Goal: Task Accomplishment & Management: Manage account settings

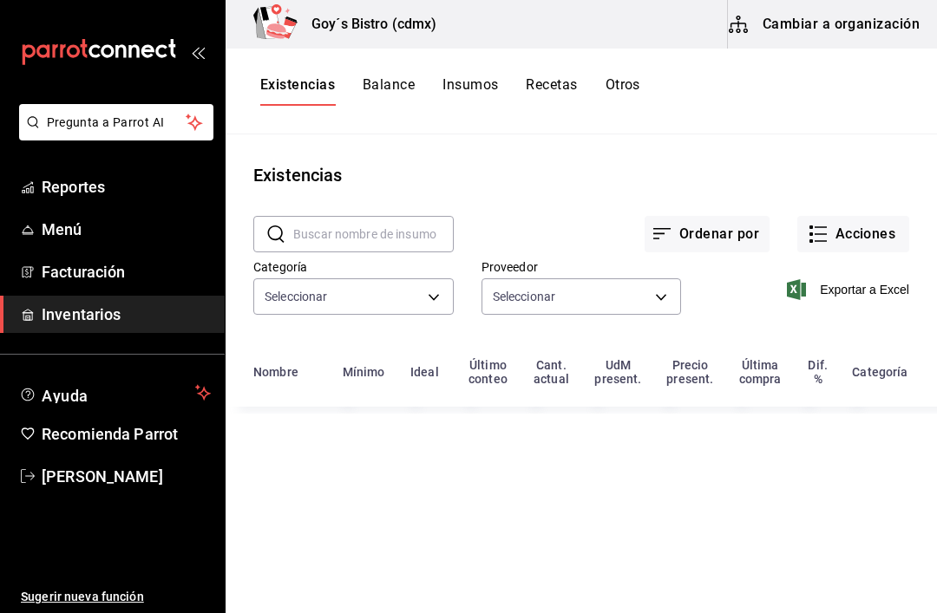
type input "eb234d75-c9b5-4949-be53-55db13c6ad06,3e2c69be-21be-42be-8f6a-28ba51307921,fde14…"
type input "903fc33d-6519-4a2a-873c-f930ad1e8a14,401da279-f332-4c59-84c8-9aec3edc960e,6c422…"
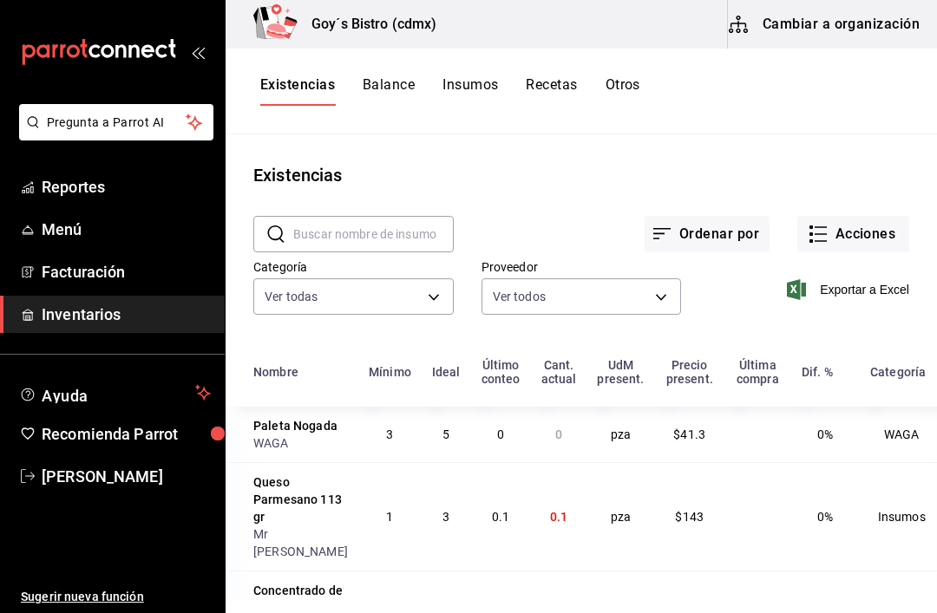
click at [876, 226] on button "Acciones" at bounding box center [853, 234] width 112 height 36
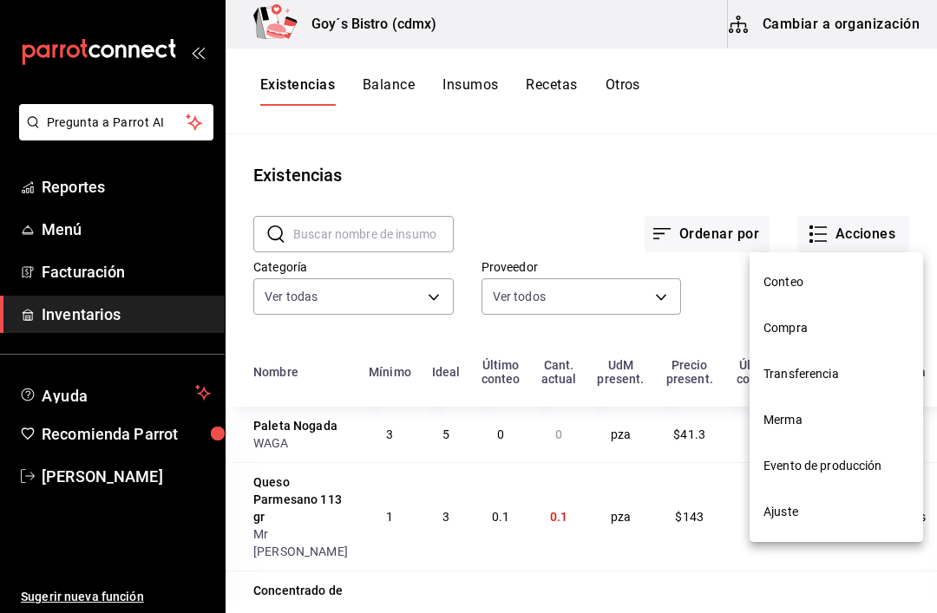
click at [851, 466] on span "Evento de producción" at bounding box center [837, 466] width 146 height 18
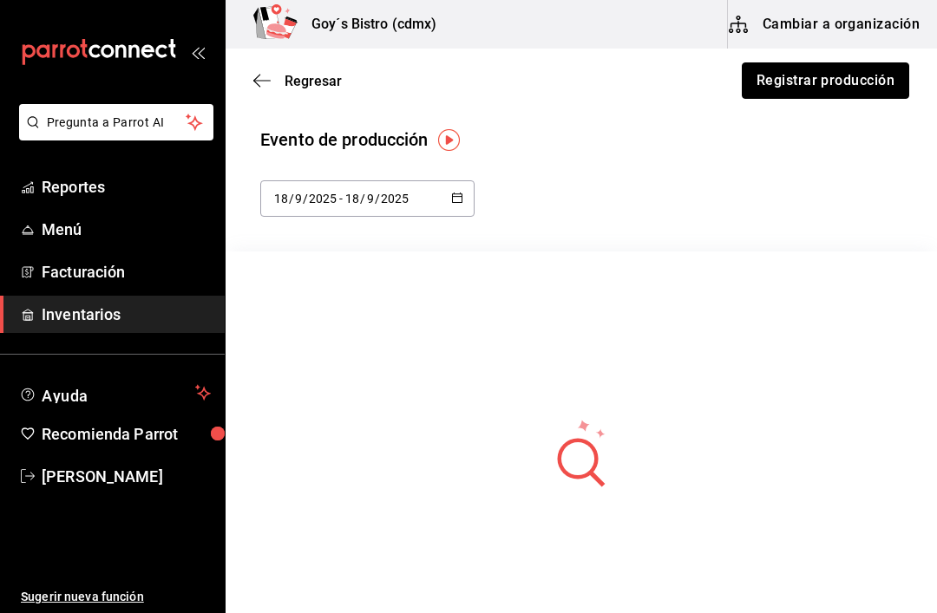
click at [839, 72] on button "Registrar producción" at bounding box center [825, 80] width 167 height 36
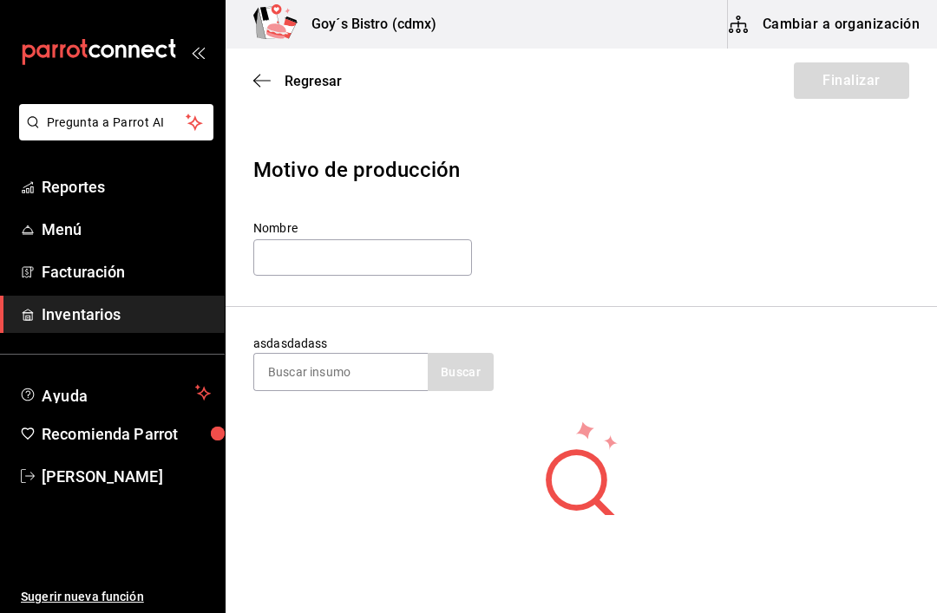
click at [324, 361] on input at bounding box center [341, 372] width 174 height 36
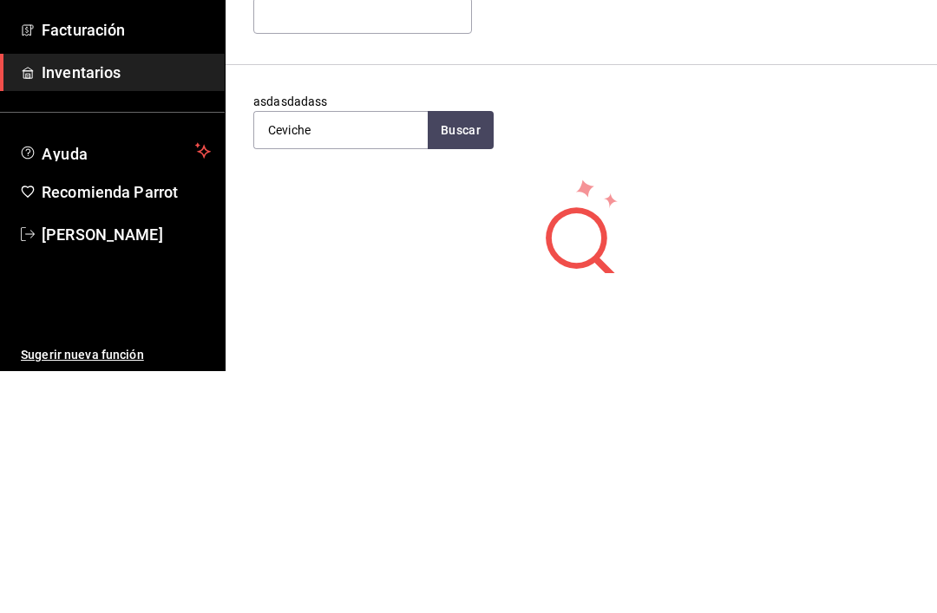
type input "Ceviche"
click at [469, 353] on button "Buscar" at bounding box center [461, 372] width 66 height 38
click at [309, 412] on div "Ceviche" at bounding box center [307, 422] width 78 height 21
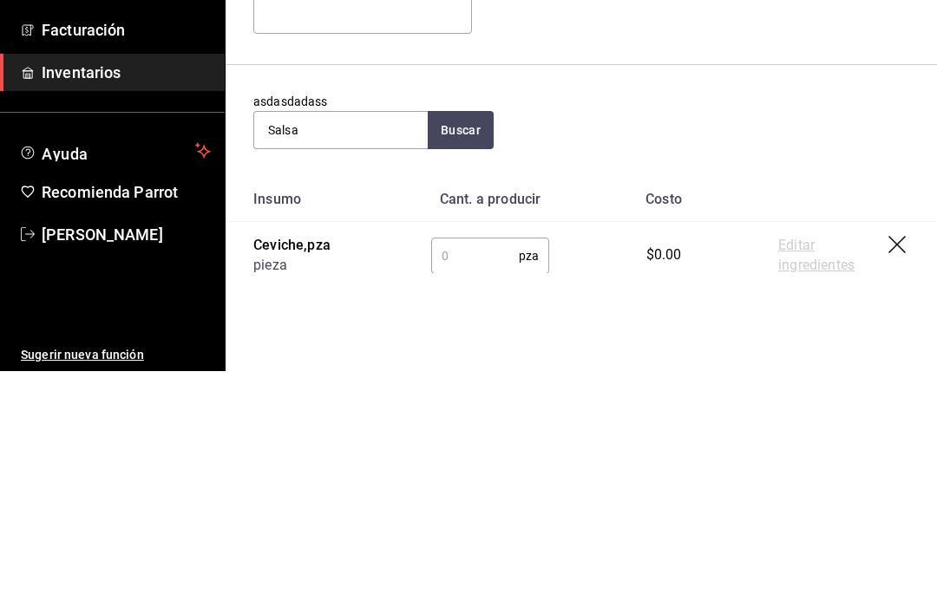
type input "Salsa"
click at [458, 353] on button "Buscar" at bounding box center [461, 372] width 66 height 38
click at [316, 479] on div "[PERSON_NAME] 3L" at bounding box center [330, 489] width 125 height 21
type input "Pesto"
click at [465, 353] on button "Buscar" at bounding box center [461, 372] width 66 height 38
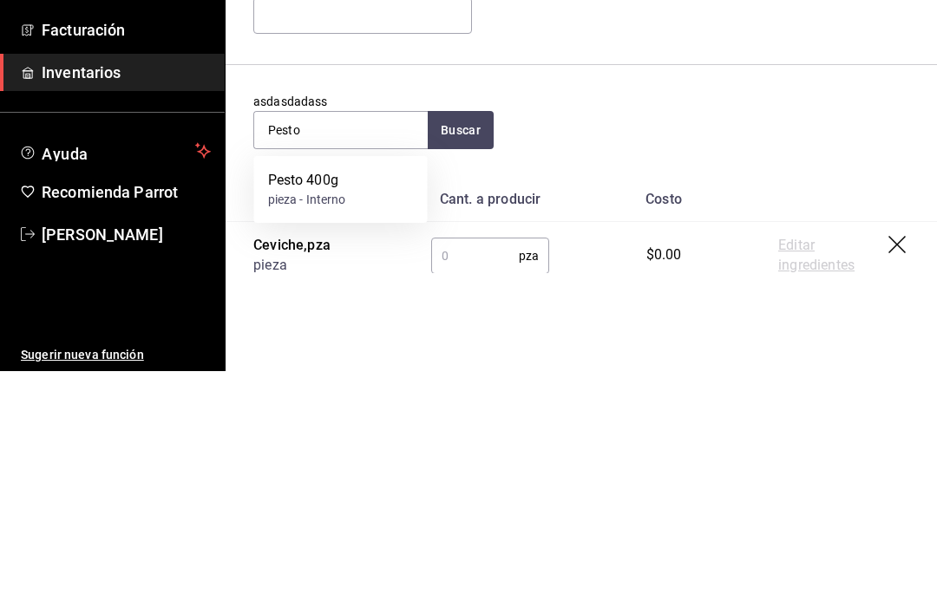
click at [299, 412] on div "Pesto 400g" at bounding box center [307, 422] width 78 height 21
type input "[PERSON_NAME]"
click at [468, 353] on button "Buscar" at bounding box center [461, 372] width 66 height 38
click at [302, 412] on div "Mayonesa 5Lt" at bounding box center [312, 422] width 89 height 21
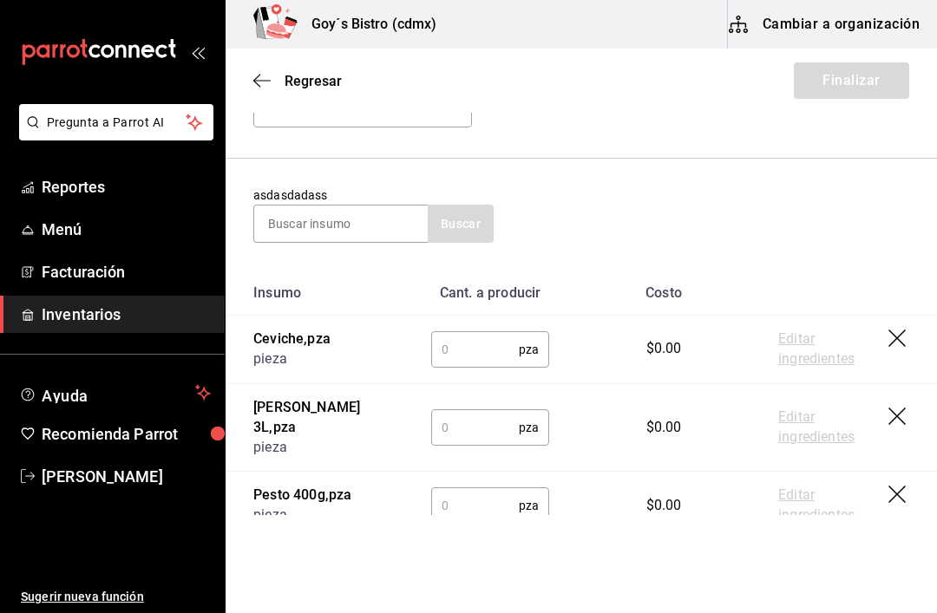
scroll to position [147, 0]
click at [454, 346] on input "text" at bounding box center [475, 350] width 88 height 35
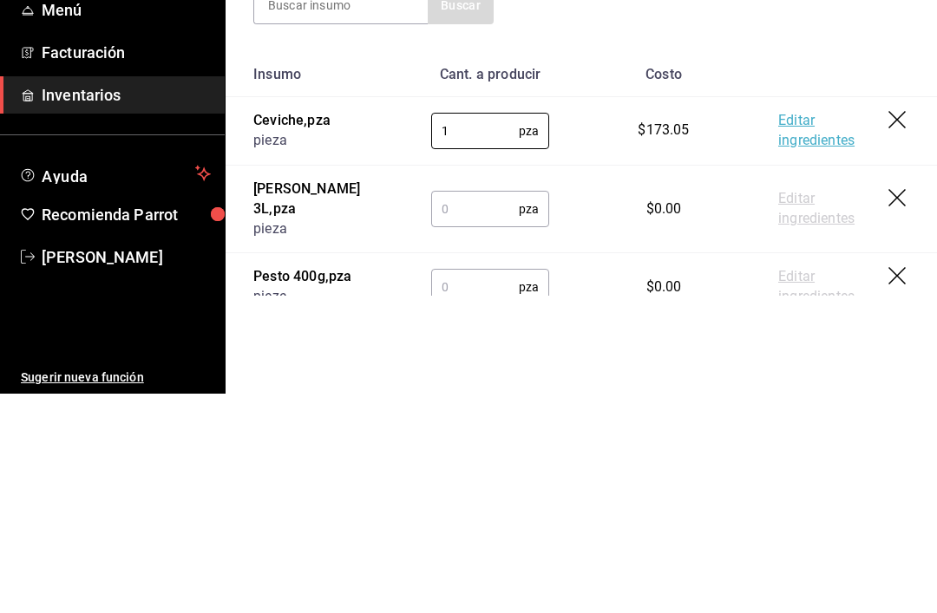
type input "1"
click at [447, 411] on input "text" at bounding box center [475, 428] width 88 height 35
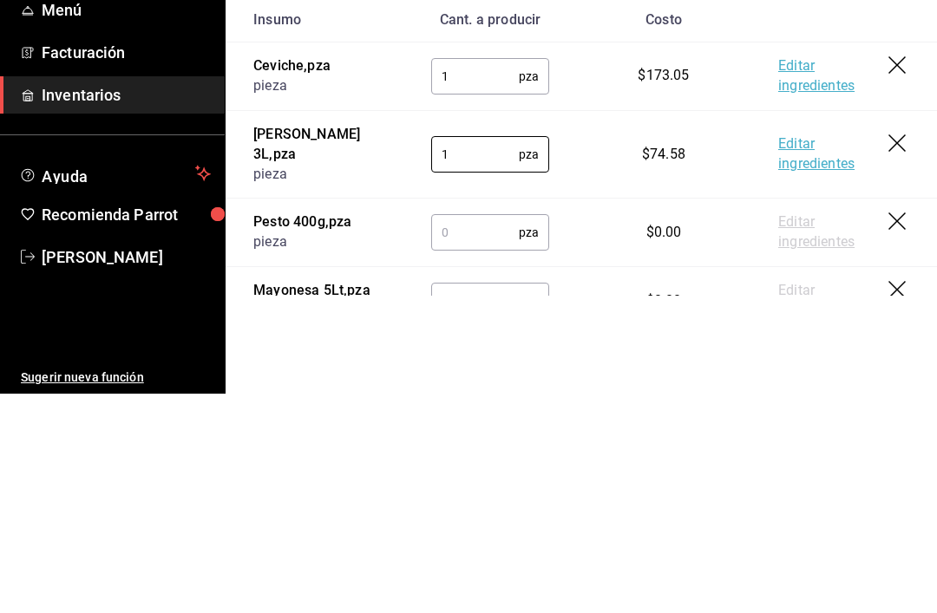
scroll to position [217, 0]
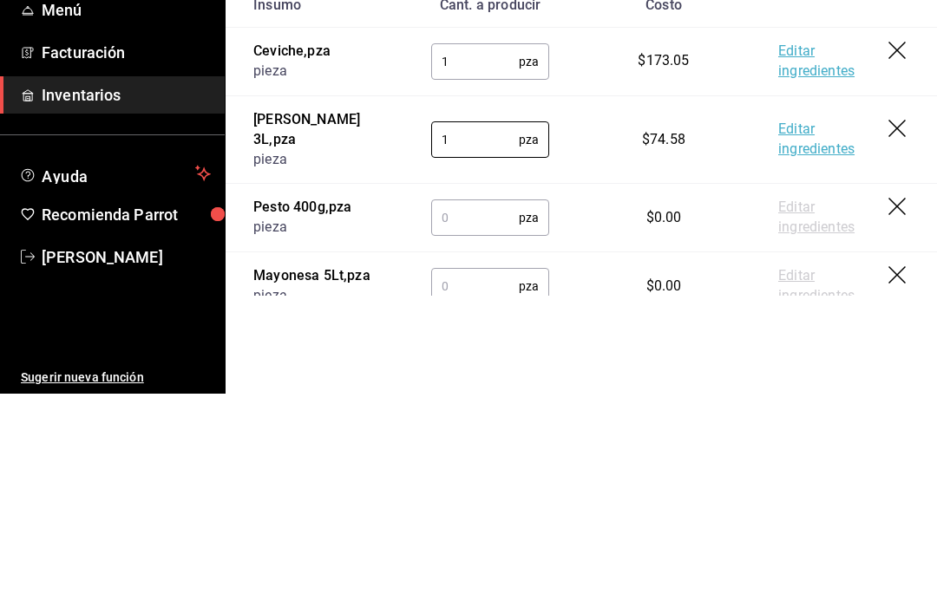
type input "1"
click at [460, 420] on input "text" at bounding box center [475, 437] width 88 height 35
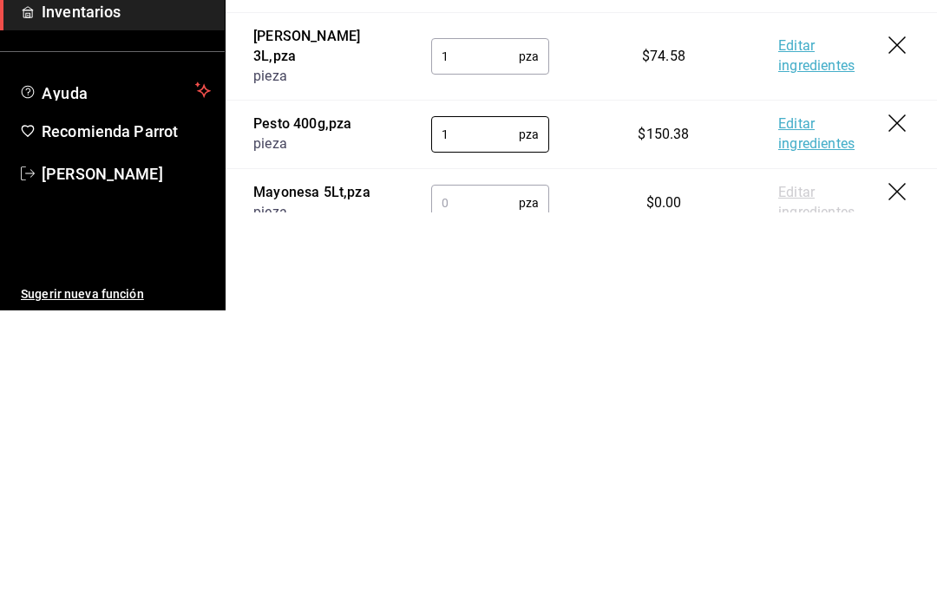
type input "1"
click at [456, 488] on input "text" at bounding box center [475, 505] width 88 height 35
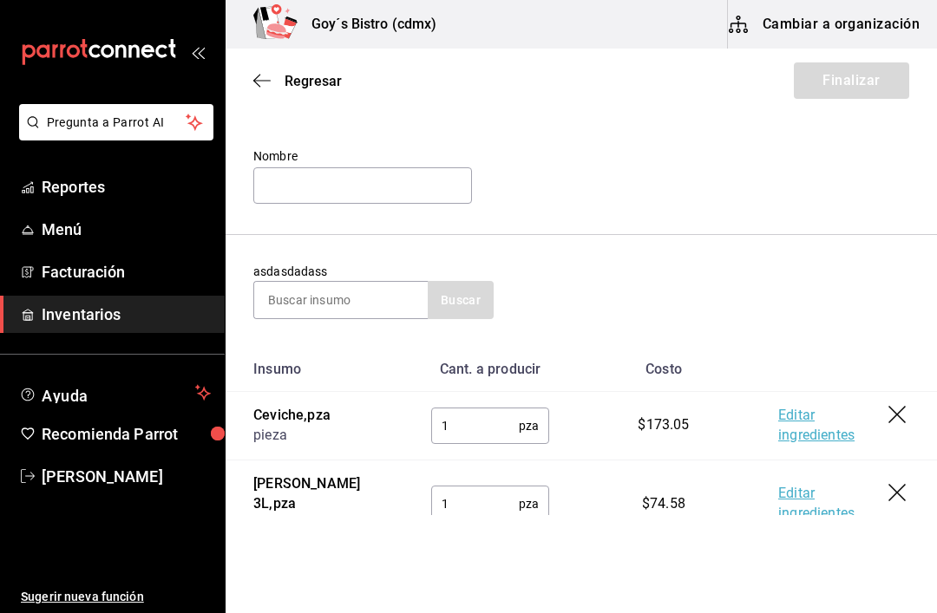
scroll to position [44, 0]
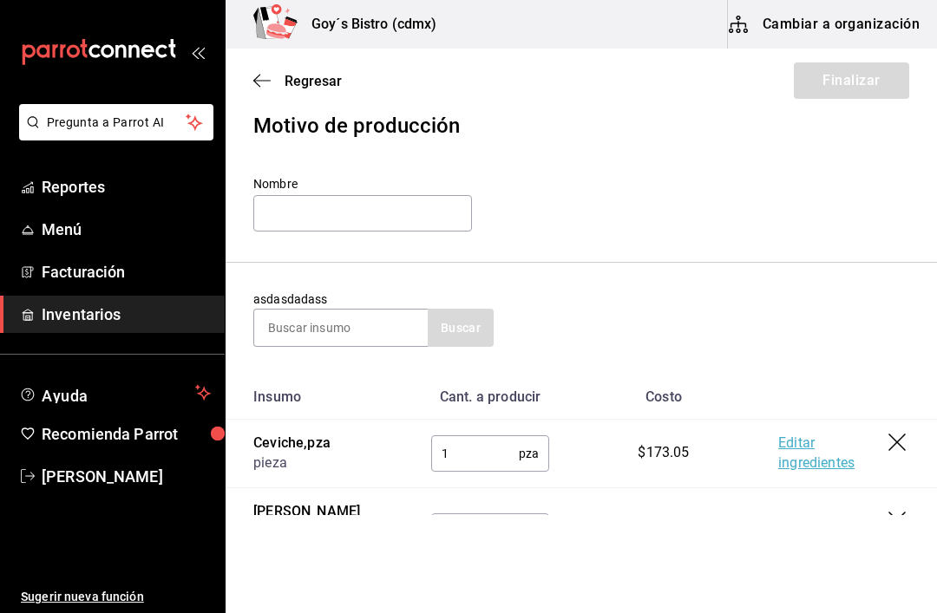
type input "1"
click at [361, 211] on input "text" at bounding box center [362, 213] width 219 height 36
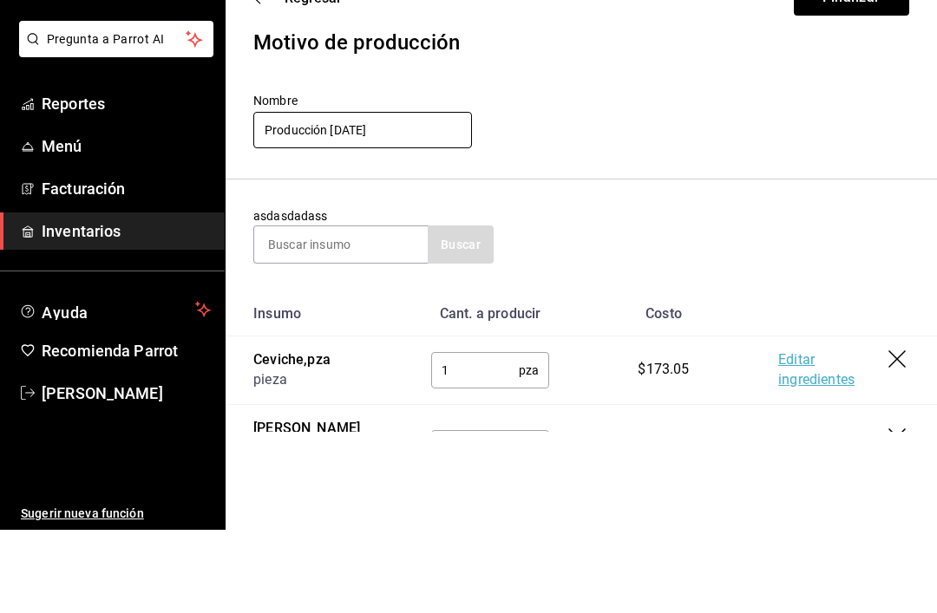
type input "Producción [DATE]"
click at [585, 176] on div "Nombre Producción [DATE]" at bounding box center [581, 205] width 656 height 58
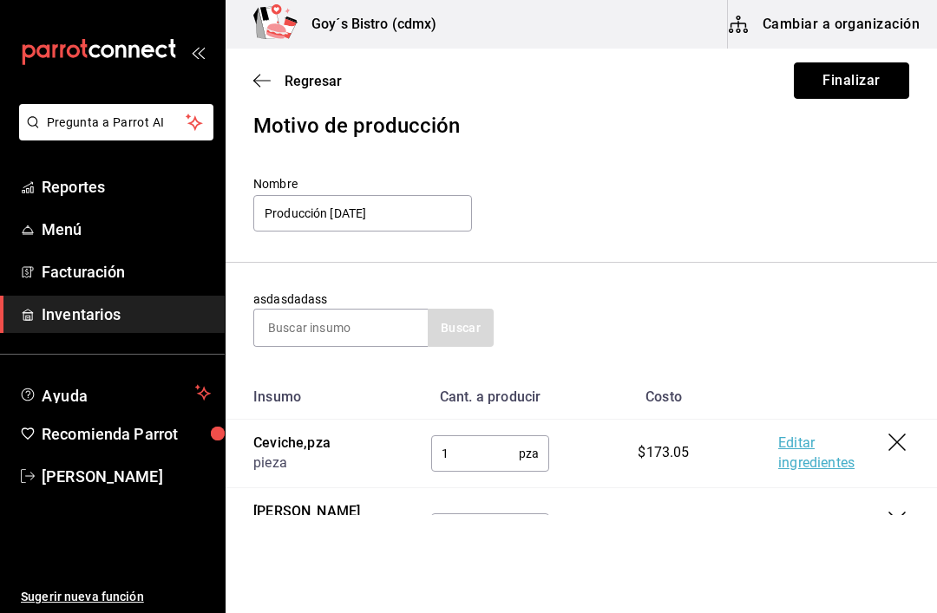
click at [862, 82] on button "Finalizar" at bounding box center [851, 80] width 115 height 36
click at [264, 82] on icon "button" at bounding box center [261, 81] width 17 height 16
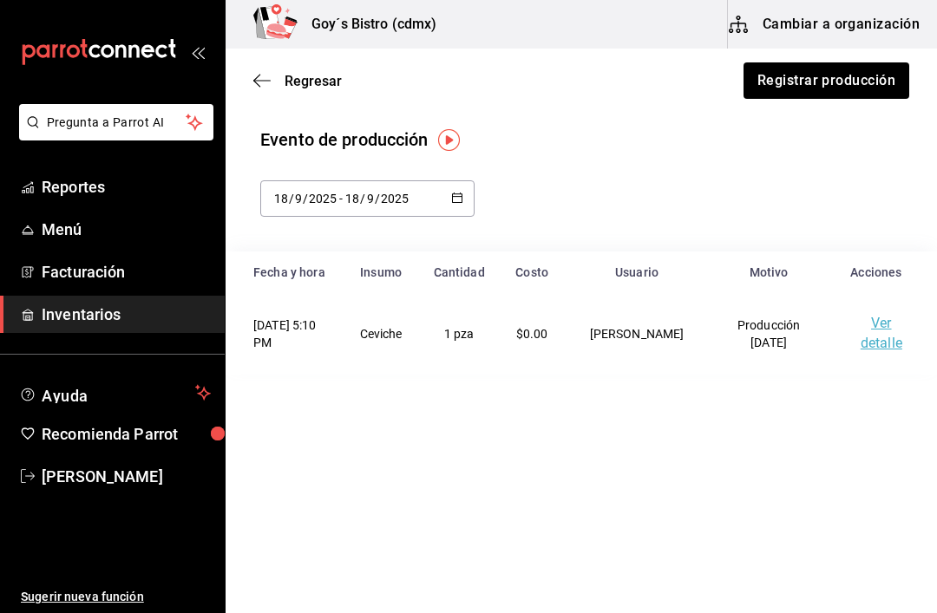
click at [886, 326] on link "Ver detalle" at bounding box center [882, 333] width 42 height 36
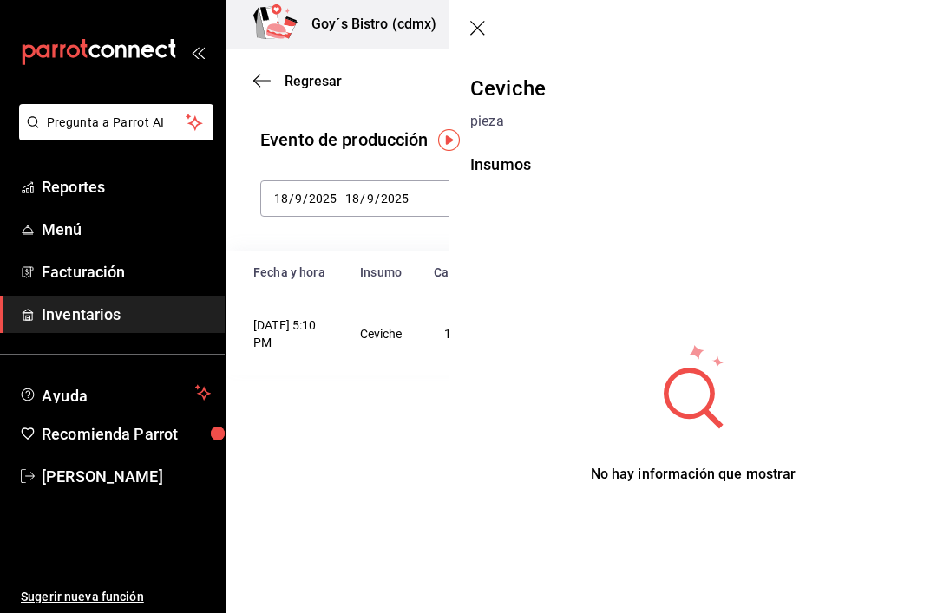
click at [477, 25] on icon "button" at bounding box center [478, 29] width 17 height 17
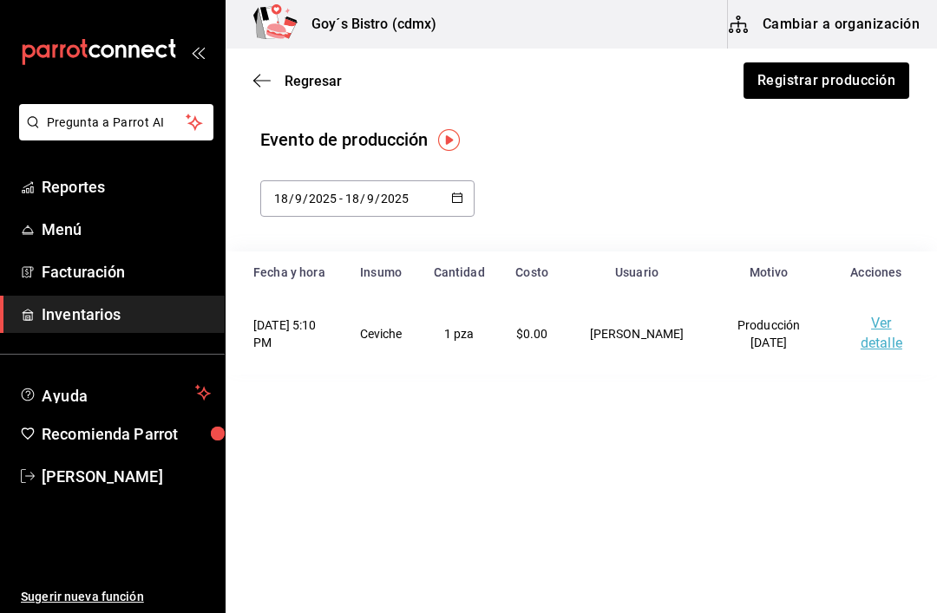
click at [315, 331] on td "[DATE] 5:10 PM" at bounding box center [283, 334] width 114 height 82
click at [423, 336] on td "Ceviche" at bounding box center [381, 334] width 84 height 82
click at [855, 82] on button "Registrar producción" at bounding box center [825, 80] width 167 height 36
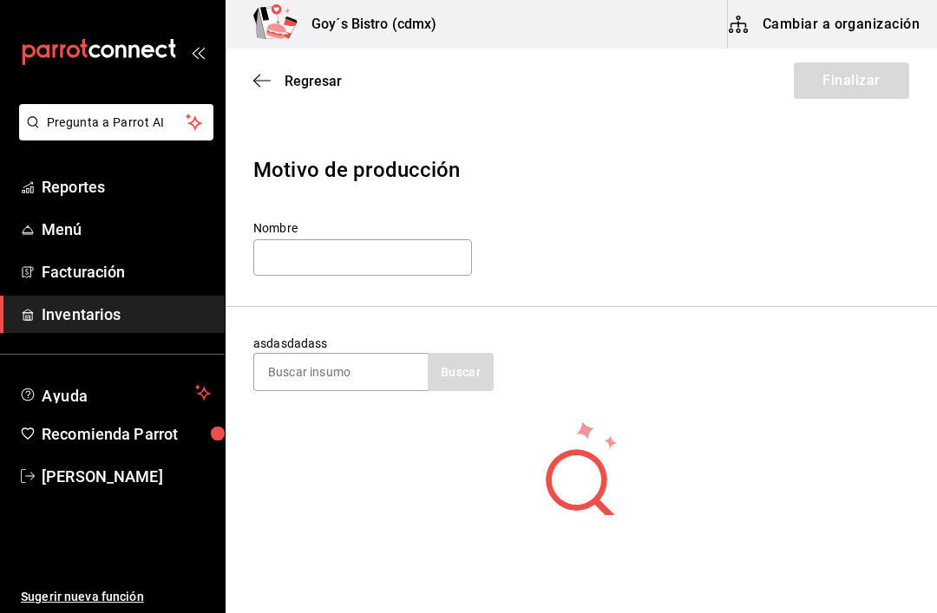
click at [358, 363] on input at bounding box center [341, 372] width 174 height 36
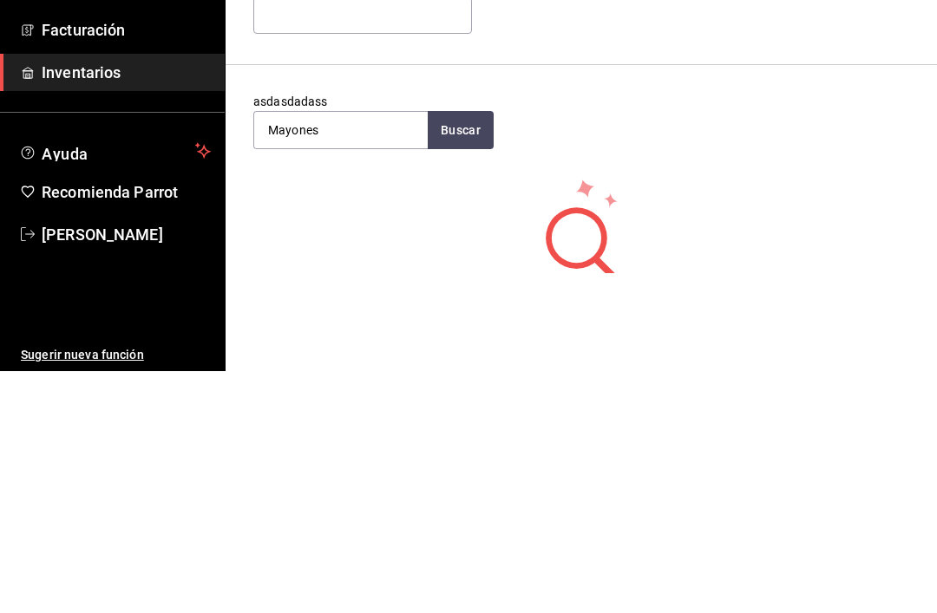
type input "Mayones"
click at [460, 353] on button "Buscar" at bounding box center [461, 372] width 66 height 38
click at [327, 412] on div "Mayonesa 5Lt" at bounding box center [312, 422] width 89 height 21
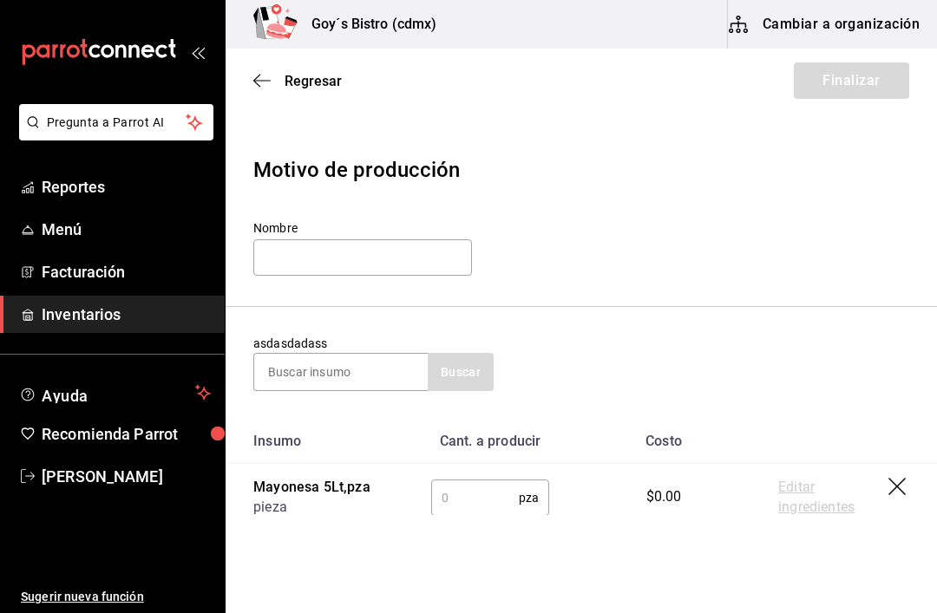
click at [474, 489] on input "text" at bounding box center [475, 498] width 88 height 35
type input "1"
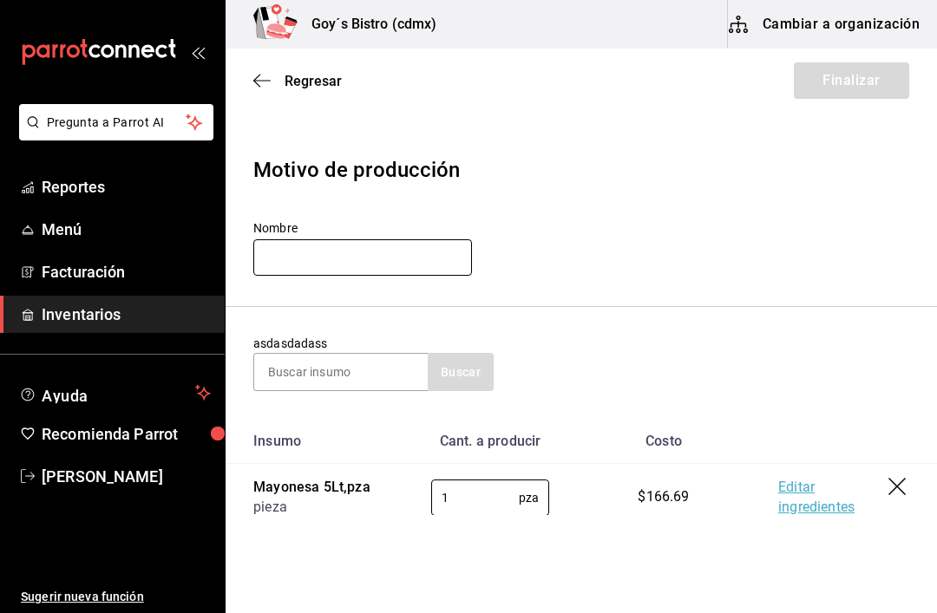
click at [331, 250] on input "text" at bounding box center [362, 257] width 219 height 36
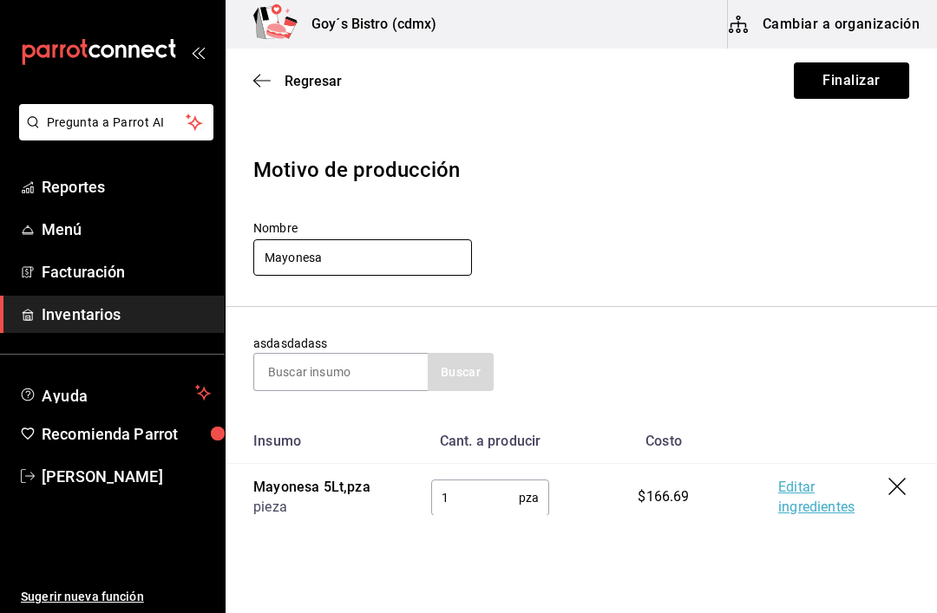
type input "Mayonesa"
click at [865, 75] on button "Finalizar" at bounding box center [851, 80] width 115 height 36
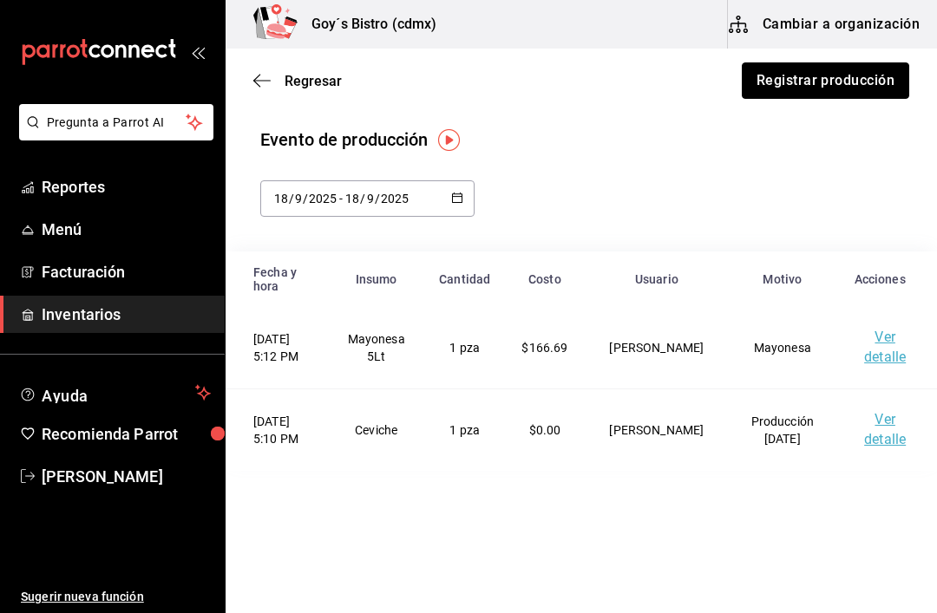
click at [850, 82] on button "Registrar producción" at bounding box center [825, 80] width 167 height 36
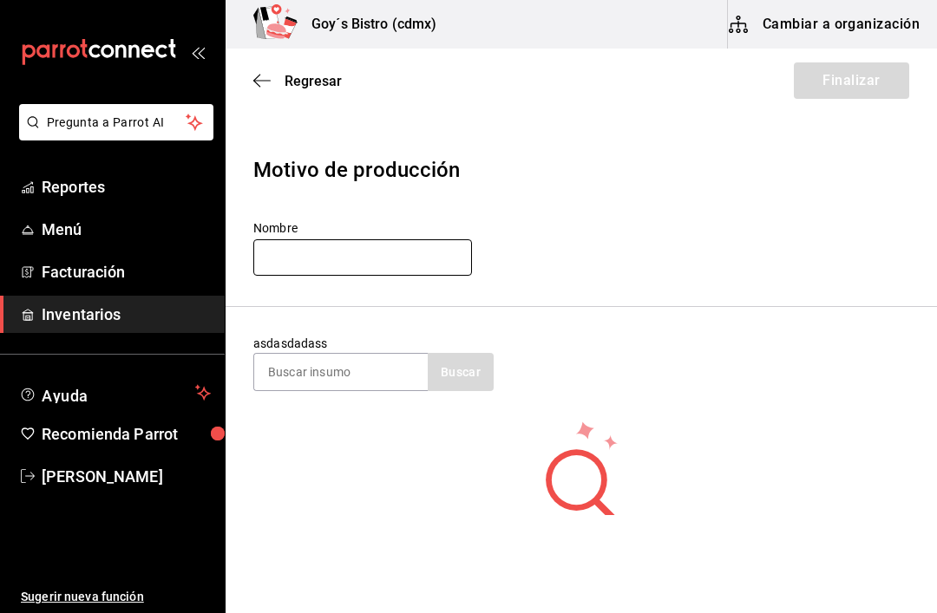
click at [351, 248] on input "text" at bounding box center [362, 257] width 219 height 36
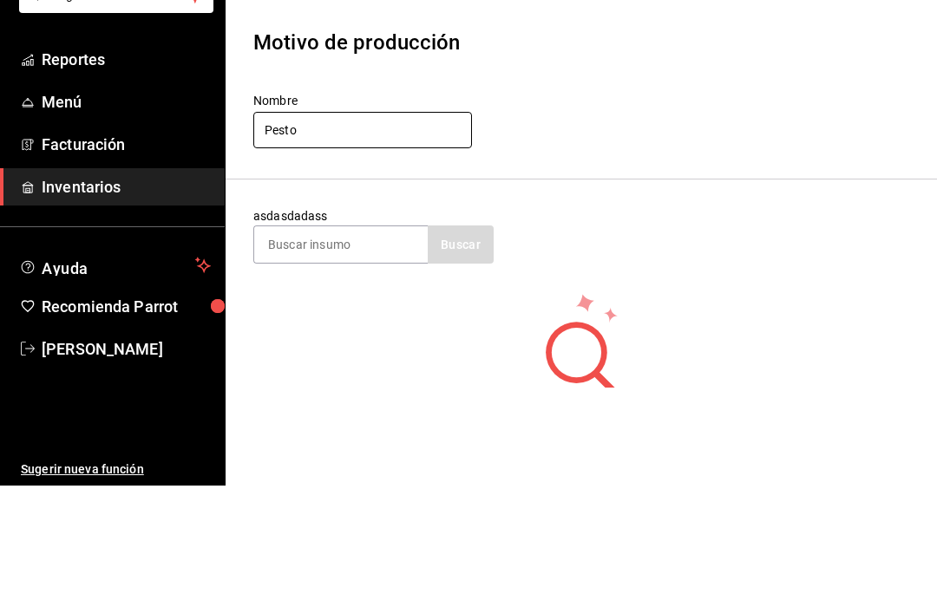
type input "Pesto"
click at [621, 152] on header "Motivo de producción Nombre Pesto" at bounding box center [581, 217] width 711 height 180
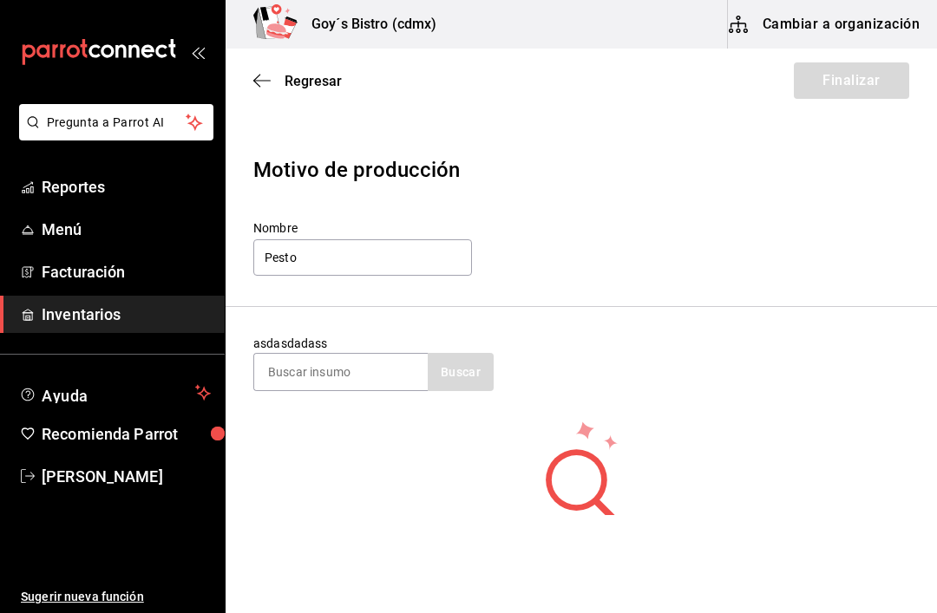
click at [344, 365] on input at bounding box center [341, 372] width 174 height 36
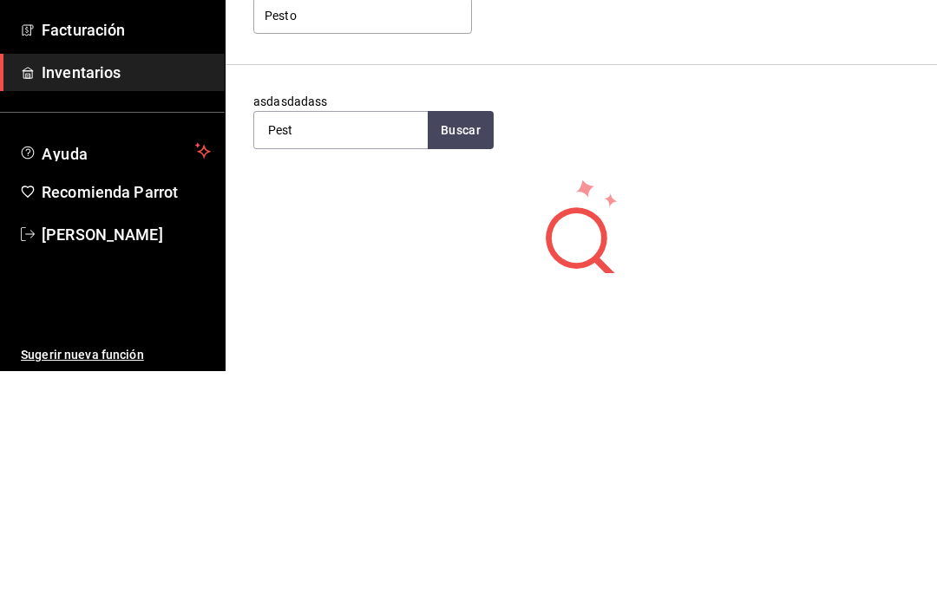
type input "Pesto"
click at [328, 412] on div "Pesto 400g" at bounding box center [307, 422] width 78 height 21
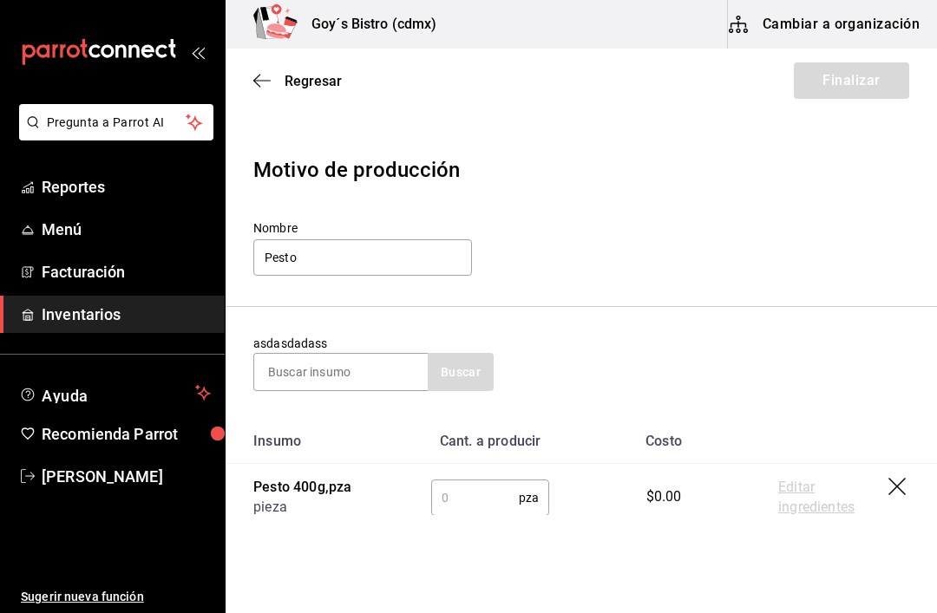
click at [448, 497] on input "text" at bounding box center [475, 498] width 88 height 35
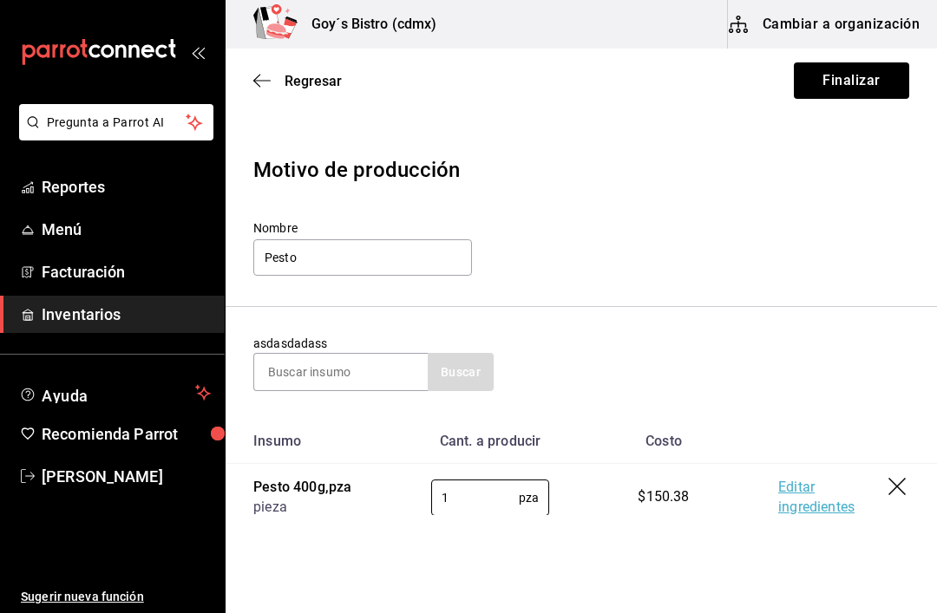
type input "1"
click at [863, 80] on button "Finalizar" at bounding box center [851, 80] width 115 height 36
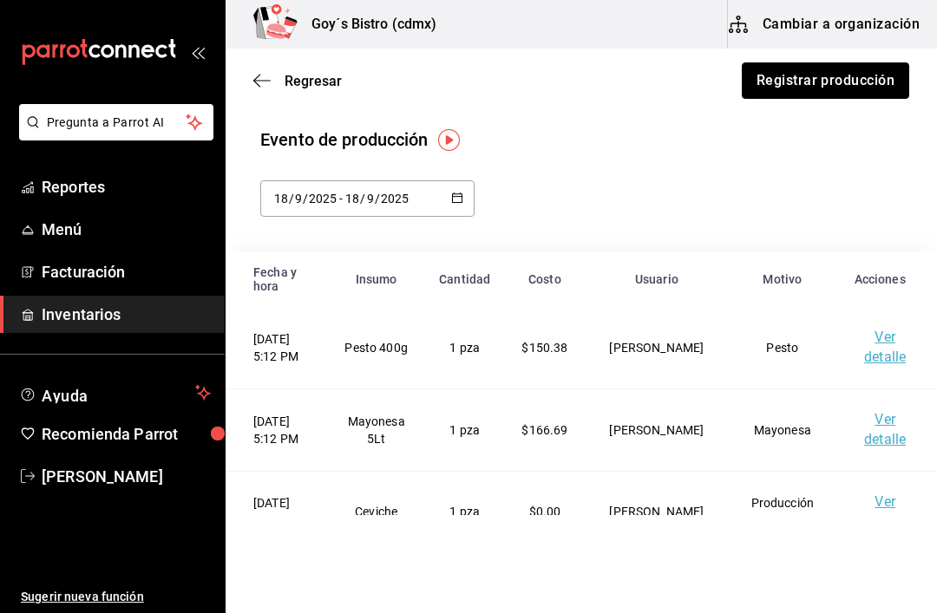
click at [868, 83] on button "Registrar producción" at bounding box center [825, 80] width 167 height 36
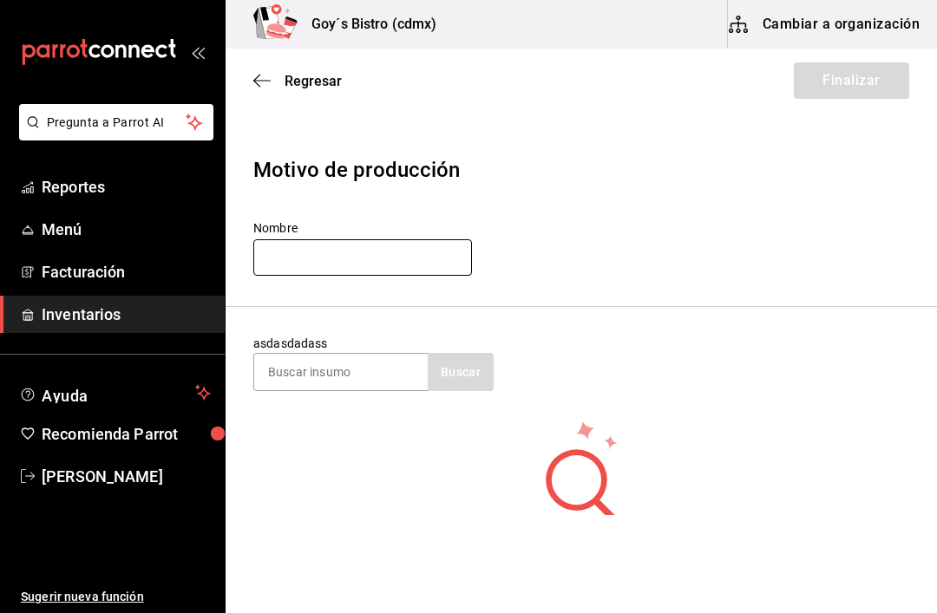
click at [383, 252] on input "text" at bounding box center [362, 257] width 219 height 36
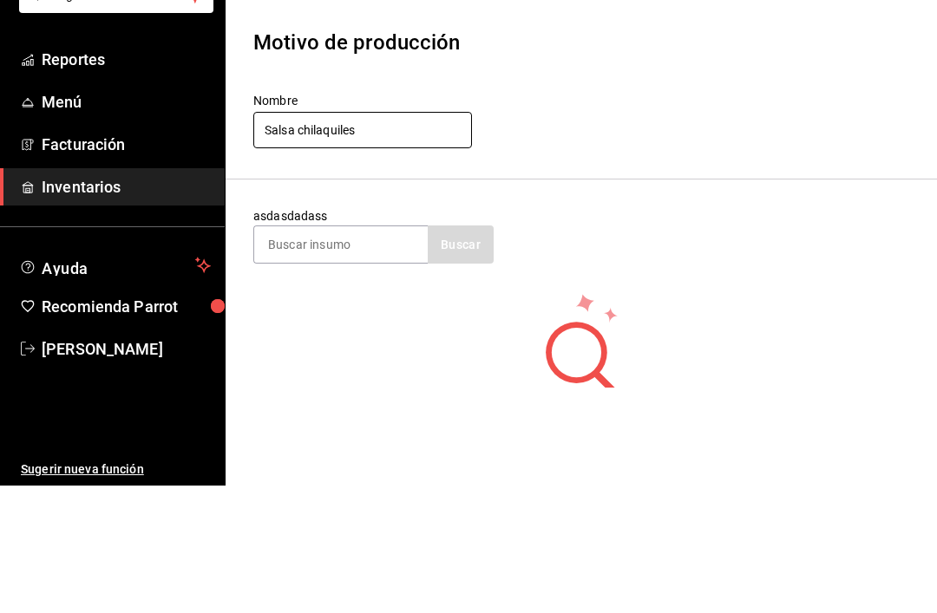
type input "Salsa chilaquiles"
click at [387, 354] on input at bounding box center [341, 372] width 174 height 36
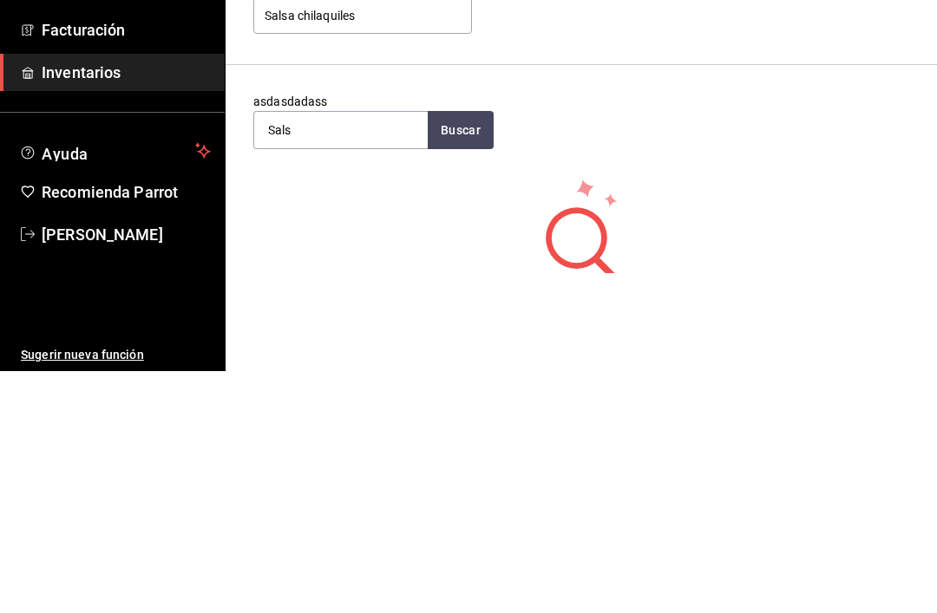
type input "Salsa"
click at [375, 479] on div "[PERSON_NAME] 3L" at bounding box center [330, 489] width 125 height 21
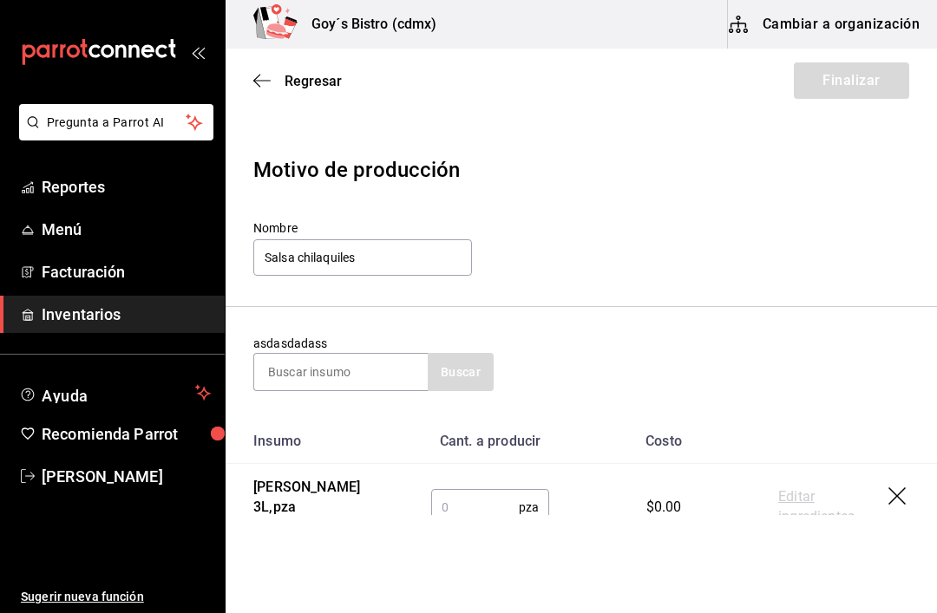
click at [468, 508] on input "text" at bounding box center [475, 507] width 88 height 35
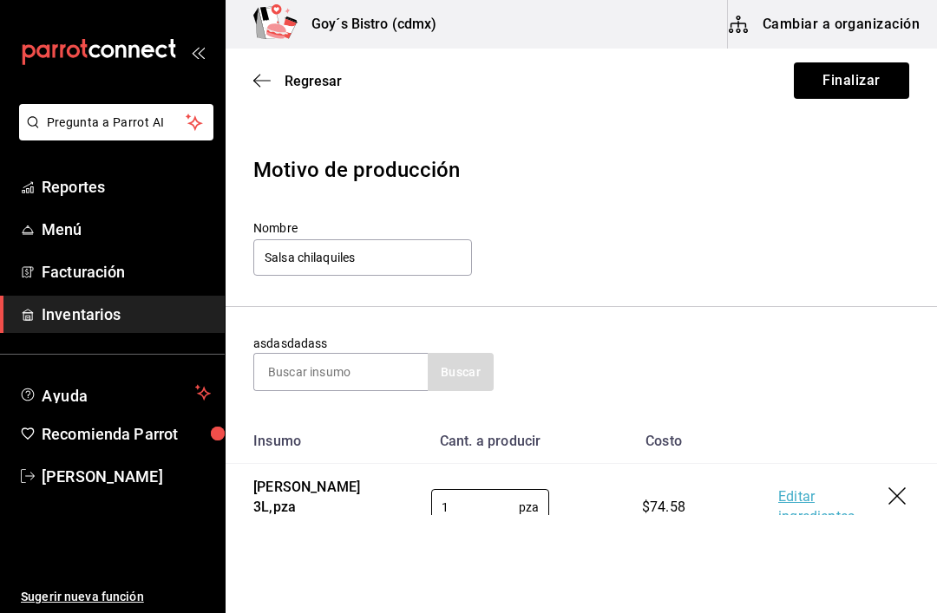
type input "1"
click at [864, 75] on button "Finalizar" at bounding box center [851, 80] width 115 height 36
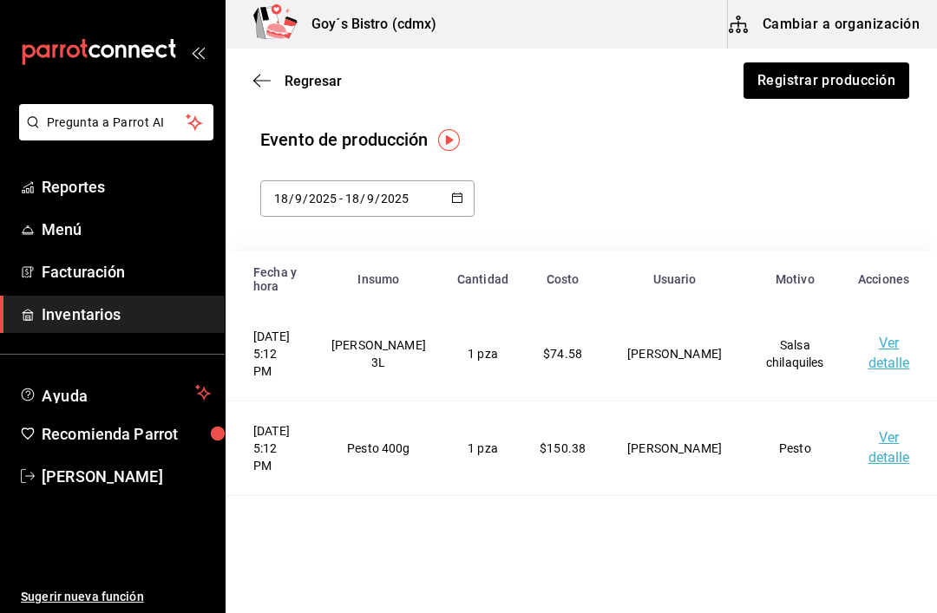
click at [265, 76] on icon "button" at bounding box center [261, 81] width 17 height 16
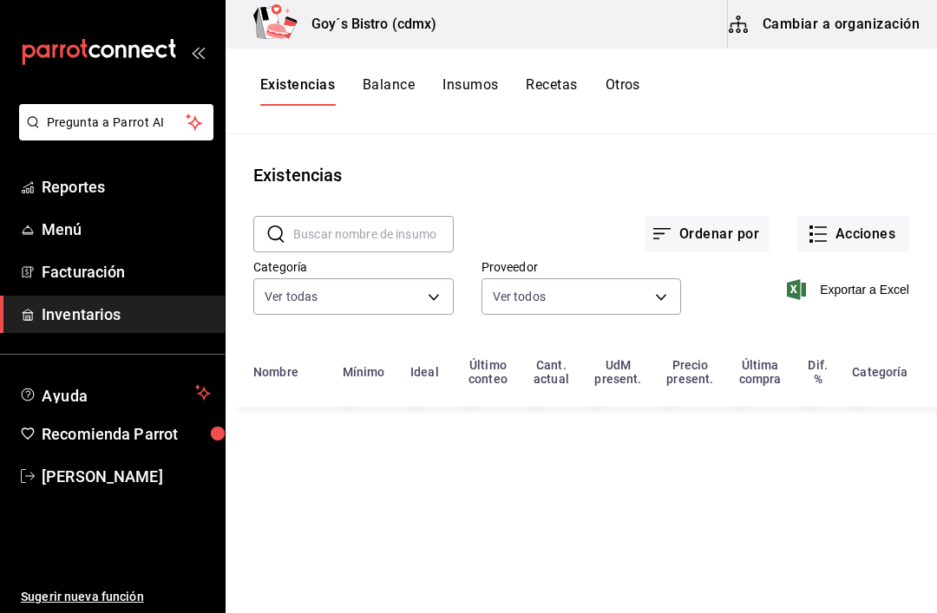
click at [875, 221] on button "Acciones" at bounding box center [853, 234] width 112 height 36
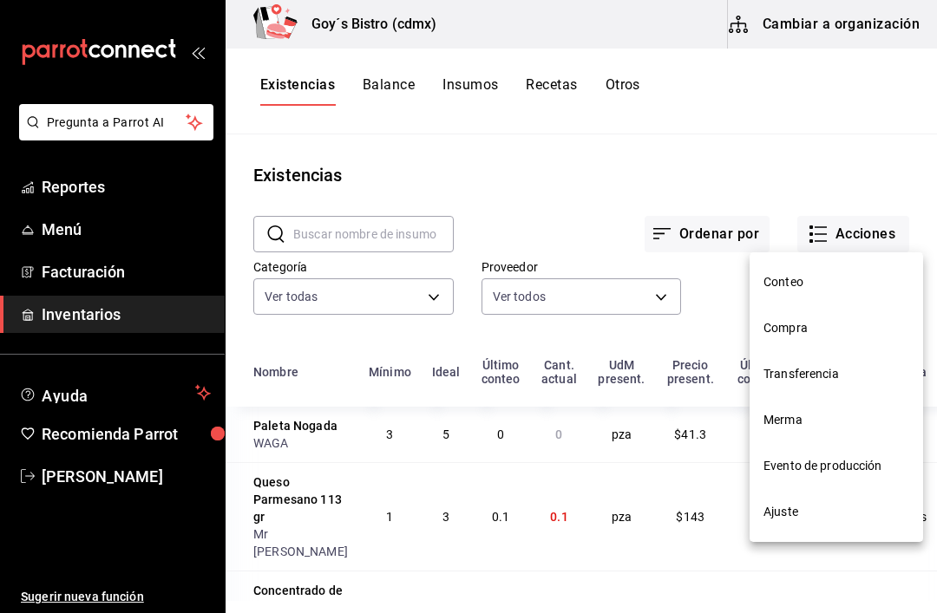
click at [794, 414] on span "Merma" at bounding box center [837, 420] width 146 height 18
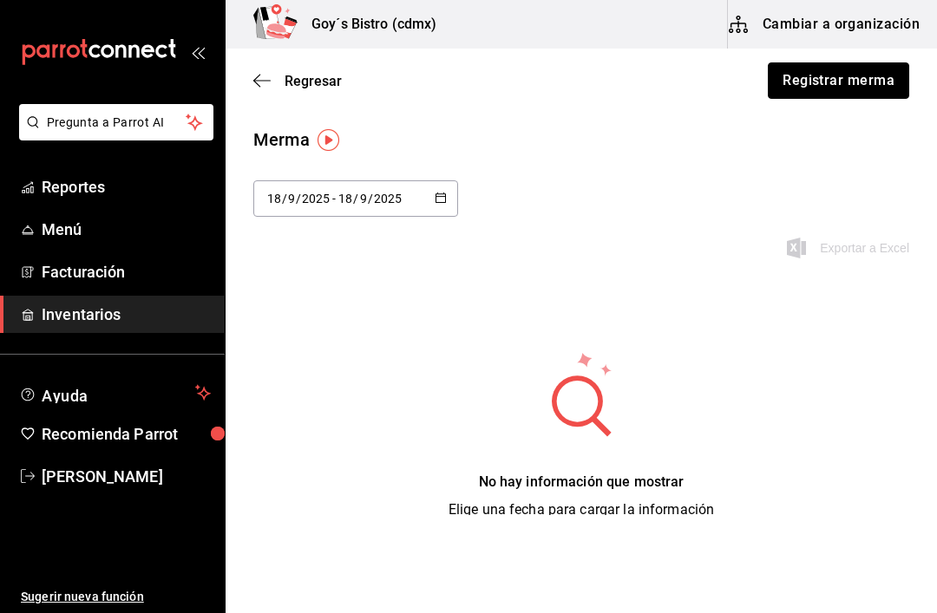
click at [860, 80] on button "Registrar merma" at bounding box center [838, 80] width 141 height 36
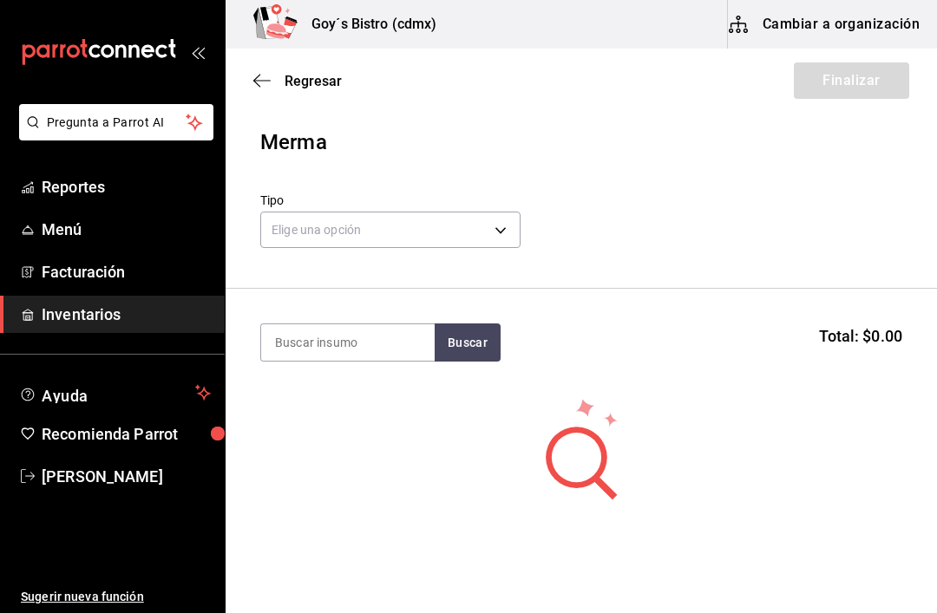
click at [488, 224] on body "Pregunta a Parrot AI Reportes Menú Facturación Inventarios Ayuda Recomienda Par…" at bounding box center [468, 257] width 937 height 515
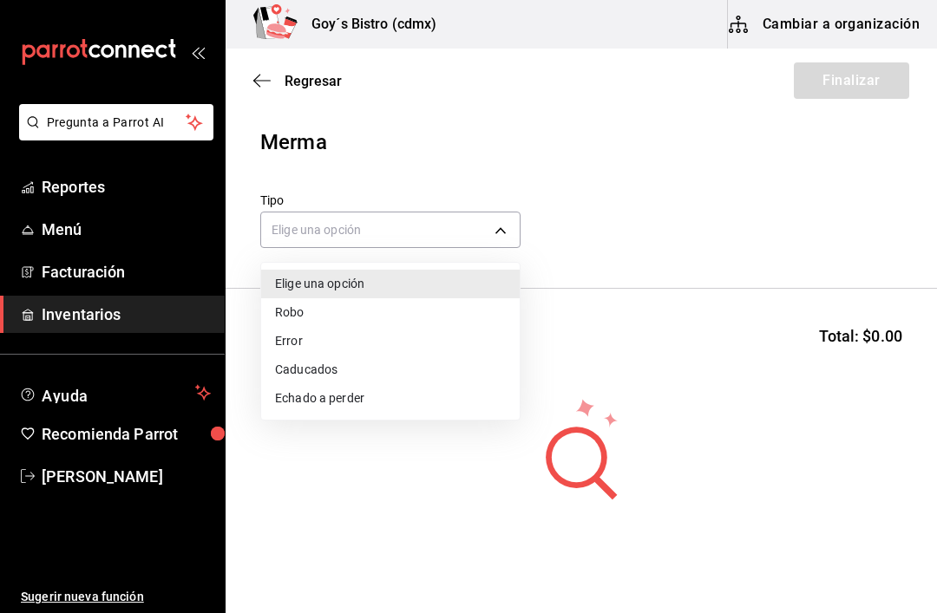
click at [363, 392] on li "Echado a perder" at bounding box center [390, 398] width 259 height 29
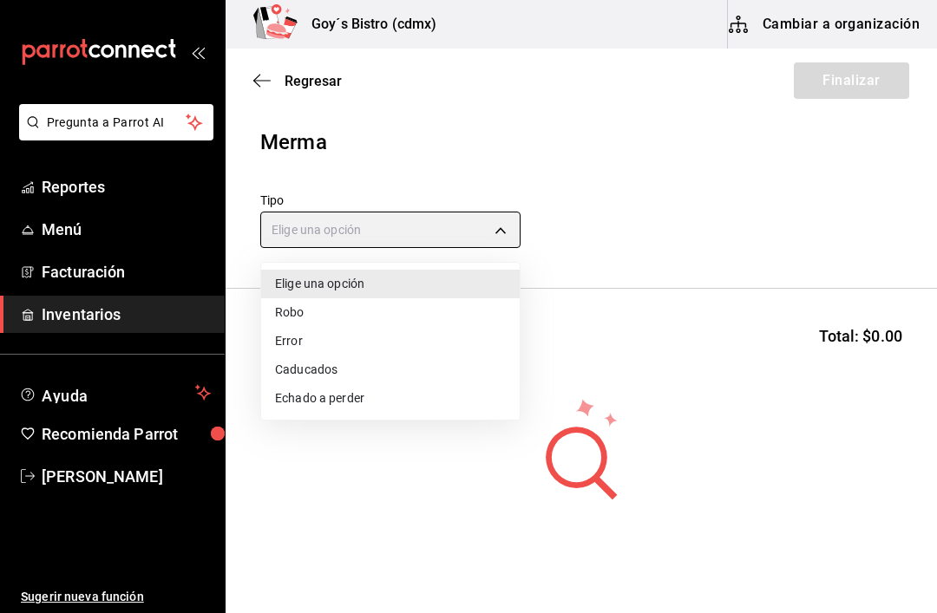
type input "SPOILED"
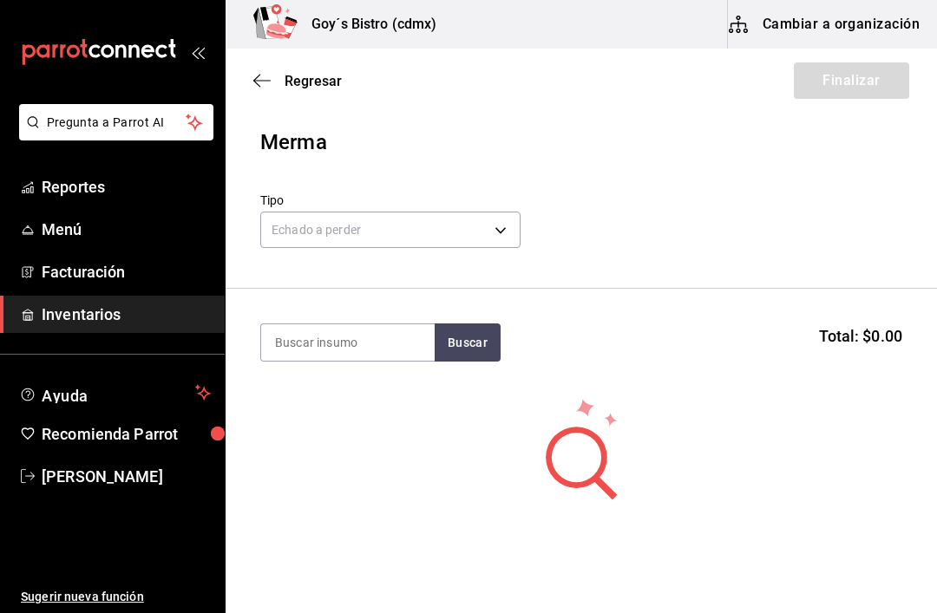
click at [367, 338] on input at bounding box center [348, 342] width 174 height 36
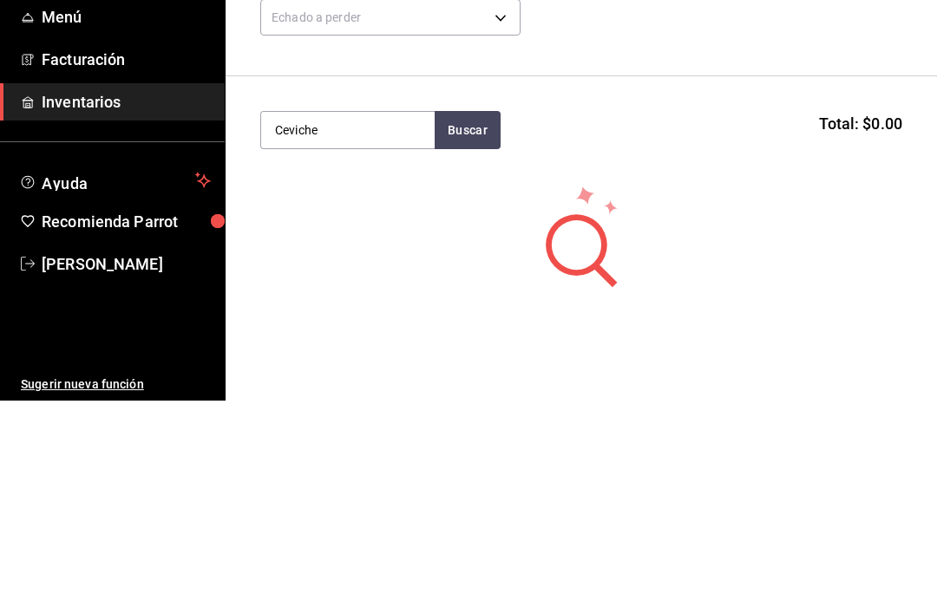
type input "Ceviche"
click at [482, 324] on button "Buscar" at bounding box center [468, 343] width 66 height 38
click at [344, 383] on div "Ceviche" at bounding box center [314, 393] width 78 height 21
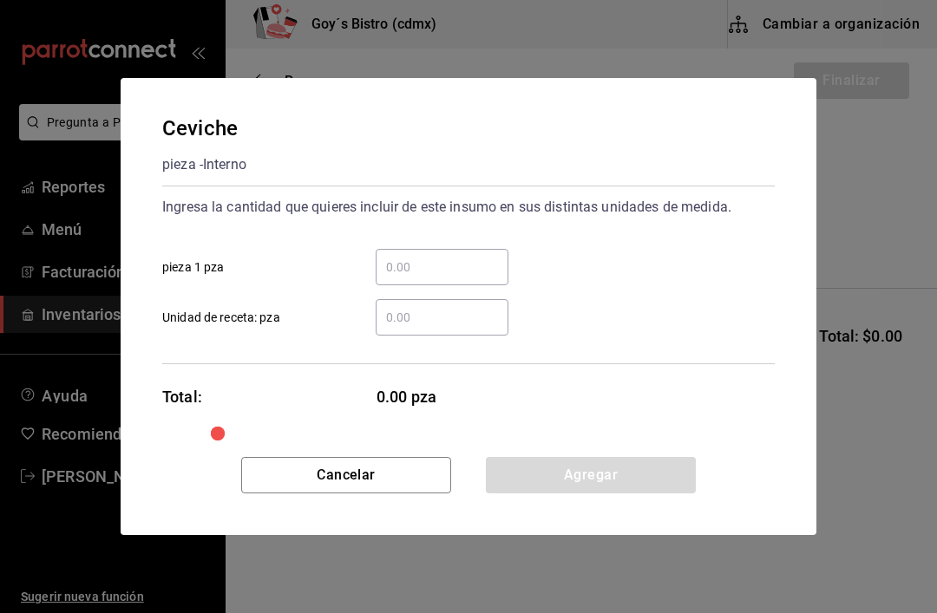
click at [393, 265] on input "​ pieza 1 pza" at bounding box center [442, 267] width 133 height 21
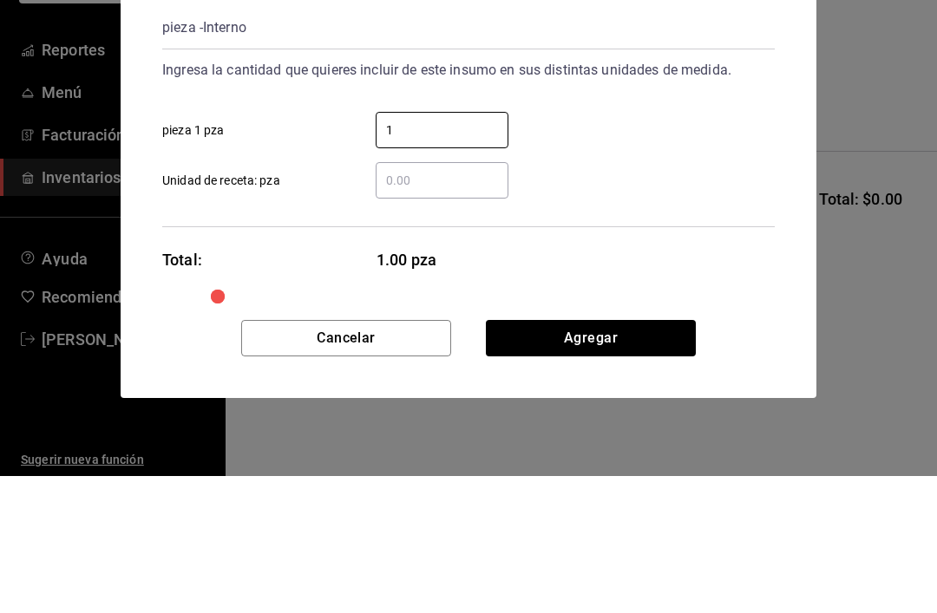
type input "1"
click at [390, 307] on input "​ Unidad de receta: pza" at bounding box center [442, 317] width 133 height 21
type input "1"
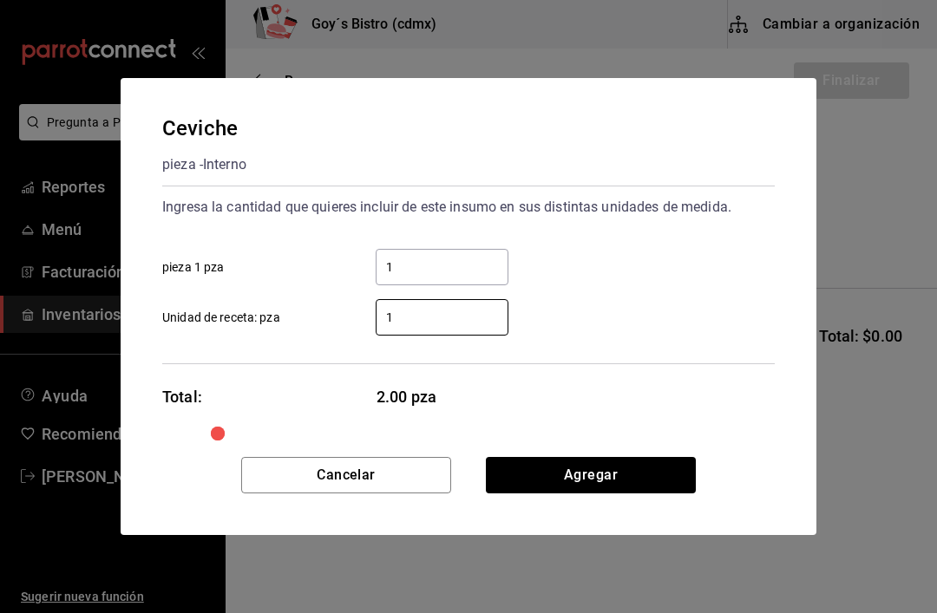
click at [416, 318] on input "1" at bounding box center [442, 317] width 133 height 21
click at [604, 469] on button "Agregar" at bounding box center [591, 475] width 210 height 36
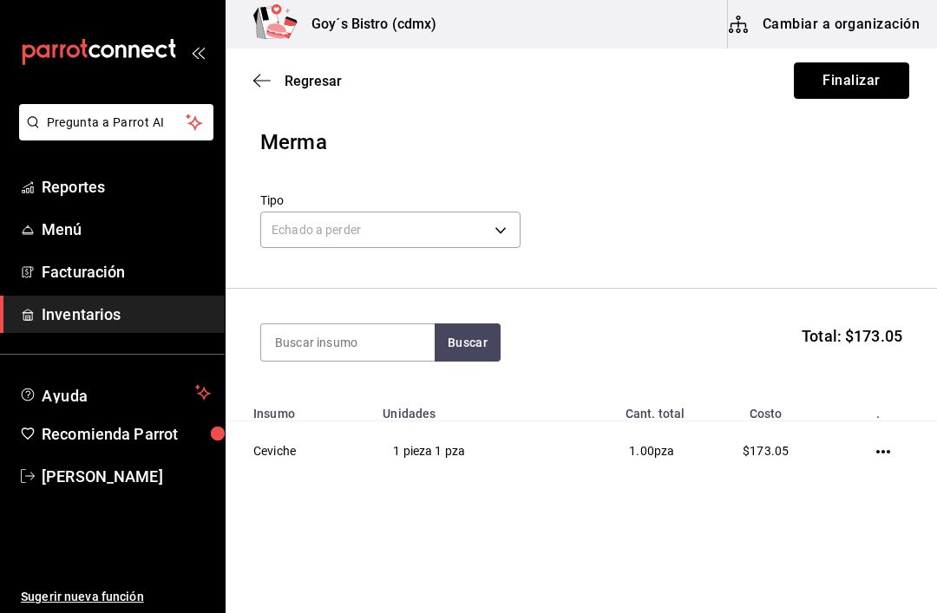
click at [870, 86] on button "Finalizar" at bounding box center [851, 80] width 115 height 36
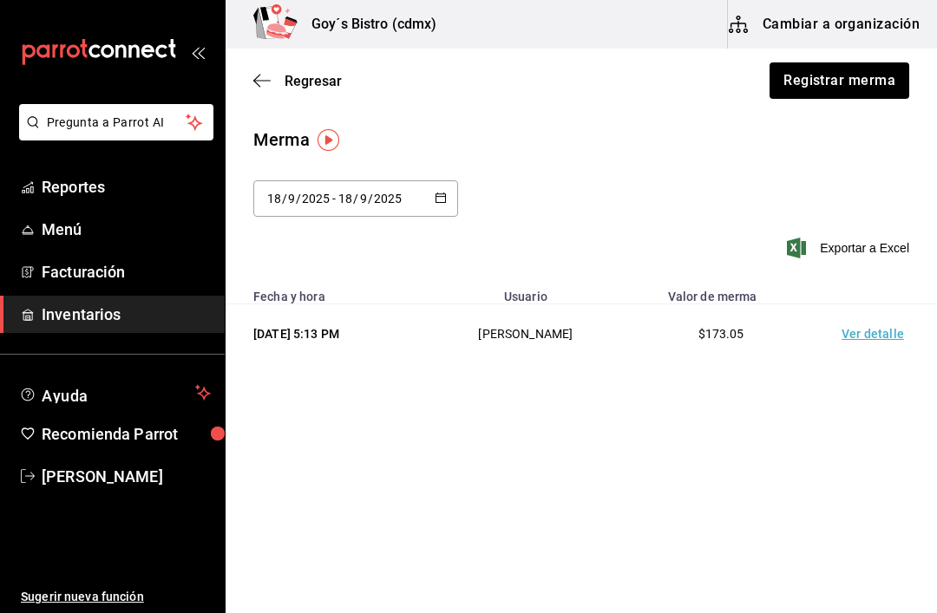
click at [254, 87] on icon "button" at bounding box center [261, 81] width 17 height 16
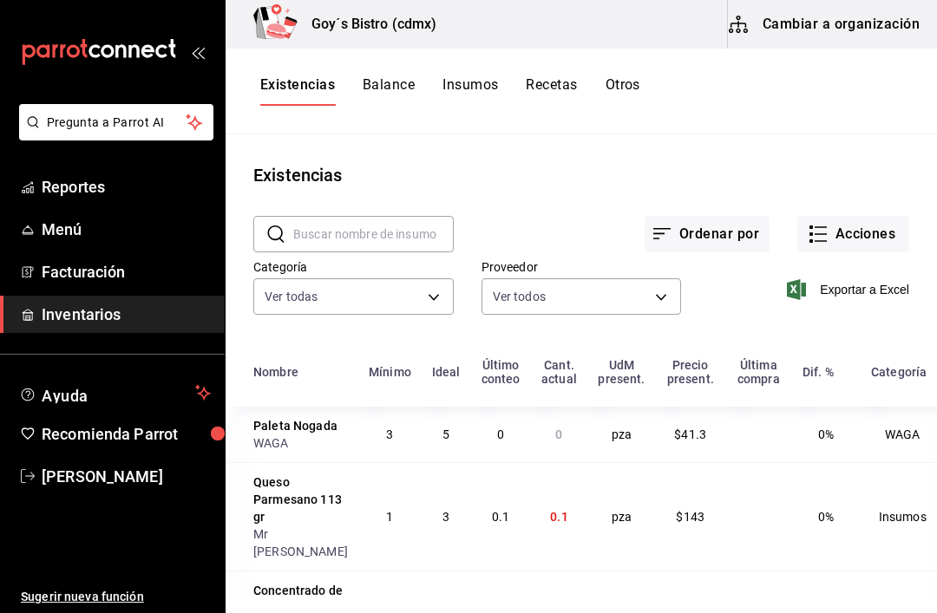
click at [863, 235] on button "Acciones" at bounding box center [853, 234] width 112 height 36
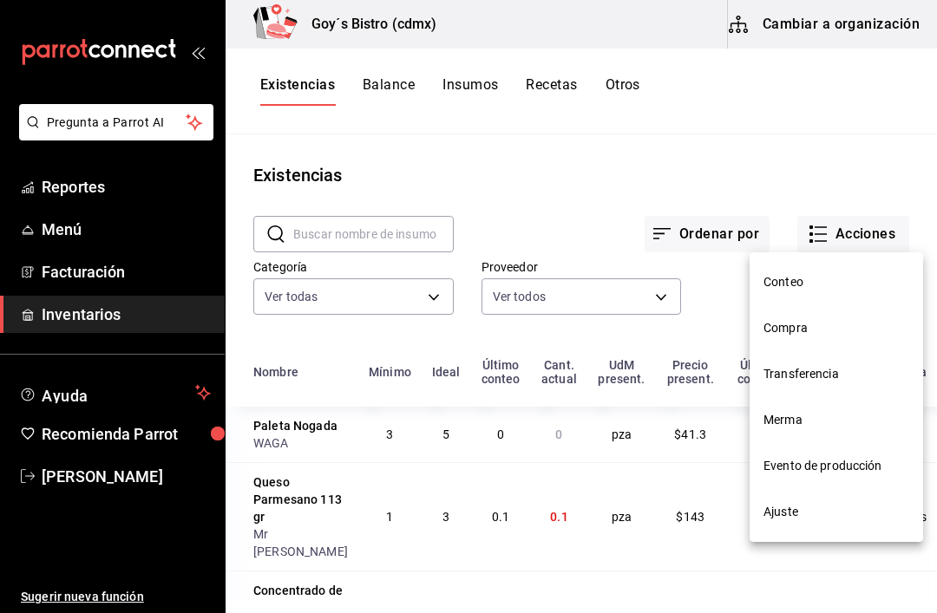
click at [795, 325] on span "Compra" at bounding box center [837, 328] width 146 height 18
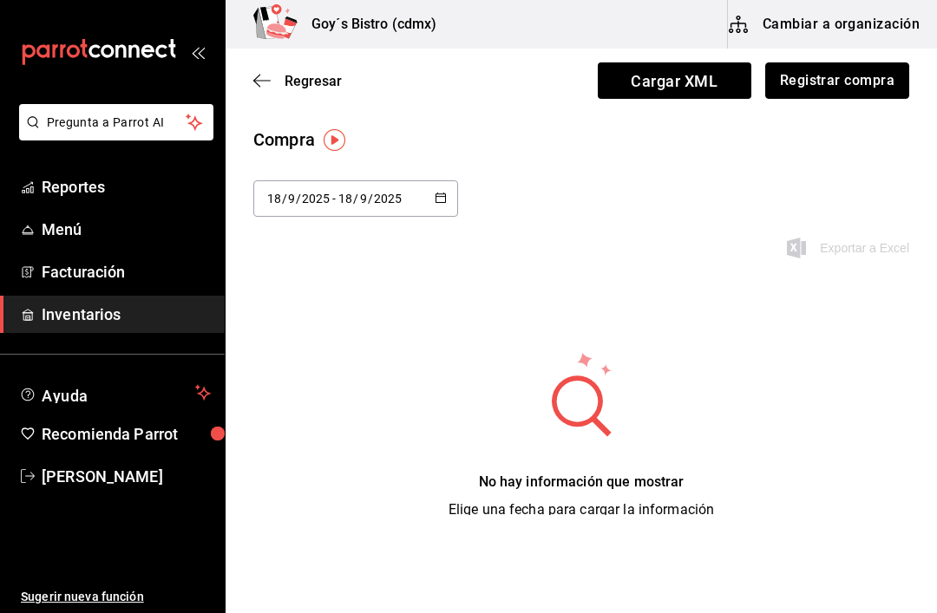
click at [865, 69] on button "Registrar compra" at bounding box center [837, 80] width 144 height 36
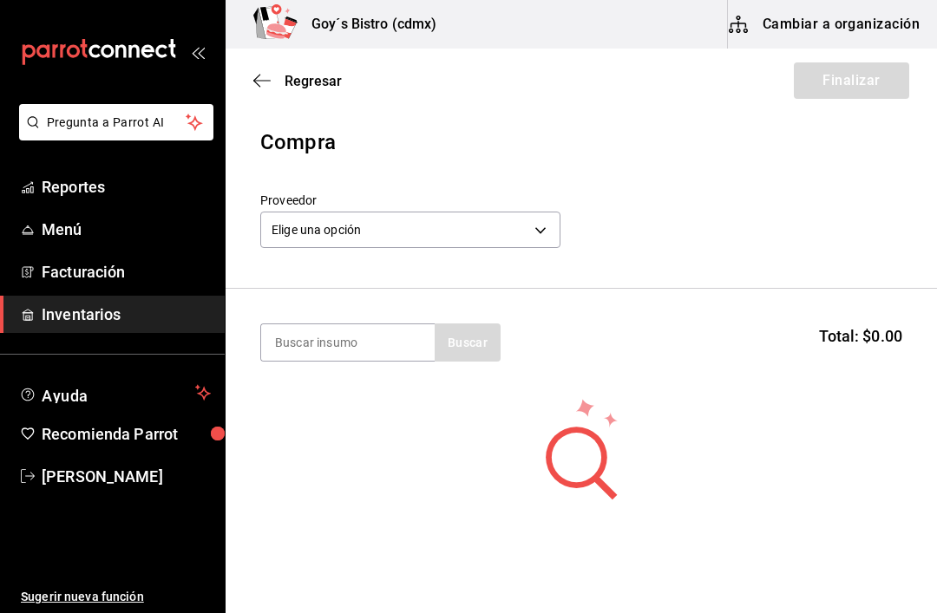
click at [534, 229] on body "Pregunta a Parrot AI Reportes Menú Facturación Inventarios Ayuda Recomienda Par…" at bounding box center [468, 257] width 937 height 515
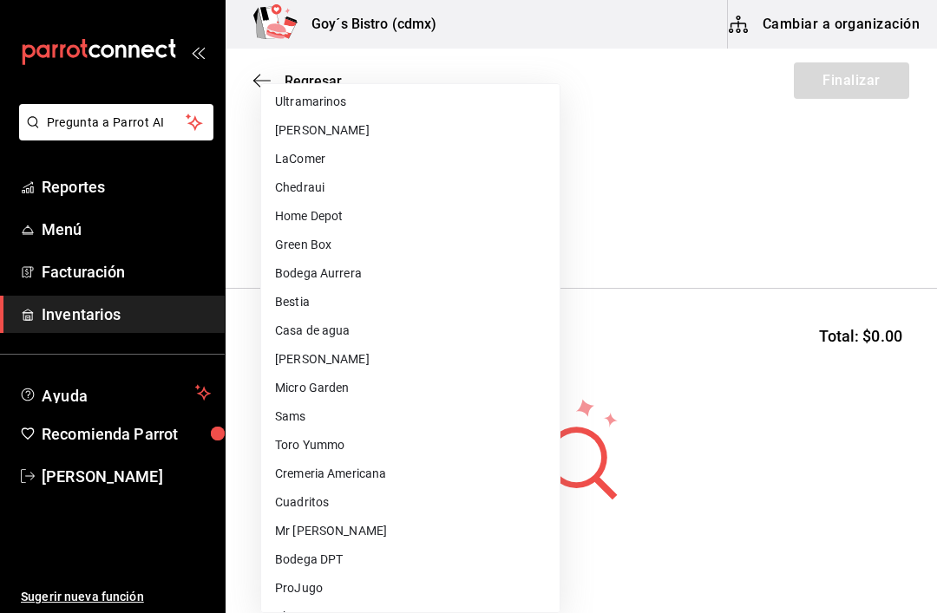
scroll to position [64, 0]
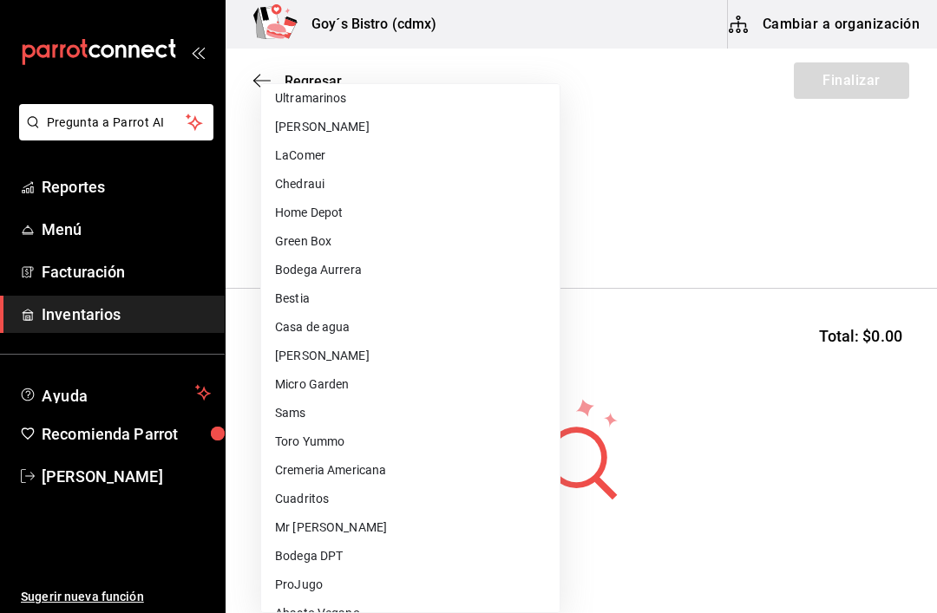
click at [321, 527] on li "Mr [PERSON_NAME]" at bounding box center [410, 528] width 298 height 29
type input "e4509f3d-8253-4b03-bd10-11a356d671c4"
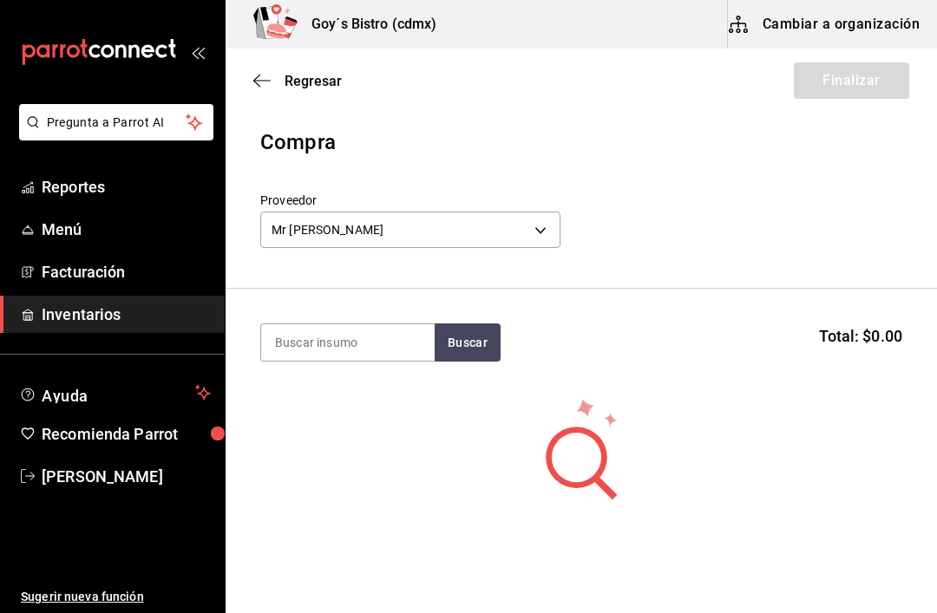
click at [358, 344] on input at bounding box center [348, 342] width 174 height 36
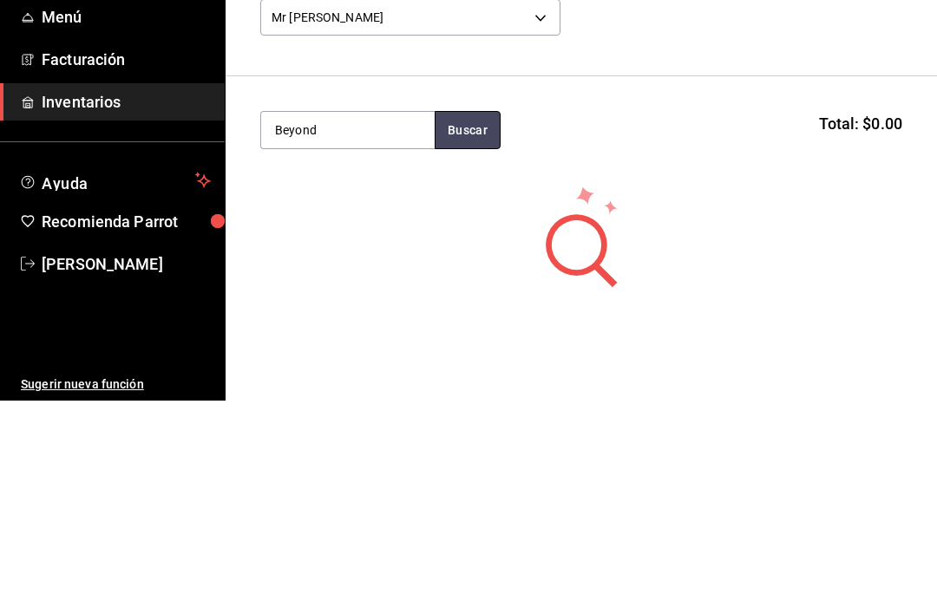
click at [473, 324] on button "Buscar" at bounding box center [468, 343] width 66 height 38
type input "B"
type input "Patt"
click at [469, 324] on button "Buscar" at bounding box center [468, 343] width 66 height 38
click at [356, 383] on div "Pattie pz" at bounding box center [348, 393] width 146 height 21
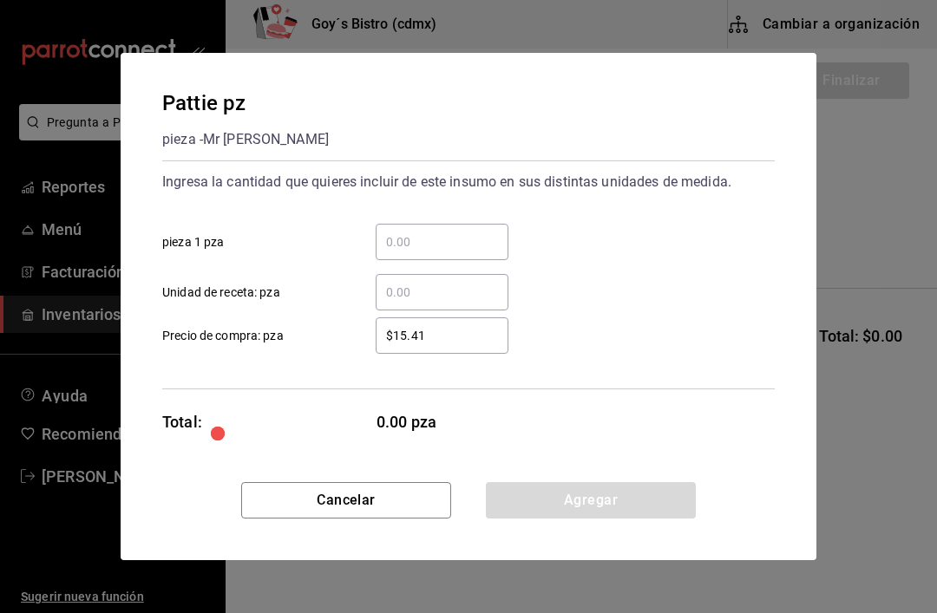
click at [399, 238] on input "​ pieza 1 pza" at bounding box center [442, 242] width 133 height 21
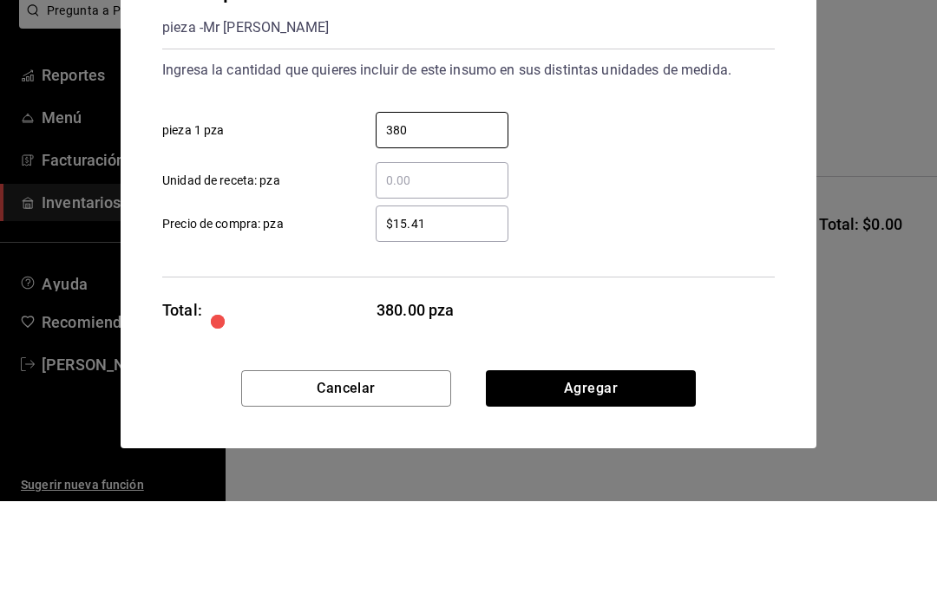
type input "380"
click at [442, 325] on input "$15.41" at bounding box center [442, 335] width 133 height 21
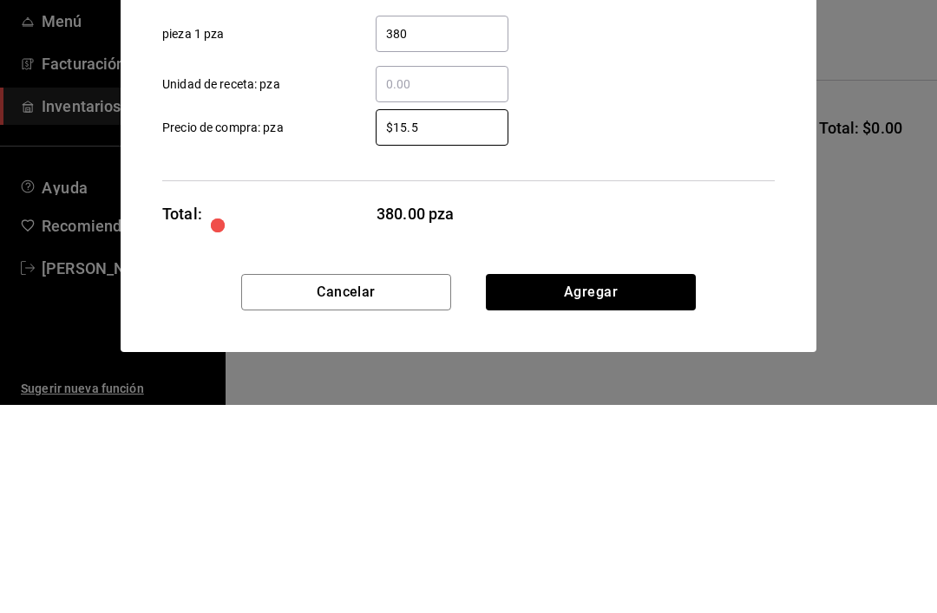
type input "$15.57"
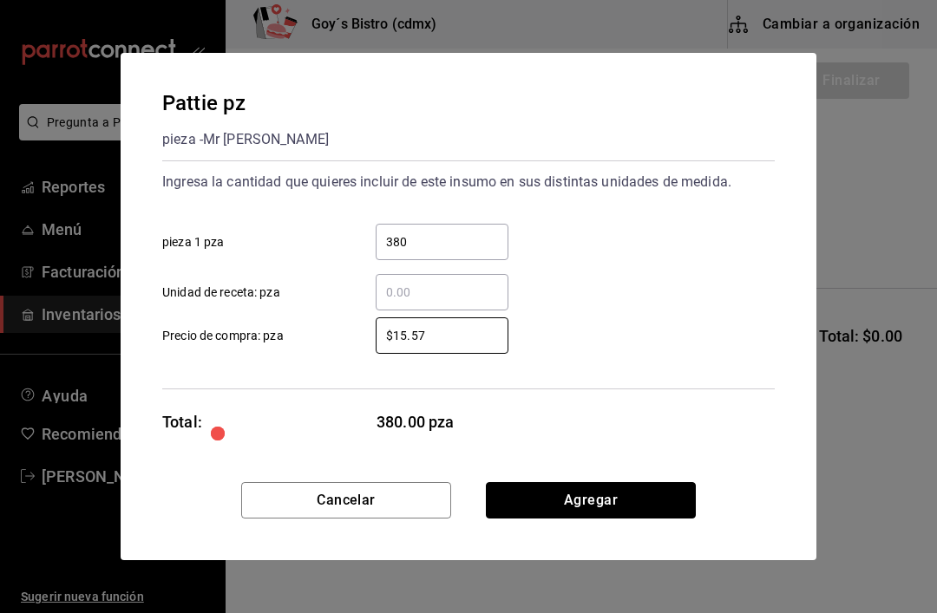
click at [614, 499] on button "Agregar" at bounding box center [591, 500] width 210 height 36
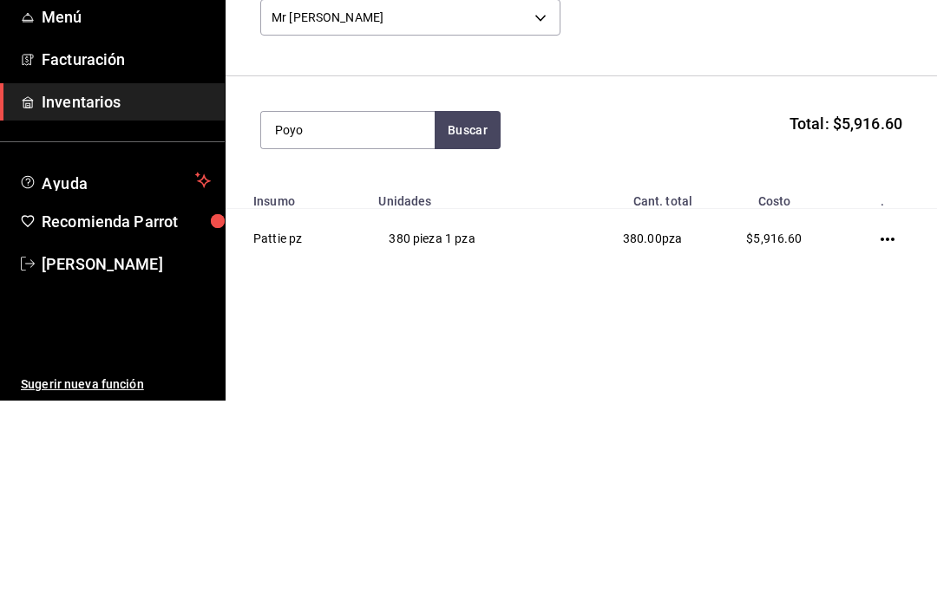
type input "Poyo"
click at [476, 324] on button "Buscar" at bounding box center [468, 343] width 66 height 38
click at [327, 383] on div "Poyo 100g pz" at bounding box center [348, 393] width 146 height 21
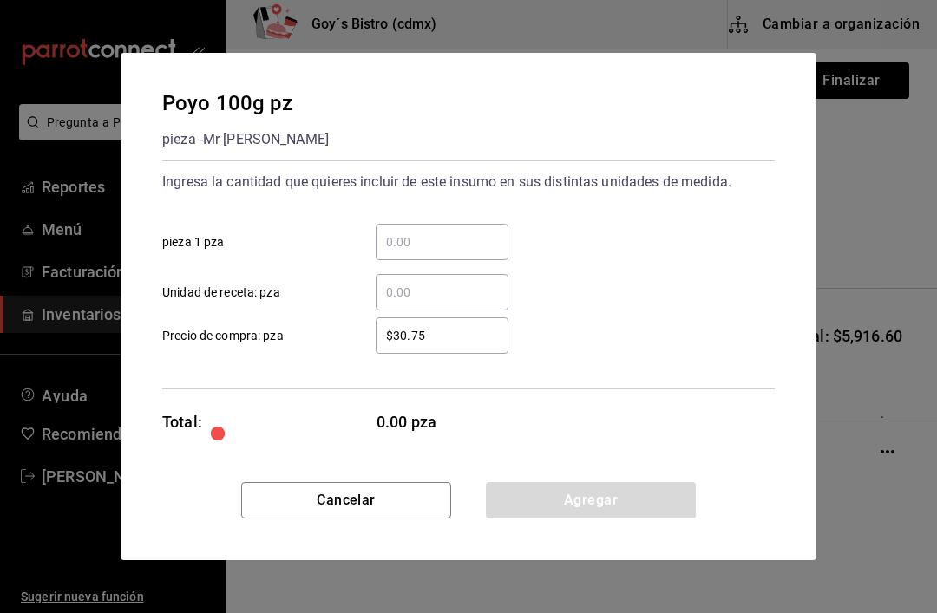
click at [434, 239] on input "​ pieza 1 pza" at bounding box center [442, 242] width 133 height 21
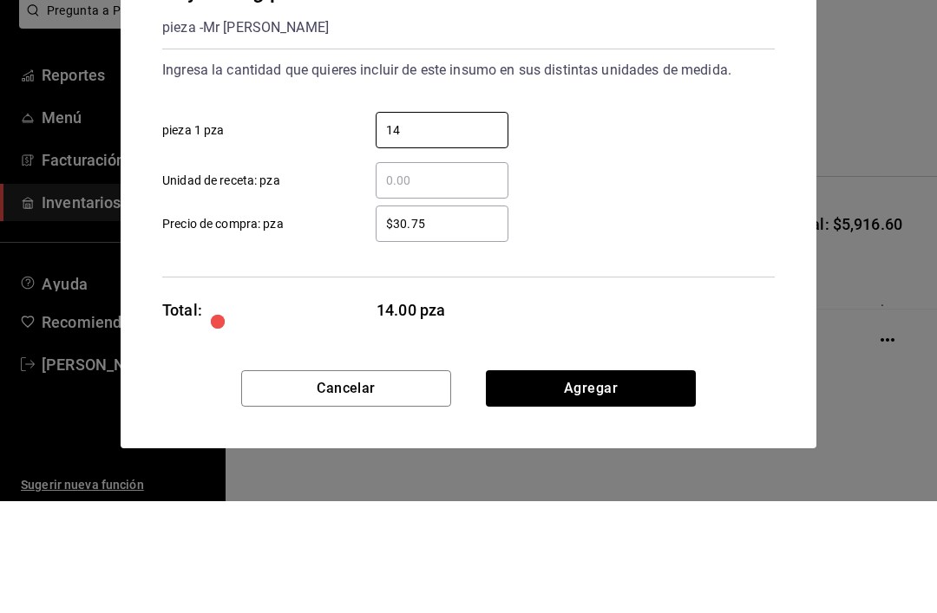
type input "144"
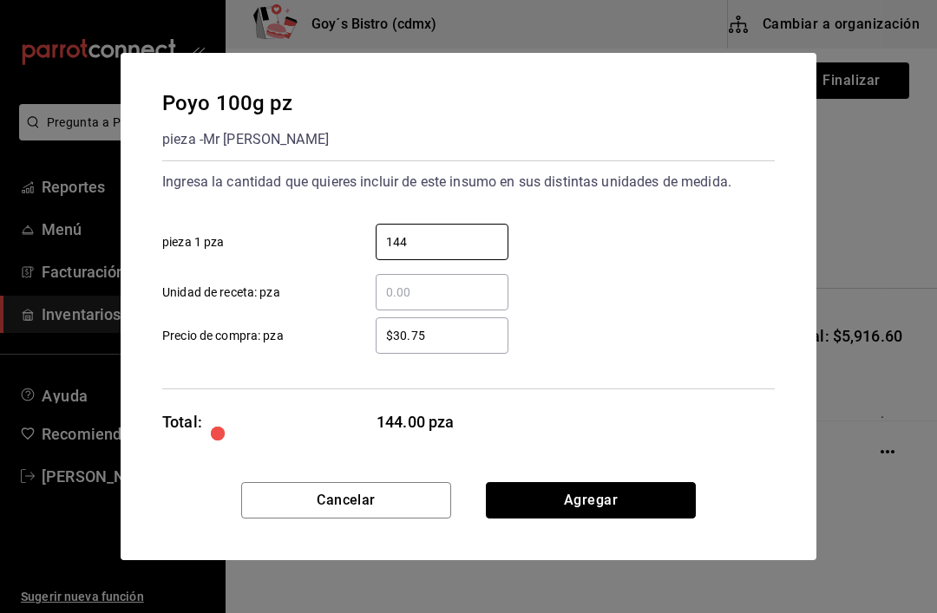
click at [584, 498] on button "Agregar" at bounding box center [591, 500] width 210 height 36
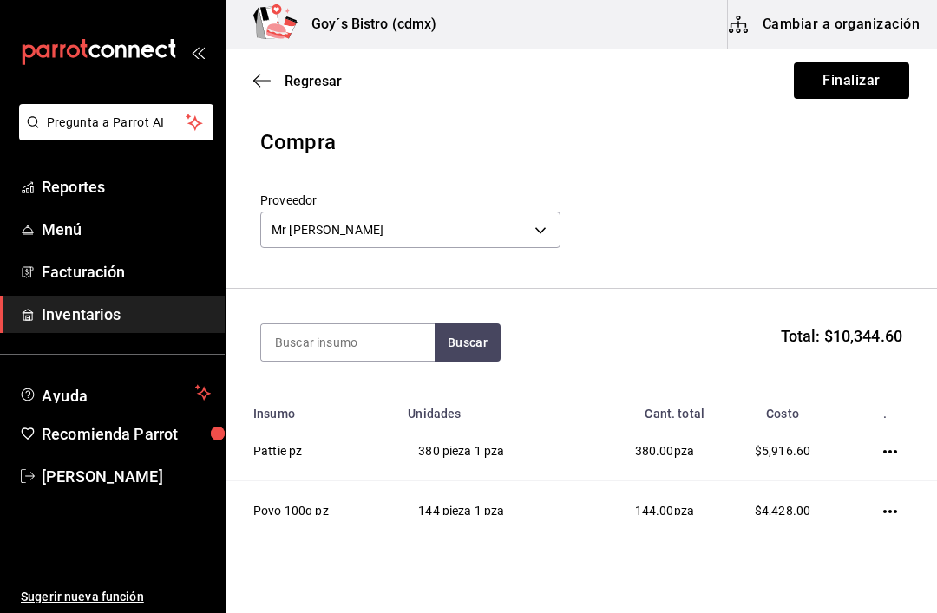
click at [370, 343] on input at bounding box center [348, 342] width 174 height 36
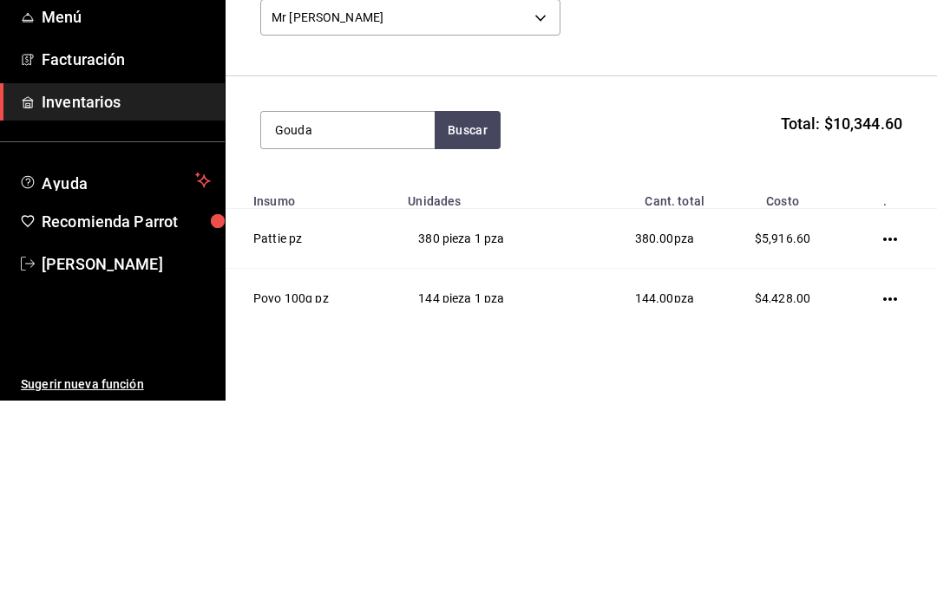
type input "Gouda"
click at [480, 324] on button "Buscar" at bounding box center [468, 343] width 66 height 38
click at [362, 383] on div "Queso gouda pz" at bounding box center [348, 393] width 146 height 21
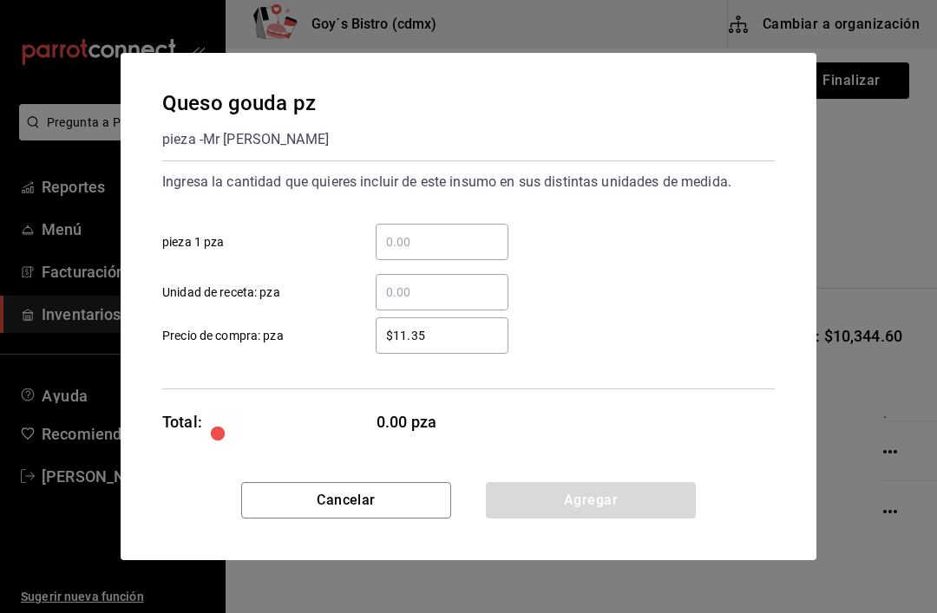
click at [402, 240] on input "​ pieza 1 pza" at bounding box center [442, 242] width 133 height 21
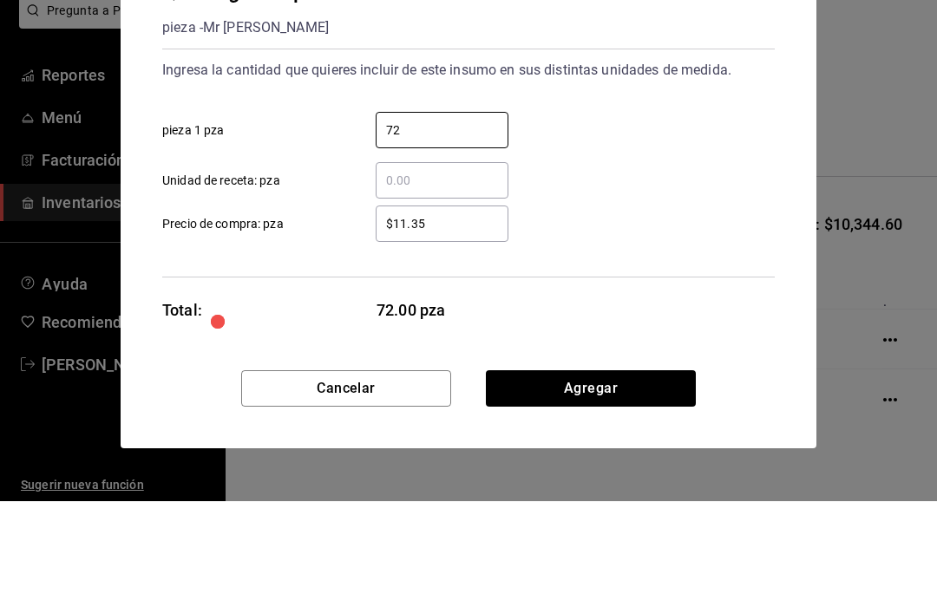
type input "72"
click at [456, 325] on input "$11.35" at bounding box center [442, 335] width 133 height 21
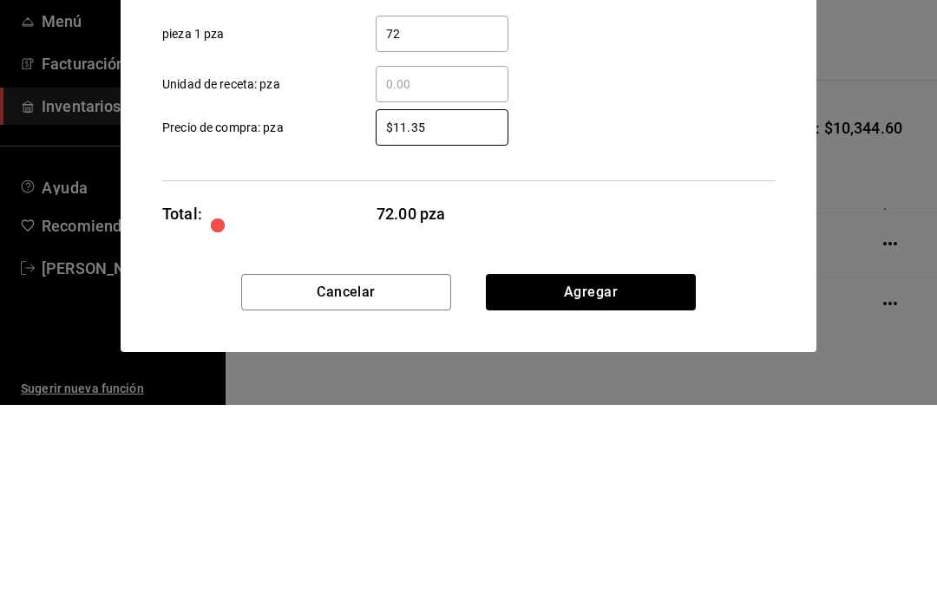
click at [453, 325] on input "$11.35" at bounding box center [442, 335] width 133 height 21
click at [451, 325] on input "$11.35" at bounding box center [442, 335] width 133 height 21
click at [461, 325] on input "$11.35" at bounding box center [442, 335] width 133 height 21
type input "$1"
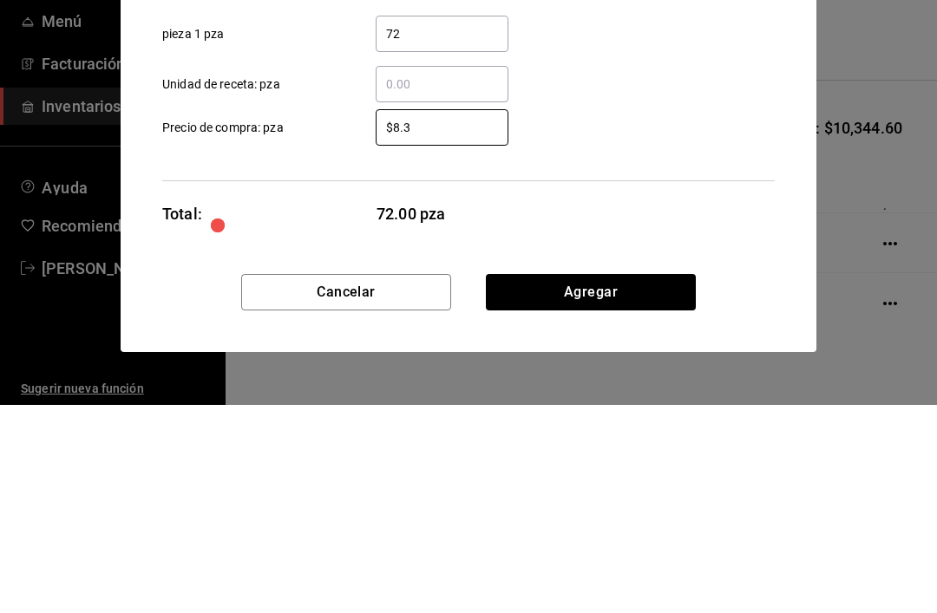
type input "$8.33"
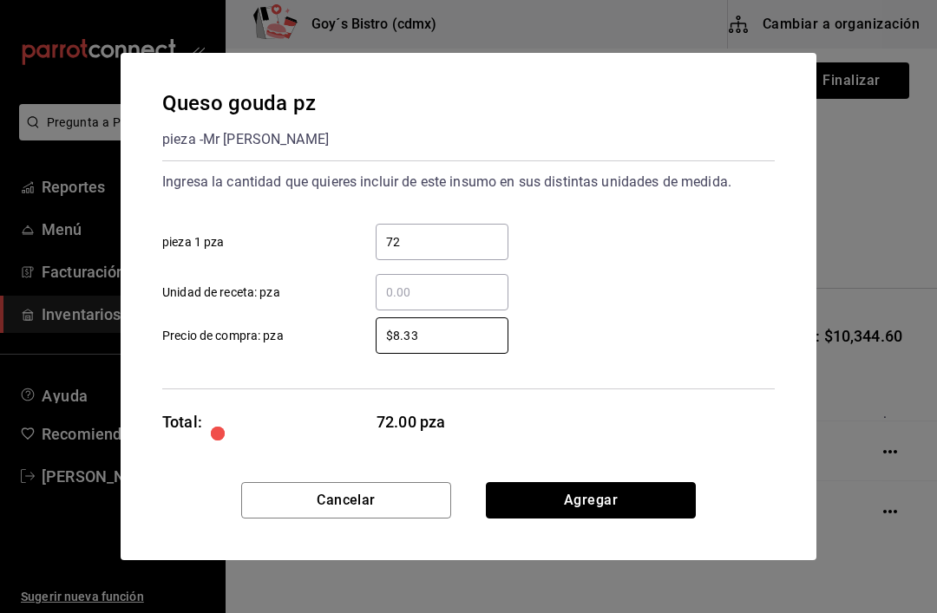
click at [614, 489] on button "Agregar" at bounding box center [591, 500] width 210 height 36
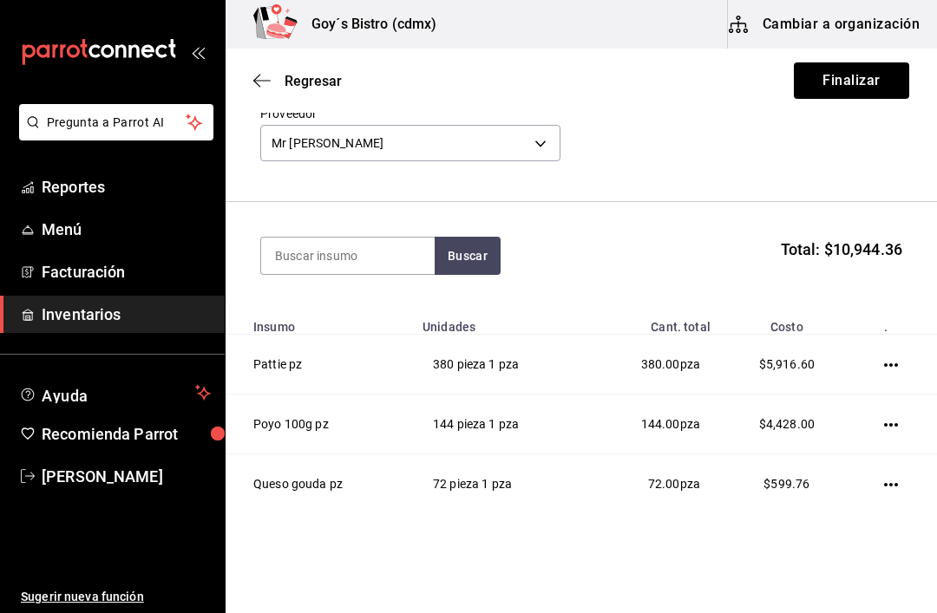
scroll to position [86, 0]
click at [895, 482] on icon "button" at bounding box center [891, 486] width 14 height 14
click at [828, 457] on span "Editar" at bounding box center [804, 461] width 63 height 21
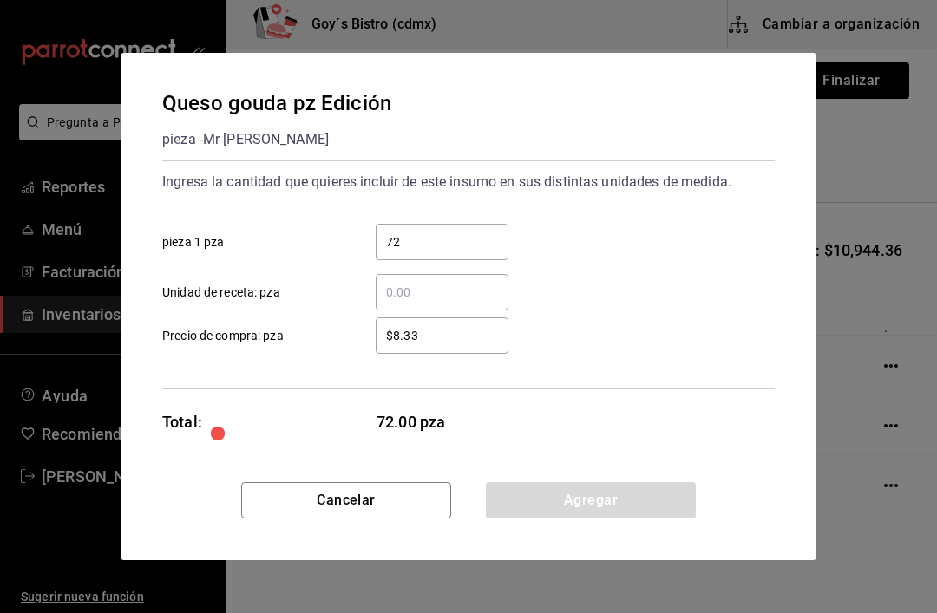
click at [449, 232] on input "72" at bounding box center [442, 242] width 133 height 21
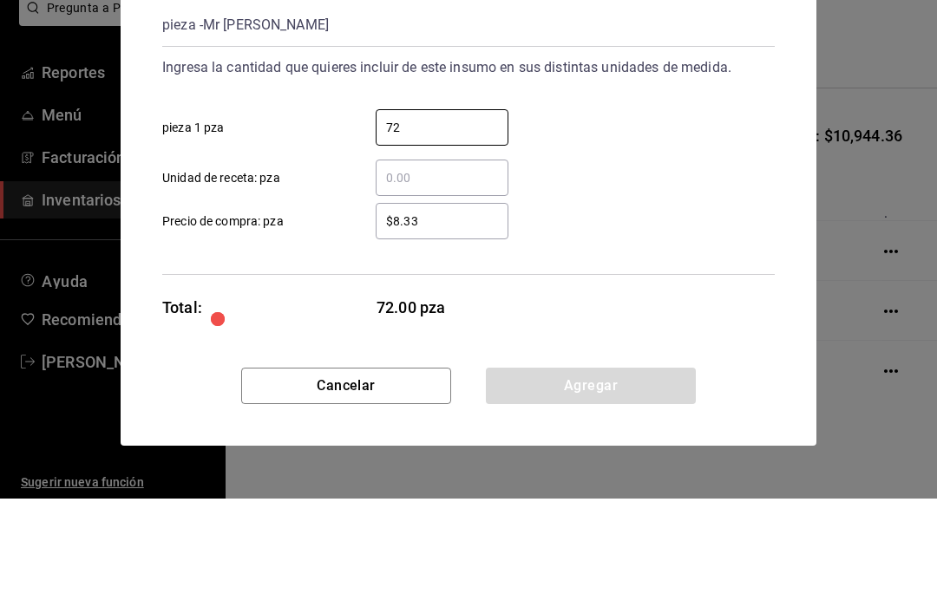
click at [433, 232] on input "72" at bounding box center [442, 242] width 133 height 21
type input "7"
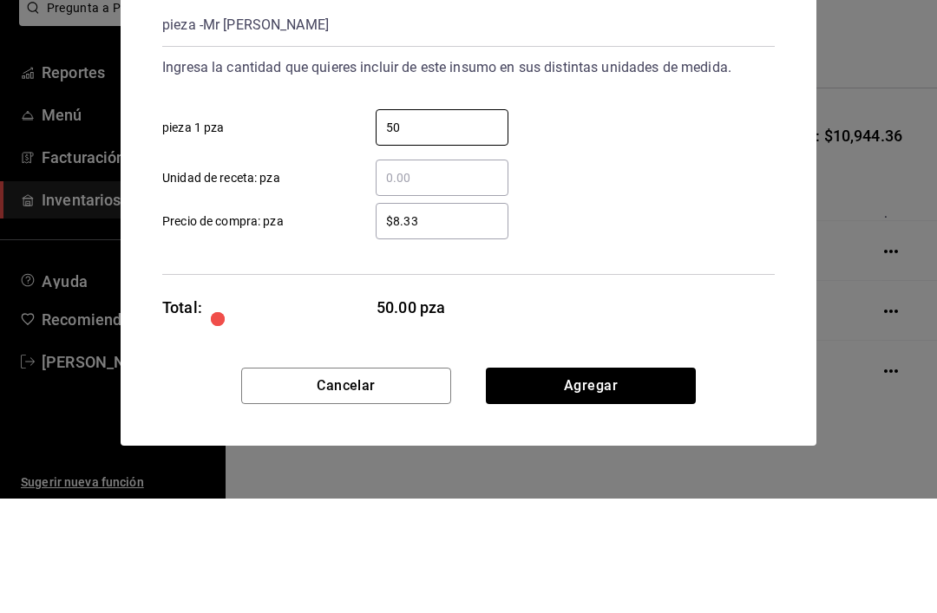
type input "50"
click at [646, 260] on div "​ Unidad de receta: pza" at bounding box center [461, 285] width 626 height 50
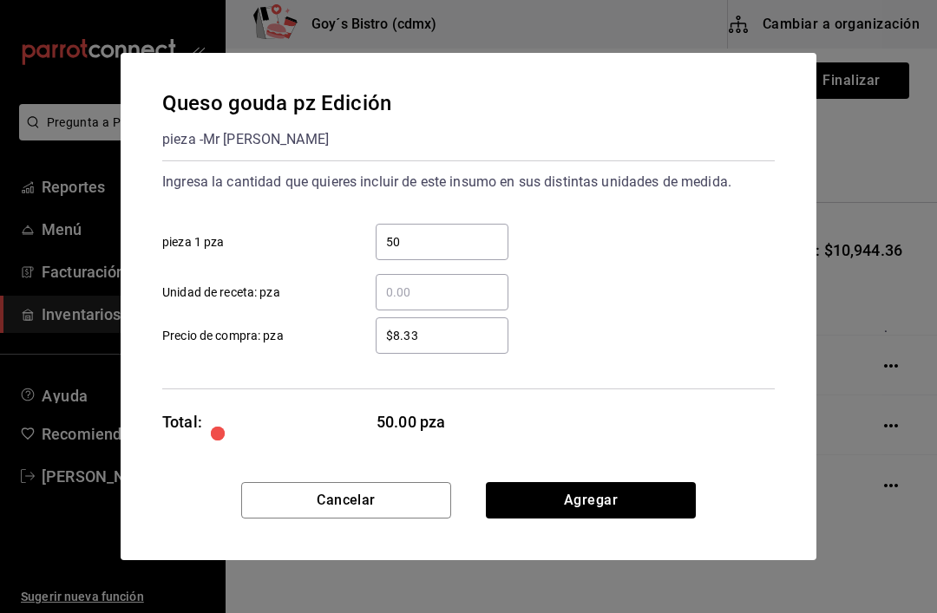
click at [463, 331] on input "$8.33" at bounding box center [442, 335] width 133 height 21
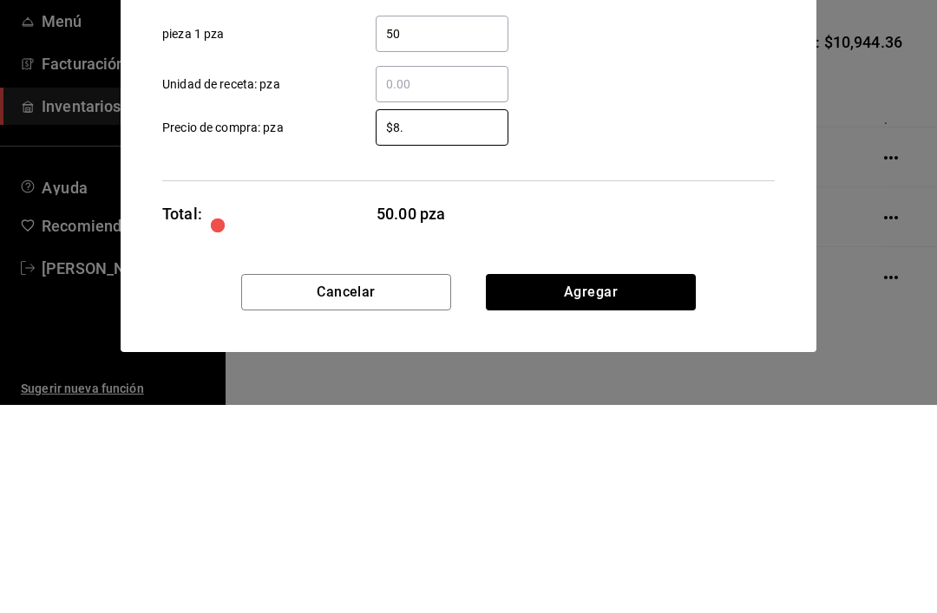
type input "$8"
type input "$10.5"
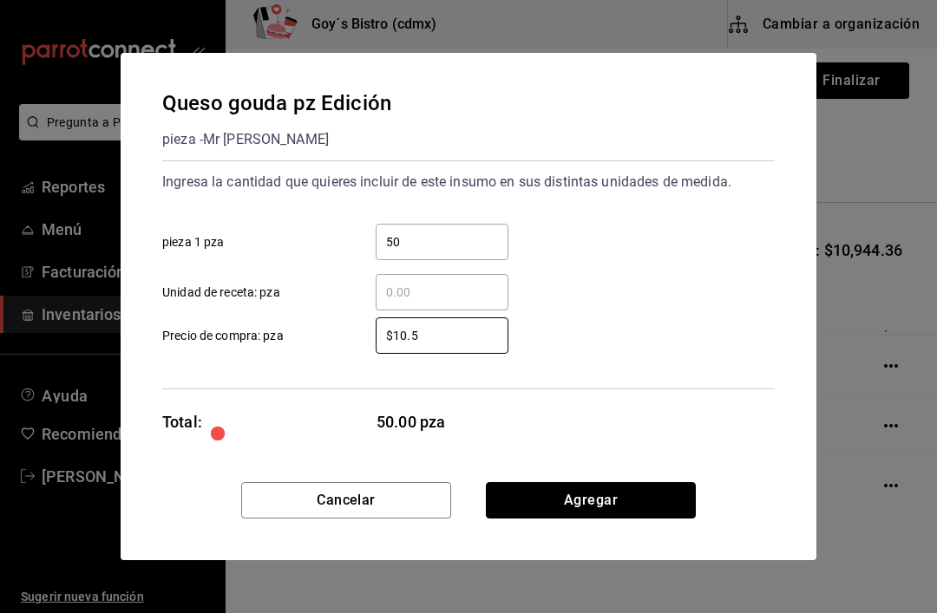
click at [569, 496] on button "Agregar" at bounding box center [591, 500] width 210 height 36
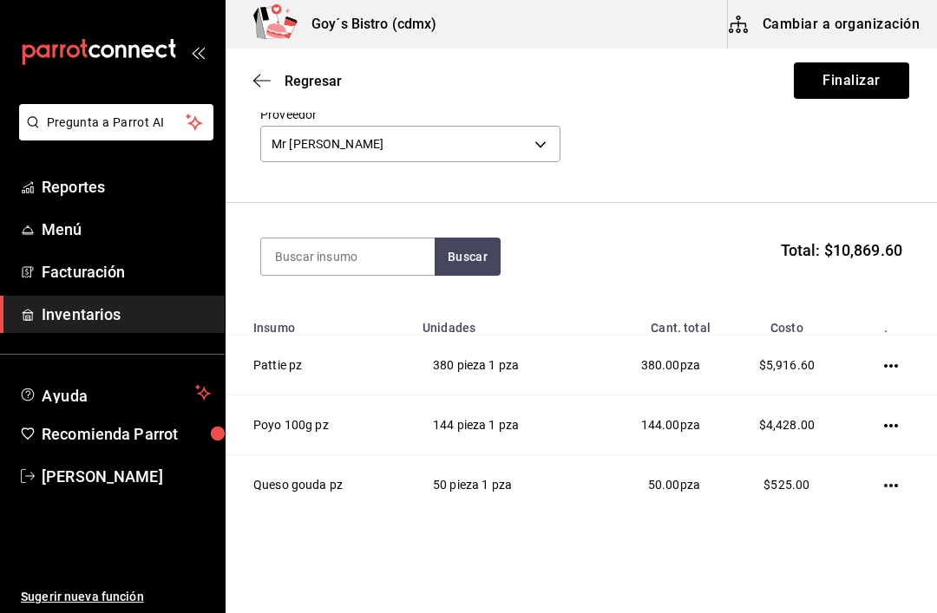
click at [357, 253] on input at bounding box center [348, 257] width 174 height 36
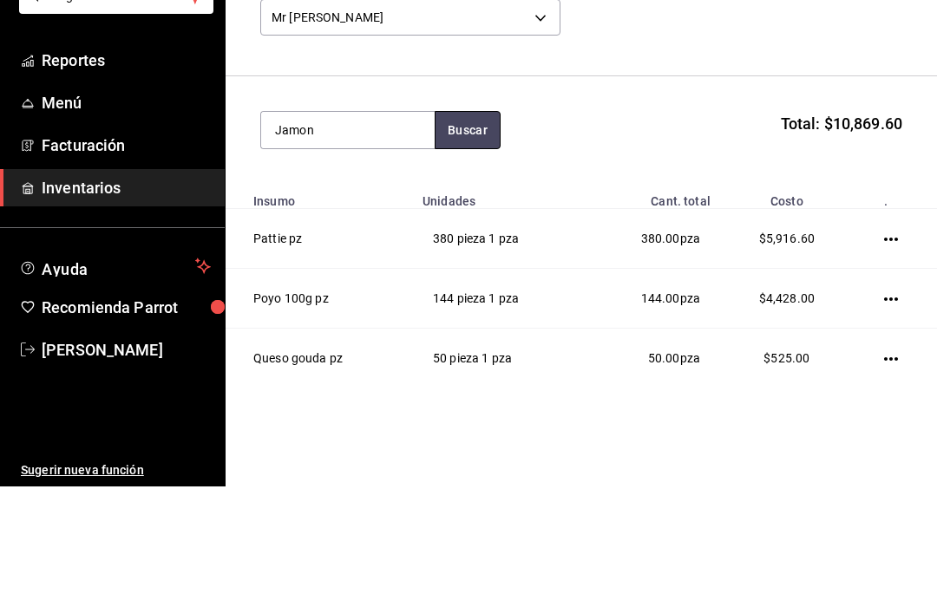
click at [470, 238] on button "Buscar" at bounding box center [468, 257] width 66 height 38
type input "J"
click at [461, 238] on button "Buscar" at bounding box center [468, 257] width 66 height 38
type input "T"
type input "Pavo"
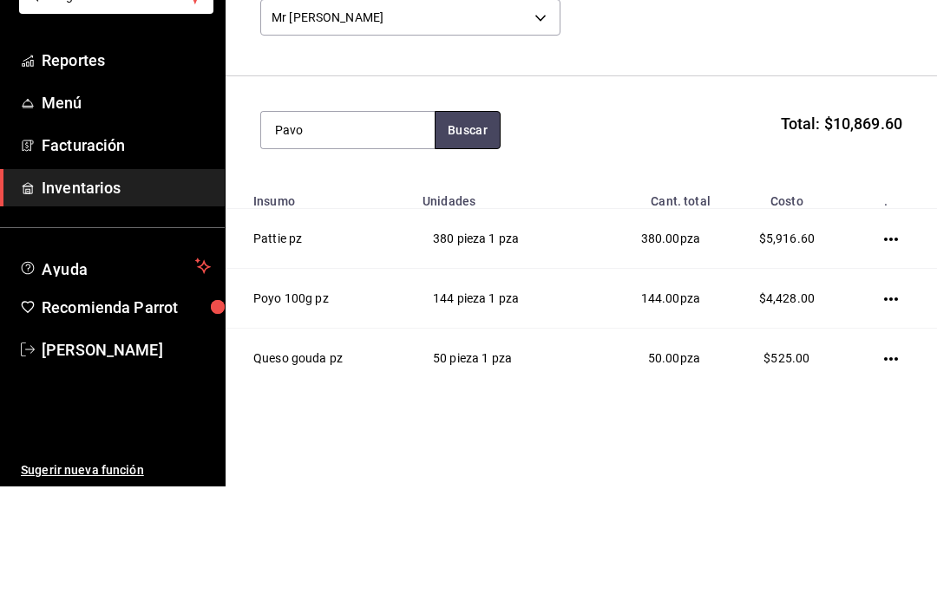
click at [472, 238] on button "Buscar" at bounding box center [468, 257] width 66 height 38
click at [361, 318] on div "pieza - Mr [PERSON_NAME]" at bounding box center [348, 336] width 146 height 36
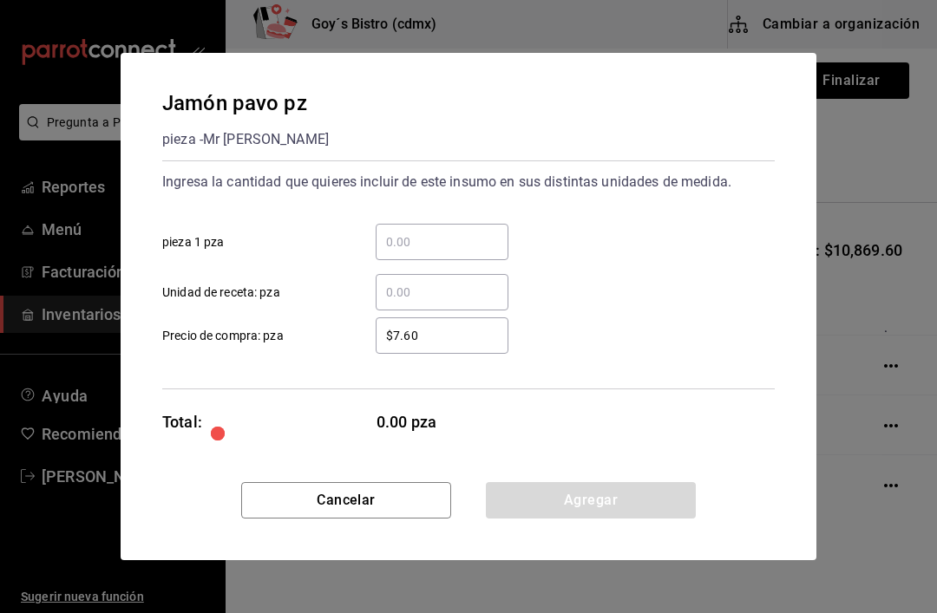
click at [418, 238] on input "​ pieza 1 pza" at bounding box center [442, 242] width 133 height 21
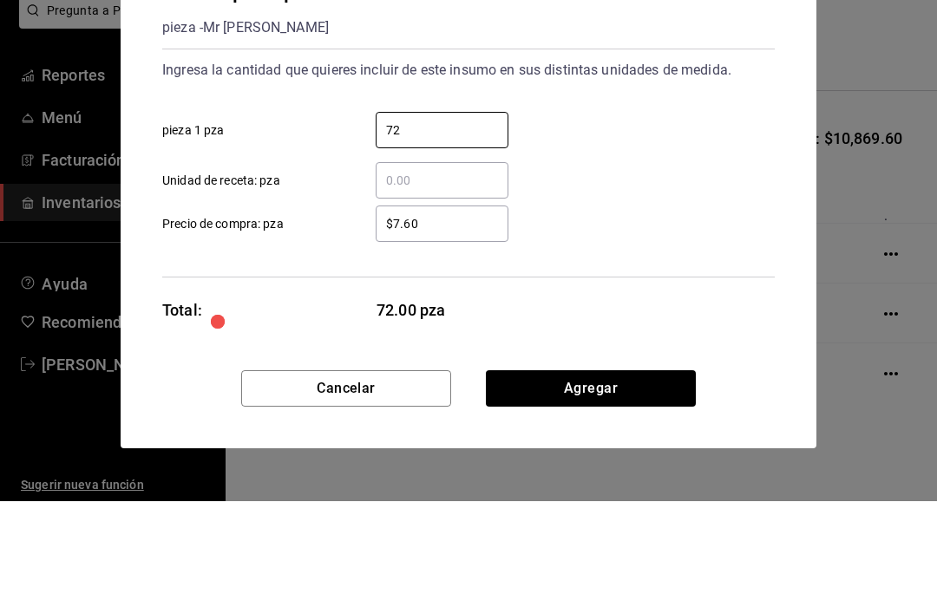
type input "72"
click at [447, 325] on input "$7.60" at bounding box center [442, 335] width 133 height 21
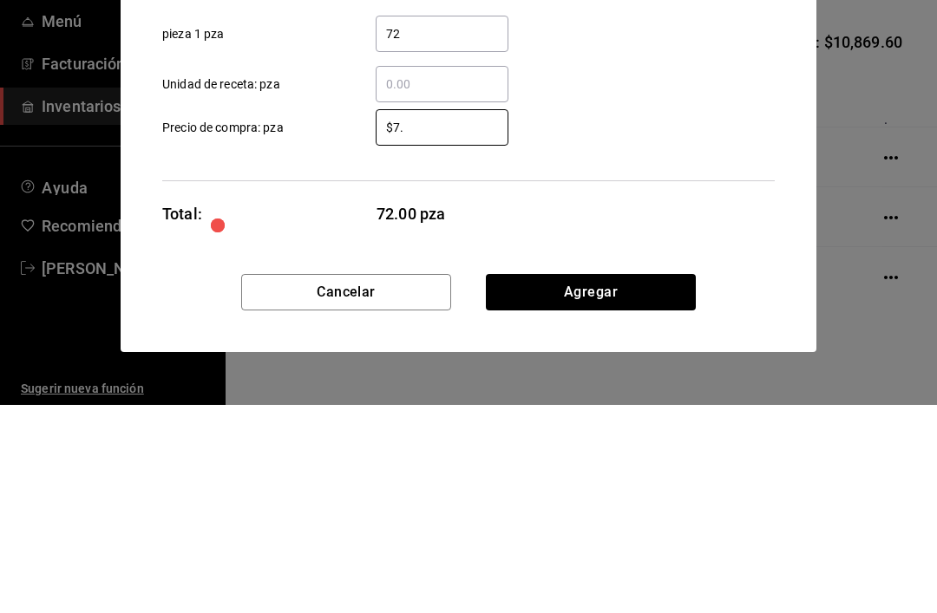
type input "$7"
type input "$8.33"
click at [646, 304] on div "$8.33 ​ Precio de compra: pza" at bounding box center [461, 329] width 626 height 50
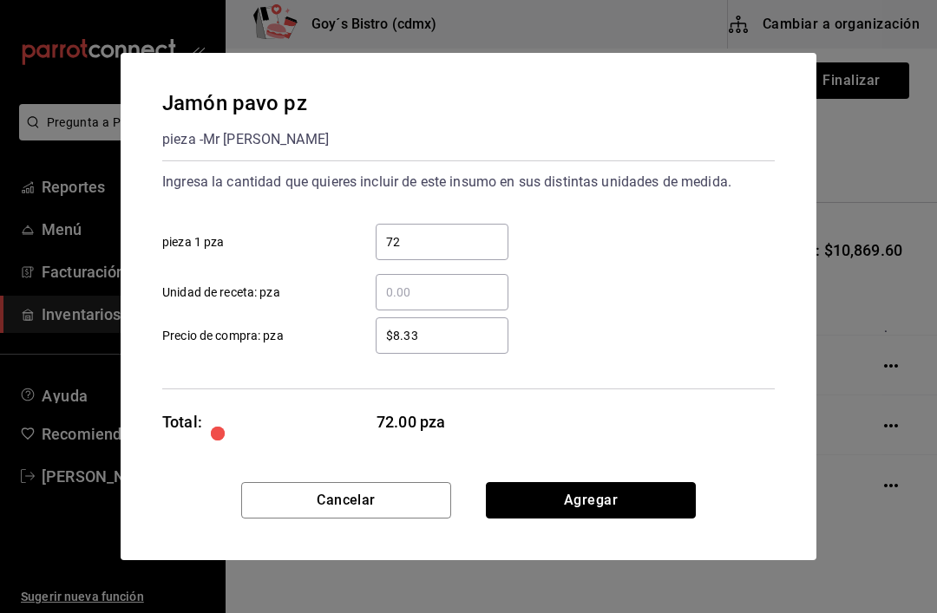
click at [620, 497] on button "Agregar" at bounding box center [591, 500] width 210 height 36
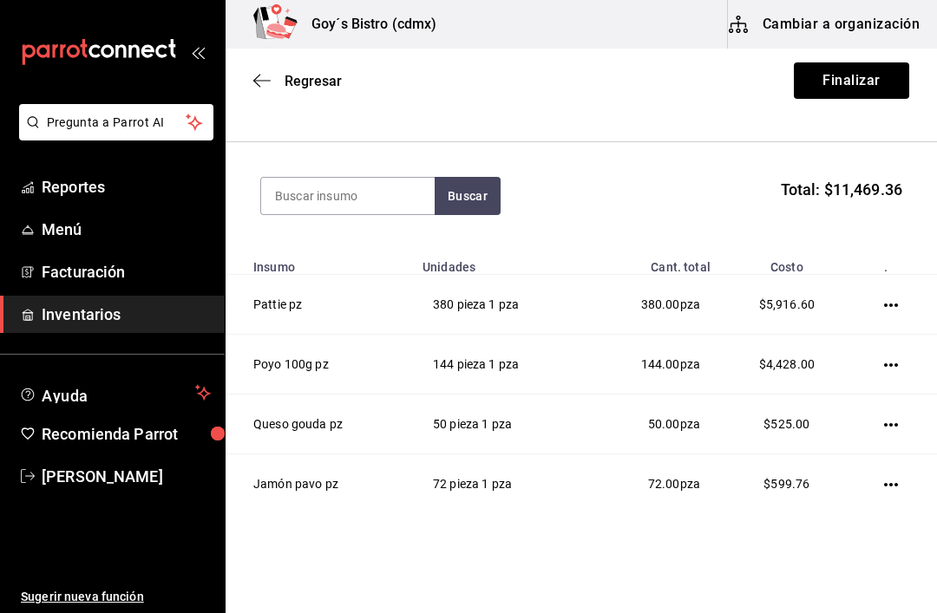
scroll to position [146, 0]
click at [369, 194] on input at bounding box center [348, 197] width 174 height 36
type input "Jamón"
click at [464, 198] on button "Buscar" at bounding box center [468, 197] width 66 height 38
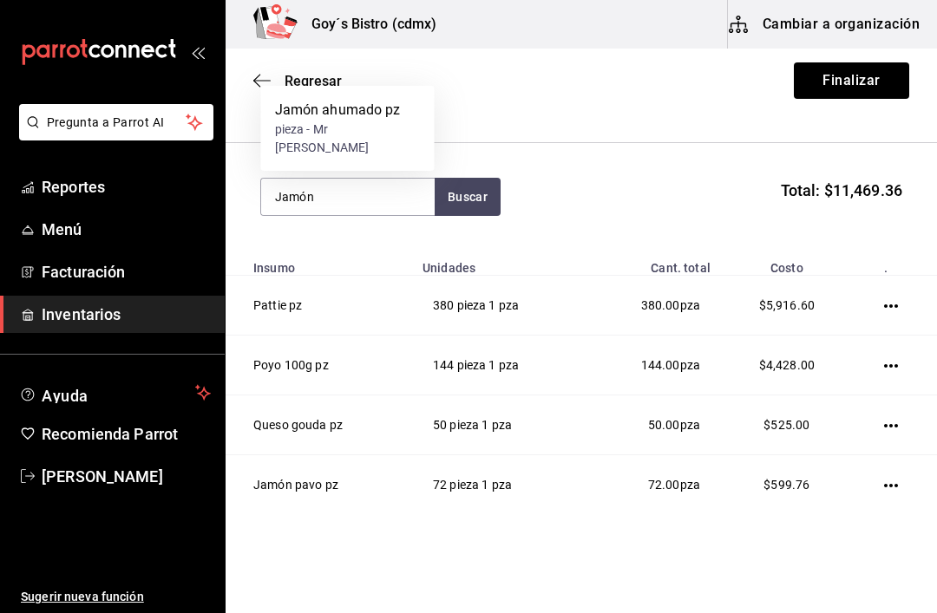
click at [386, 142] on div "pieza - Mr [PERSON_NAME]" at bounding box center [348, 139] width 146 height 36
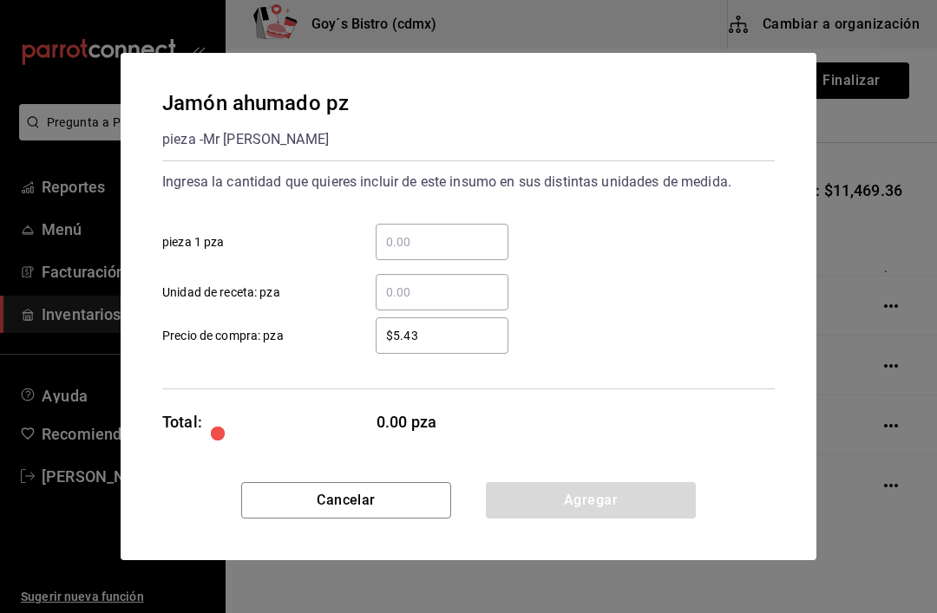
click at [412, 241] on input "​ pieza 1 pza" at bounding box center [442, 242] width 133 height 21
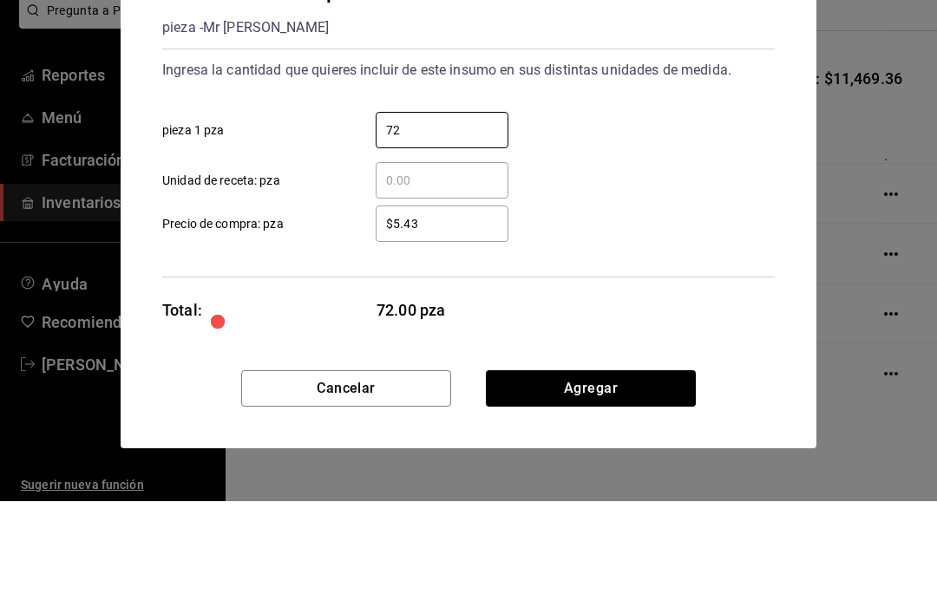
type input "72"
click at [451, 325] on input "$5.43" at bounding box center [442, 335] width 133 height 21
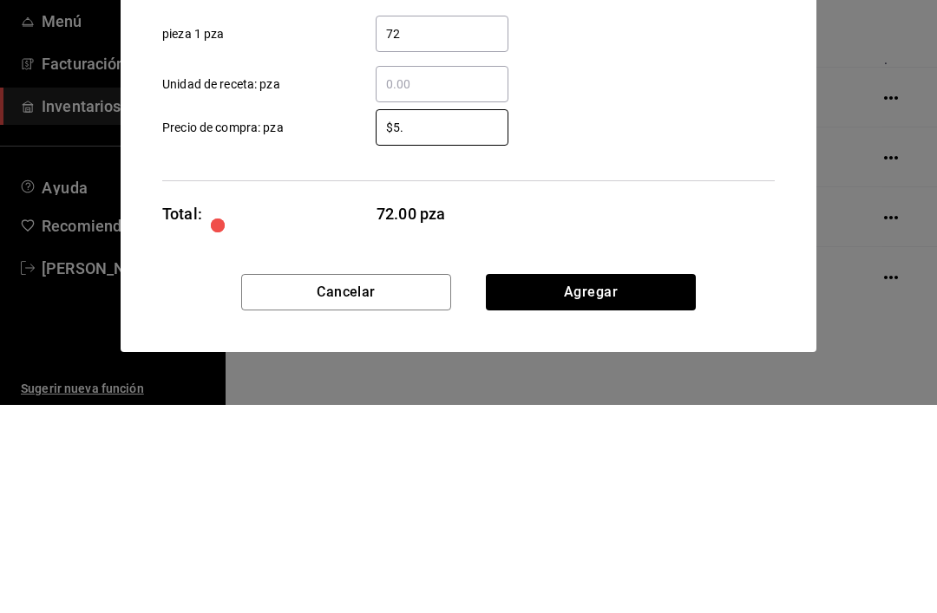
type input "$5"
type input "$8.33"
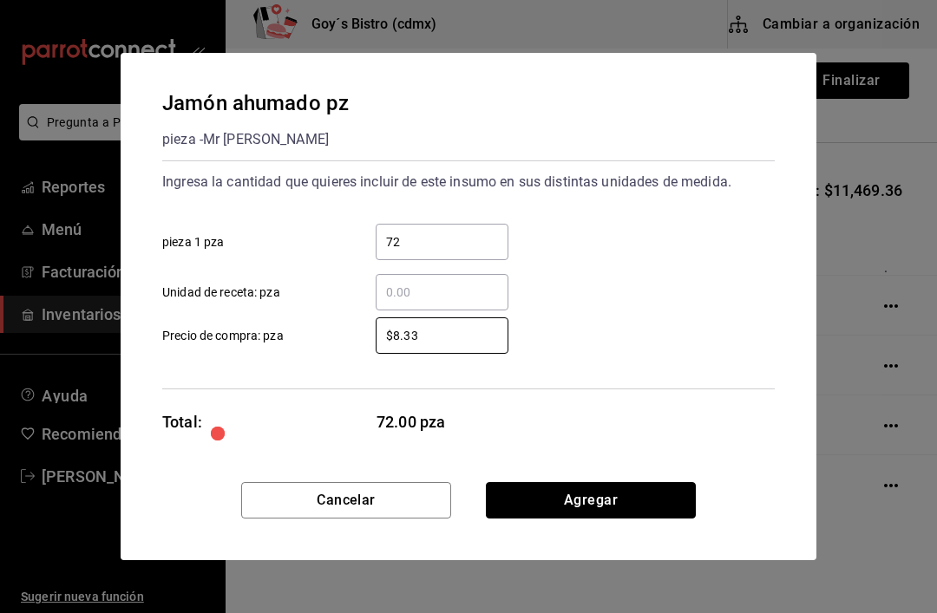
click at [615, 496] on button "Agregar" at bounding box center [591, 500] width 210 height 36
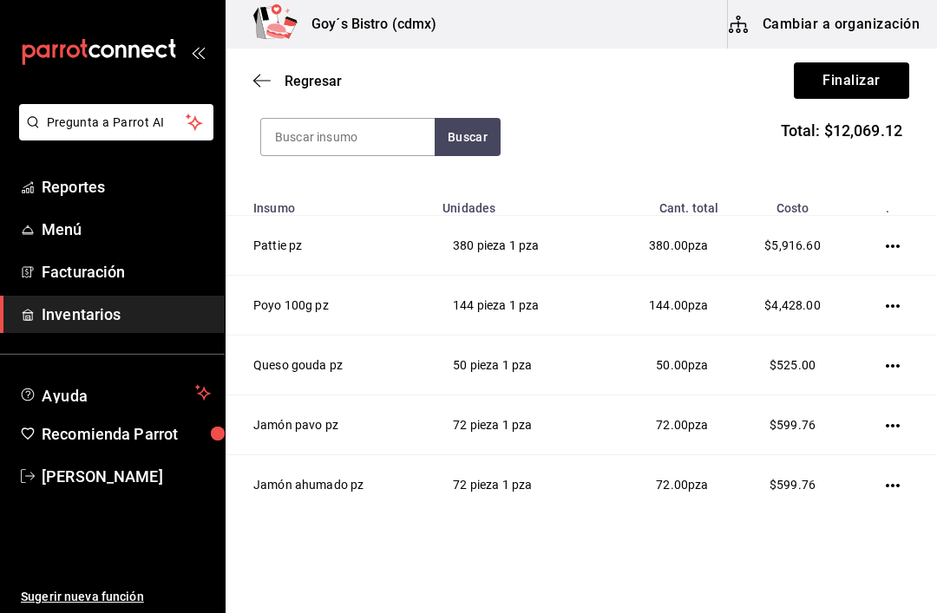
scroll to position [206, 0]
click at [384, 145] on input at bounding box center [348, 137] width 174 height 36
click at [480, 142] on button "Buscar" at bounding box center [468, 137] width 66 height 38
click at [469, 136] on button "Buscar" at bounding box center [468, 137] width 66 height 38
type input "M"
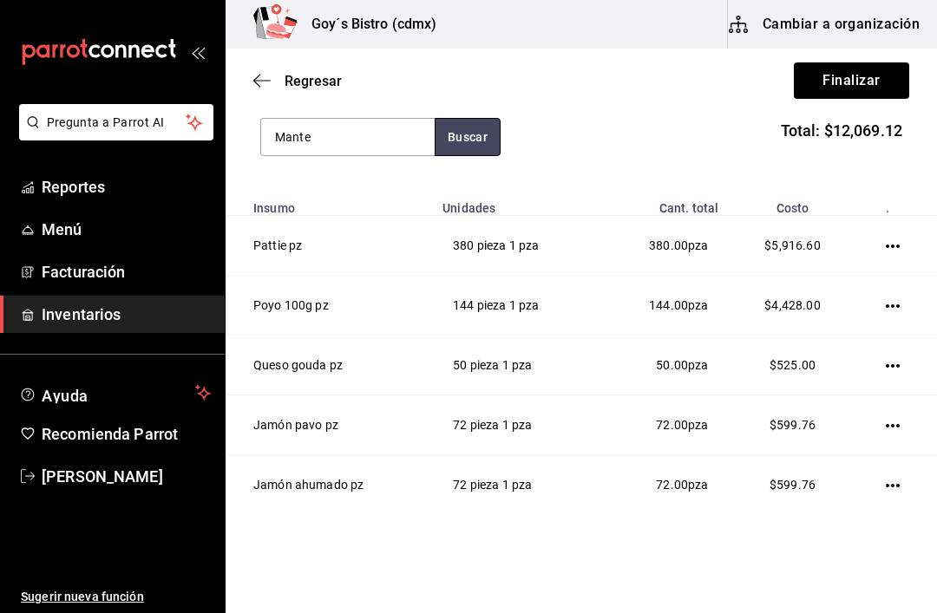
click at [472, 137] on button "Buscar" at bounding box center [468, 137] width 66 height 38
click at [464, 134] on button "Buscar" at bounding box center [468, 137] width 66 height 38
type input "M"
type input "Parm"
click at [472, 136] on button "Buscar" at bounding box center [468, 137] width 66 height 38
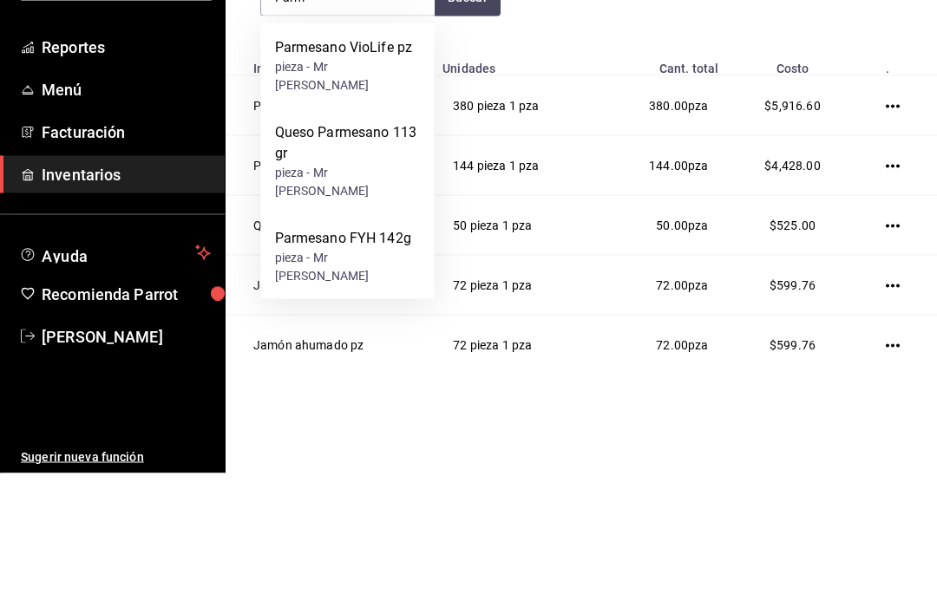
click at [377, 389] on div "pieza - Mr [PERSON_NAME]" at bounding box center [348, 407] width 146 height 36
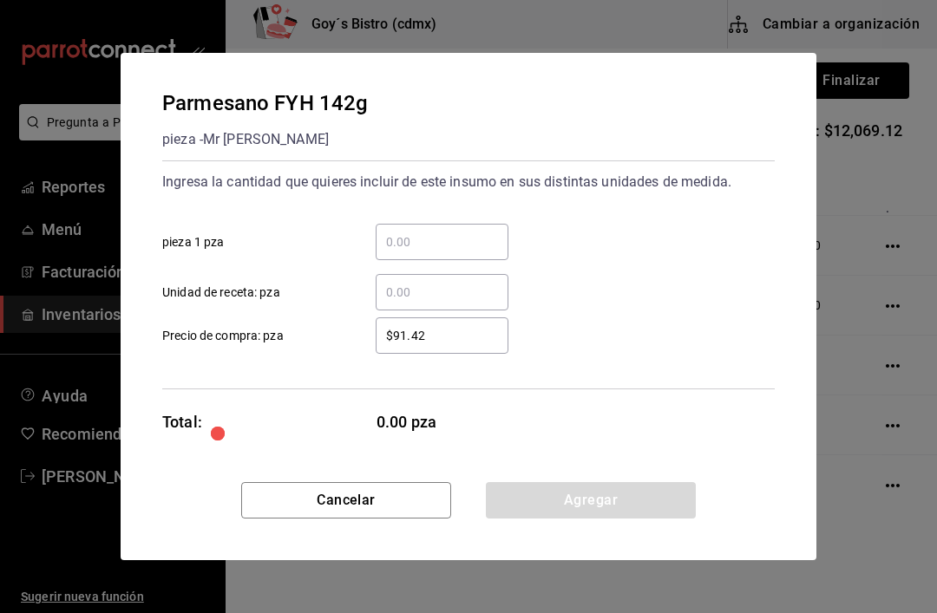
click at [399, 232] on input "​ pieza 1 pza" at bounding box center [442, 242] width 133 height 21
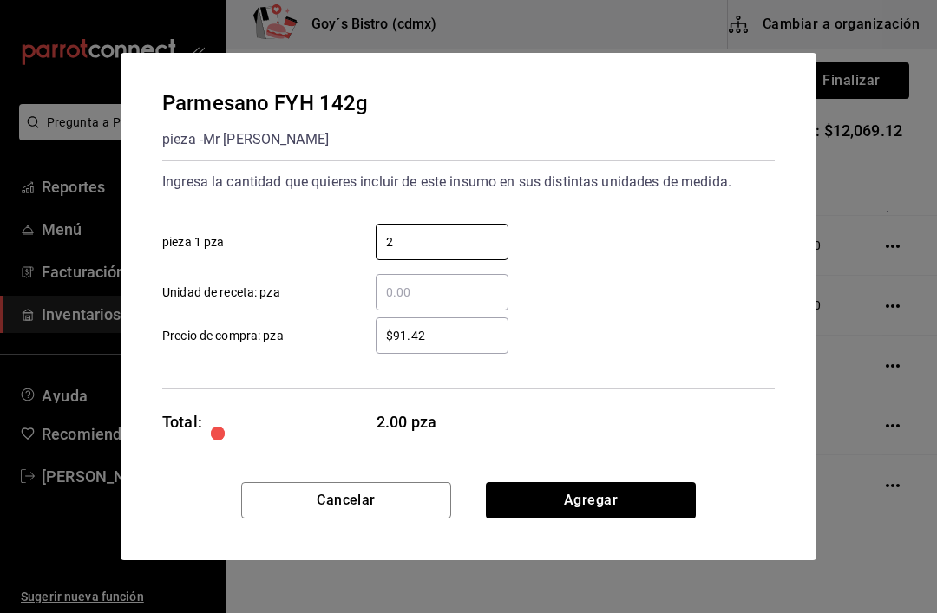
type input "2"
click at [462, 335] on input "$91.42" at bounding box center [442, 335] width 133 height 21
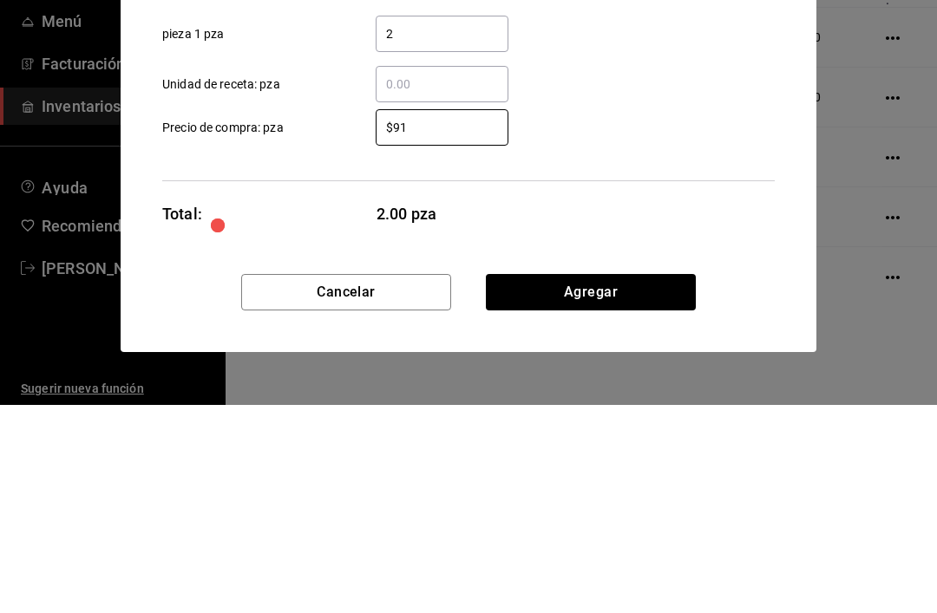
type input "$9"
type input "$115"
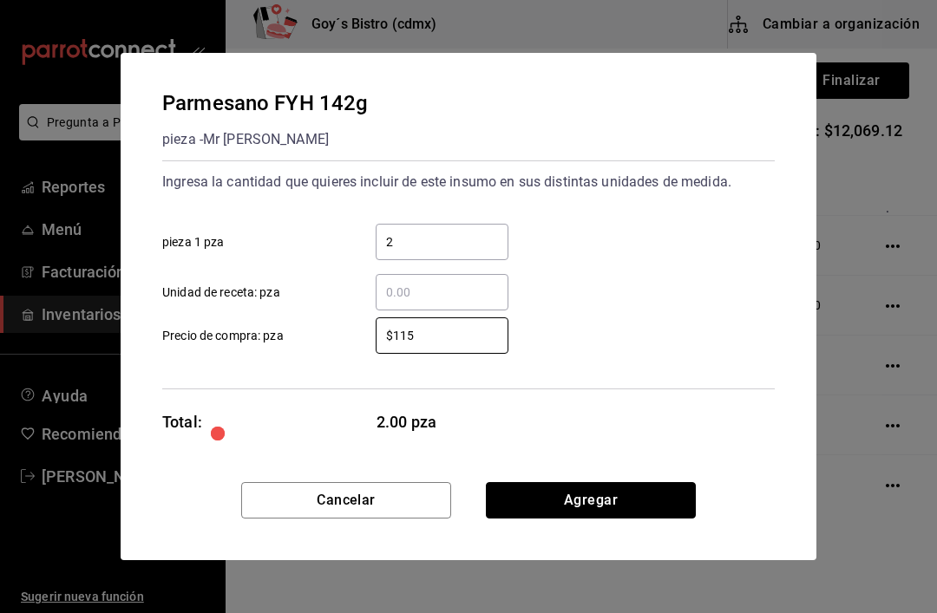
click at [618, 487] on button "Agregar" at bounding box center [591, 500] width 210 height 36
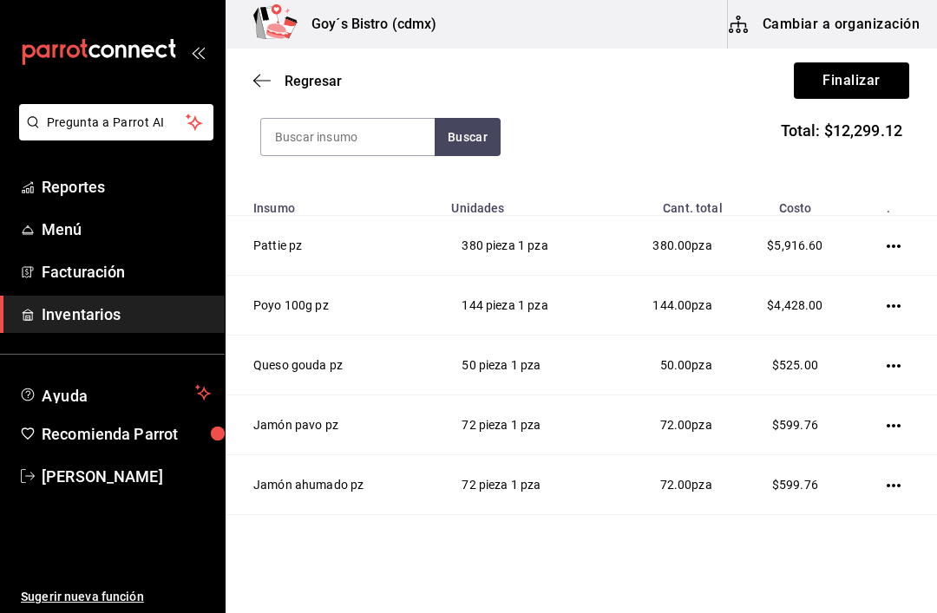
click at [313, 137] on input at bounding box center [348, 137] width 174 height 36
click at [482, 134] on button "Buscar" at bounding box center [468, 137] width 66 height 38
type input "M"
click at [484, 151] on button "Buscar" at bounding box center [468, 137] width 66 height 38
click at [472, 139] on button "Buscar" at bounding box center [468, 137] width 66 height 38
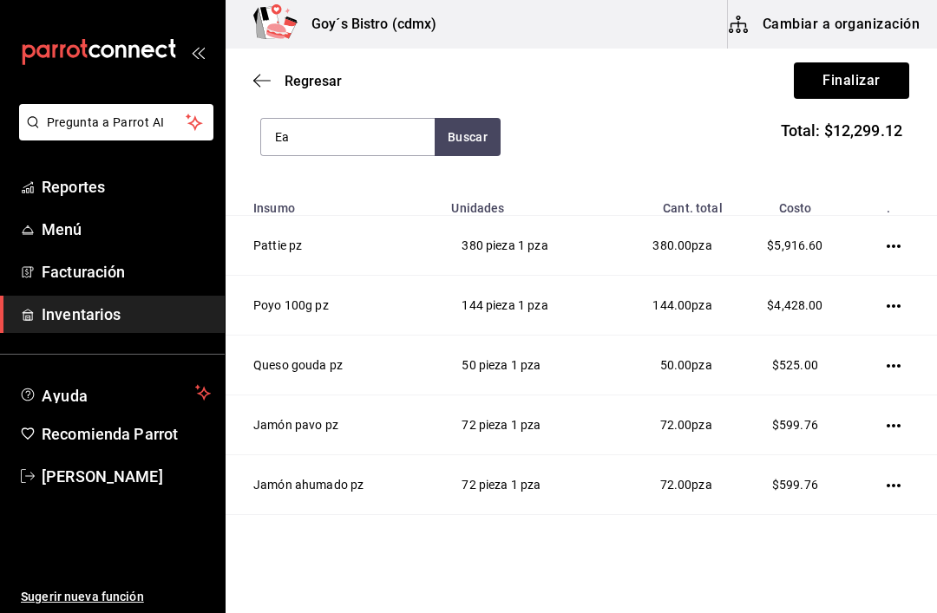
type input "E"
click at [480, 136] on button "Buscar" at bounding box center [468, 137] width 66 height 38
type input "B"
click at [463, 130] on button "Buscar" at bounding box center [468, 137] width 66 height 38
type input "S"
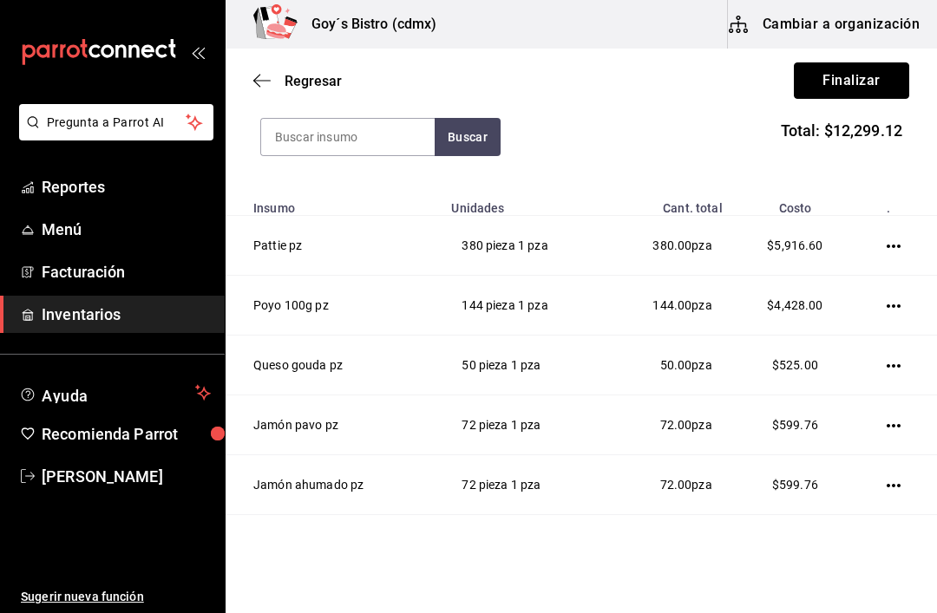
click at [855, 73] on button "Finalizar" at bounding box center [851, 80] width 115 height 36
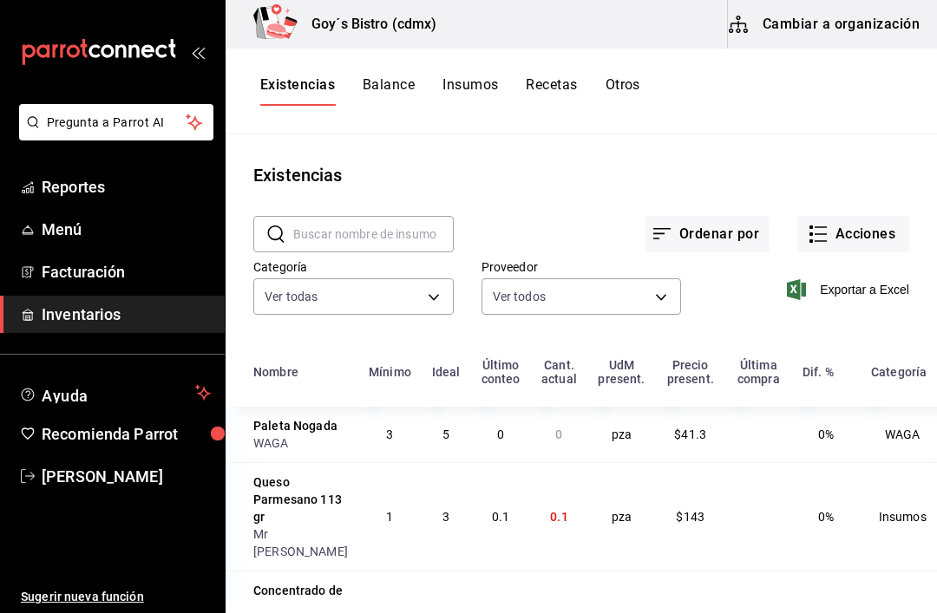
click at [422, 227] on input "text" at bounding box center [373, 234] width 161 height 35
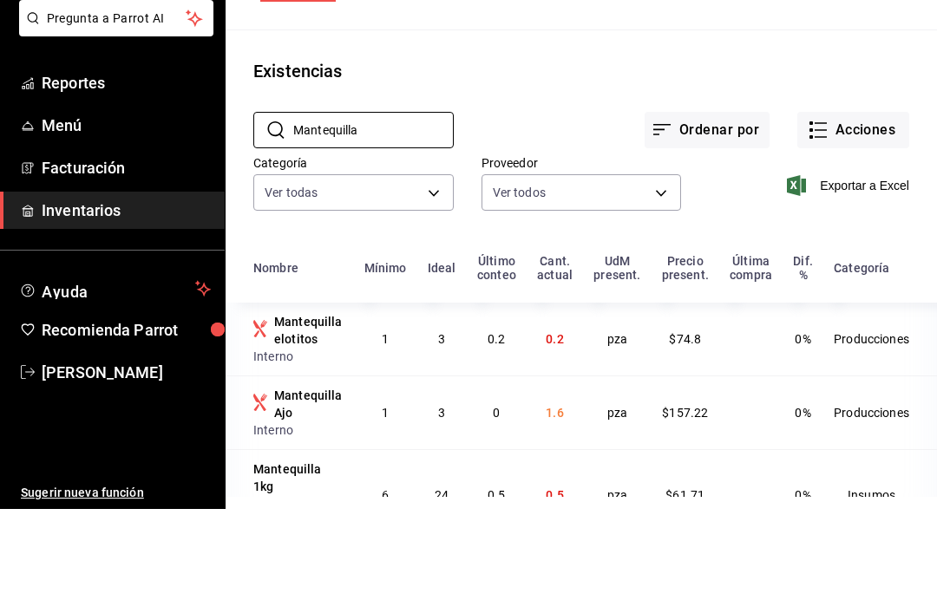
scroll to position [43, 0]
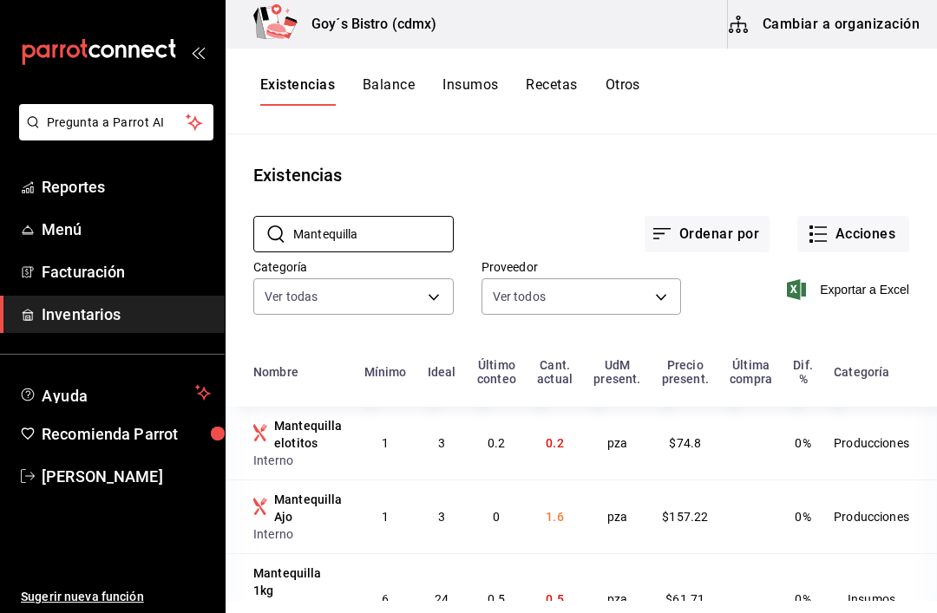
type input "Mantequilla"
click at [296, 600] on div "Cremeria Americana" at bounding box center [298, 617] width 90 height 35
click at [880, 216] on button "Acciones" at bounding box center [853, 234] width 112 height 36
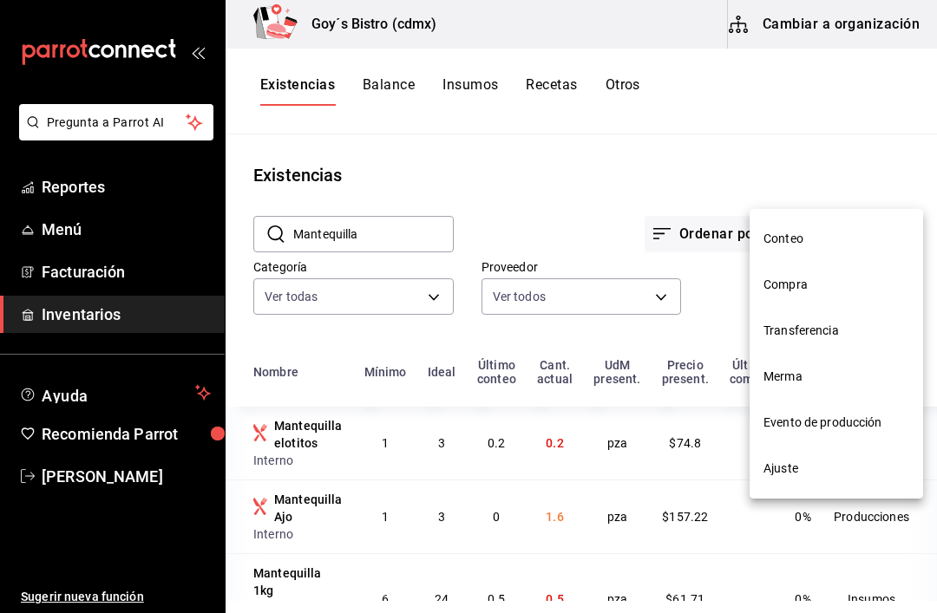
click at [805, 277] on span "Compra" at bounding box center [837, 285] width 146 height 18
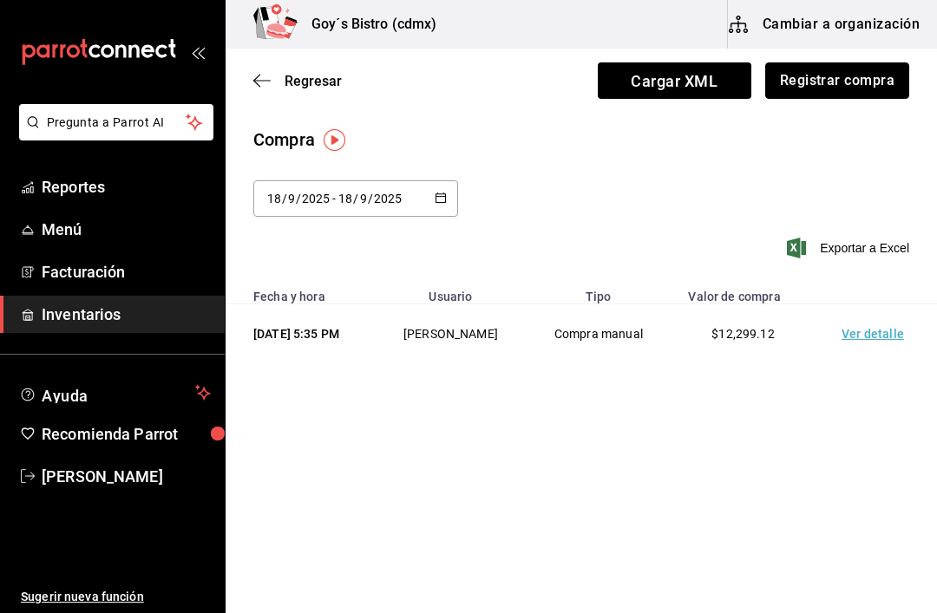
click at [862, 77] on button "Registrar compra" at bounding box center [837, 80] width 144 height 36
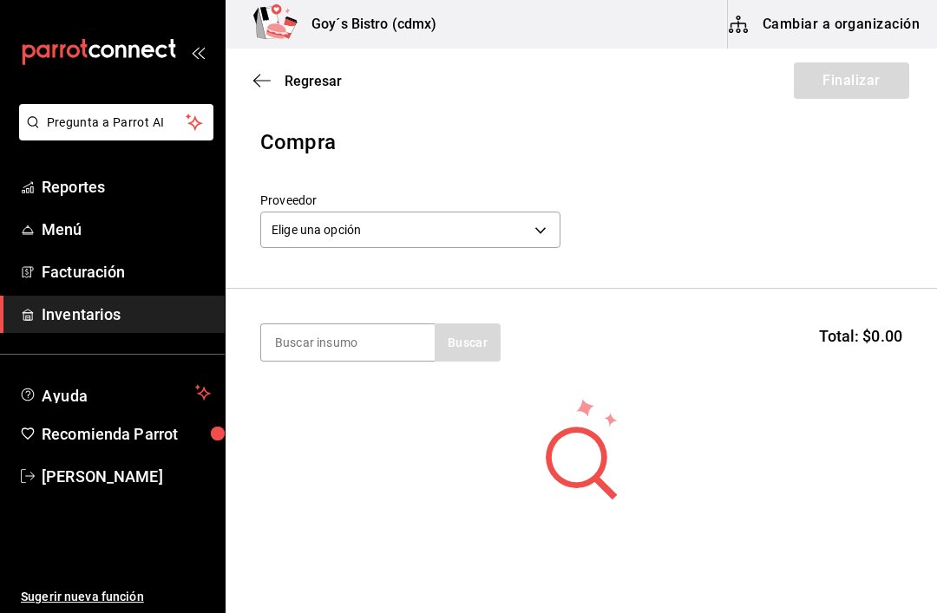
click at [554, 225] on body "Pregunta a Parrot AI Reportes Menú Facturación Inventarios Ayuda Recomienda Par…" at bounding box center [468, 257] width 937 height 515
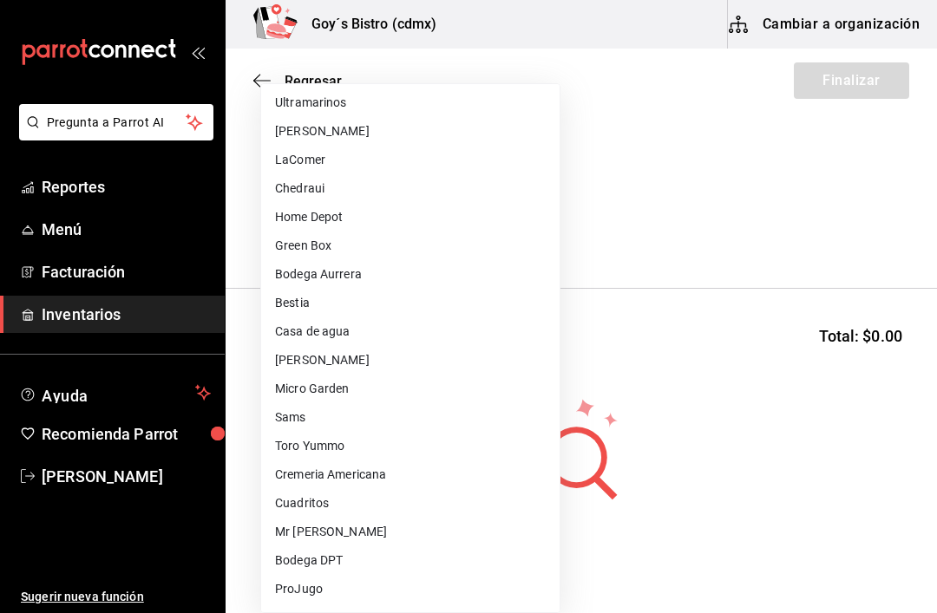
scroll to position [69, 0]
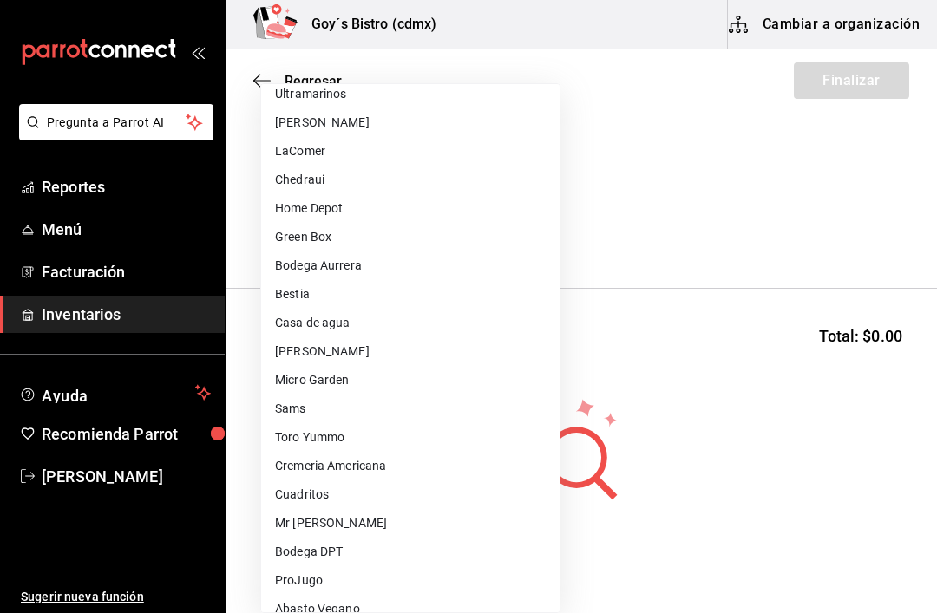
click at [390, 460] on li "Cremeria Americana" at bounding box center [410, 466] width 298 height 29
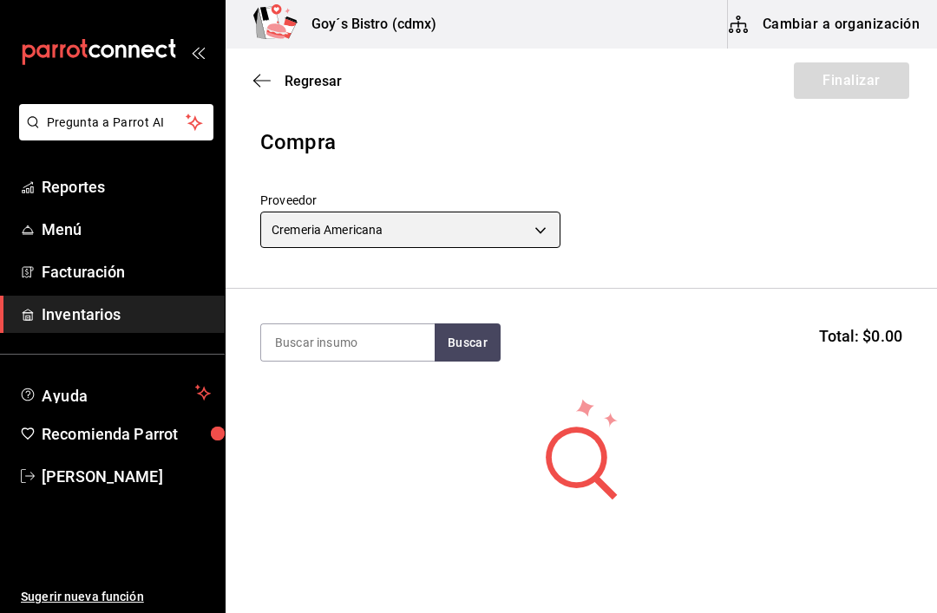
type input "3986a02b-1f7b-4ce4-b6dc-3bd7cc41ad94"
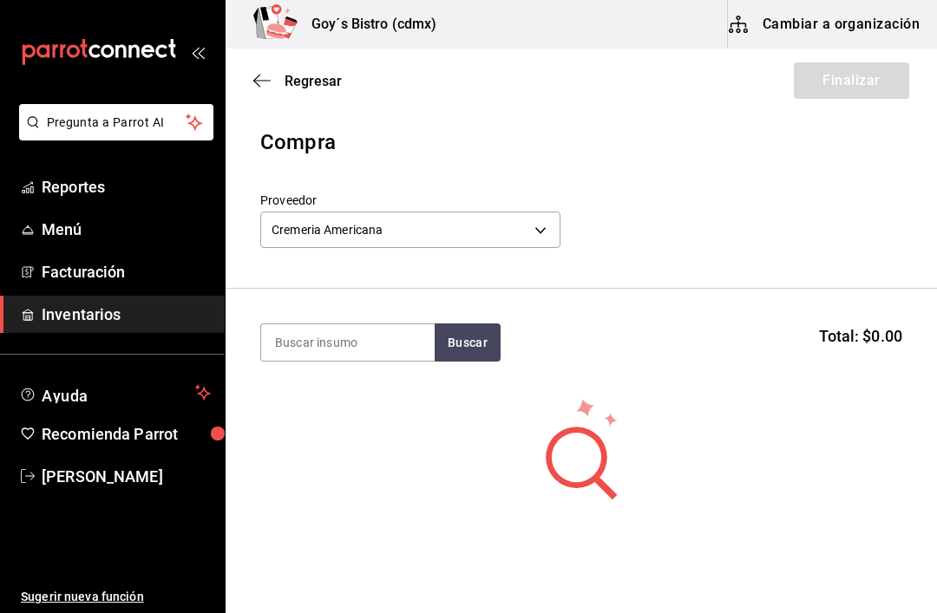
click at [370, 329] on input at bounding box center [348, 342] width 174 height 36
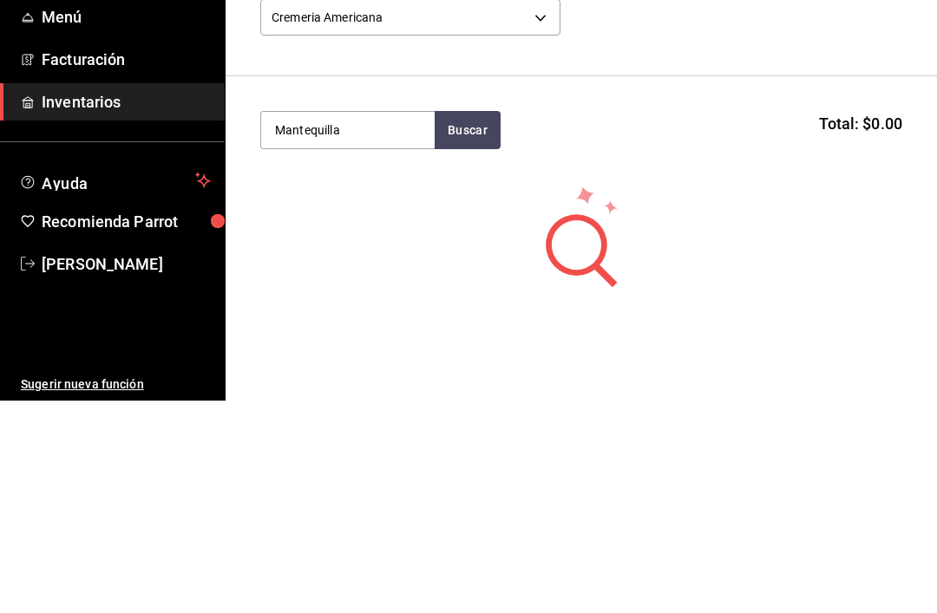
type input "Mantequilla"
click at [473, 324] on button "Buscar" at bounding box center [468, 343] width 66 height 38
click at [356, 403] on div "pieza - Cremeria Americana" at bounding box center [348, 421] width 146 height 36
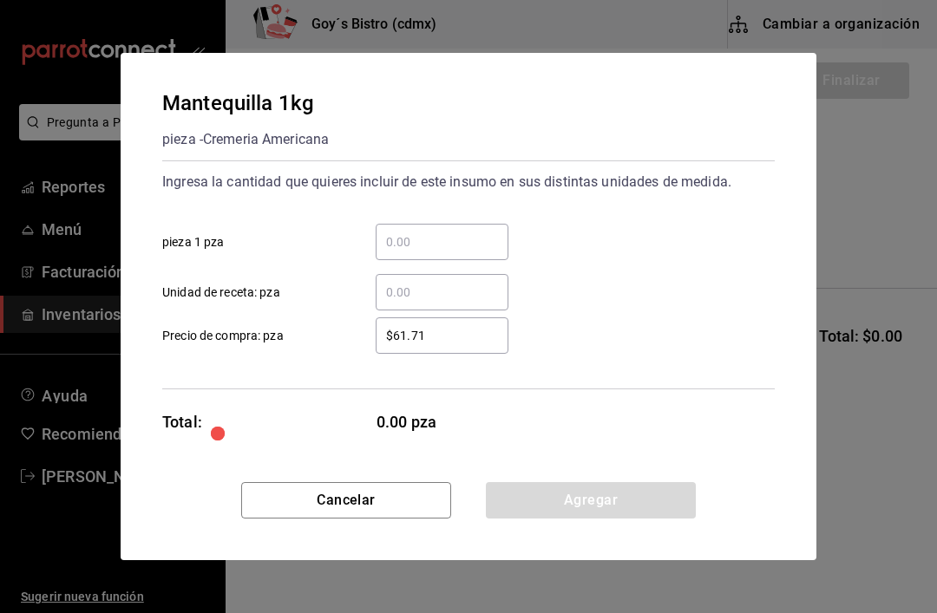
click at [401, 233] on input "​ pieza 1 pza" at bounding box center [442, 242] width 133 height 21
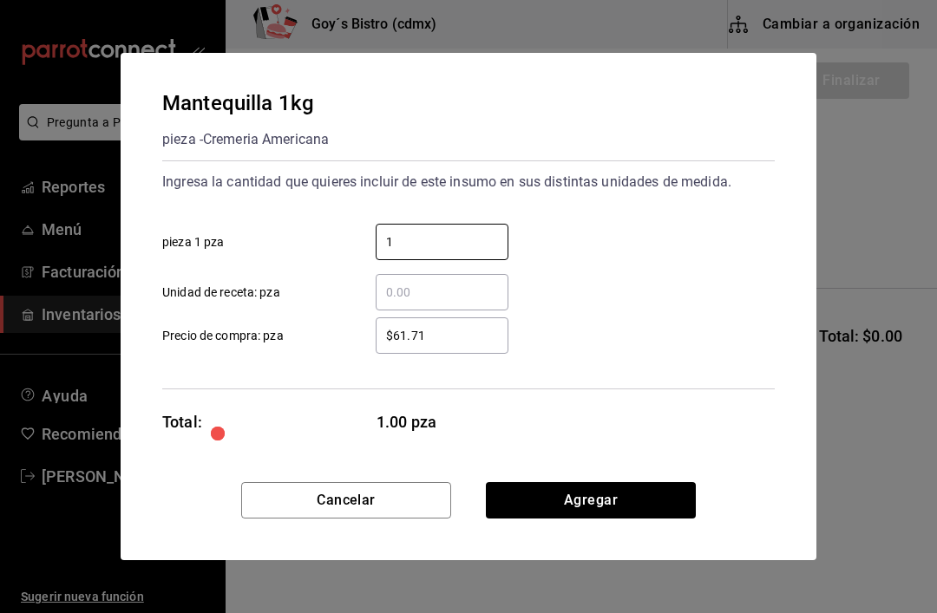
type input "1"
click at [462, 334] on input "$61.71" at bounding box center [442, 335] width 133 height 21
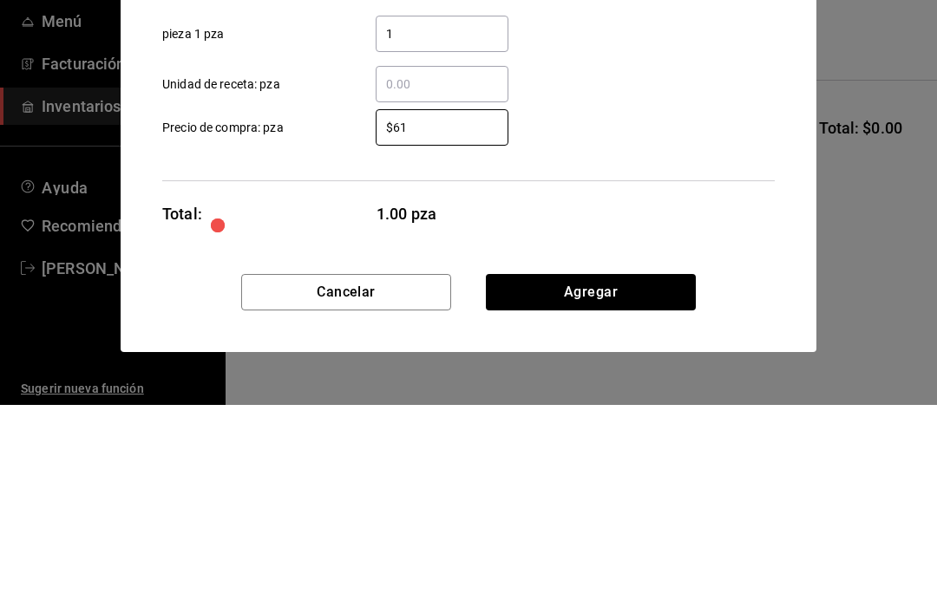
type input "$6"
type input "$298"
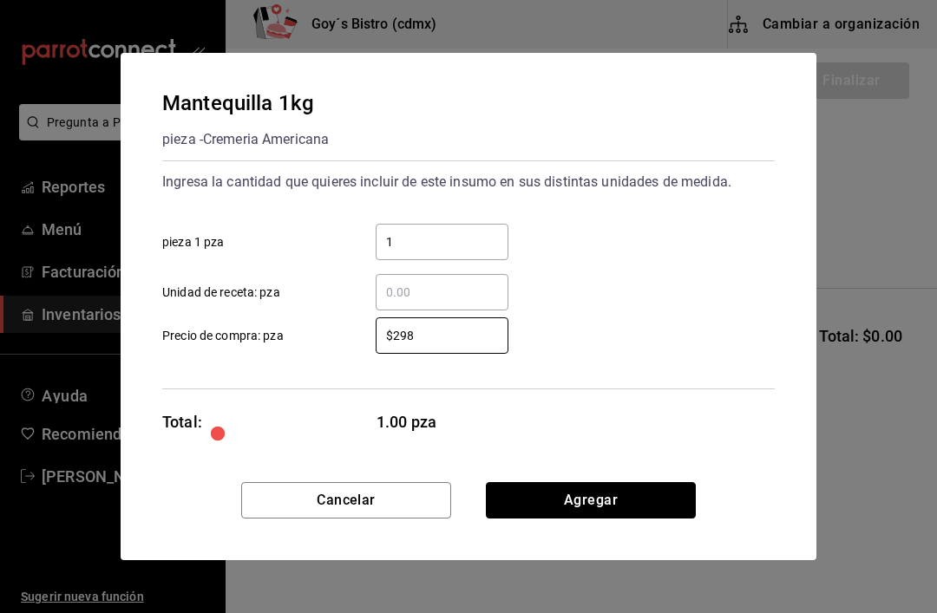
click at [611, 498] on button "Agregar" at bounding box center [591, 500] width 210 height 36
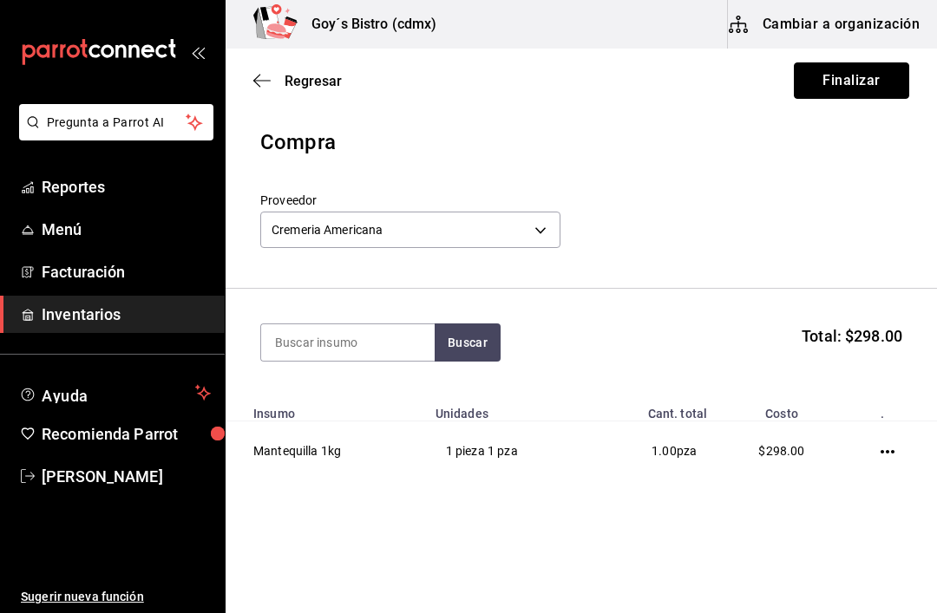
click at [870, 80] on button "Finalizar" at bounding box center [851, 80] width 115 height 36
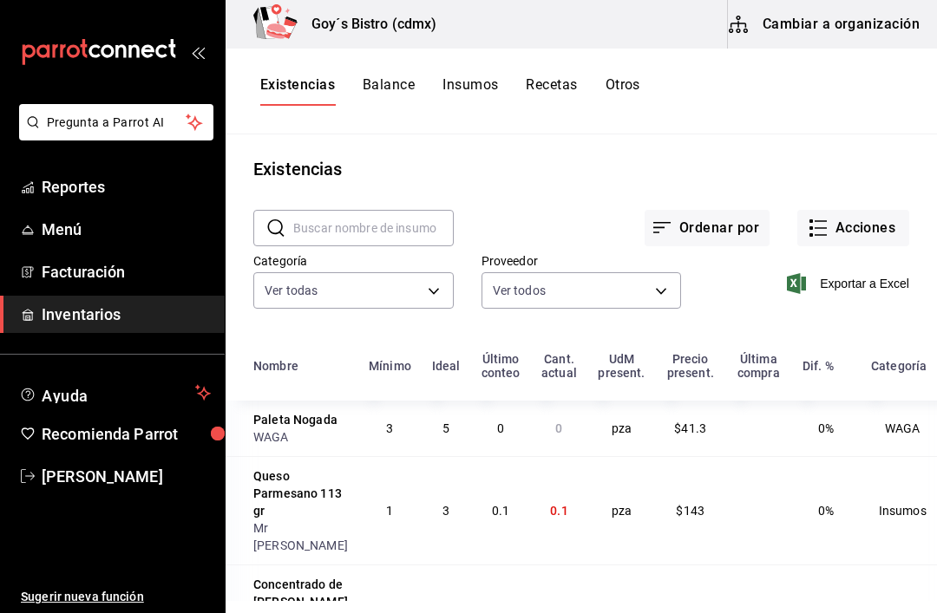
scroll to position [3, 0]
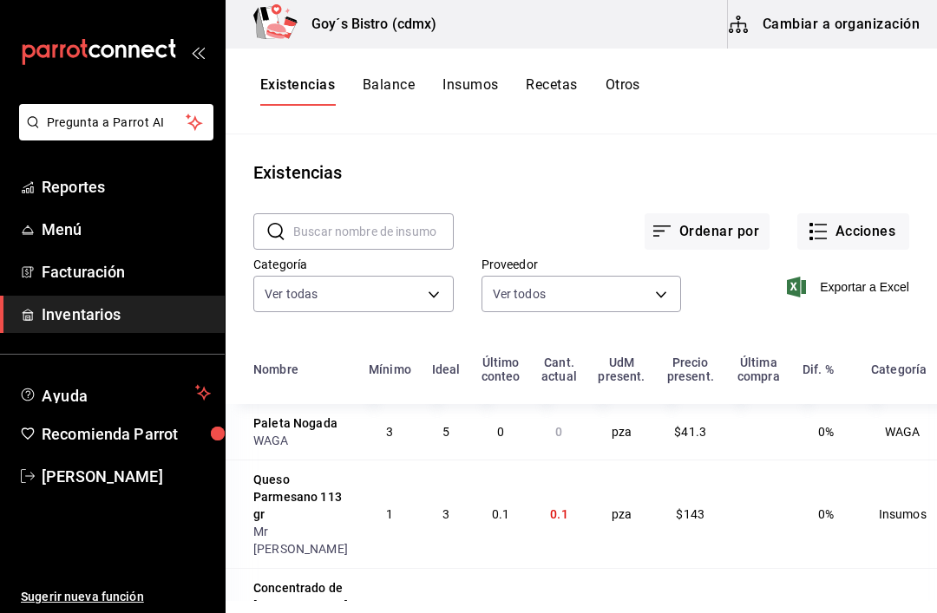
click at [846, 232] on button "Acciones" at bounding box center [853, 231] width 112 height 36
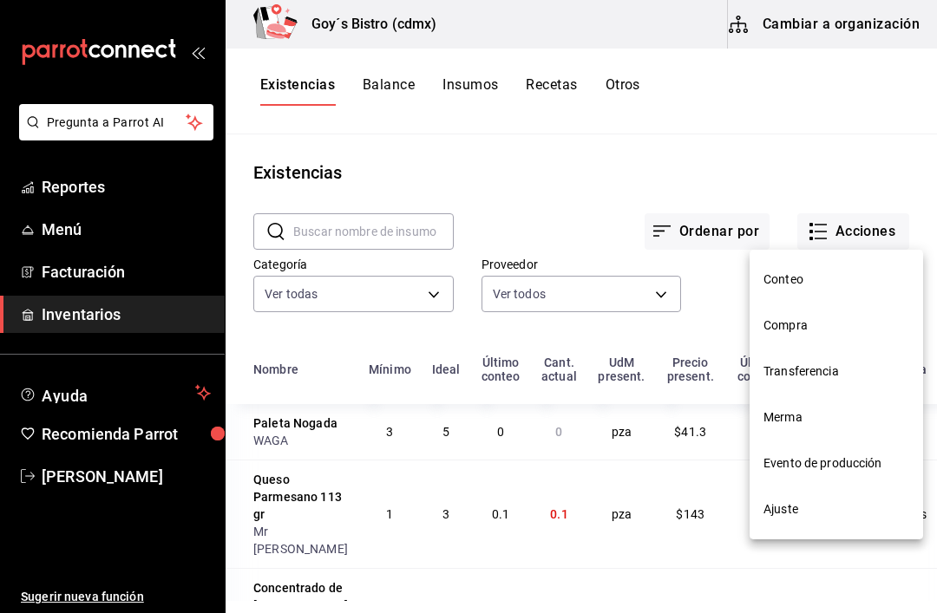
click at [813, 324] on span "Compra" at bounding box center [837, 326] width 146 height 18
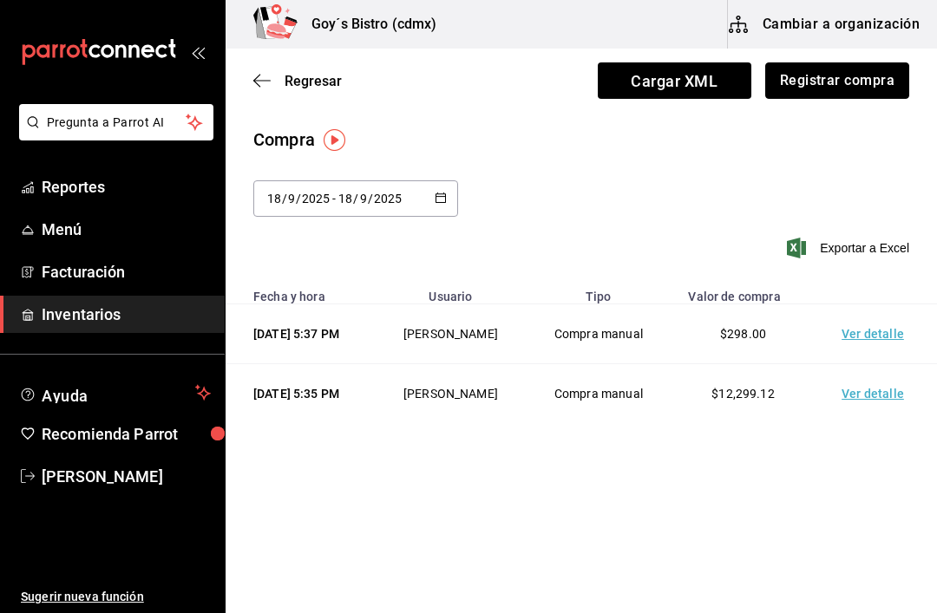
click at [837, 77] on button "Registrar compra" at bounding box center [837, 80] width 144 height 36
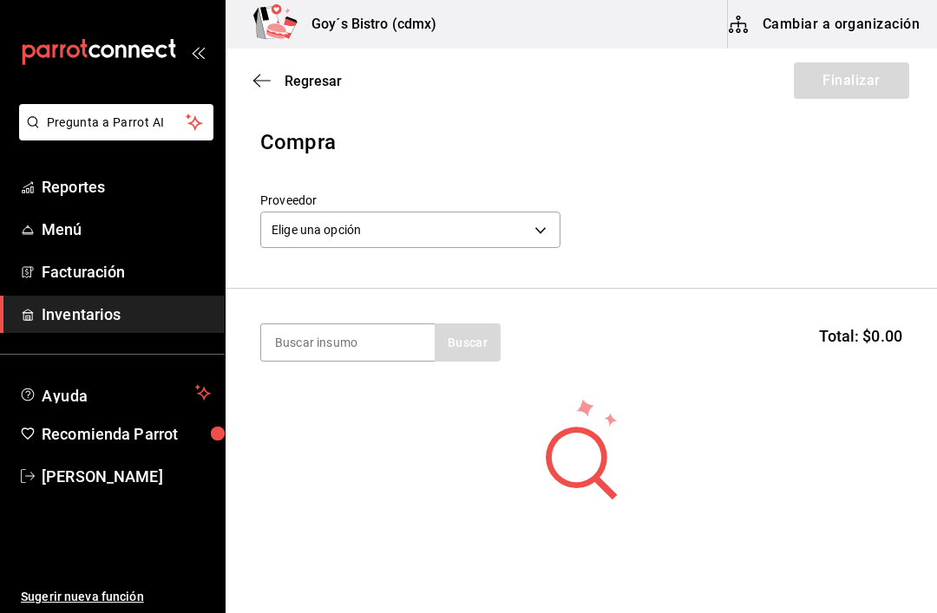
click at [527, 216] on body "Pregunta a Parrot AI Reportes Menú Facturación Inventarios Ayuda Recomienda Par…" at bounding box center [468, 257] width 937 height 515
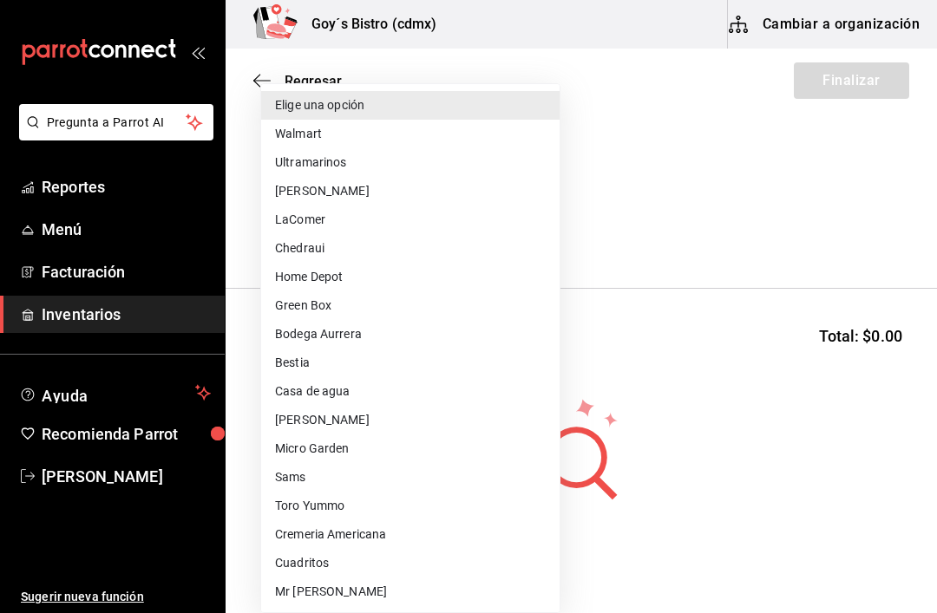
click at [333, 181] on li "[PERSON_NAME]" at bounding box center [410, 191] width 298 height 29
type input "6c4222fb-1c1d-4038-b35c-a993e8514012"
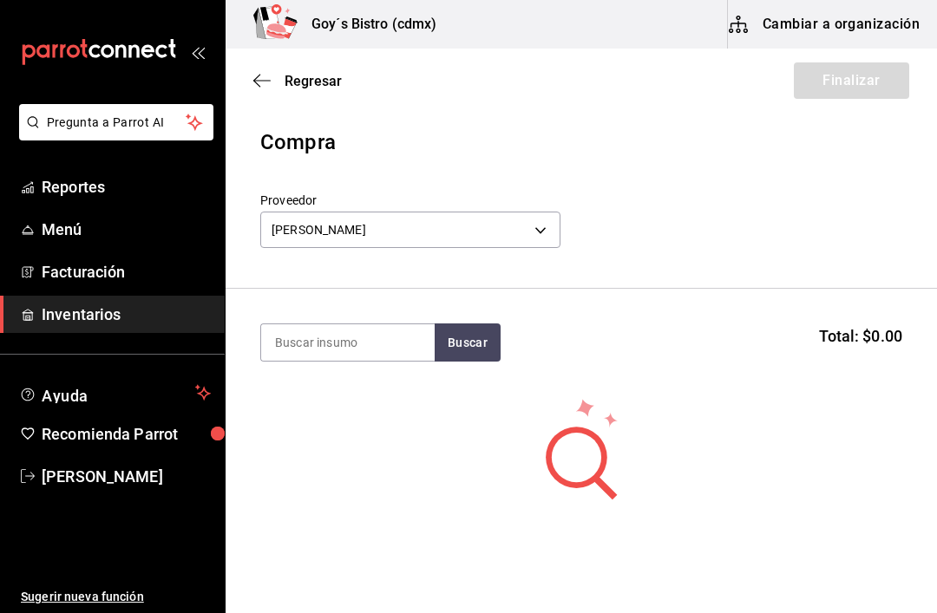
click at [369, 335] on input at bounding box center [348, 342] width 174 height 36
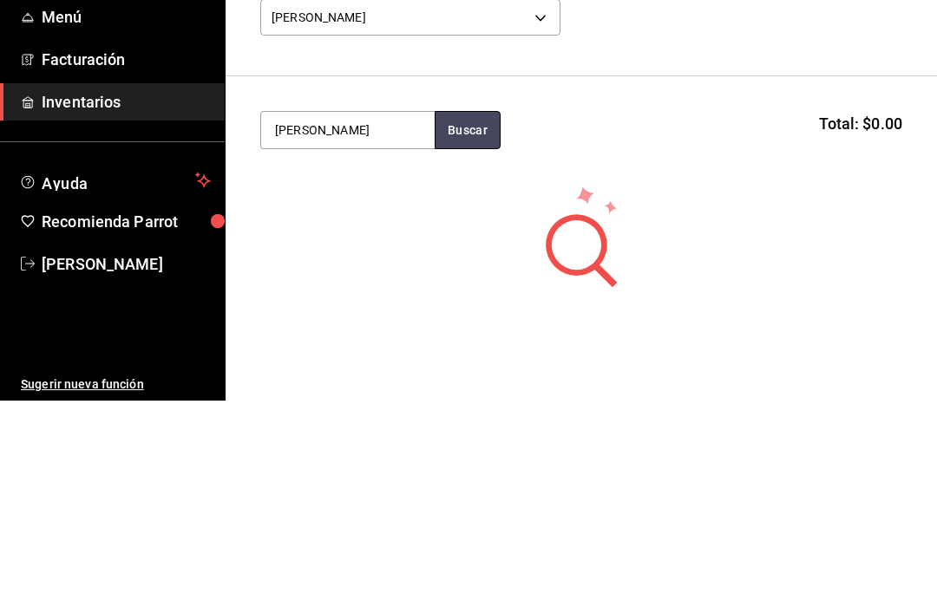
click at [468, 324] on button "Buscar" at bounding box center [468, 343] width 66 height 38
type input "Waffle"
click at [466, 324] on button "Buscar" at bounding box center [468, 343] width 66 height 38
click at [381, 383] on div "Waffles Chocolate" at bounding box center [341, 393] width 133 height 21
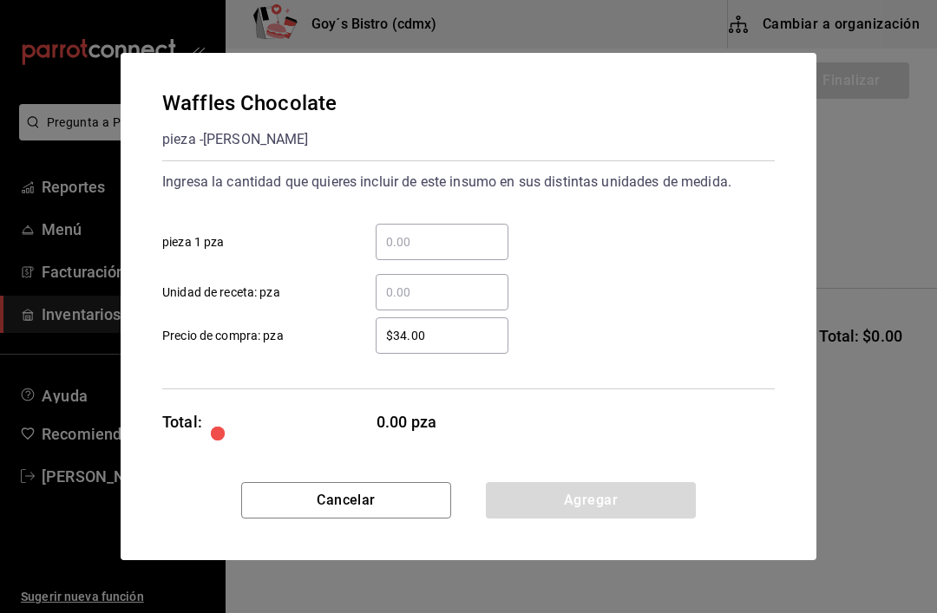
click at [424, 246] on input "​ pieza 1 pza" at bounding box center [442, 242] width 133 height 21
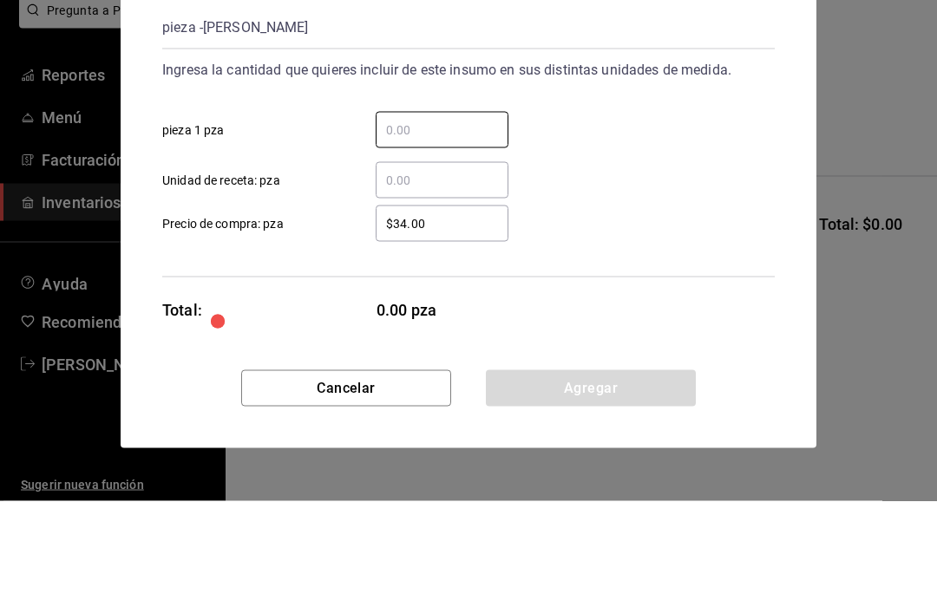
type input "5"
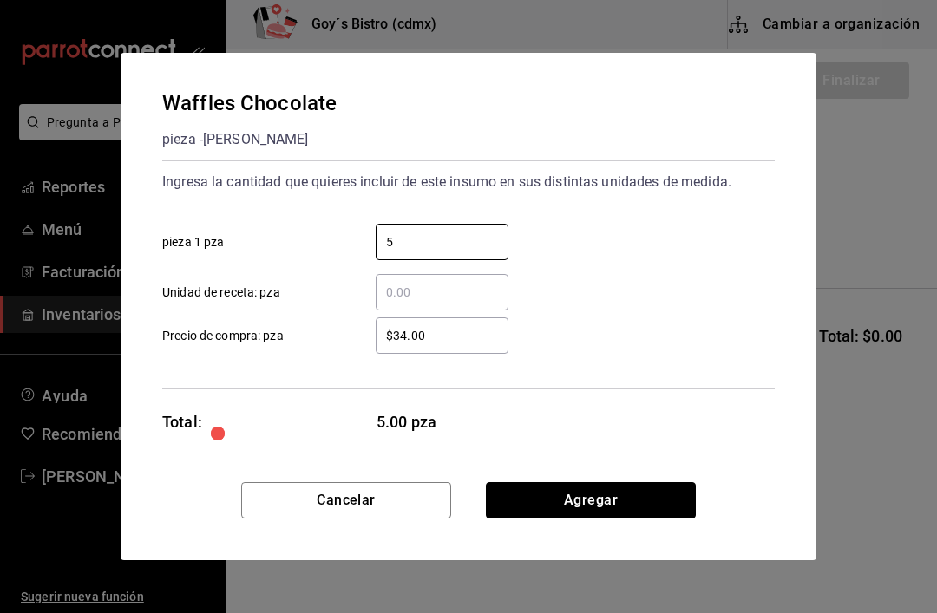
click at [583, 496] on button "Agregar" at bounding box center [591, 500] width 210 height 36
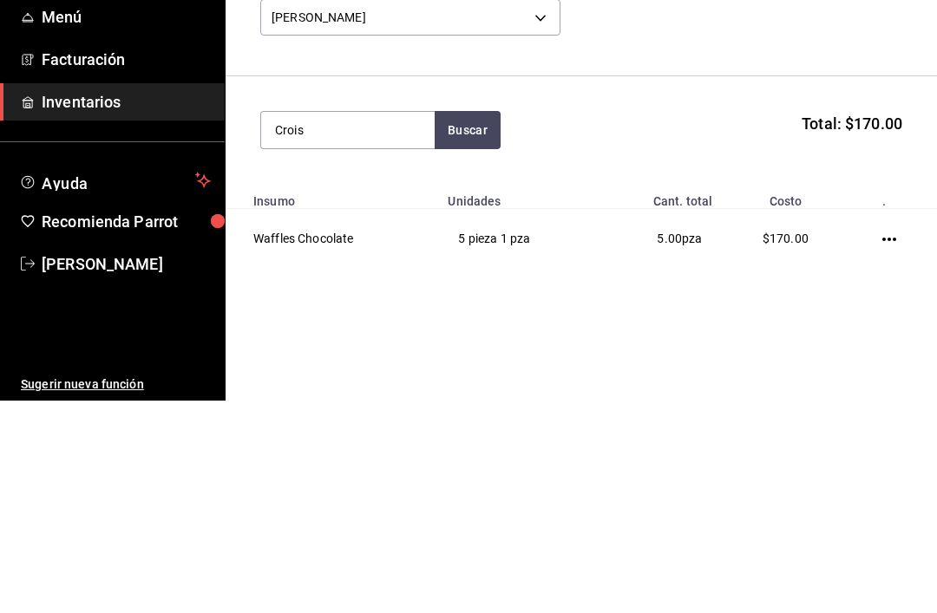
type input "Crois"
click at [467, 324] on button "Buscar" at bounding box center [468, 343] width 66 height 38
click at [326, 383] on div "Croissant Pz" at bounding box center [341, 393] width 133 height 21
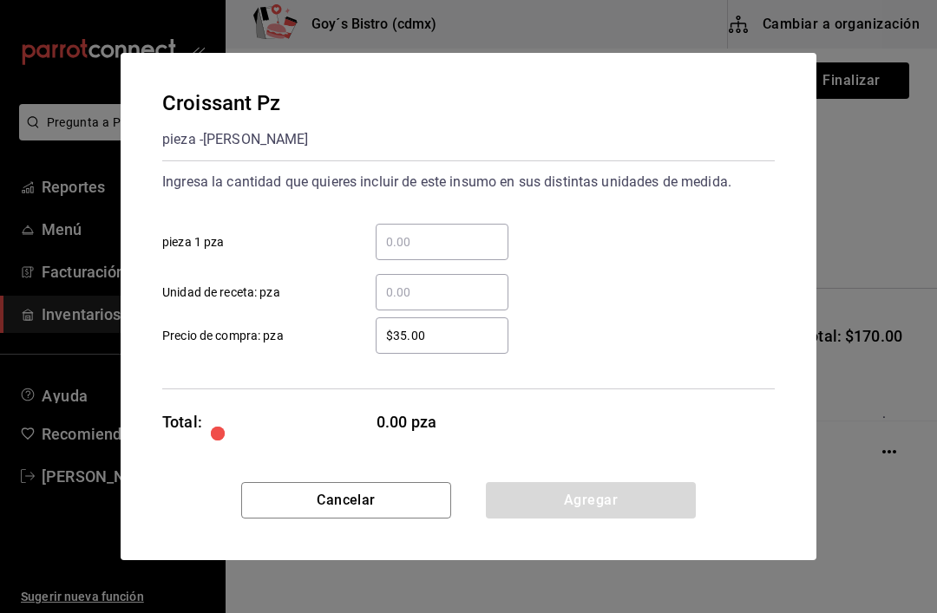
click at [423, 233] on input "​ pieza 1 pza" at bounding box center [442, 242] width 133 height 21
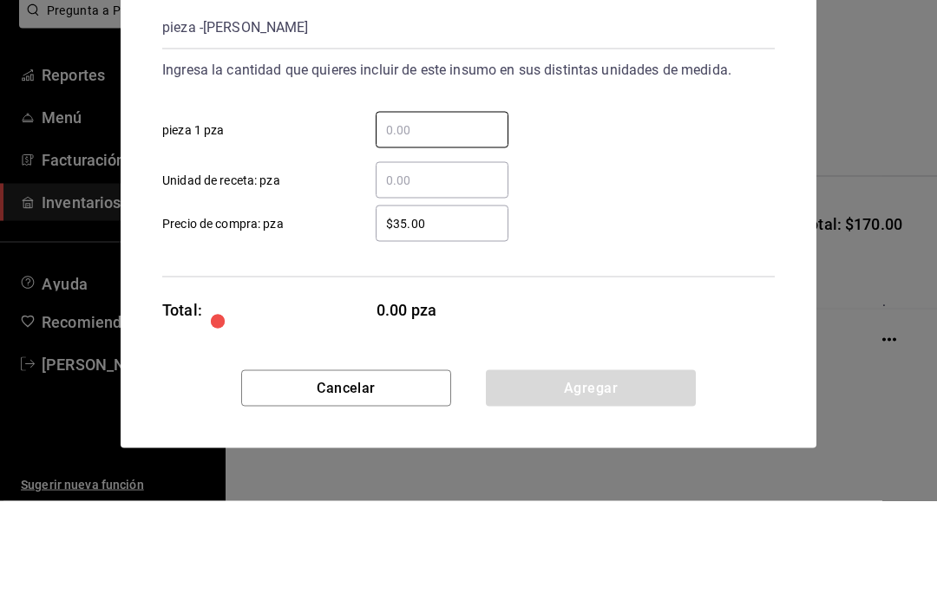
type input "8"
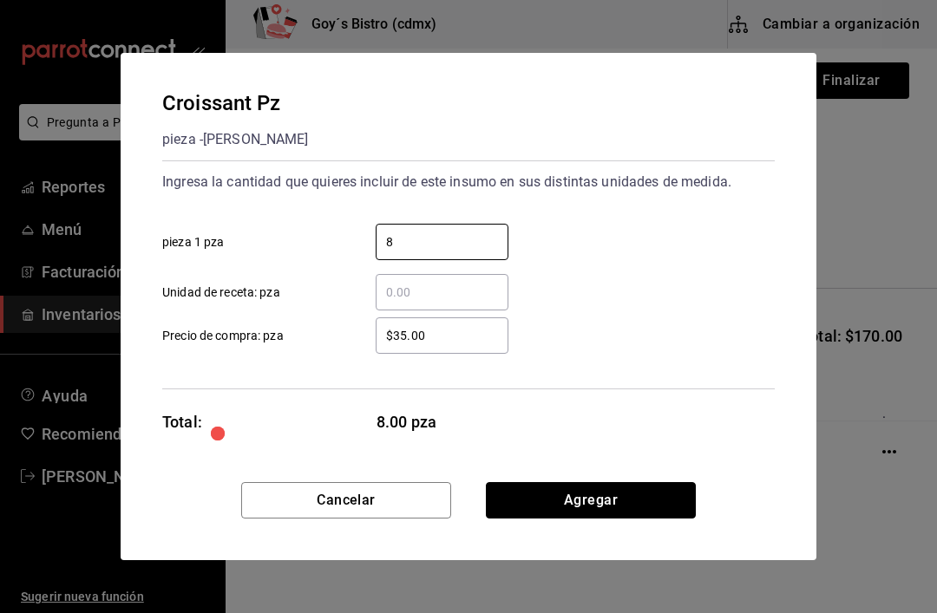
click at [580, 488] on button "Agregar" at bounding box center [591, 500] width 210 height 36
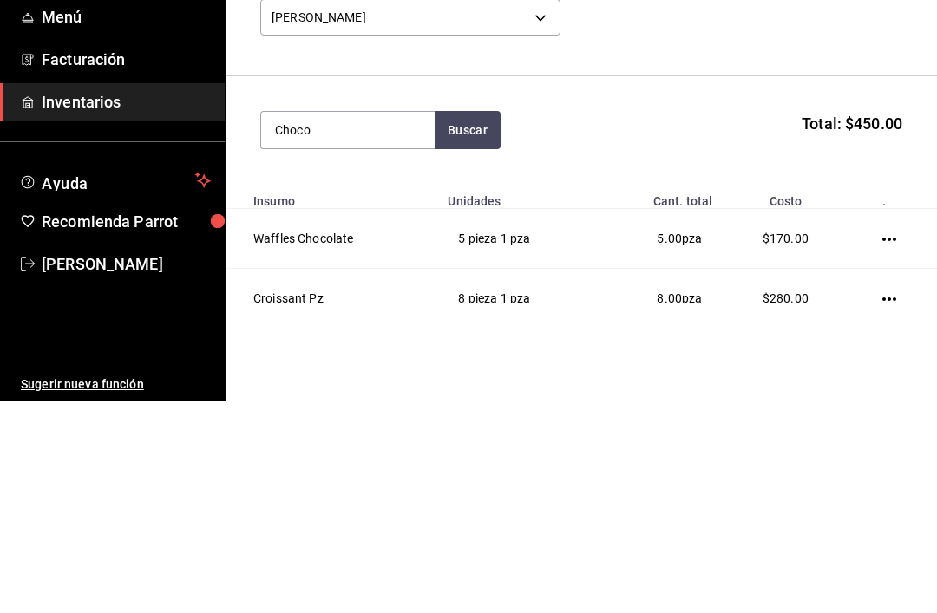
type input "Choco"
click at [469, 324] on button "Buscar" at bounding box center [468, 343] width 66 height 38
click at [325, 403] on div "pieza - [PERSON_NAME]" at bounding box center [341, 412] width 133 height 18
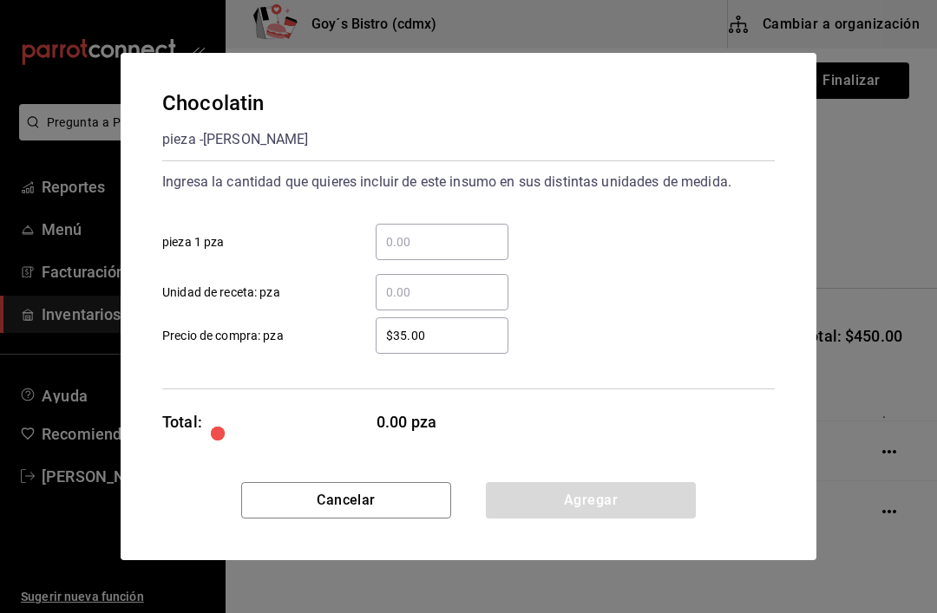
click at [403, 236] on input "​ pieza 1 pza" at bounding box center [442, 242] width 133 height 21
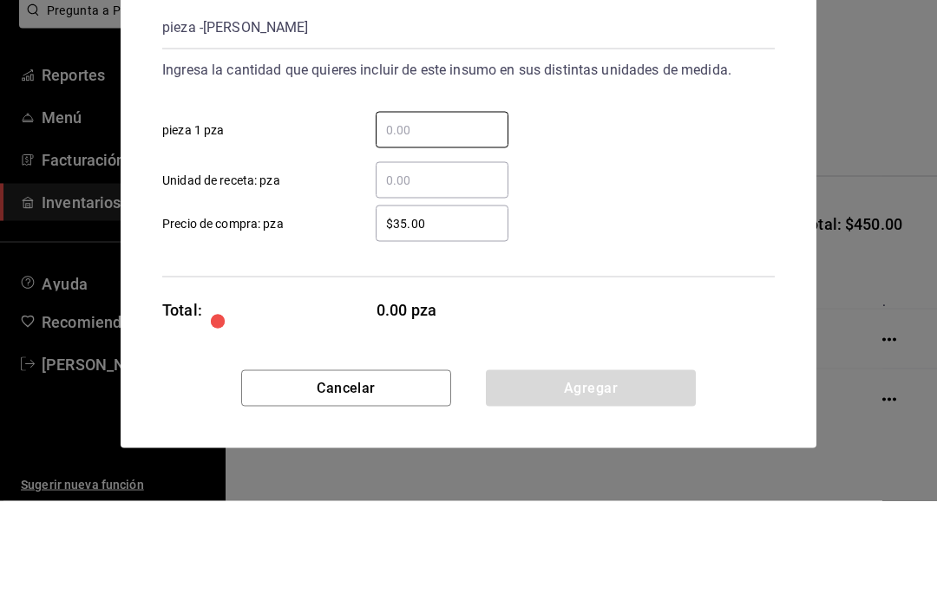
type input "5"
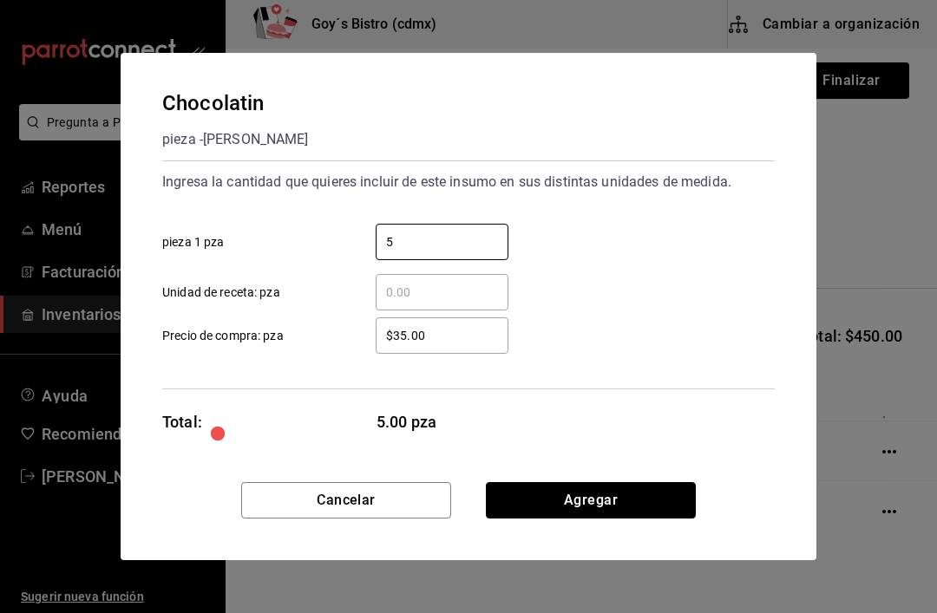
click at [567, 501] on button "Agregar" at bounding box center [591, 500] width 210 height 36
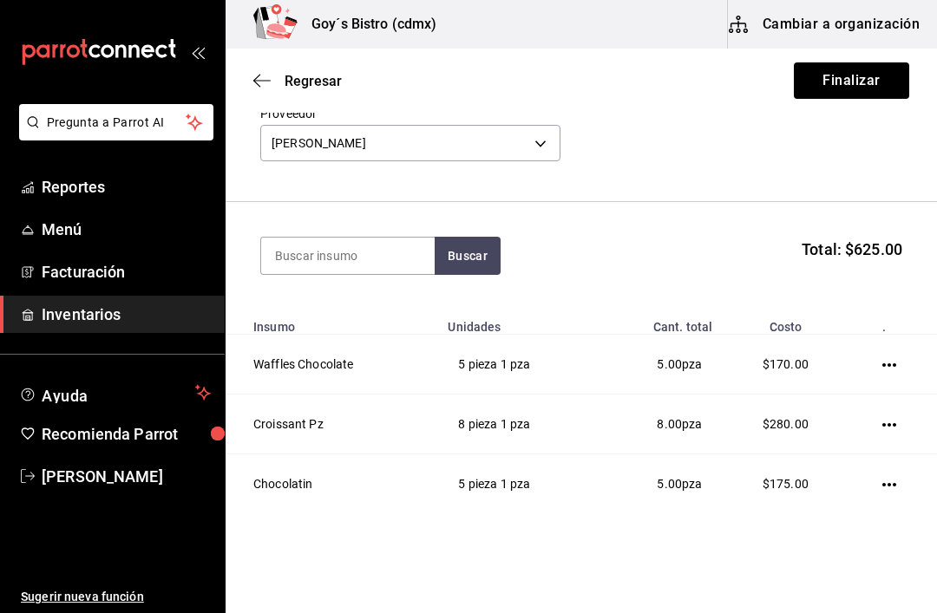
scroll to position [86, 0]
click at [849, 80] on button "Finalizar" at bounding box center [851, 80] width 115 height 36
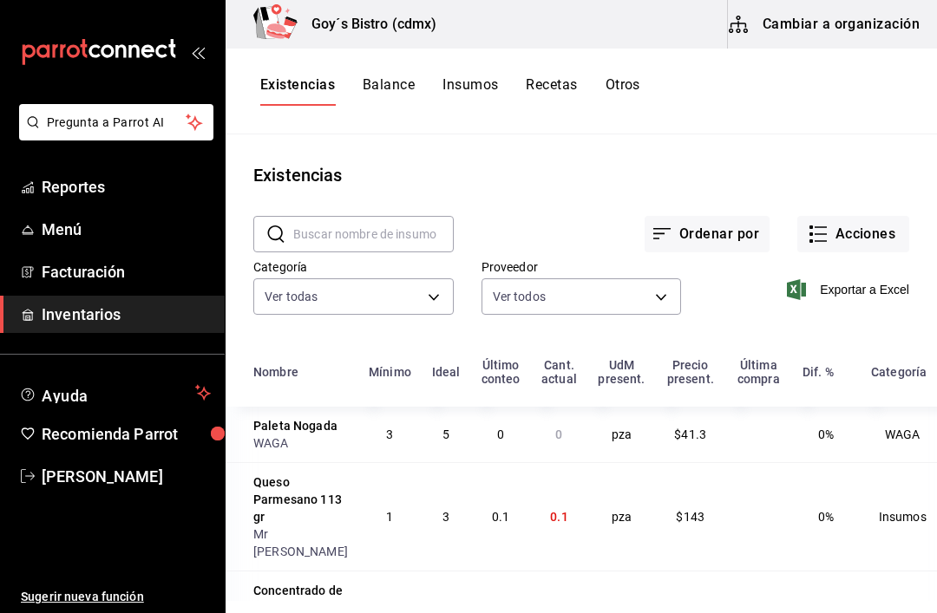
click at [868, 20] on button "Cambiar a organización" at bounding box center [825, 24] width 195 height 49
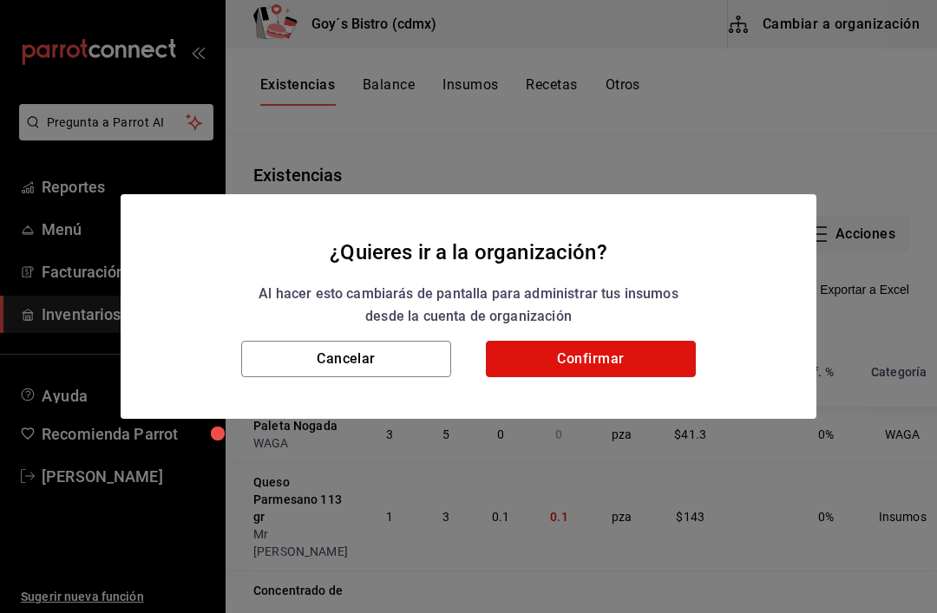
click at [561, 352] on button "Confirmar" at bounding box center [591, 359] width 210 height 36
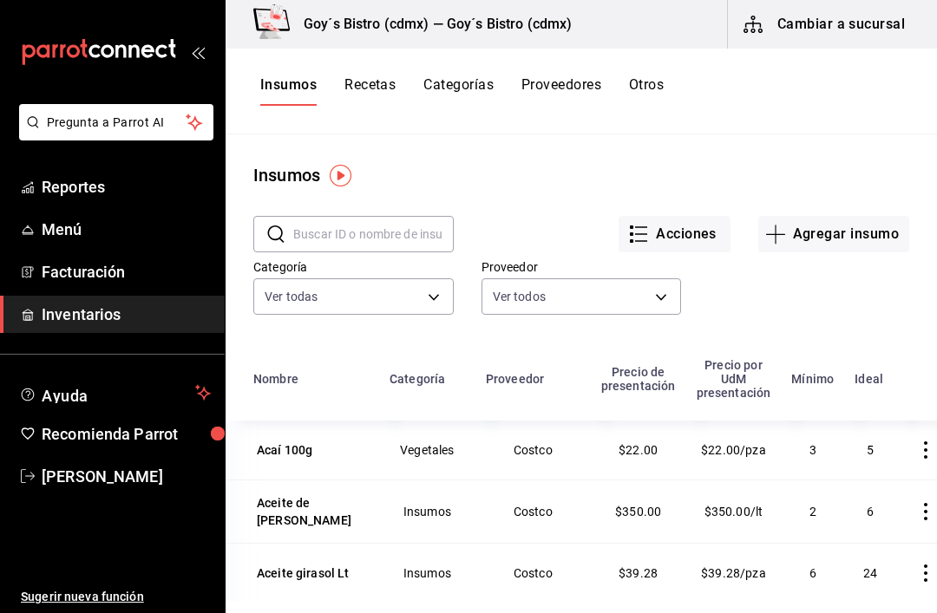
click at [656, 233] on button "Acciones" at bounding box center [675, 234] width 112 height 36
click at [483, 167] on div at bounding box center [468, 306] width 937 height 613
click at [365, 86] on button "Recetas" at bounding box center [369, 90] width 51 height 29
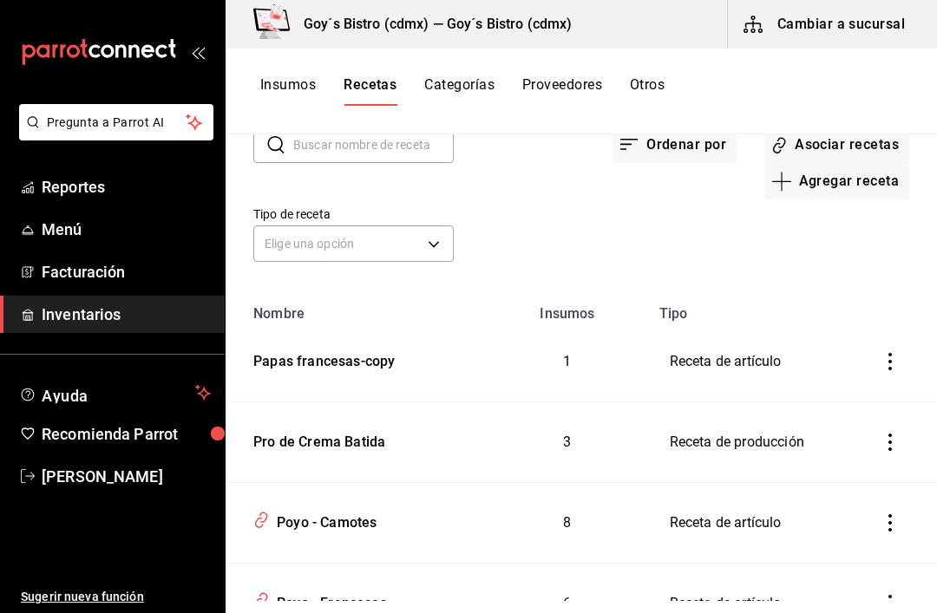
scroll to position [149, 0]
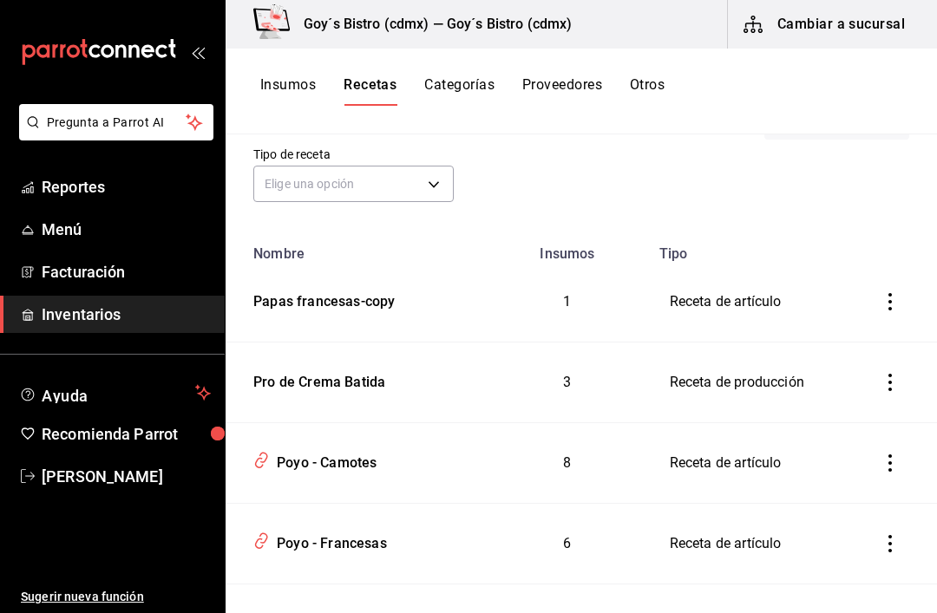
click at [316, 381] on div "Pro de Crema Batida" at bounding box center [315, 379] width 139 height 27
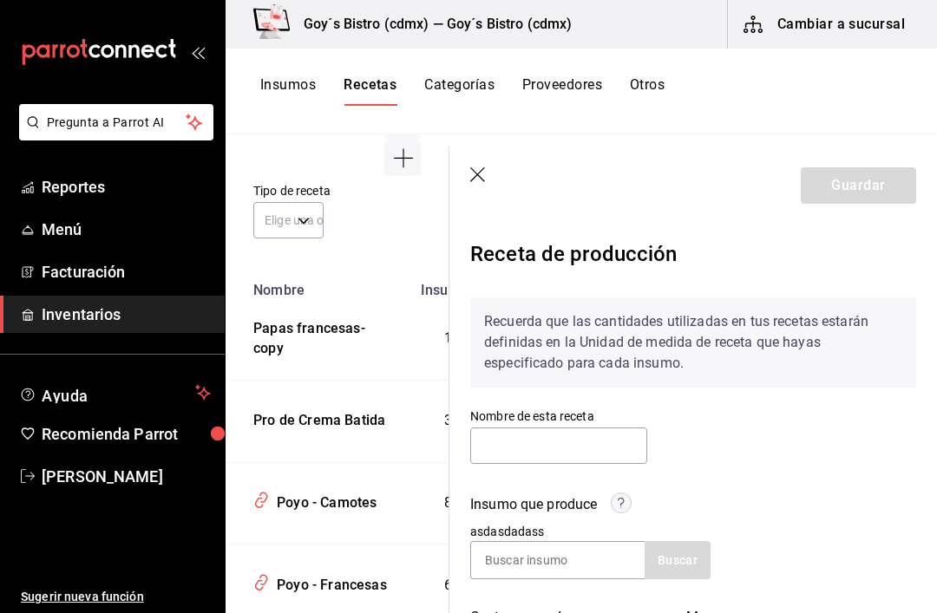
type input "Pro de Crema Batida"
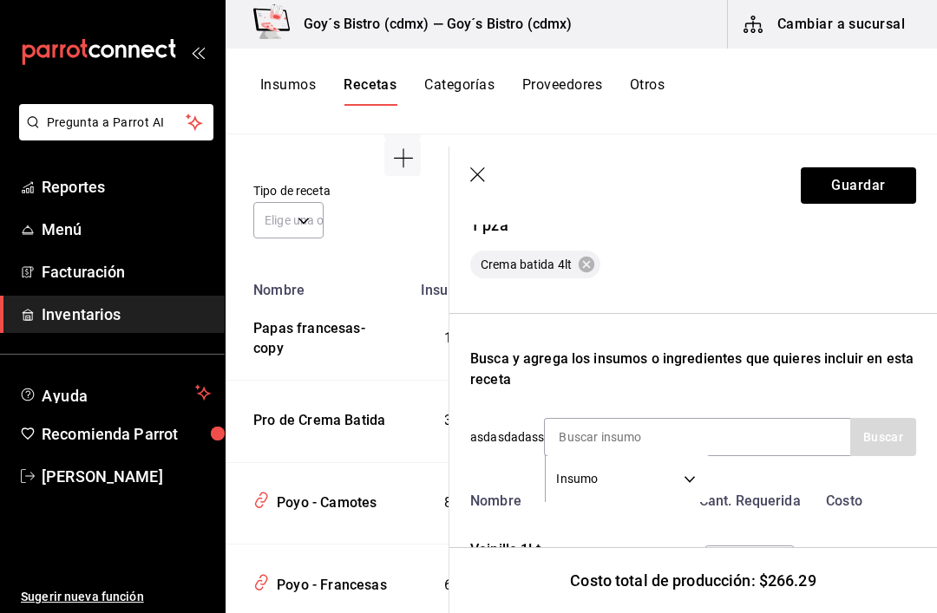
scroll to position [522, 0]
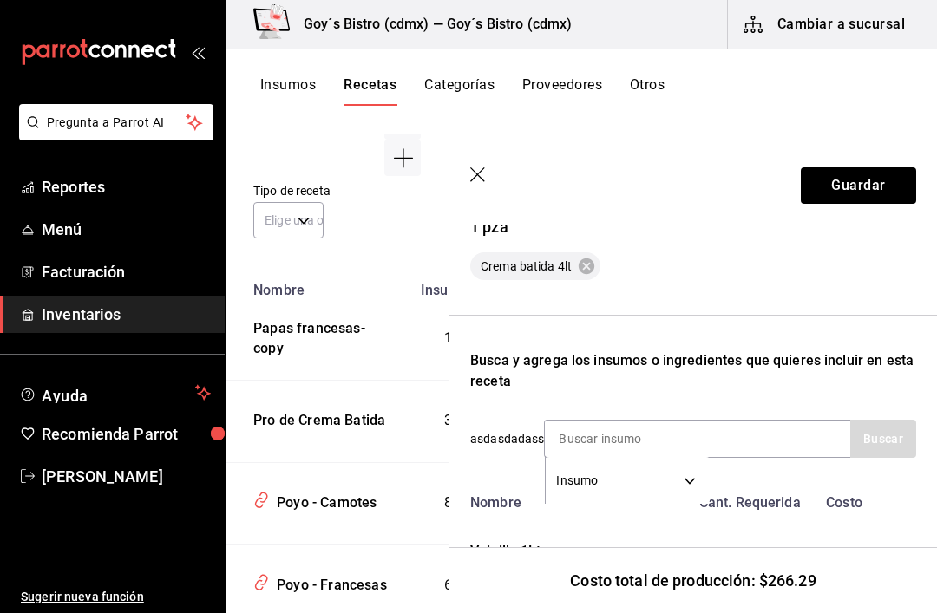
click at [493, 420] on div "asdasdadass Insumo SUPPLY Buscar" at bounding box center [693, 439] width 446 height 38
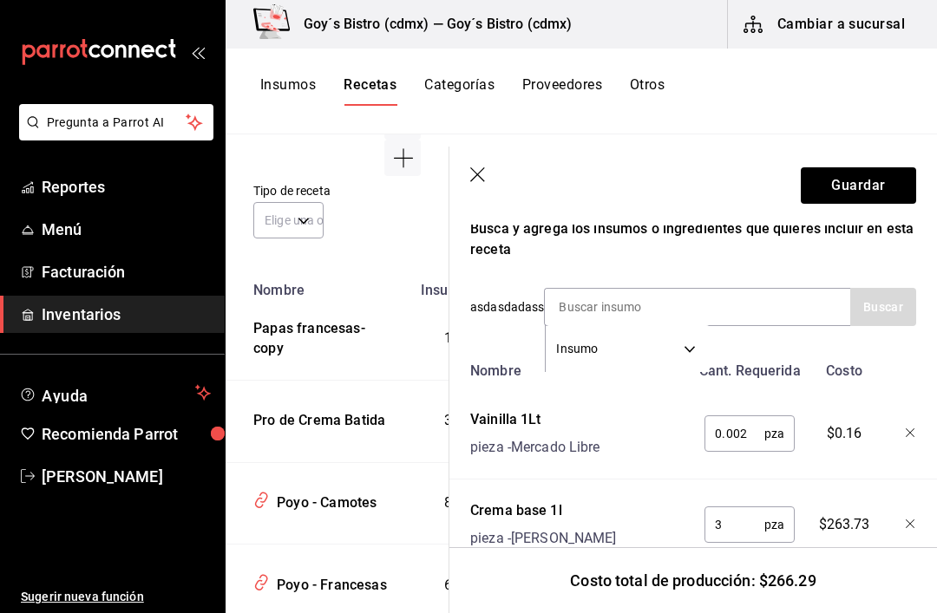
scroll to position [652, 0]
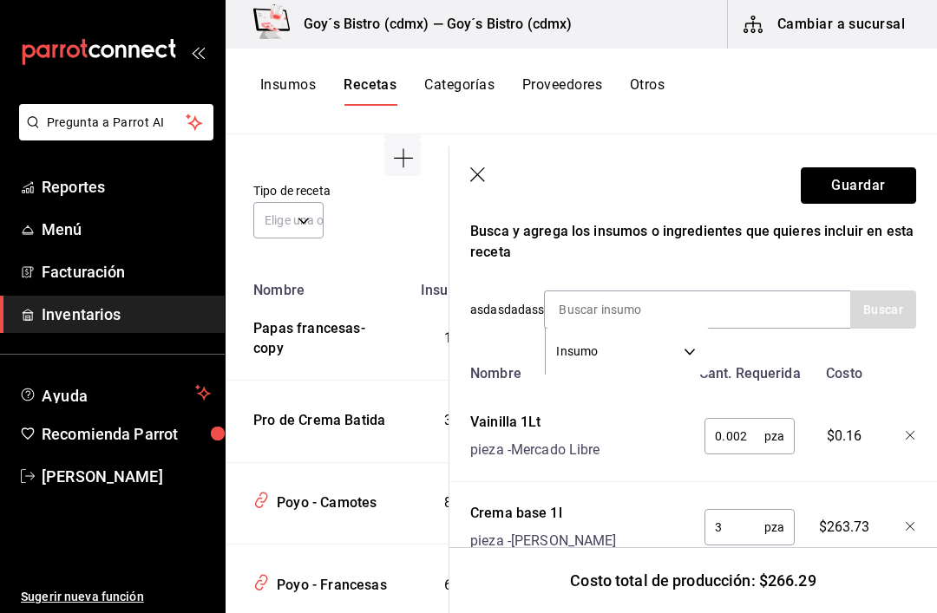
click at [855, 181] on button "Guardar" at bounding box center [858, 185] width 115 height 36
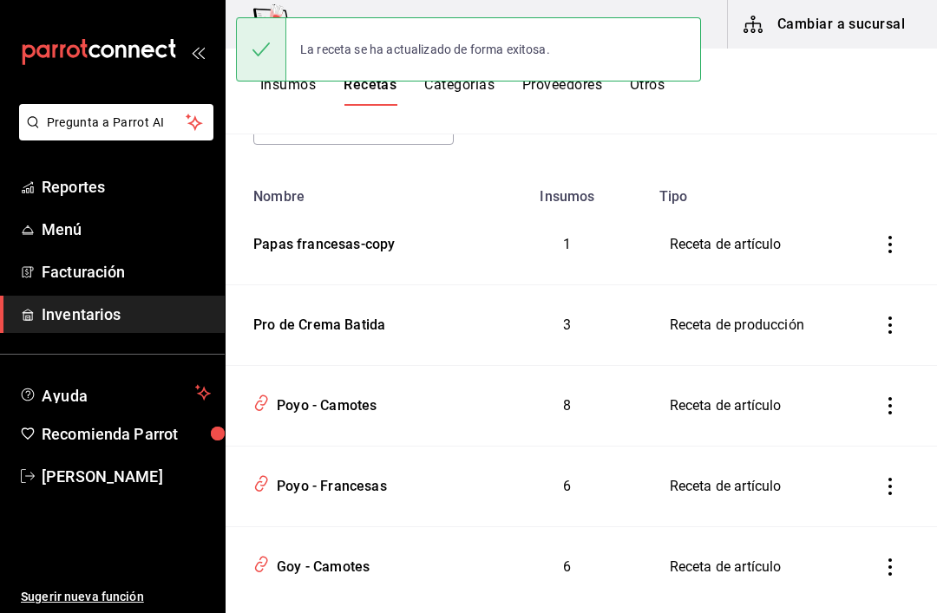
scroll to position [207, 0]
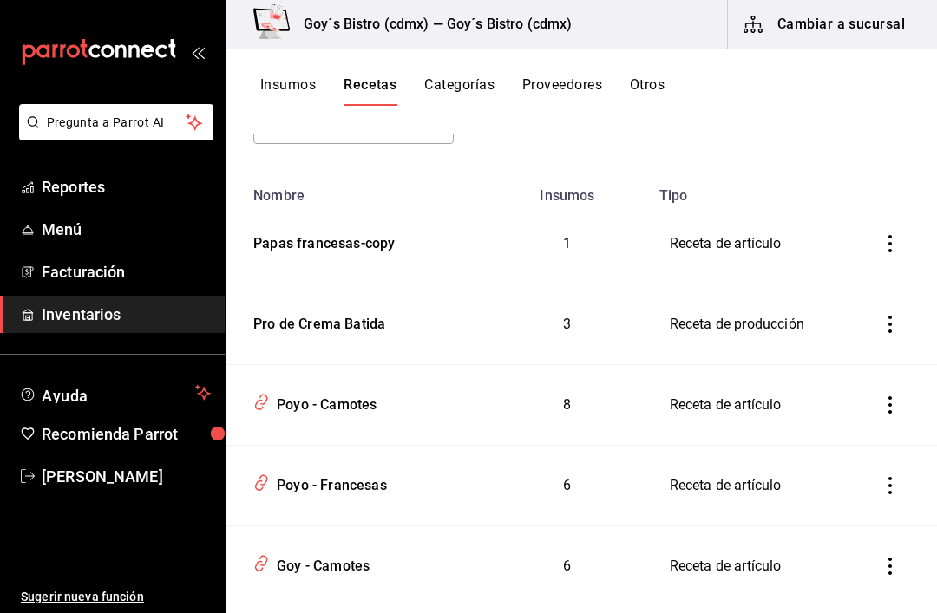
click at [296, 389] on div "Poyo - Camotes" at bounding box center [323, 402] width 107 height 27
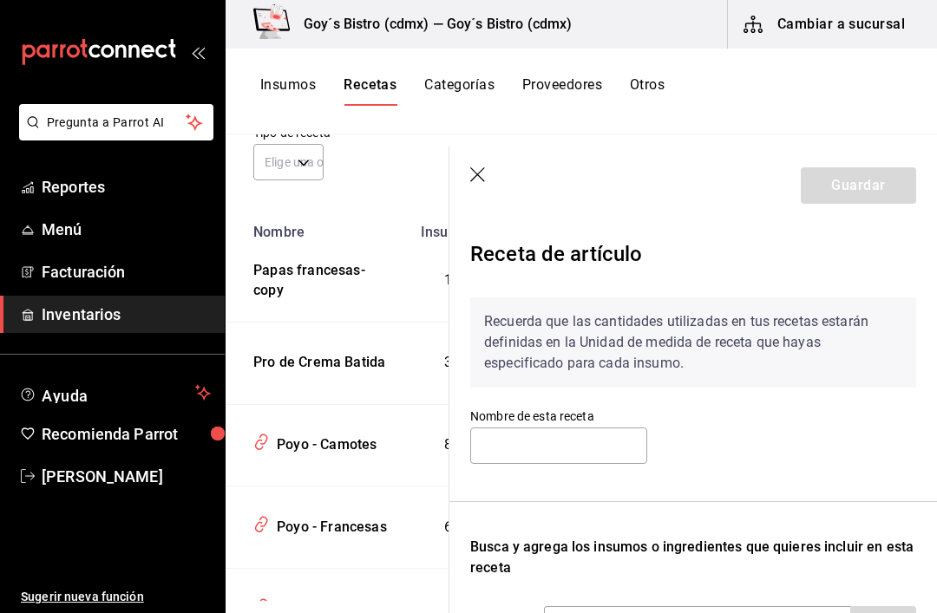
type input "Poyo - Camotes"
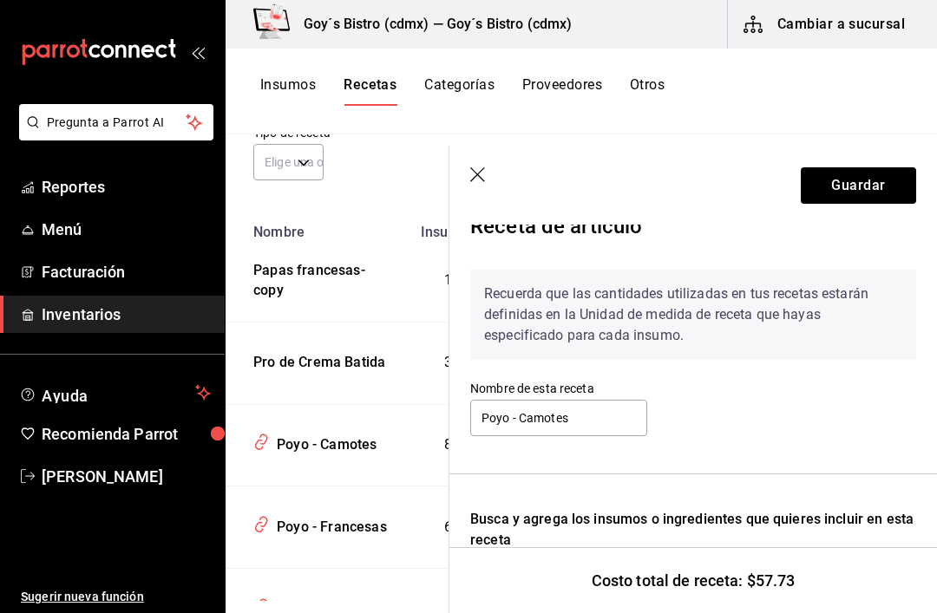
scroll to position [28, 0]
click at [874, 198] on button "Guardar" at bounding box center [858, 185] width 115 height 36
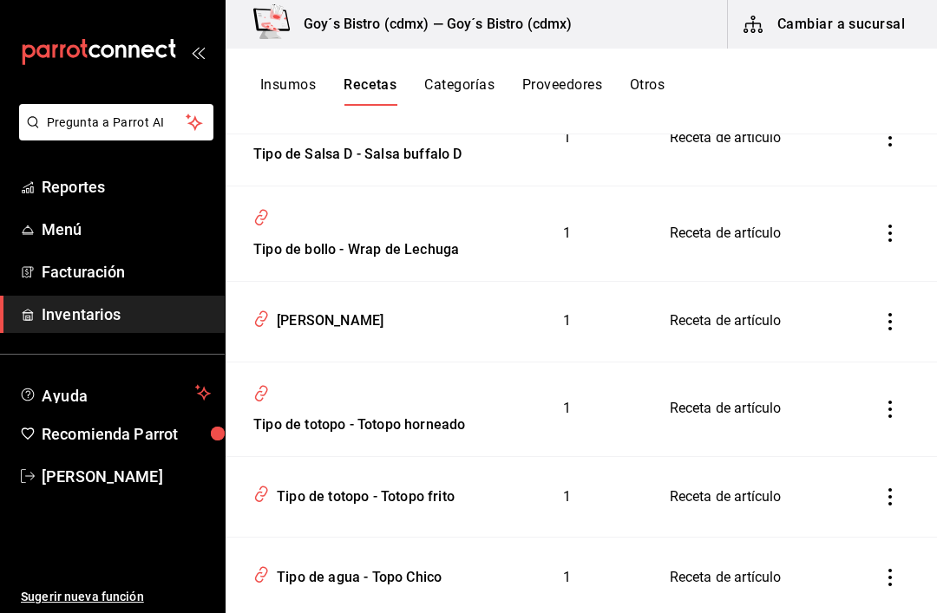
scroll to position [1218, 0]
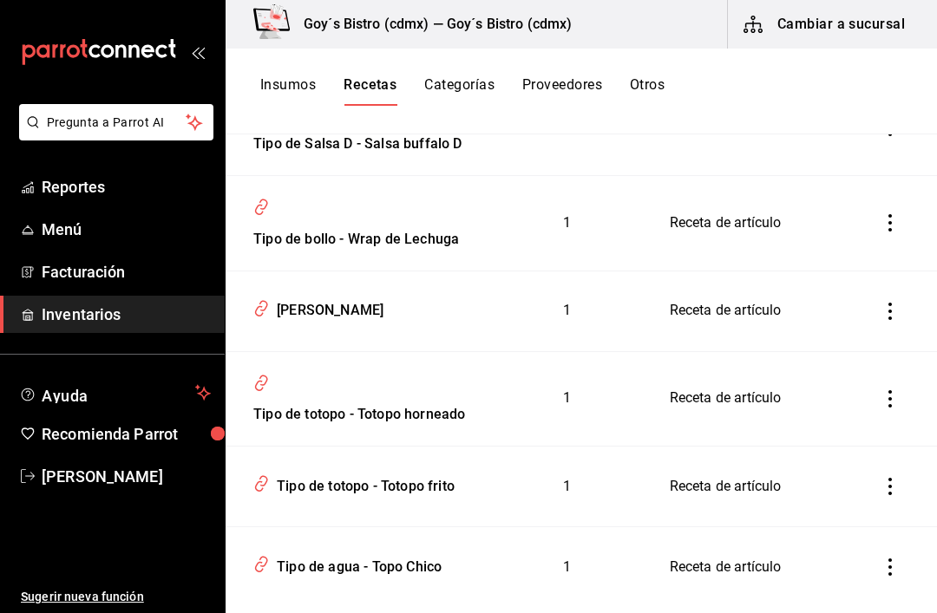
click at [302, 296] on div "[PERSON_NAME]" at bounding box center [327, 307] width 114 height 27
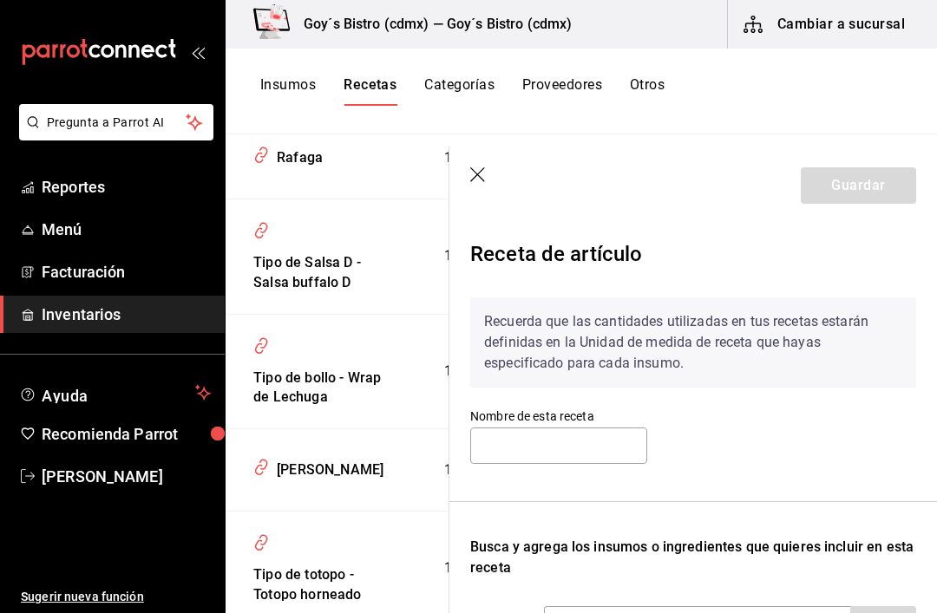
type input "[PERSON_NAME]"
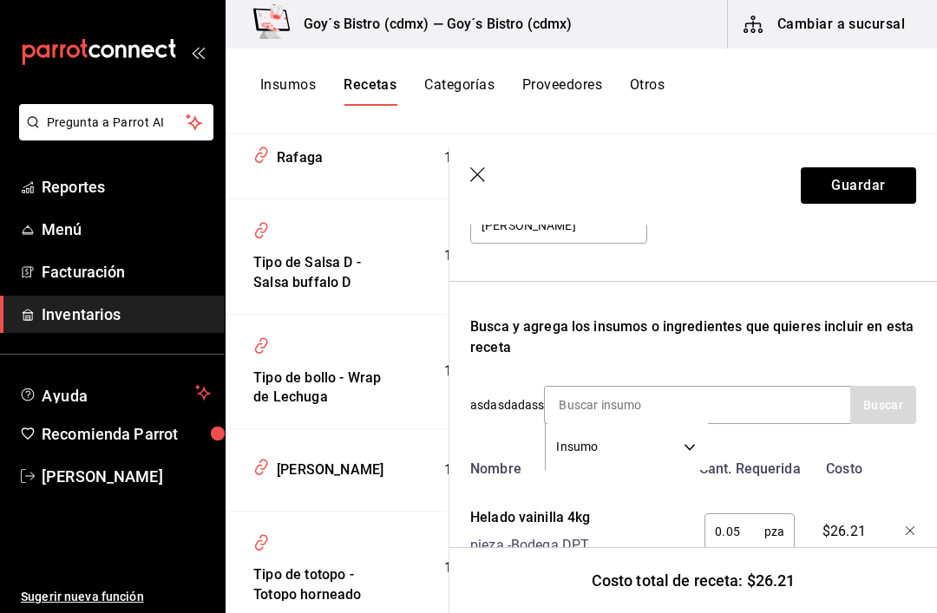
scroll to position [220, 0]
click at [588, 398] on input at bounding box center [632, 406] width 174 height 36
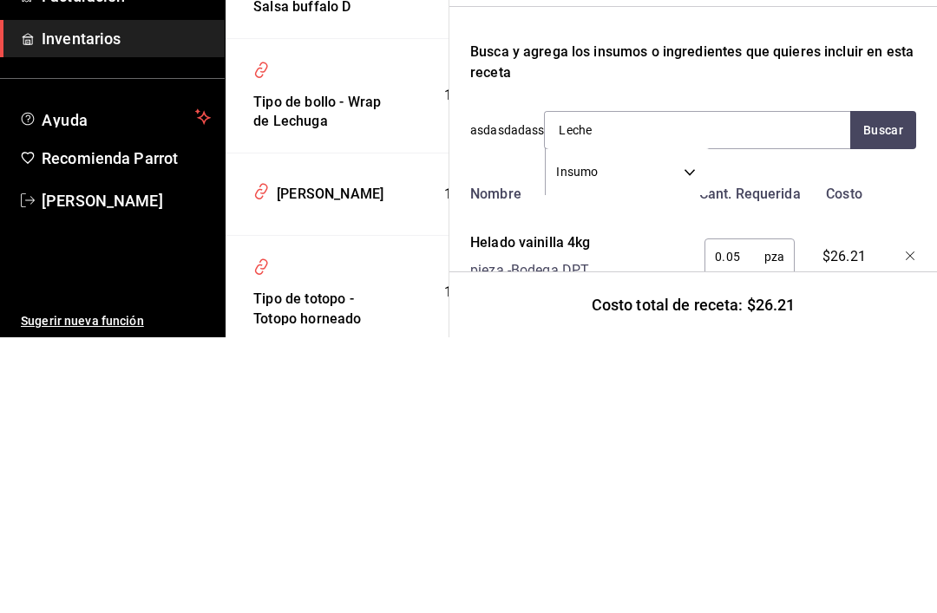
type input "Leche"
click at [884, 387] on button "Buscar" at bounding box center [883, 406] width 66 height 38
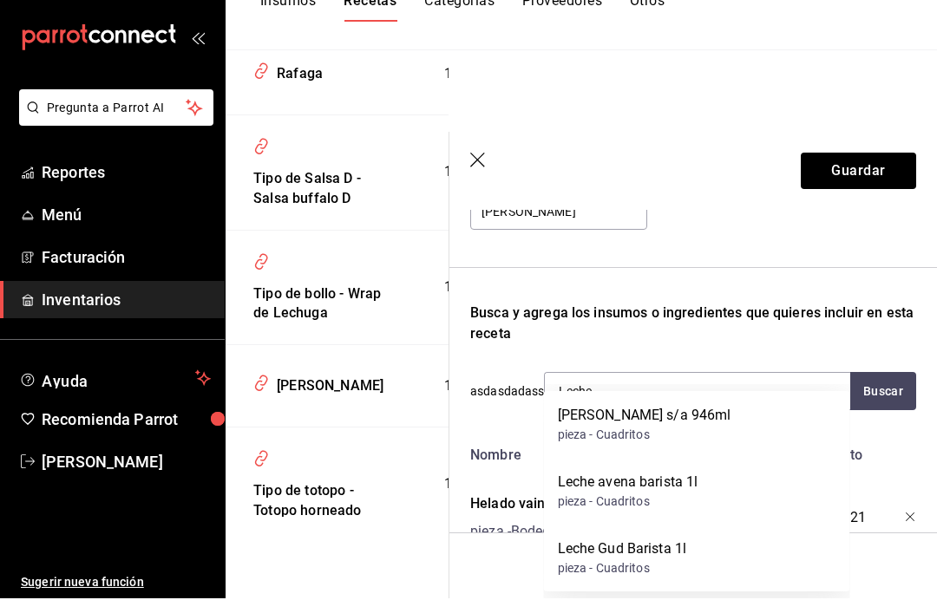
scroll to position [43, 0]
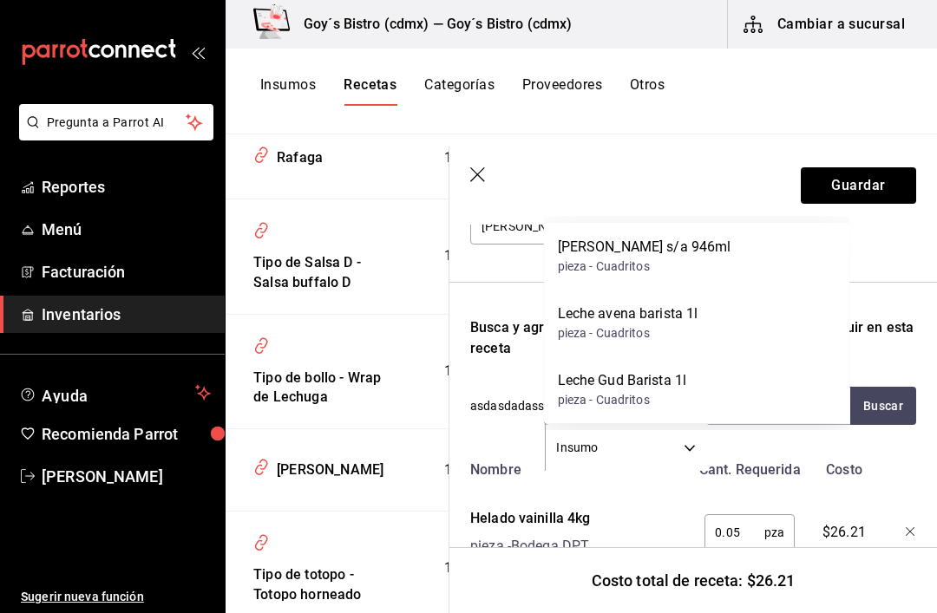
click at [607, 370] on div "Leche Gud Barista 1l" at bounding box center [622, 380] width 129 height 21
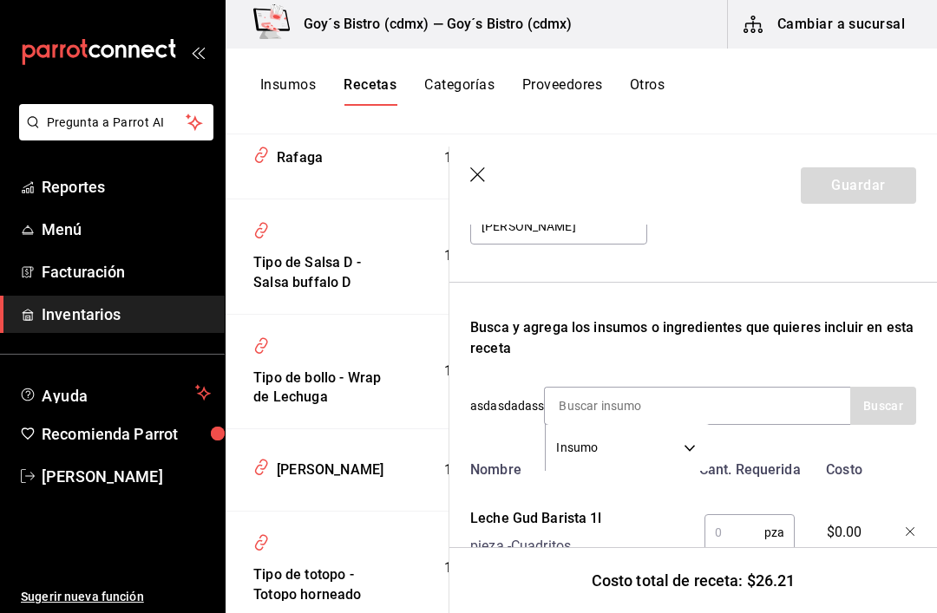
click at [724, 534] on input "text" at bounding box center [735, 532] width 60 height 35
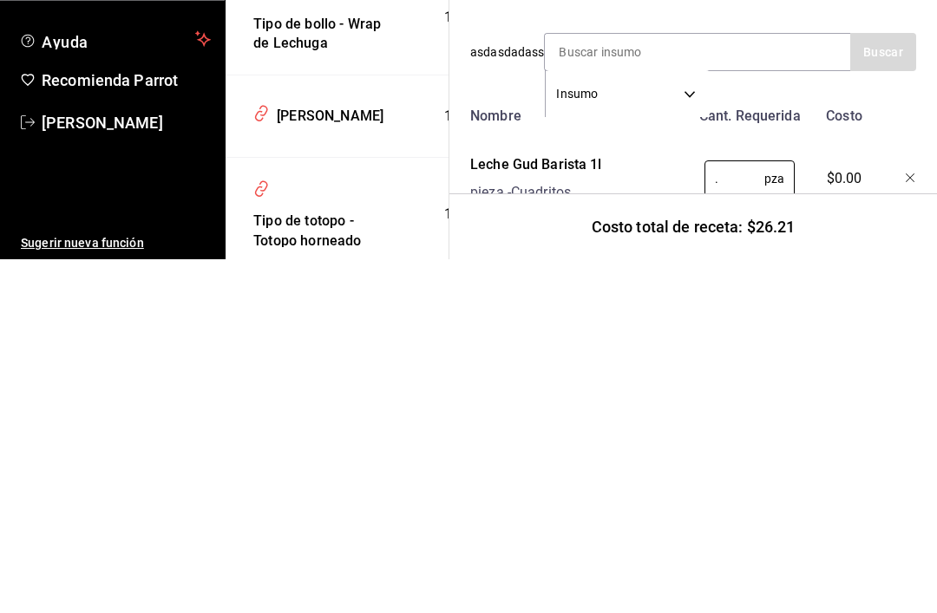
type input "."
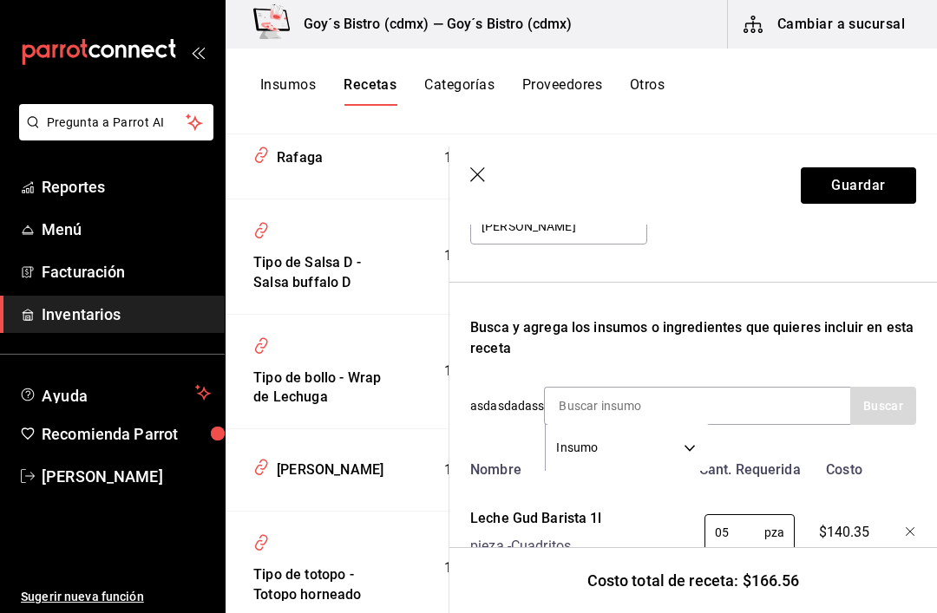
click at [737, 521] on input "05" at bounding box center [735, 532] width 60 height 35
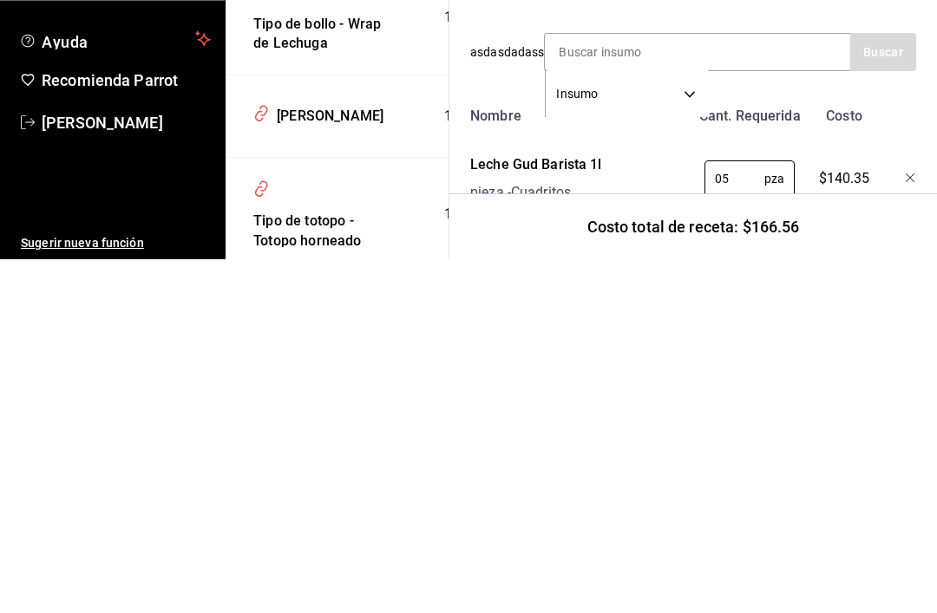
click at [739, 515] on input "05" at bounding box center [735, 532] width 60 height 35
type input "0"
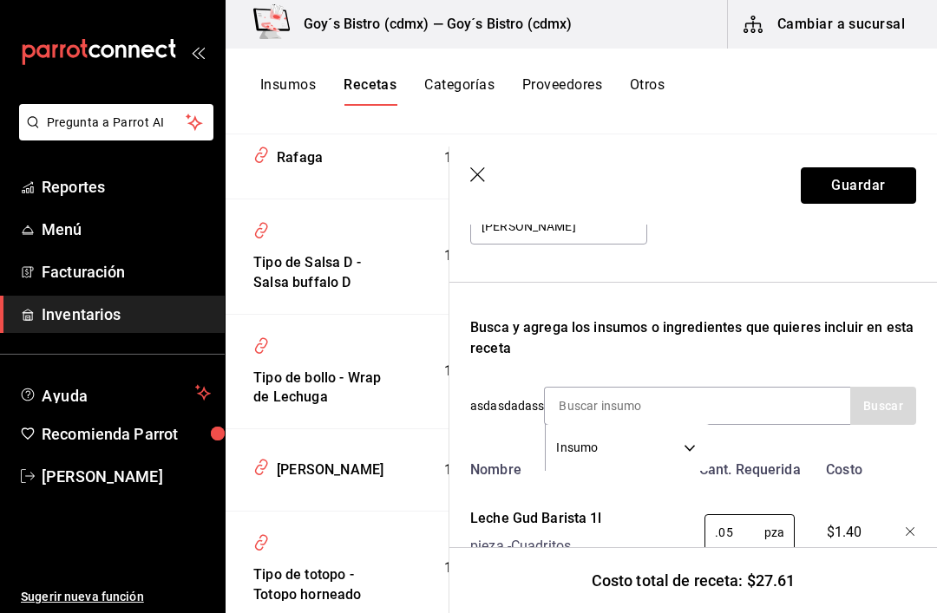
click at [871, 183] on button "Guardar" at bounding box center [858, 185] width 115 height 36
type input "0.05"
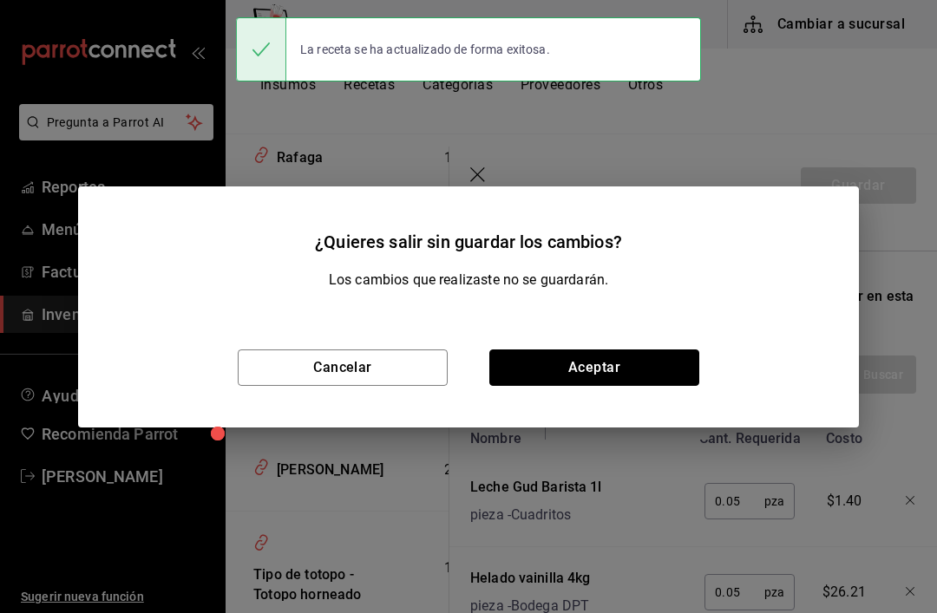
click at [552, 376] on button "Aceptar" at bounding box center [594, 368] width 210 height 36
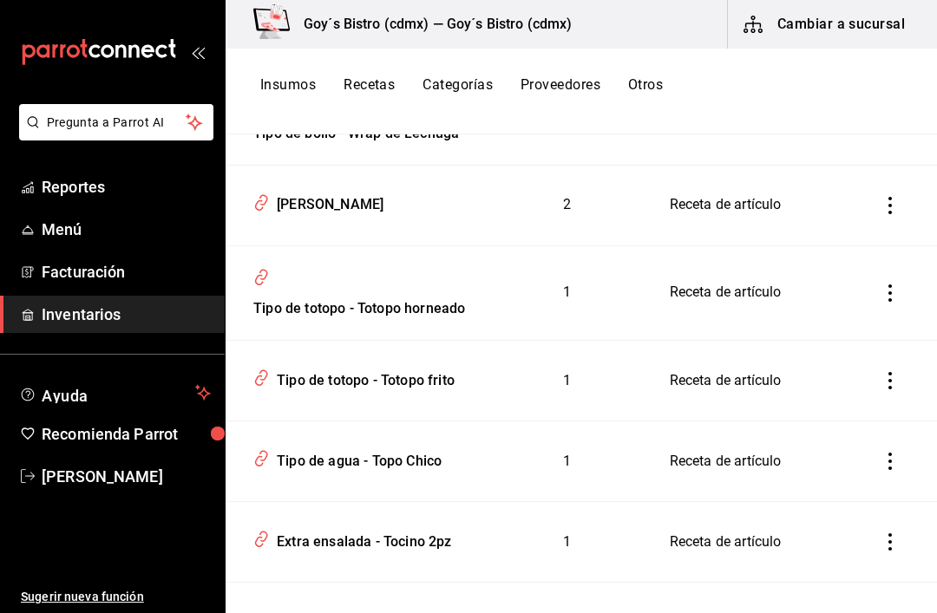
scroll to position [1327, 0]
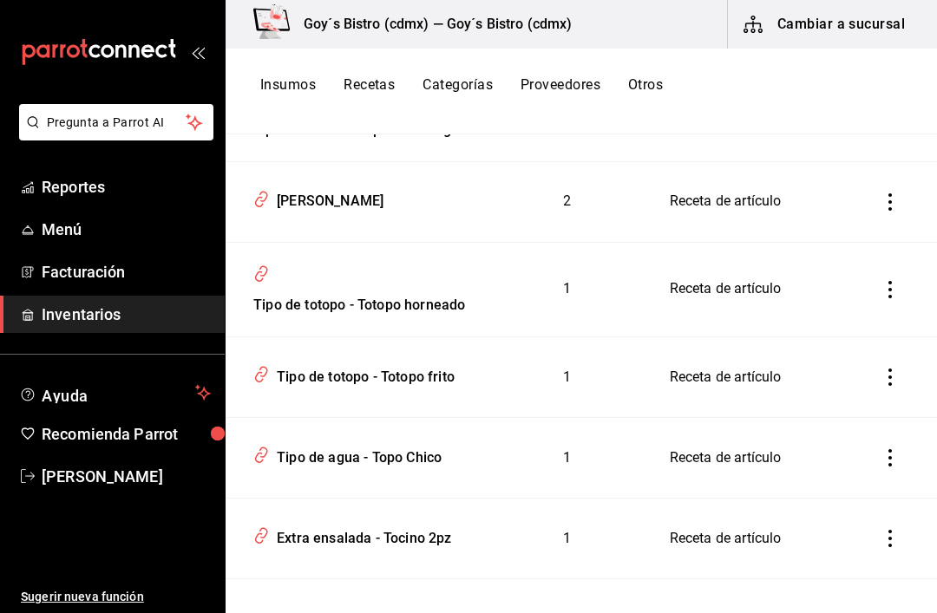
click at [290, 299] on div "Tipo de totopo - Totopo horneado" at bounding box center [355, 302] width 219 height 27
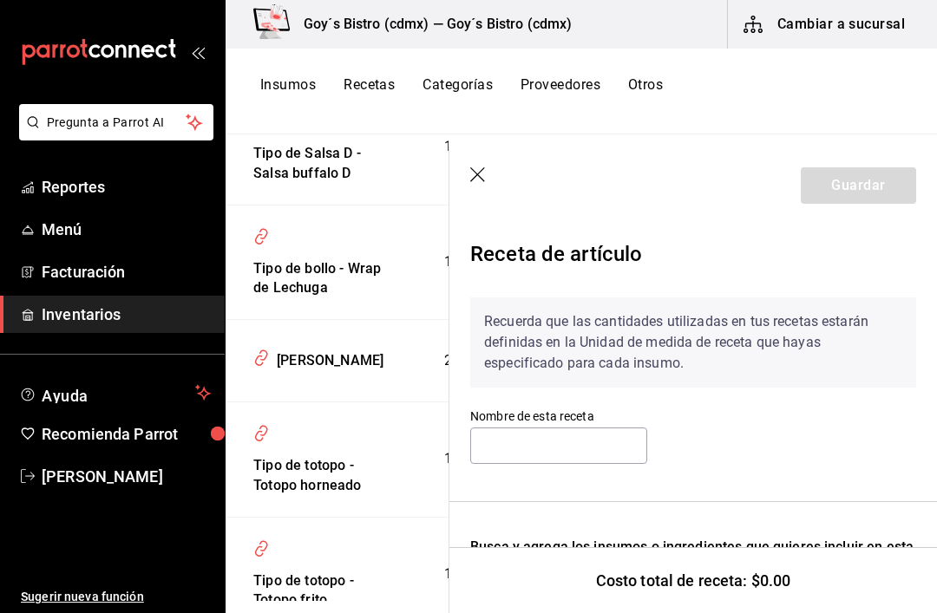
type input "Tipo de totopo - Totopo horneado"
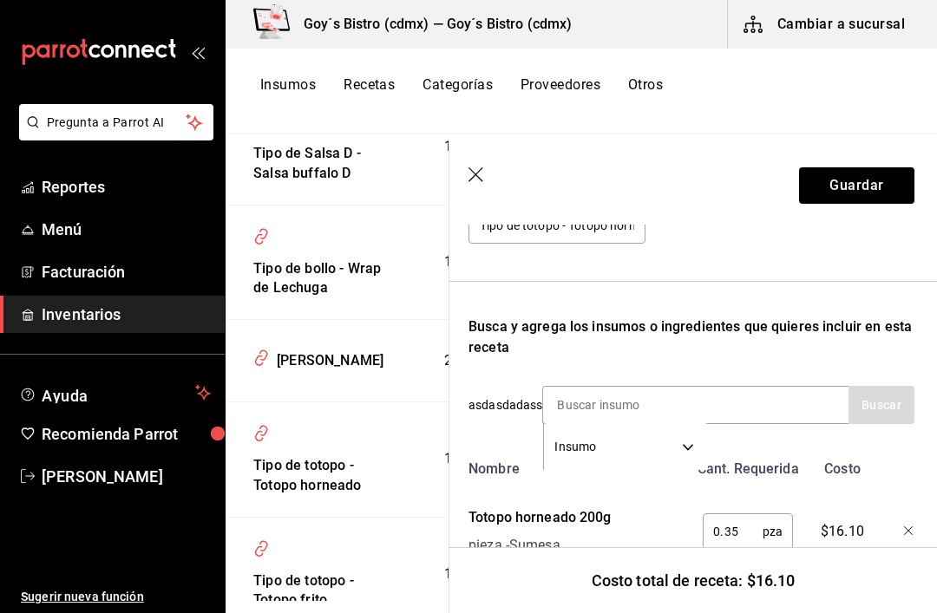
scroll to position [220, 2]
click at [868, 182] on button "Guardar" at bounding box center [856, 185] width 115 height 36
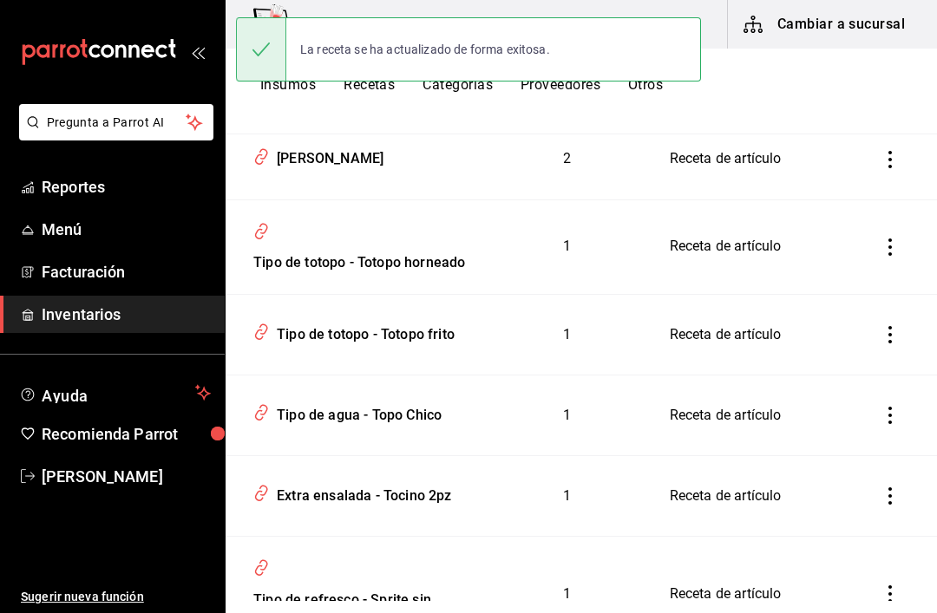
scroll to position [1372, 0]
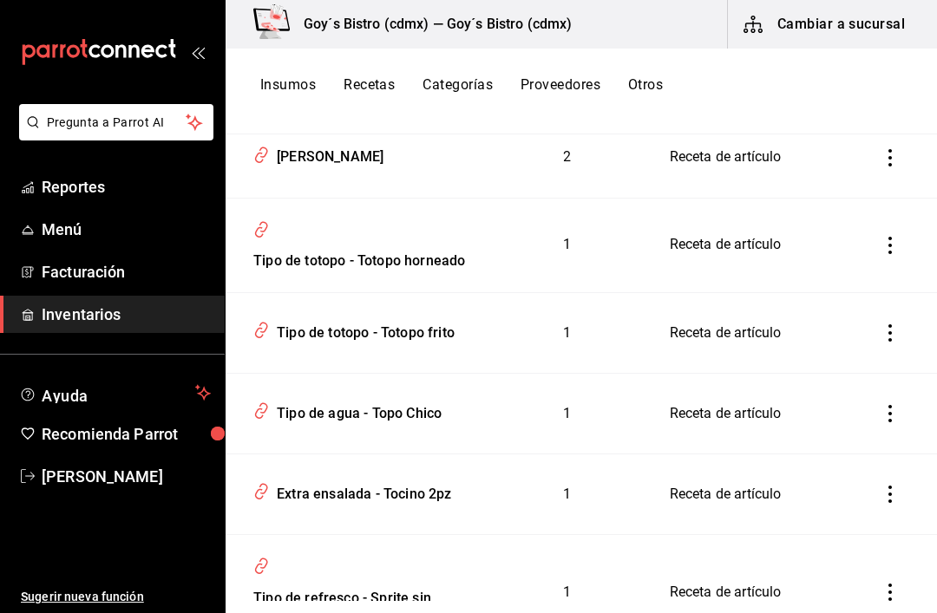
click at [310, 344] on div "Tipo de totopo - Totopo frito" at bounding box center [362, 330] width 185 height 27
type input "Tipo de totopo - Totopo frito"
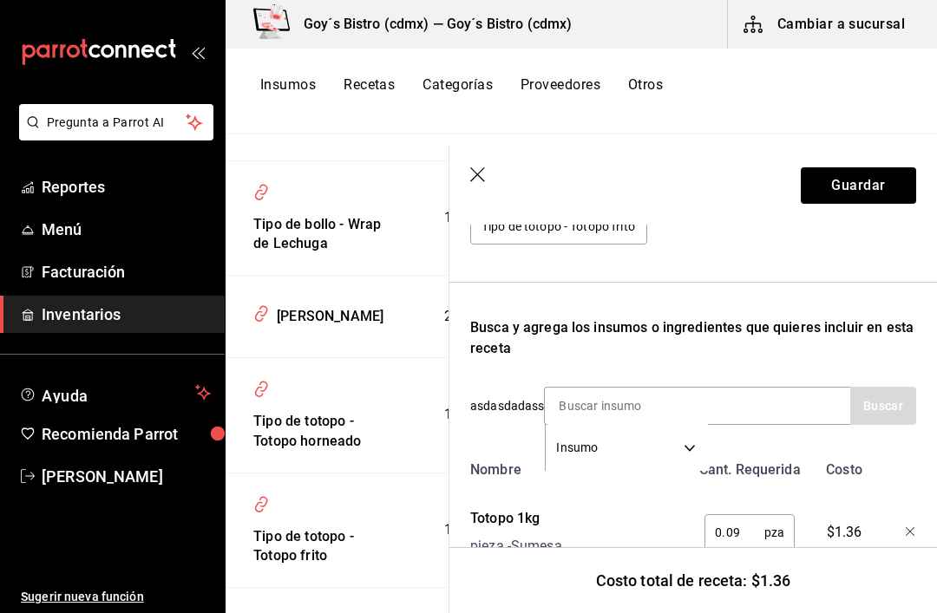
scroll to position [220, 0]
click at [854, 187] on button "Guardar" at bounding box center [858, 185] width 115 height 36
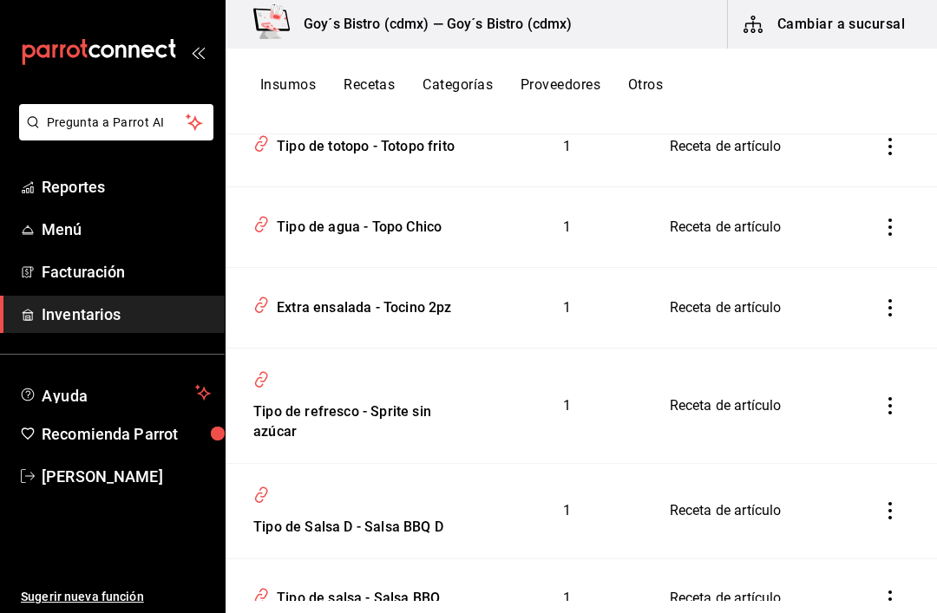
scroll to position [1560, 0]
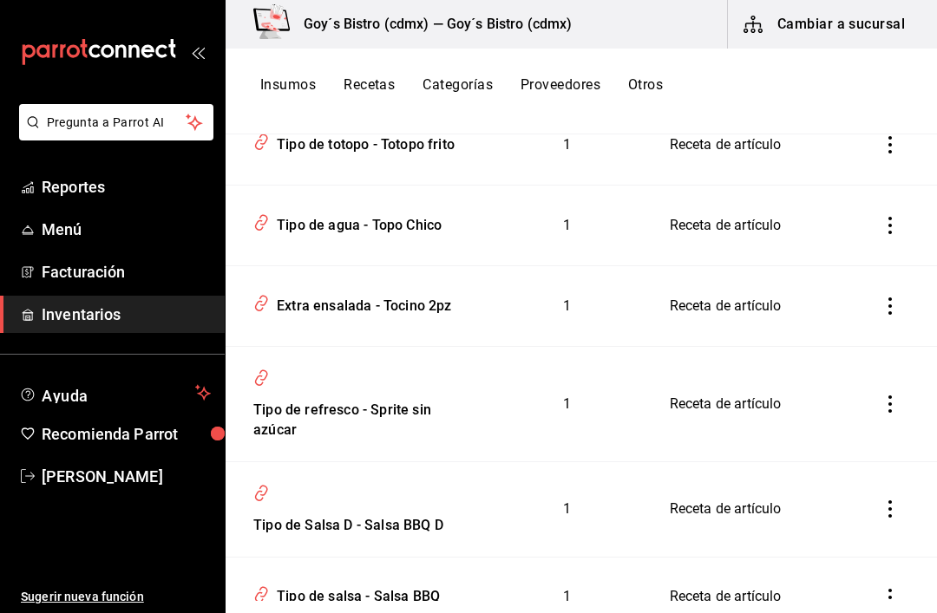
click at [306, 317] on div "Extra ensalada - Tocino 2pz" at bounding box center [361, 303] width 182 height 27
type input "Extra ensalada - Tocino 2pz"
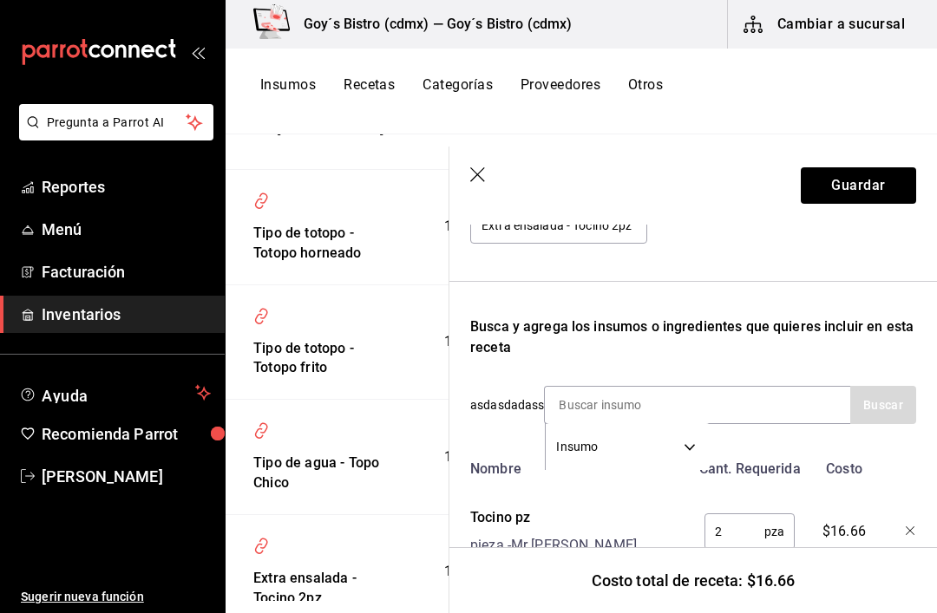
scroll to position [220, 0]
click at [863, 180] on button "Guardar" at bounding box center [858, 185] width 115 height 36
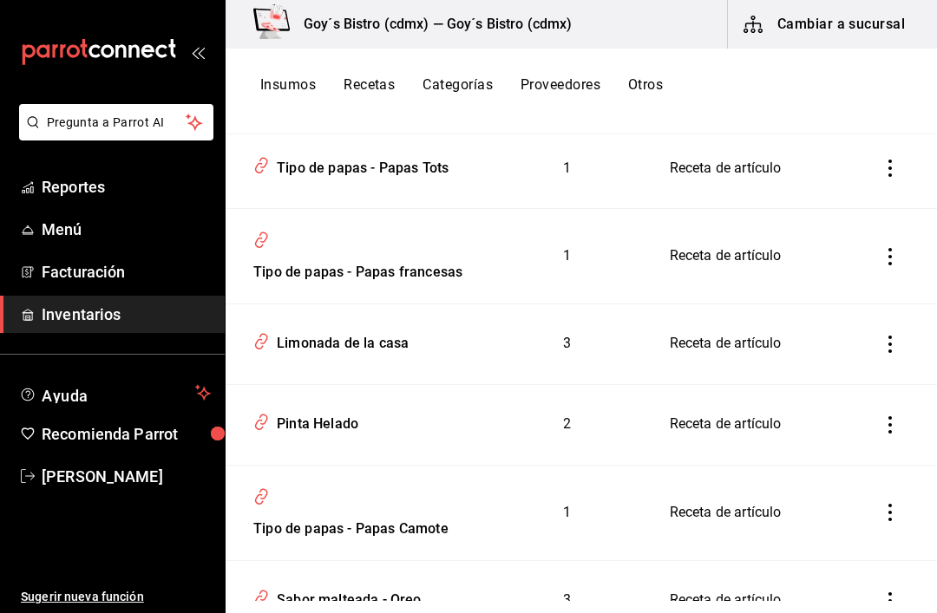
scroll to position [2666, 0]
click at [309, 354] on div "Limonada de la casa" at bounding box center [339, 340] width 139 height 27
type input "Limonada de la casa"
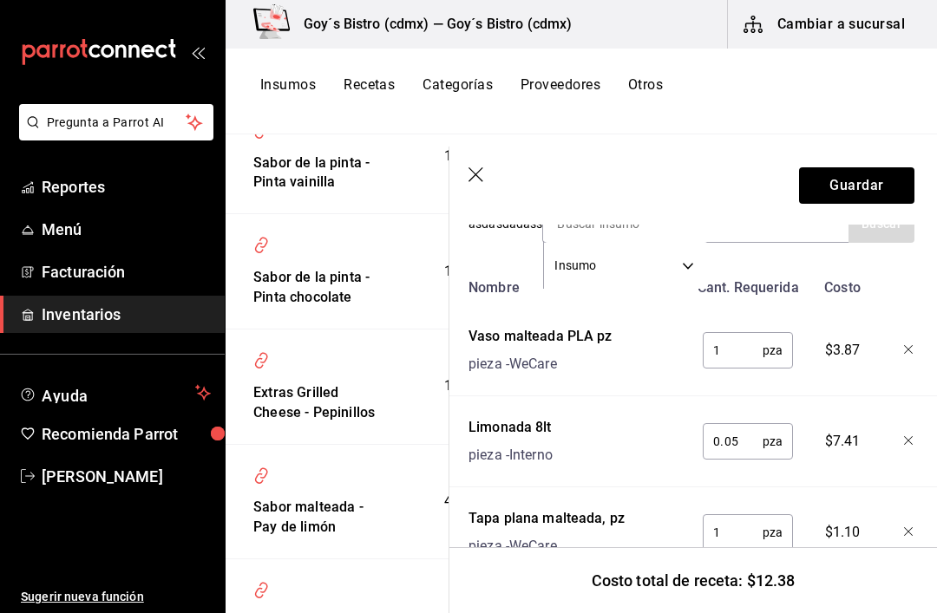
click at [478, 182] on icon "button" at bounding box center [477, 175] width 17 height 17
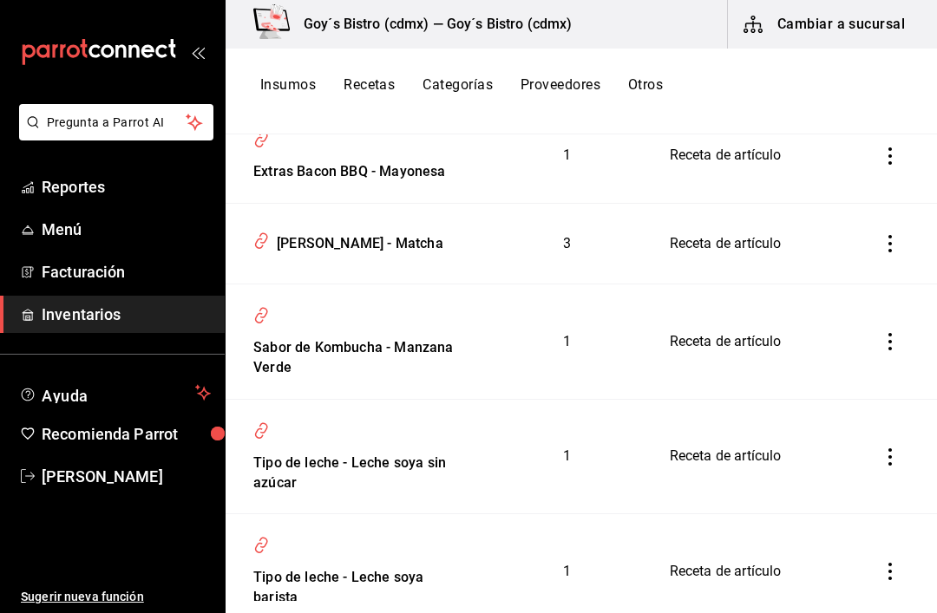
scroll to position [3376, 0]
click at [829, 27] on button "Cambiar a sucursal" at bounding box center [825, 24] width 195 height 49
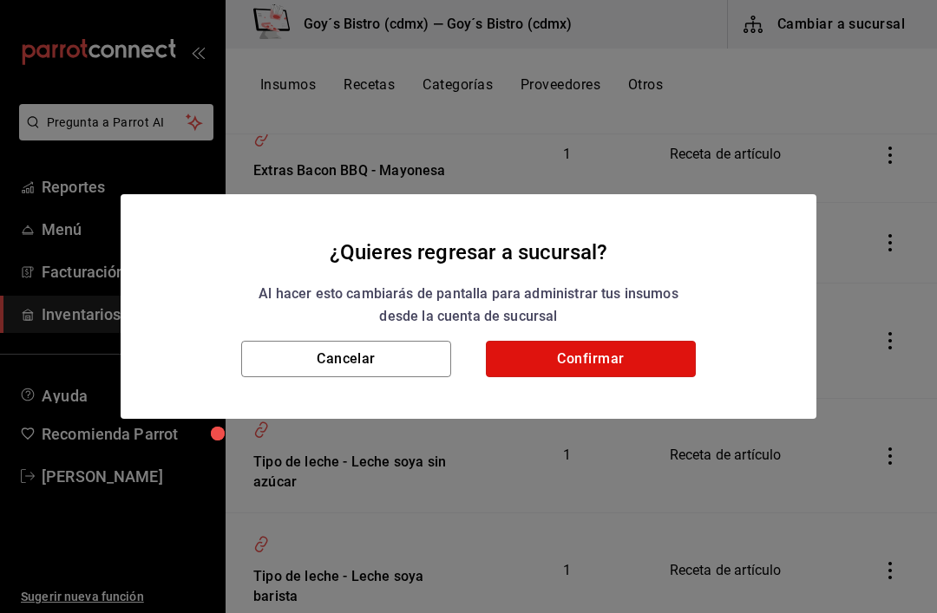
click at [555, 358] on button "Confirmar" at bounding box center [591, 359] width 210 height 36
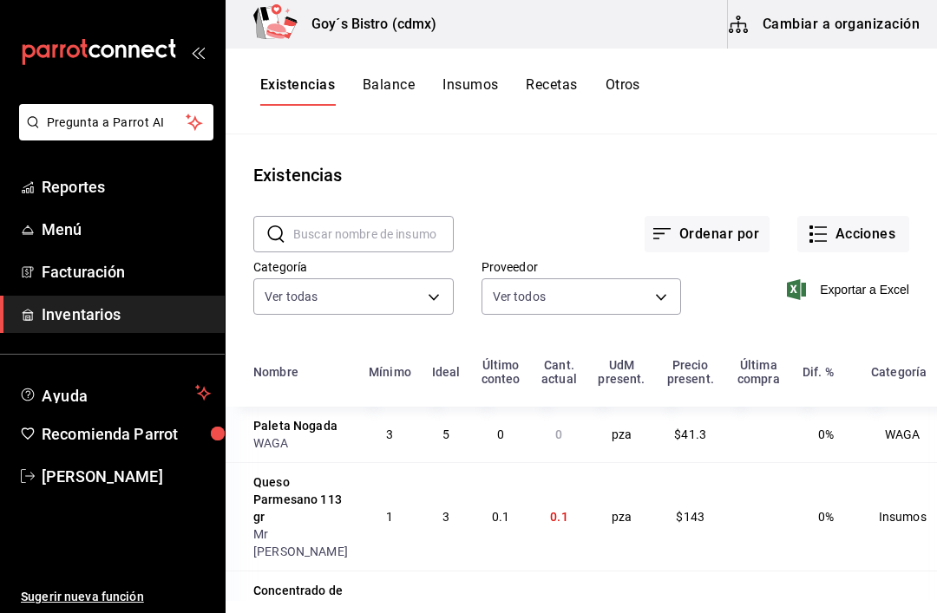
click at [551, 87] on button "Recetas" at bounding box center [551, 90] width 51 height 29
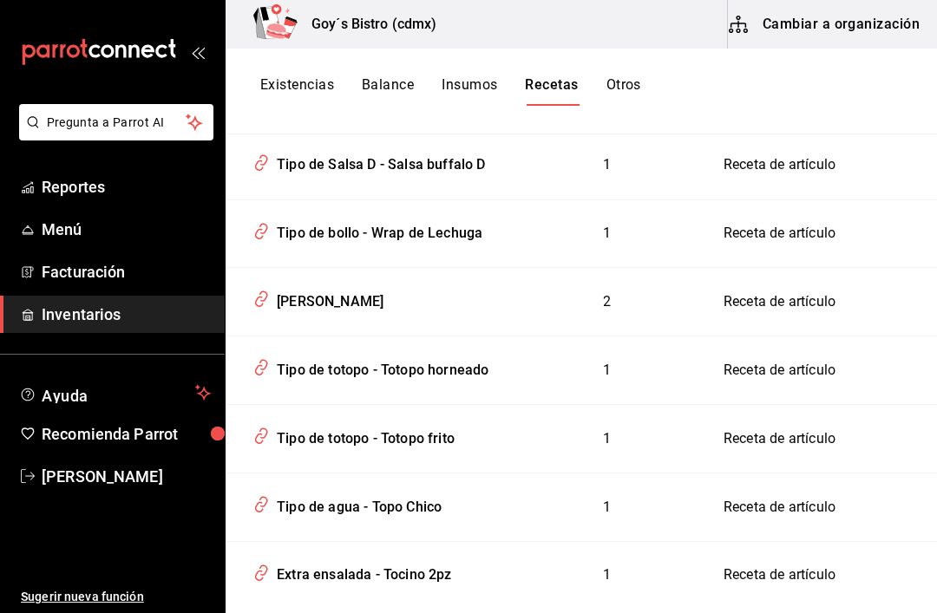
scroll to position [989, 0]
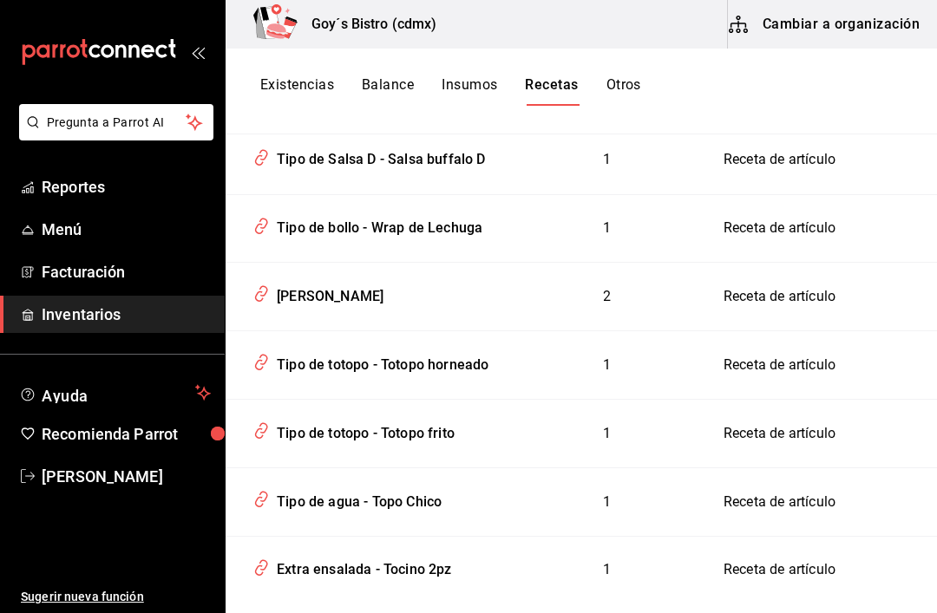
click at [305, 307] on div "[PERSON_NAME]" at bounding box center [327, 293] width 114 height 27
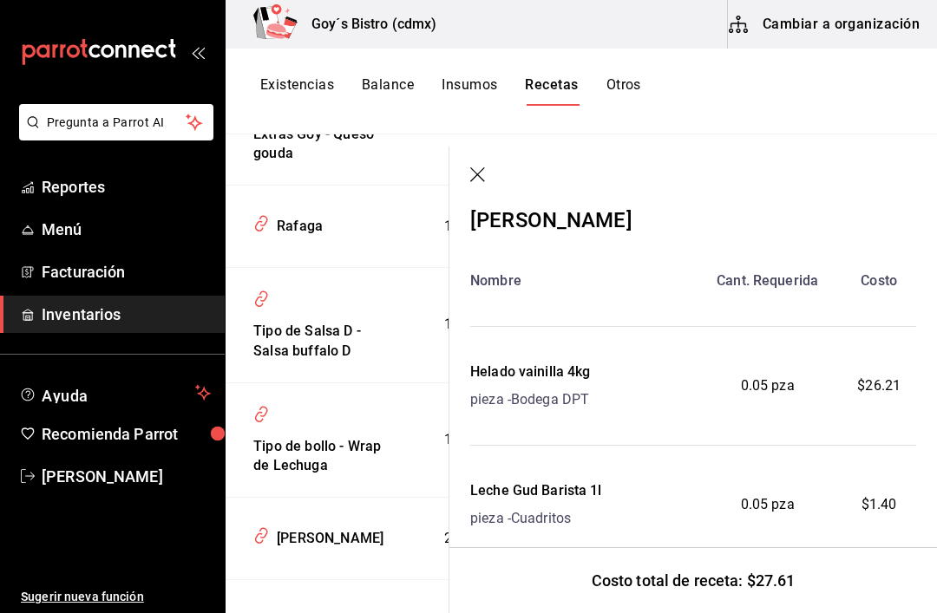
scroll to position [1083, 0]
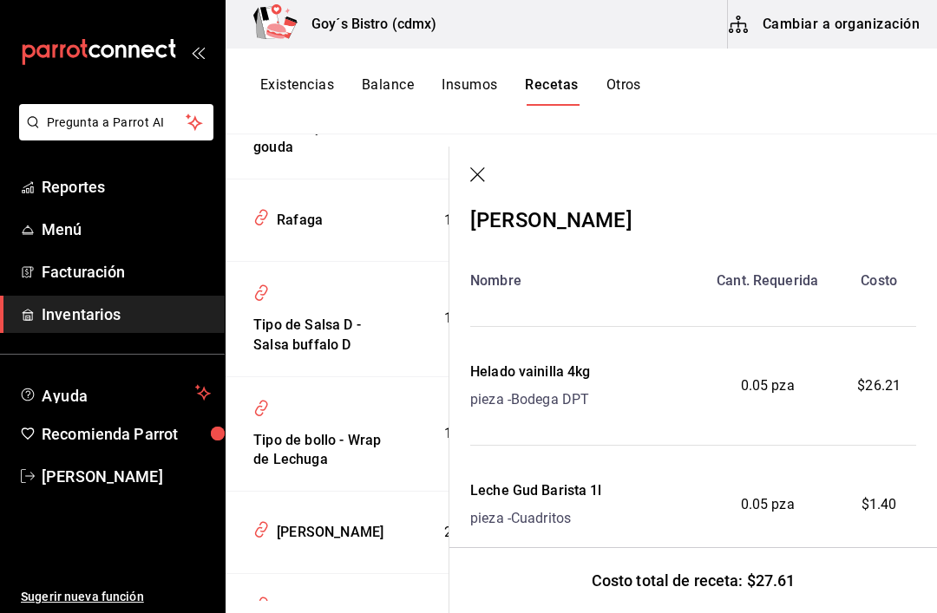
click at [783, 502] on span "0.05 pza" at bounding box center [768, 505] width 54 height 21
click at [763, 508] on span "0.05 pza" at bounding box center [768, 505] width 54 height 21
click at [761, 488] on div "0.05 pza" at bounding box center [767, 505] width 148 height 49
click at [766, 501] on span "0.05 pza" at bounding box center [768, 505] width 54 height 21
click at [757, 507] on span "0.05 pza" at bounding box center [768, 505] width 54 height 21
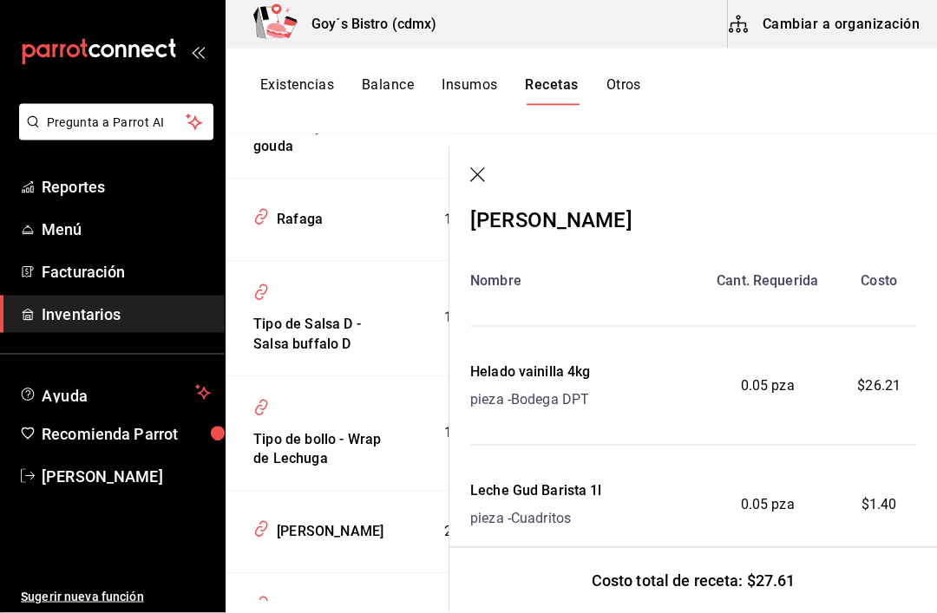
scroll to position [43, 0]
click at [514, 483] on div "Leche Gud Barista 1l" at bounding box center [536, 491] width 132 height 21
click at [479, 177] on icon "button" at bounding box center [478, 175] width 17 height 17
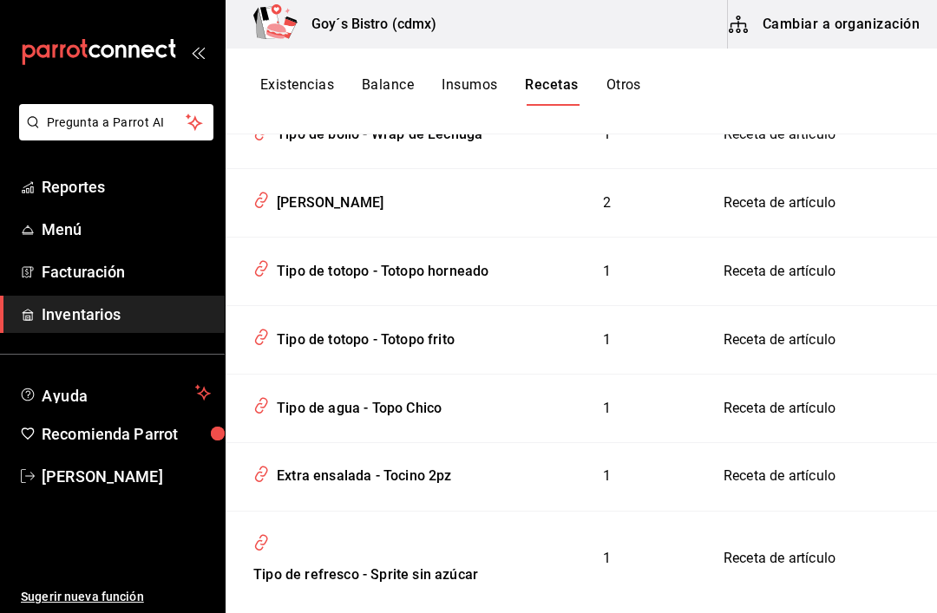
click at [789, 20] on button "Cambiar a organización" at bounding box center [825, 24] width 195 height 49
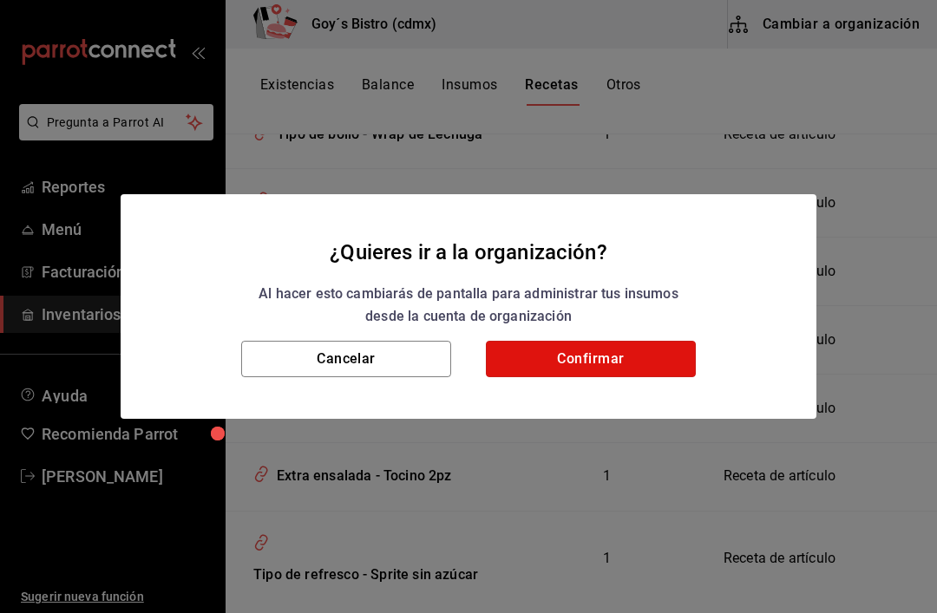
click at [548, 351] on button "Confirmar" at bounding box center [591, 359] width 210 height 36
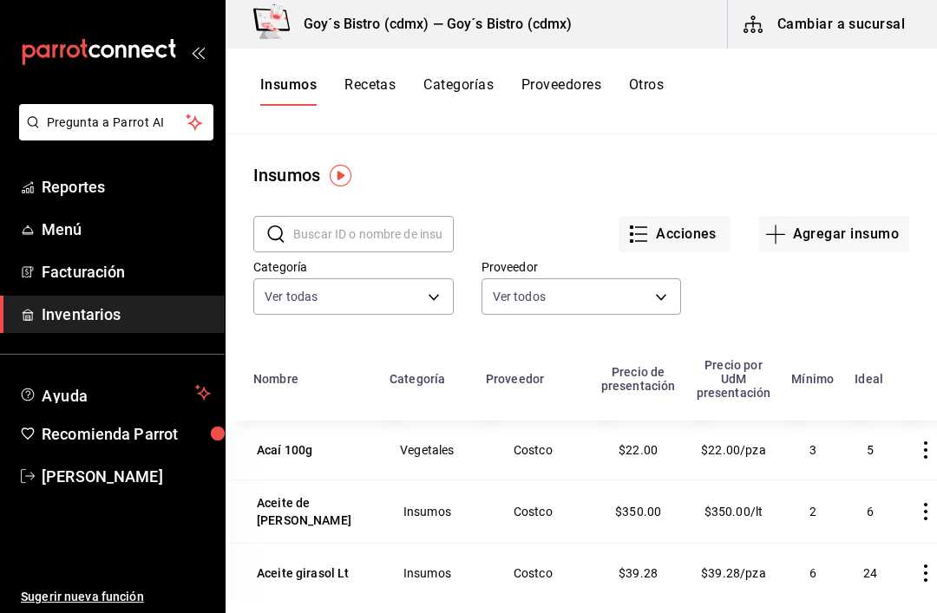
click at [369, 88] on button "Recetas" at bounding box center [369, 90] width 51 height 29
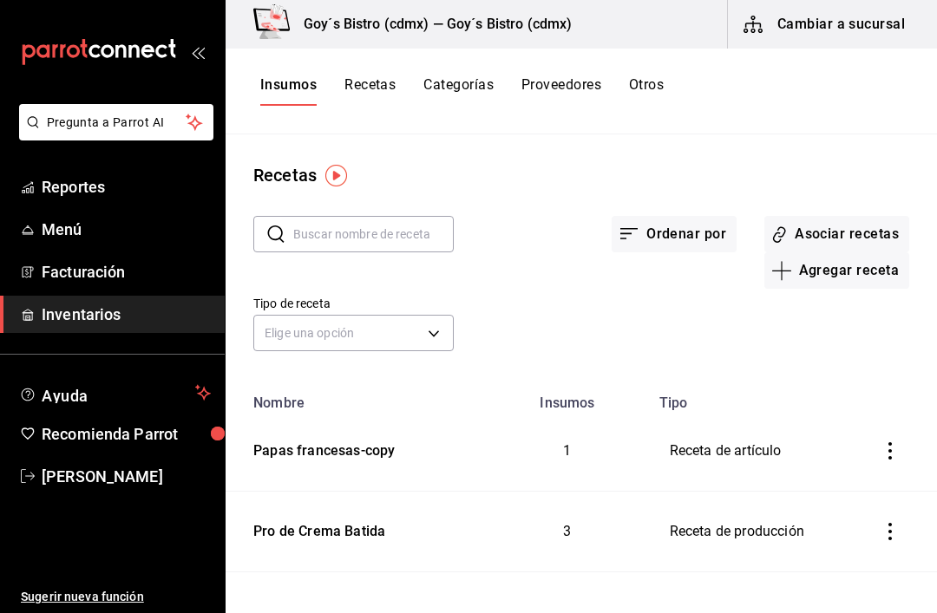
click at [362, 77] on button "Recetas" at bounding box center [369, 90] width 51 height 29
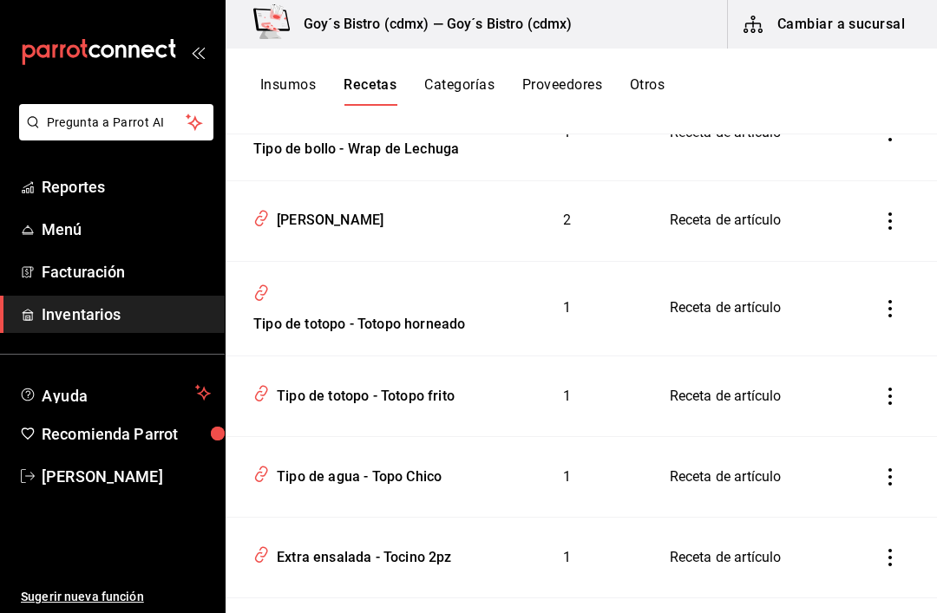
scroll to position [1320, 0]
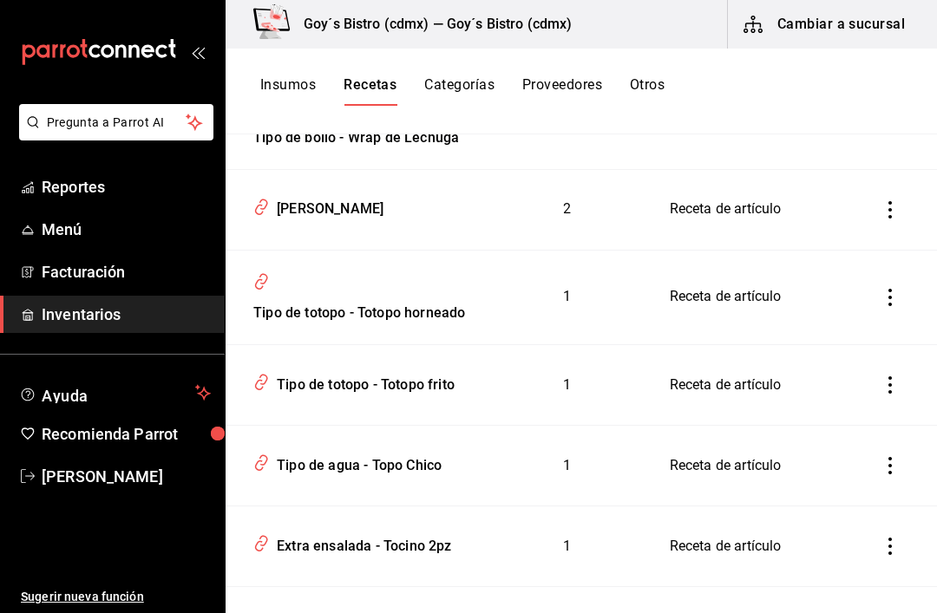
click at [329, 220] on div "[PERSON_NAME]" at bounding box center [327, 206] width 114 height 27
type input "[PERSON_NAME]"
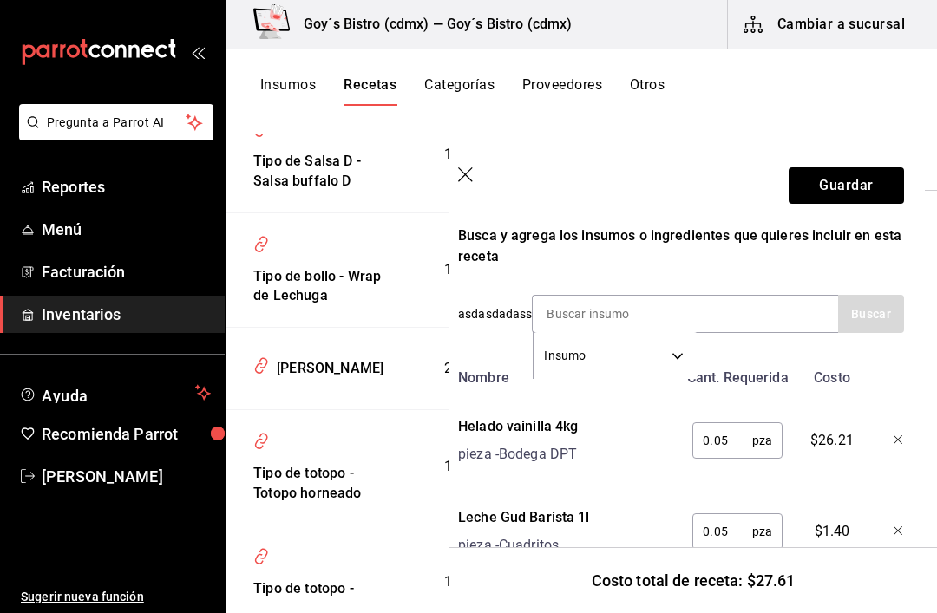
scroll to position [311, 12]
click at [736, 522] on input "0.05" at bounding box center [722, 532] width 60 height 35
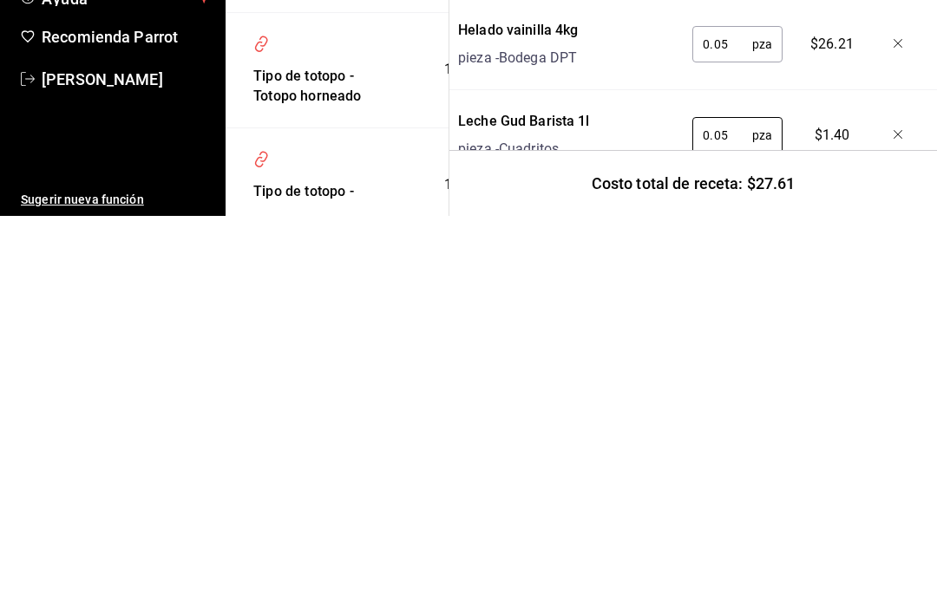
click at [737, 362] on div "Nombre Cant. Requerida Costo Helado vainilla 4kg pieza - Bodega DPT 0.05 pza ​ …" at bounding box center [681, 470] width 446 height 217
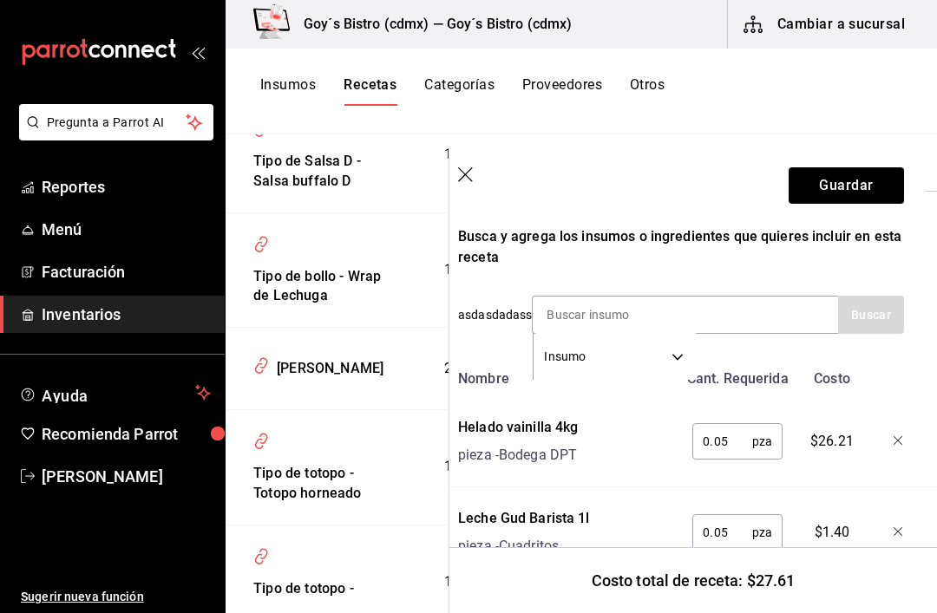
click at [724, 515] on input "0.05" at bounding box center [722, 532] width 60 height 35
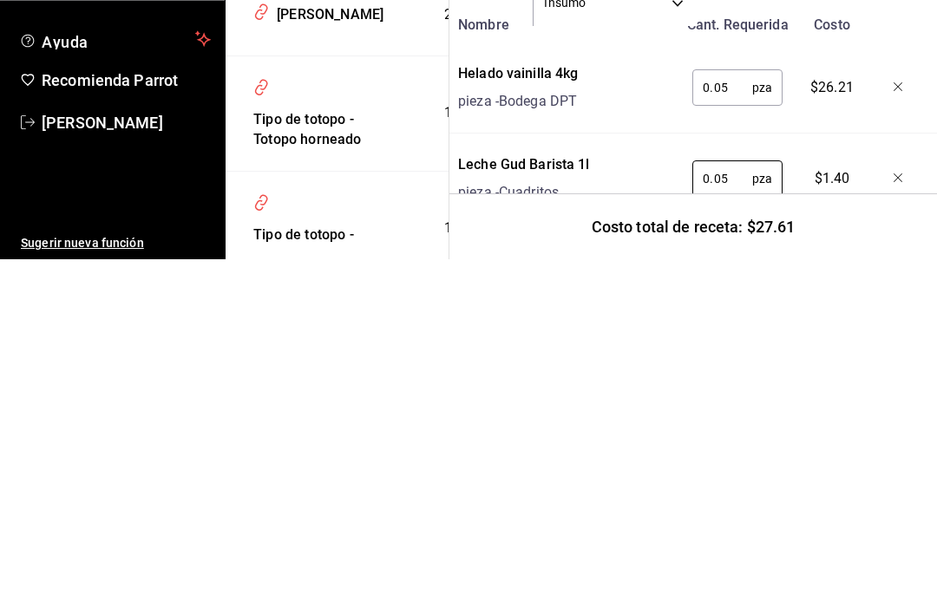
click at [734, 515] on input "0.05" at bounding box center [722, 532] width 60 height 35
click at [740, 515] on input "0.05" at bounding box center [722, 532] width 60 height 35
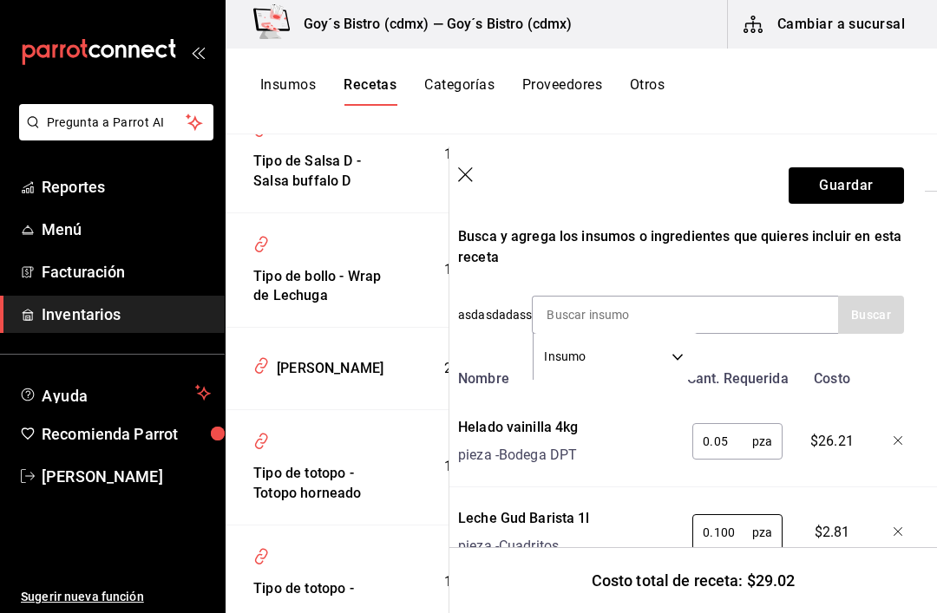
type input "0.100"
click at [812, 189] on button "Guardar" at bounding box center [846, 185] width 115 height 36
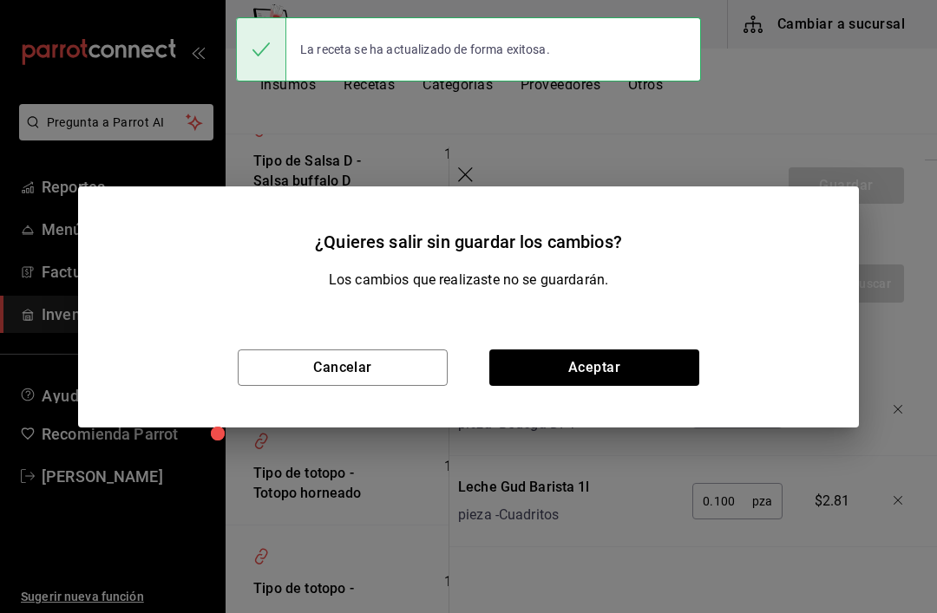
scroll to position [279, 12]
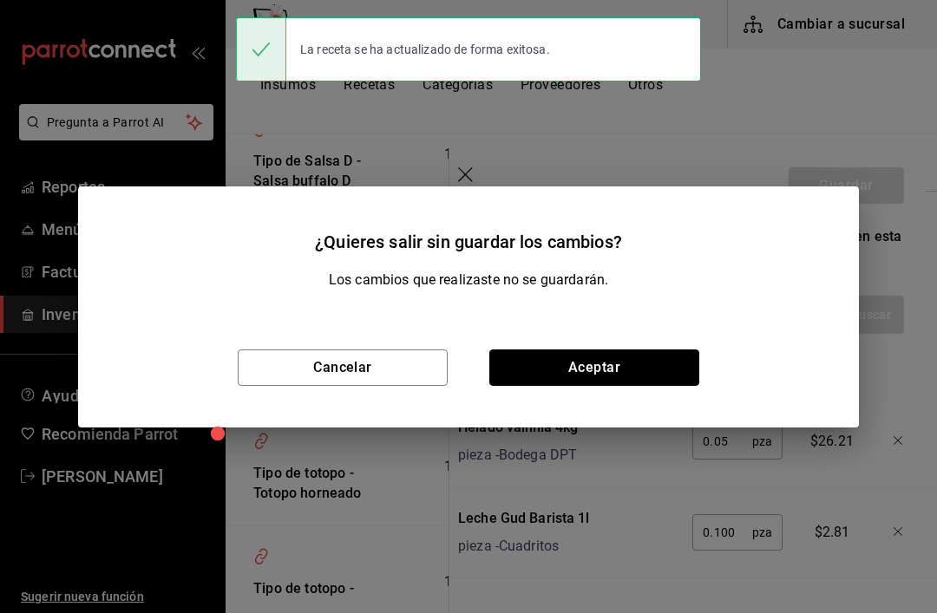
click at [538, 365] on button "Aceptar" at bounding box center [594, 368] width 210 height 36
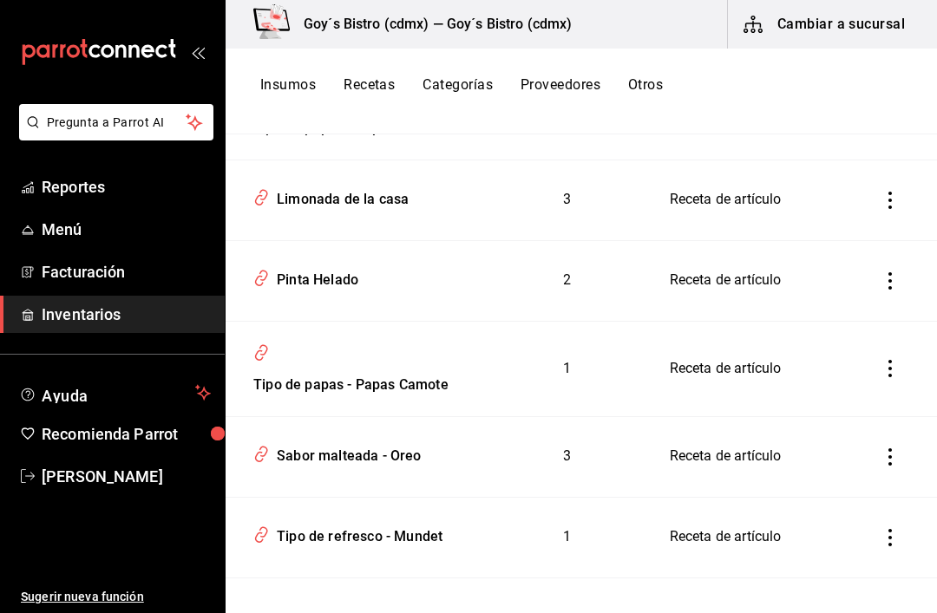
scroll to position [2812, 0]
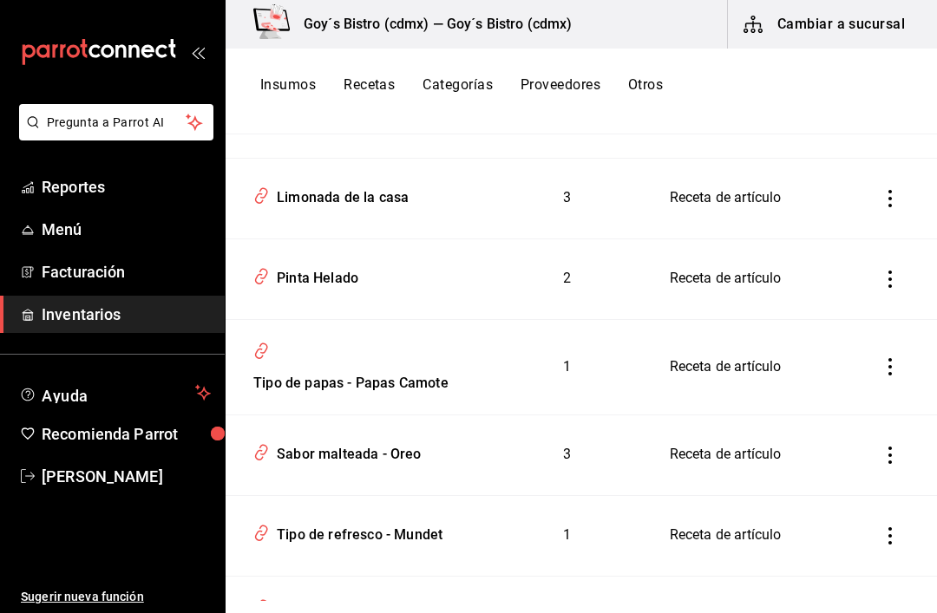
click at [306, 208] on div "Limonada de la casa" at bounding box center [339, 194] width 139 height 27
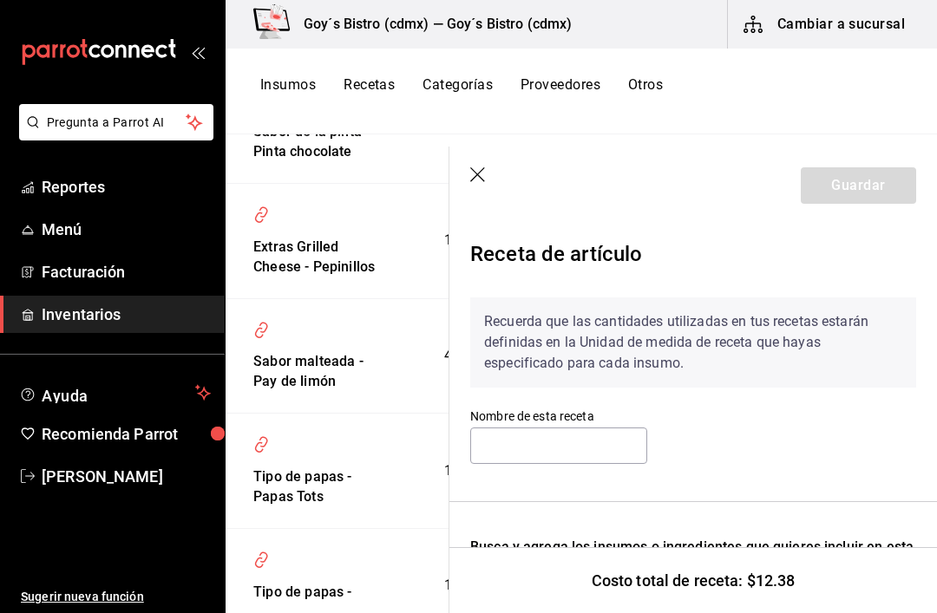
type input "Limonada de la casa"
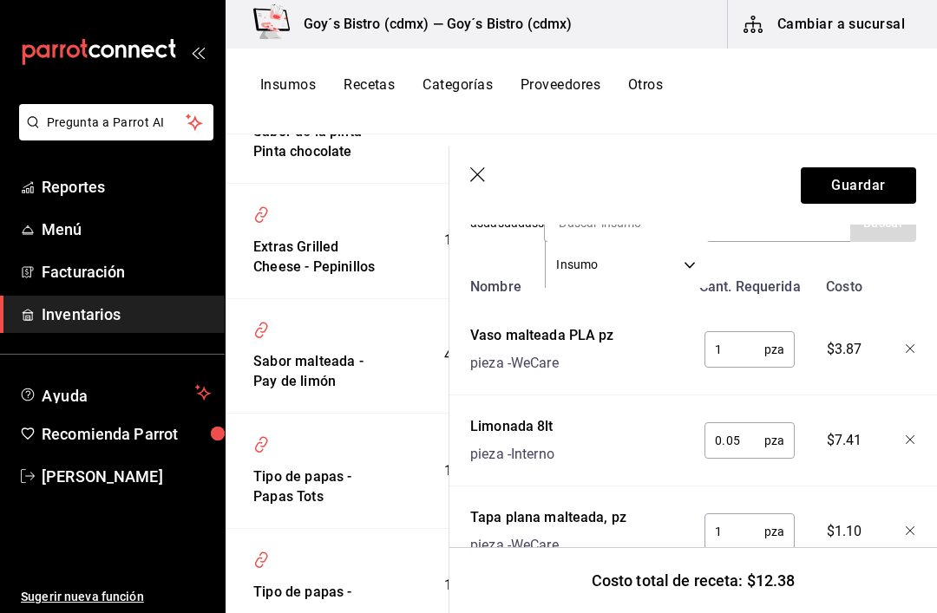
scroll to position [402, 0]
click at [482, 182] on icon "button" at bounding box center [478, 175] width 17 height 17
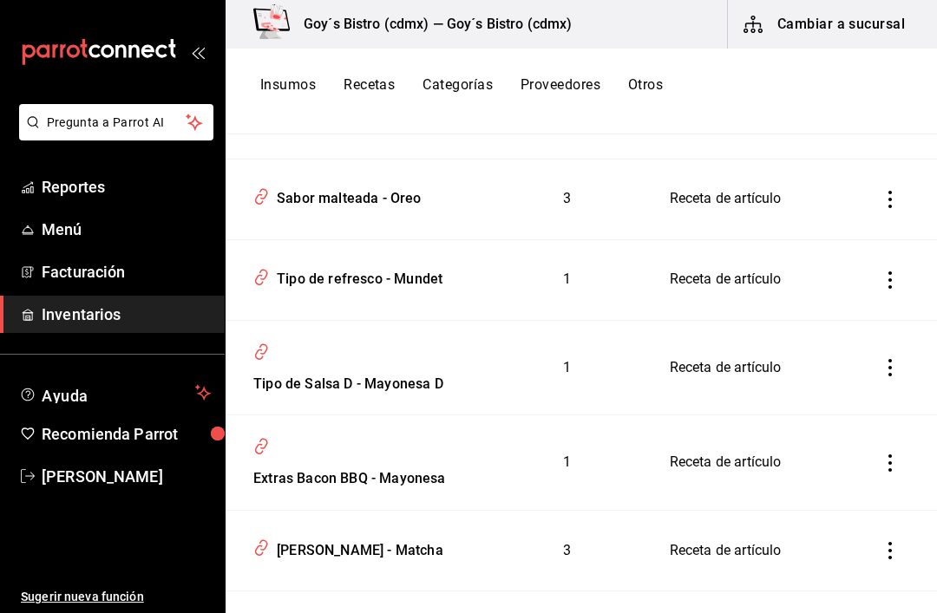
scroll to position [3069, 0]
click at [321, 208] on div "Sabor malteada - Oreo" at bounding box center [346, 194] width 152 height 27
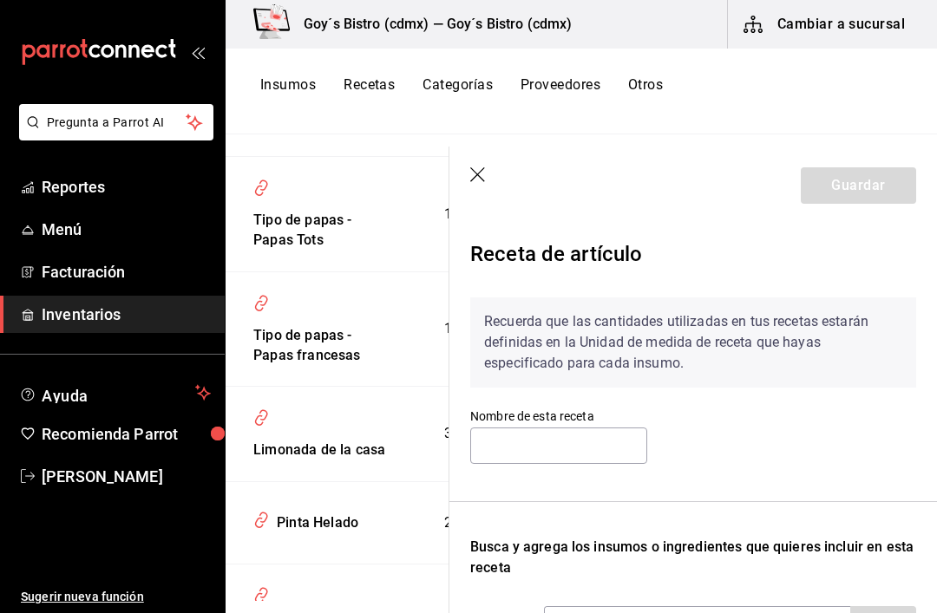
type input "Sabor malteada - Oreo"
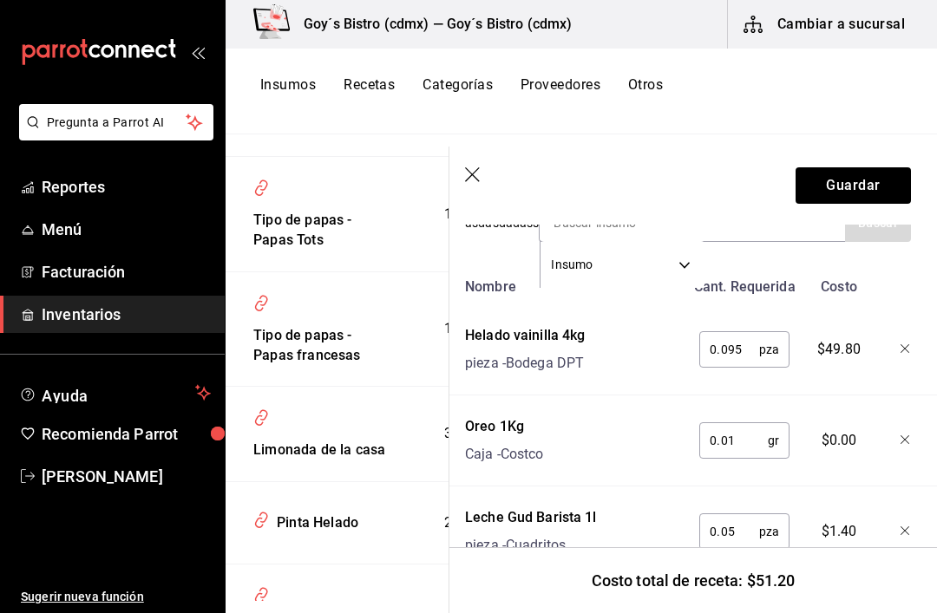
scroll to position [402, 6]
click at [744, 521] on input "0.05" at bounding box center [728, 532] width 60 height 35
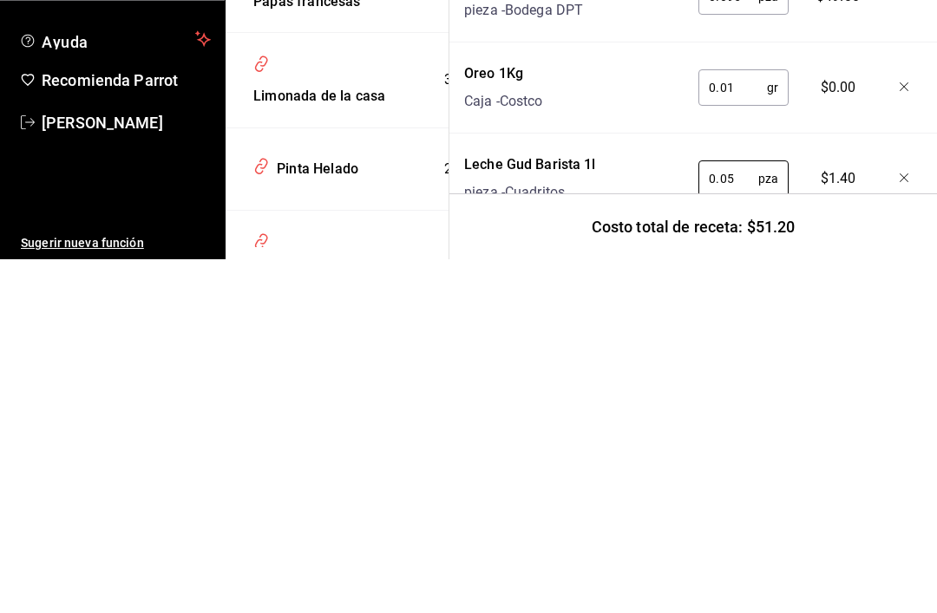
click at [741, 515] on input "0.05" at bounding box center [728, 532] width 60 height 35
click at [740, 515] on input "0.05" at bounding box center [728, 532] width 60 height 35
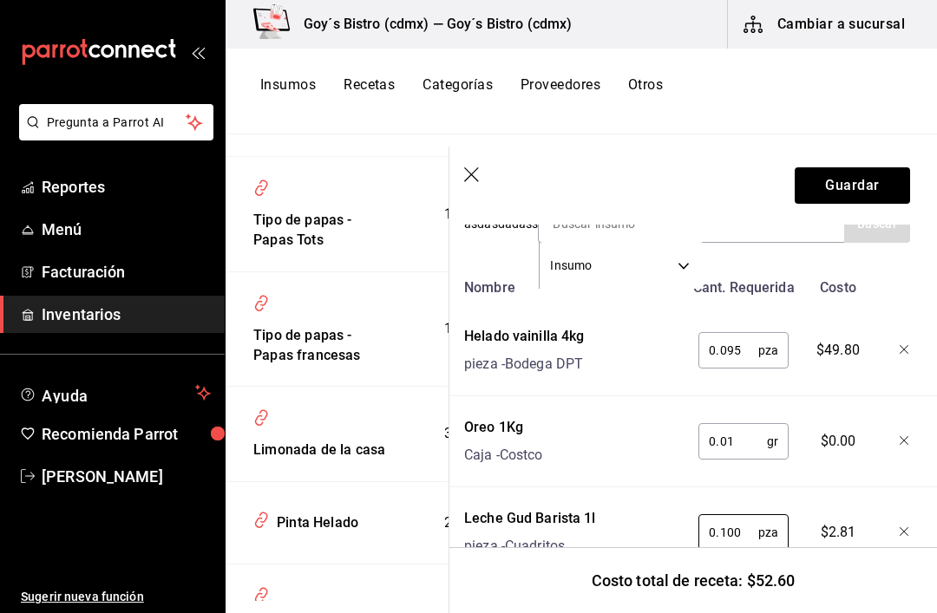
type input "0.100"
click at [831, 181] on button "Guardar" at bounding box center [852, 185] width 115 height 36
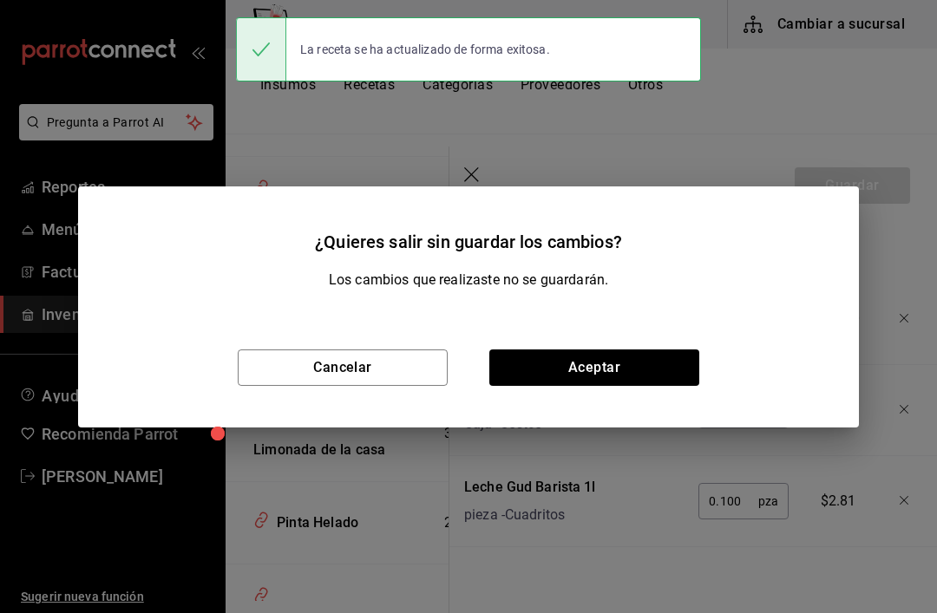
scroll to position [370, 6]
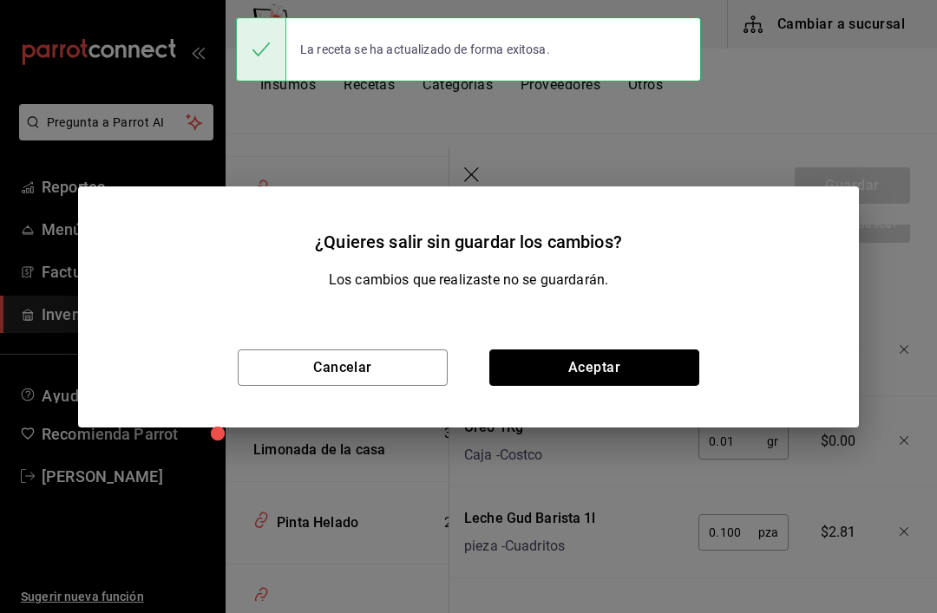
click at [534, 373] on button "Aceptar" at bounding box center [594, 368] width 210 height 36
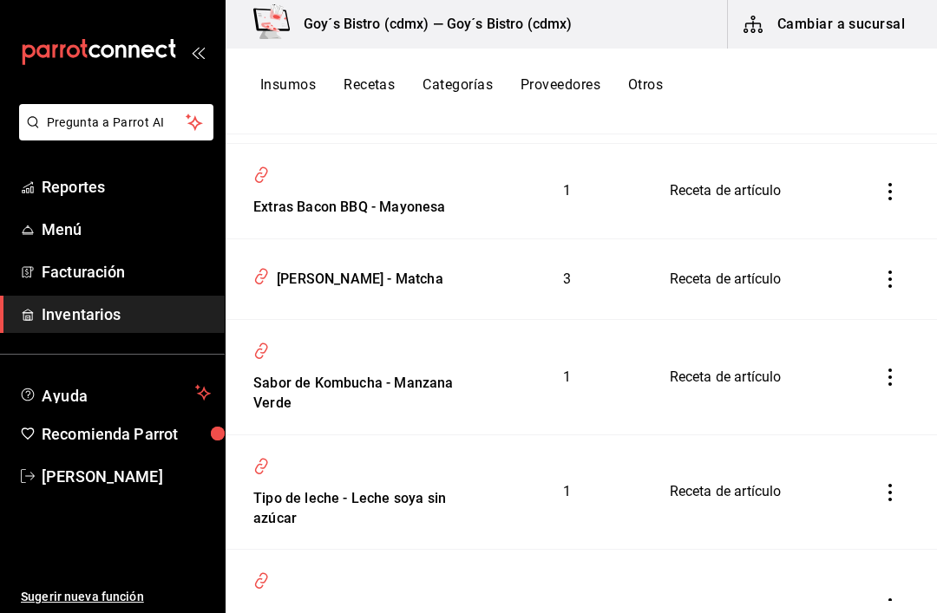
scroll to position [3360, 0]
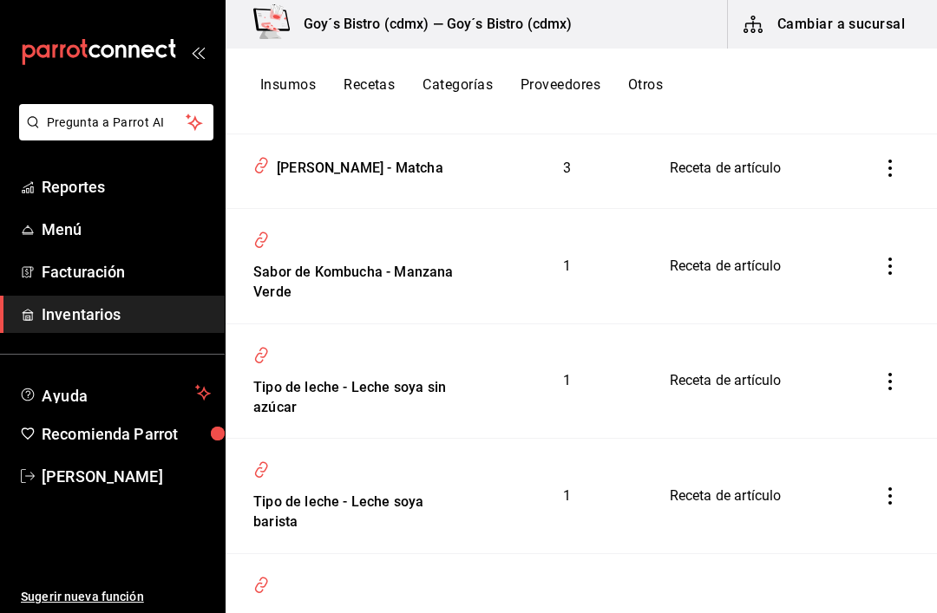
scroll to position [3457, 0]
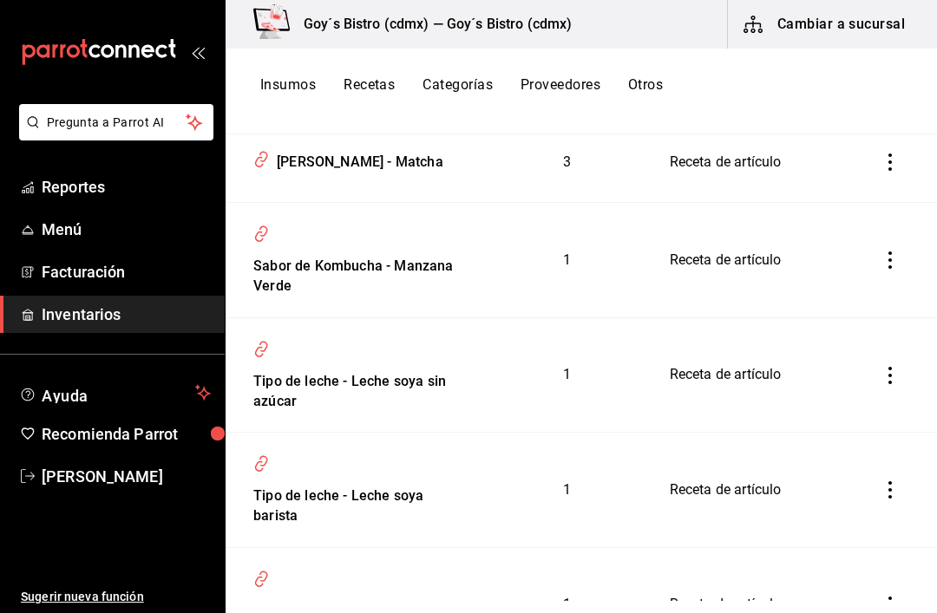
click at [319, 173] on div "[PERSON_NAME] - Matcha" at bounding box center [357, 159] width 174 height 27
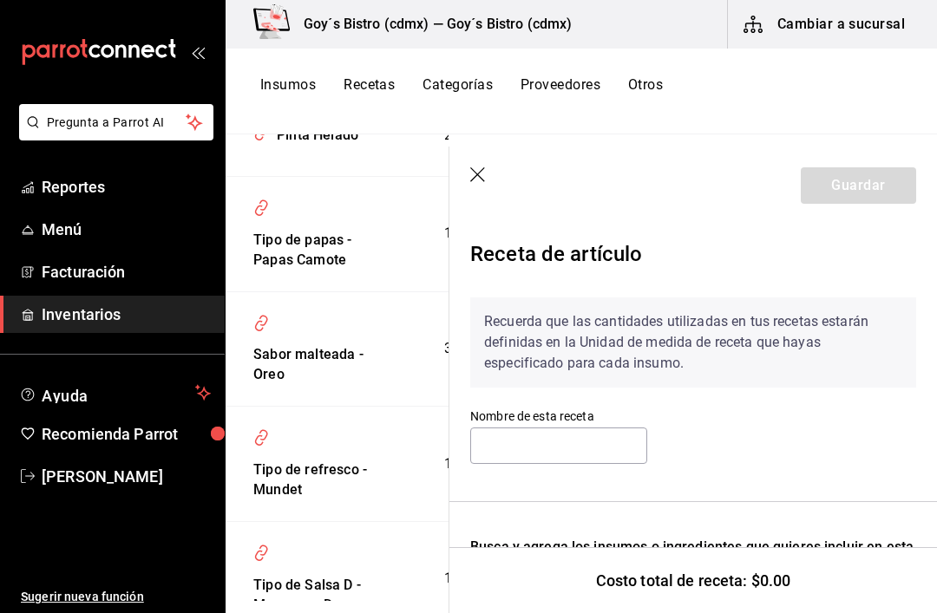
type input "[PERSON_NAME] - Matcha"
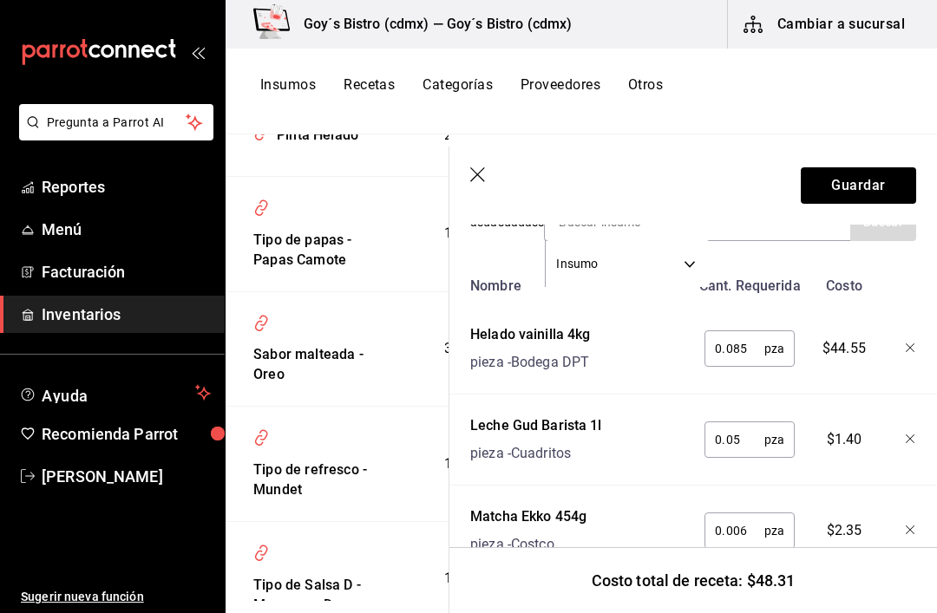
scroll to position [402, 0]
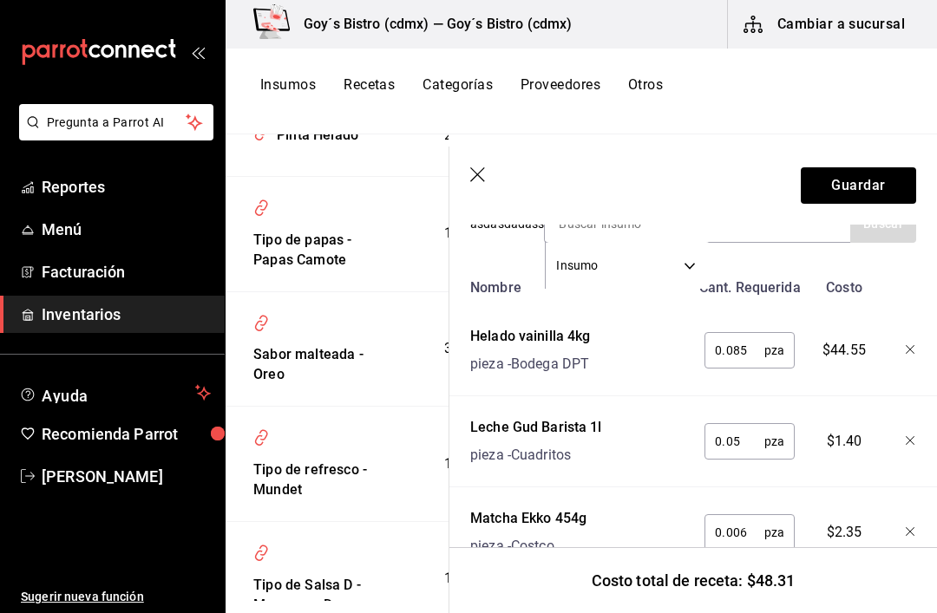
click at [764, 437] on input "0.05" at bounding box center [735, 441] width 60 height 35
type input "0.100"
click at [828, 189] on button "Guardar" at bounding box center [858, 185] width 115 height 36
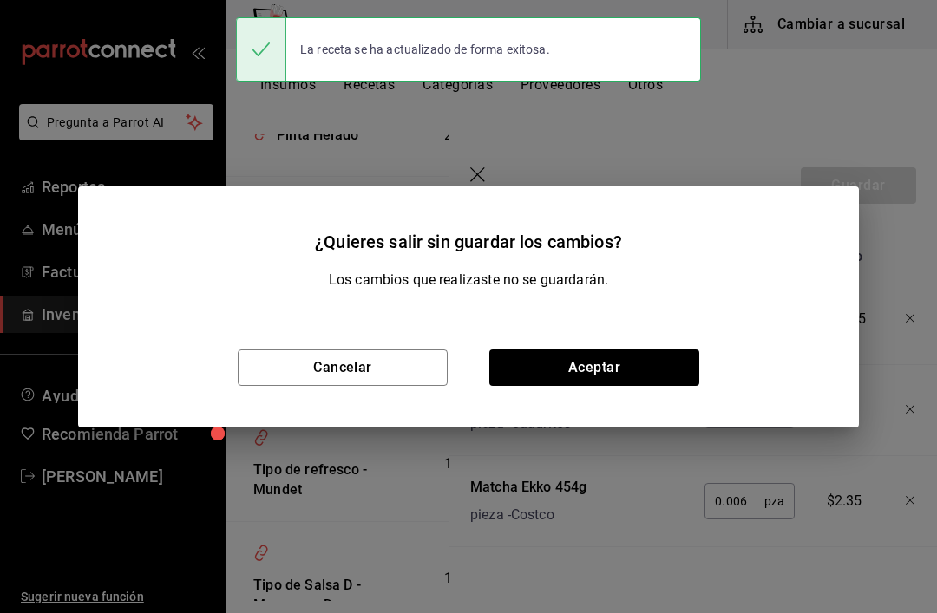
scroll to position [370, 0]
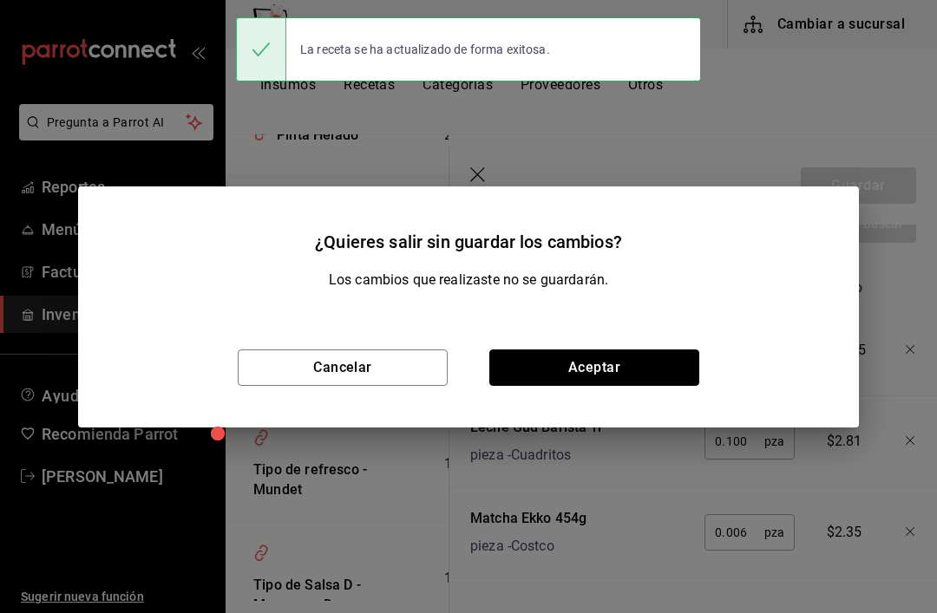
click at [528, 361] on button "Aceptar" at bounding box center [594, 368] width 210 height 36
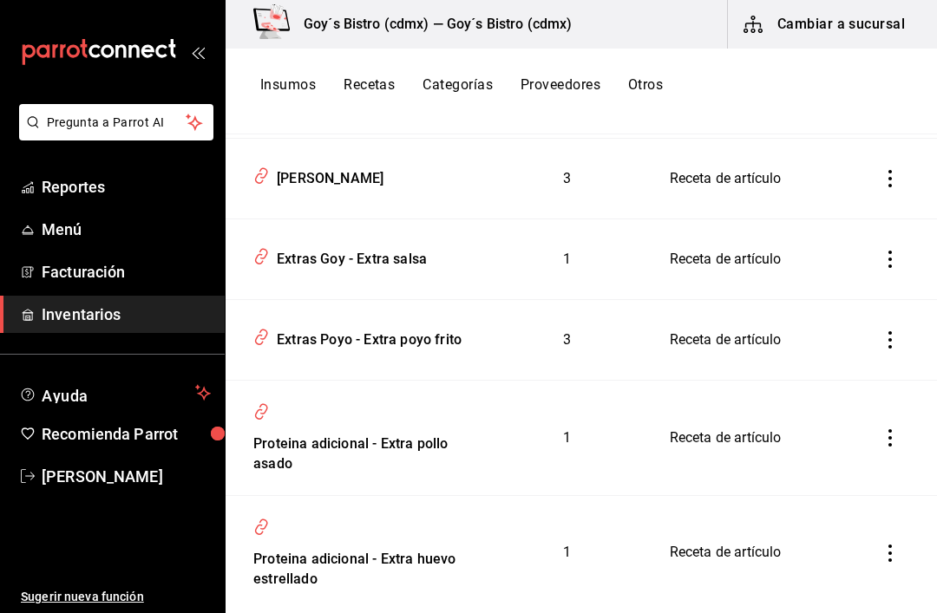
scroll to position [4413, 0]
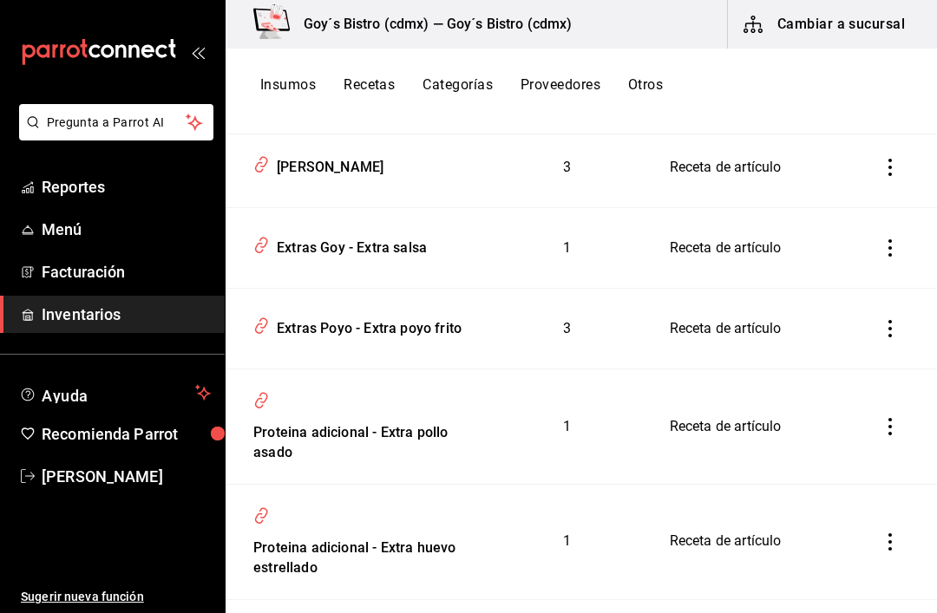
click at [306, 259] on div "Extras Goy - Extra salsa" at bounding box center [348, 245] width 157 height 27
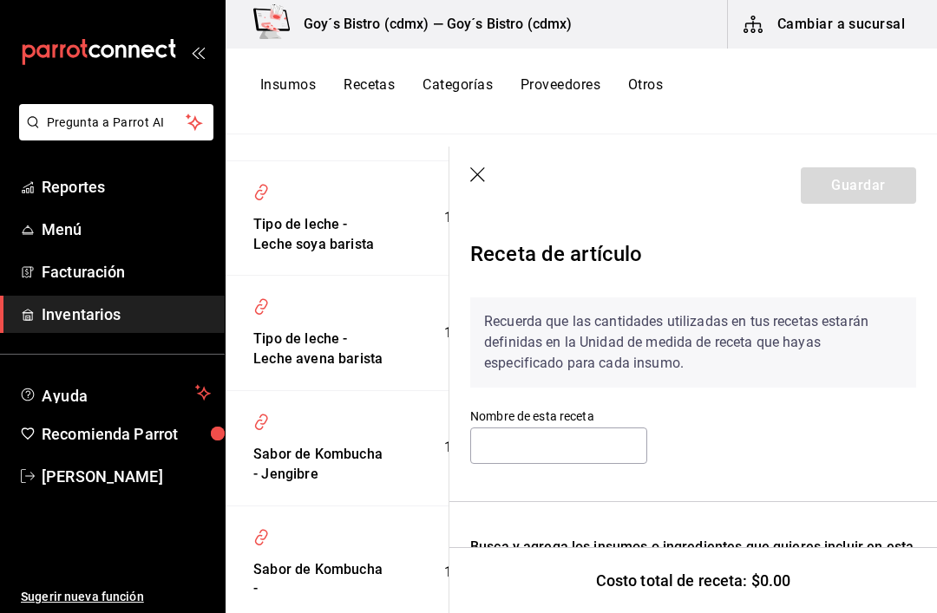
type input "Extras Goy - Extra salsa"
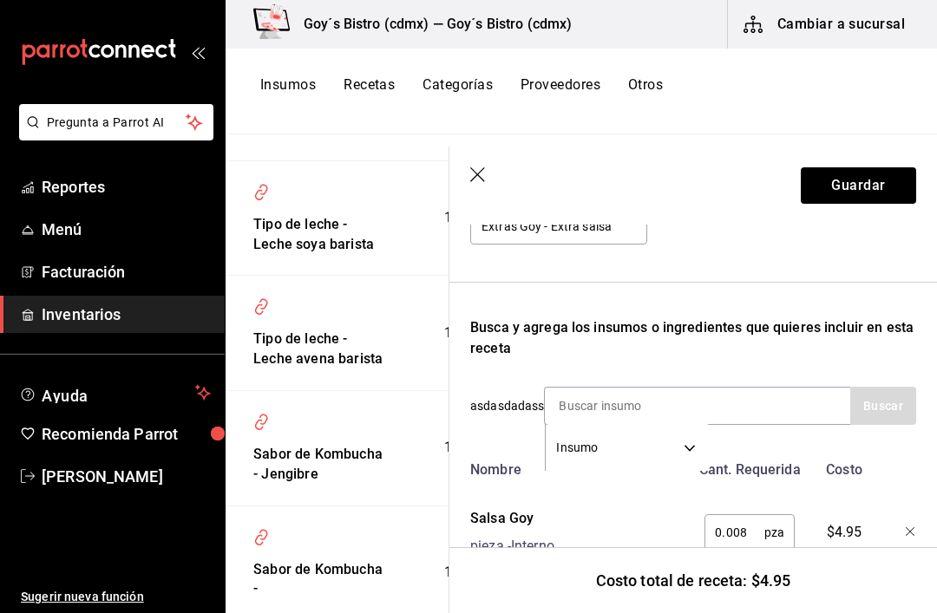
scroll to position [220, 0]
click at [586, 402] on input at bounding box center [632, 406] width 174 height 36
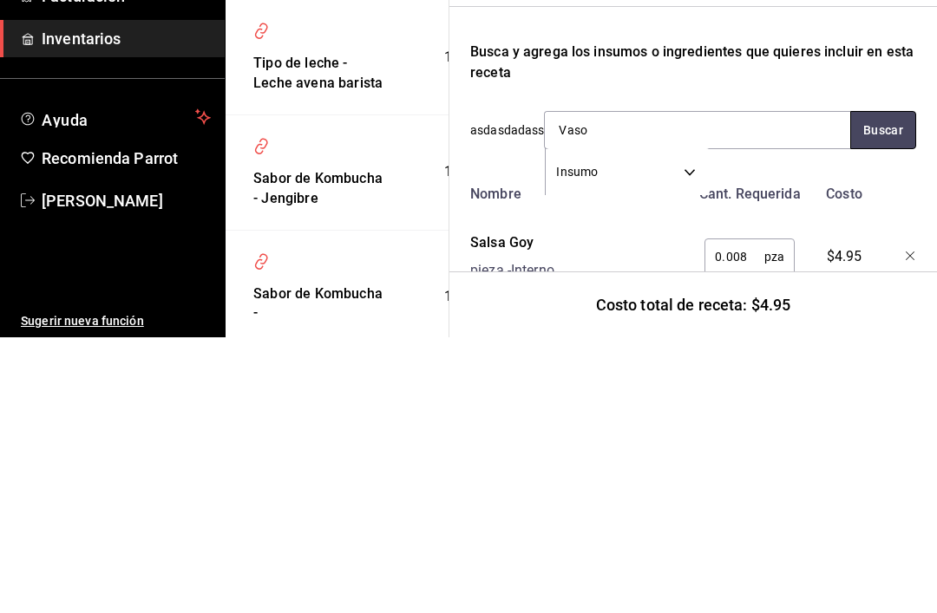
click at [863, 387] on button "Buscar" at bounding box center [883, 406] width 66 height 38
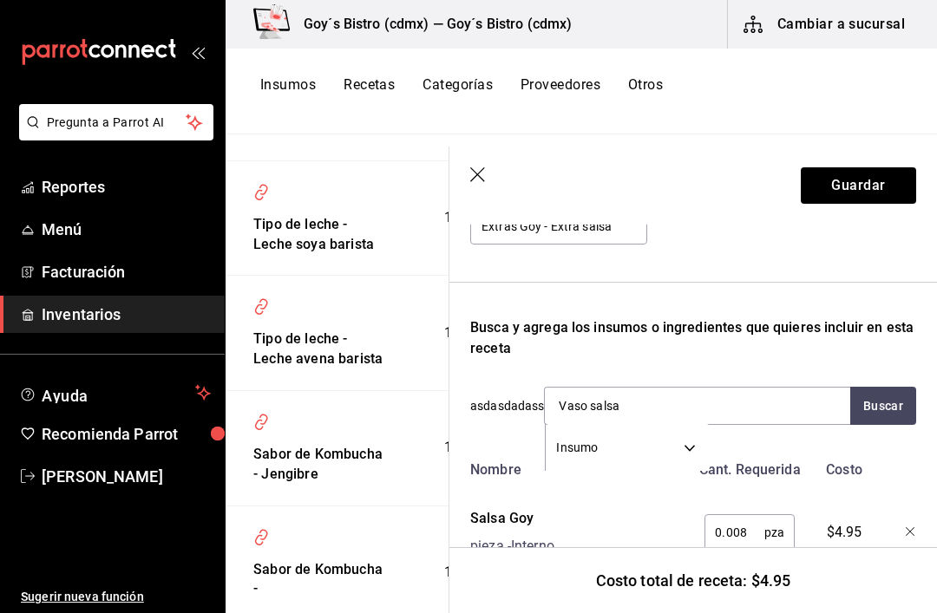
type input "Vaso salsa"
click at [885, 400] on button "Buscar" at bounding box center [883, 406] width 66 height 38
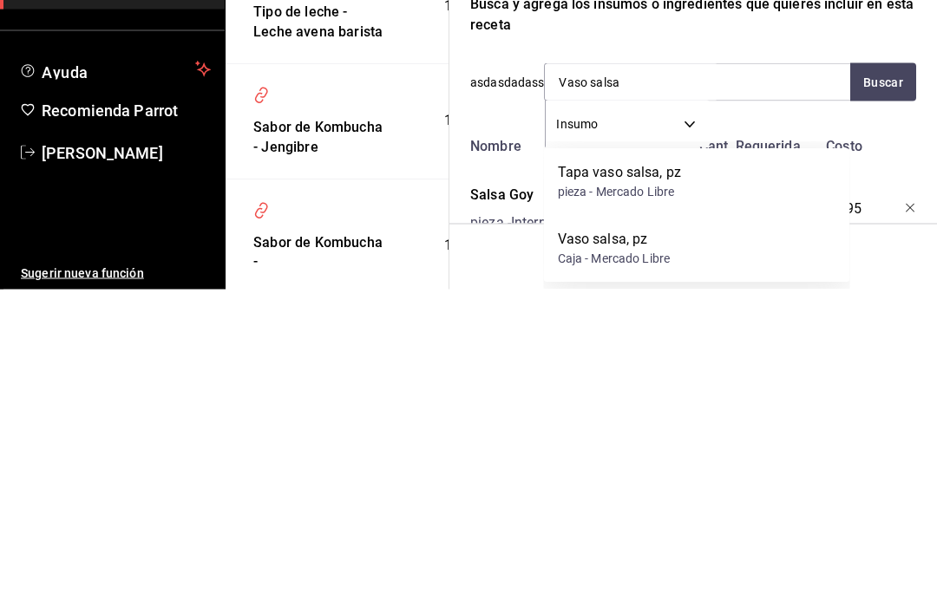
click at [610, 574] on div "Caja - Mercado Libre" at bounding box center [614, 583] width 113 height 18
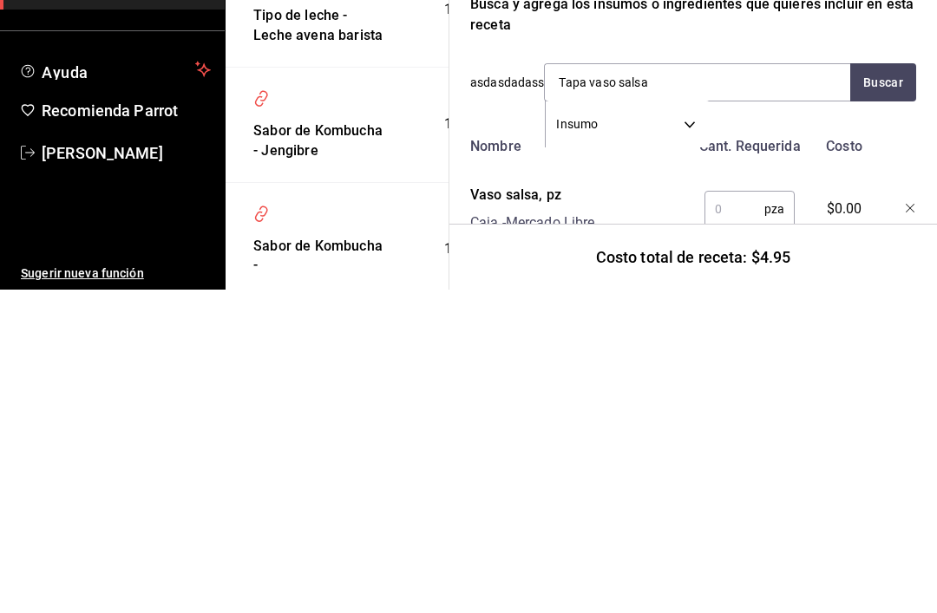
type input "Tapa vaso salsa"
click at [879, 387] on button "Buscar" at bounding box center [883, 406] width 66 height 38
click at [602, 489] on div "Tapa vaso salsa, pz" at bounding box center [620, 499] width 124 height 21
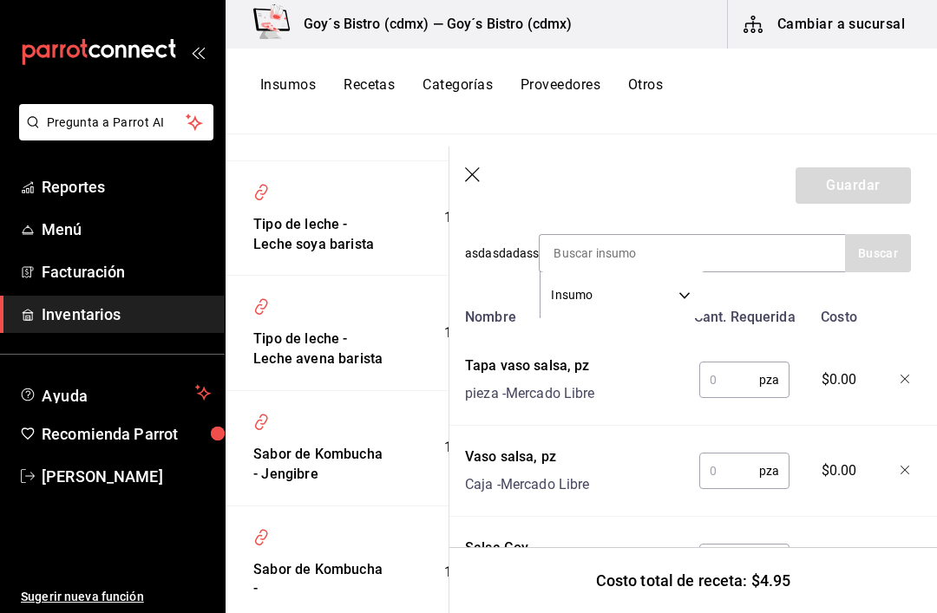
scroll to position [379, 8]
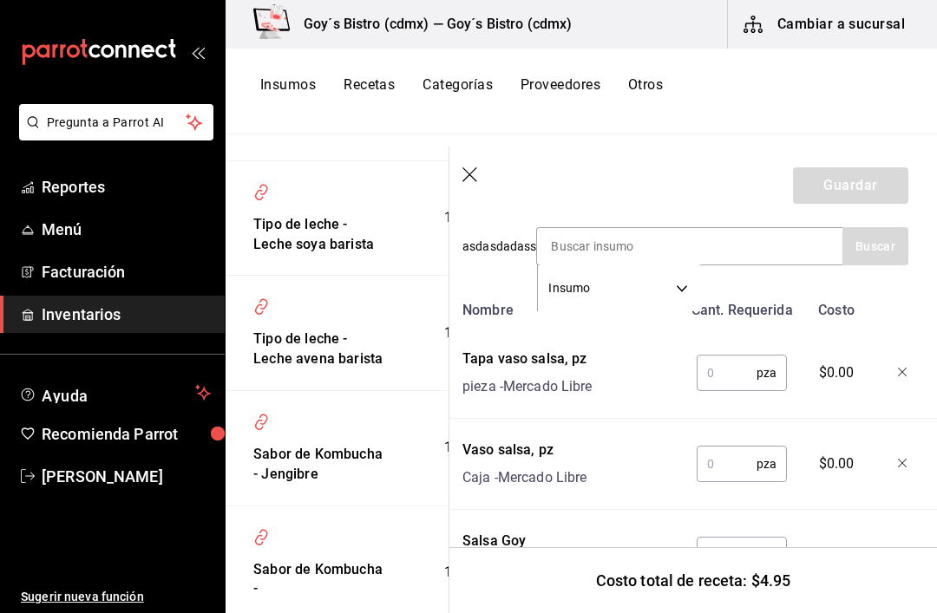
click at [716, 364] on input "text" at bounding box center [727, 373] width 60 height 35
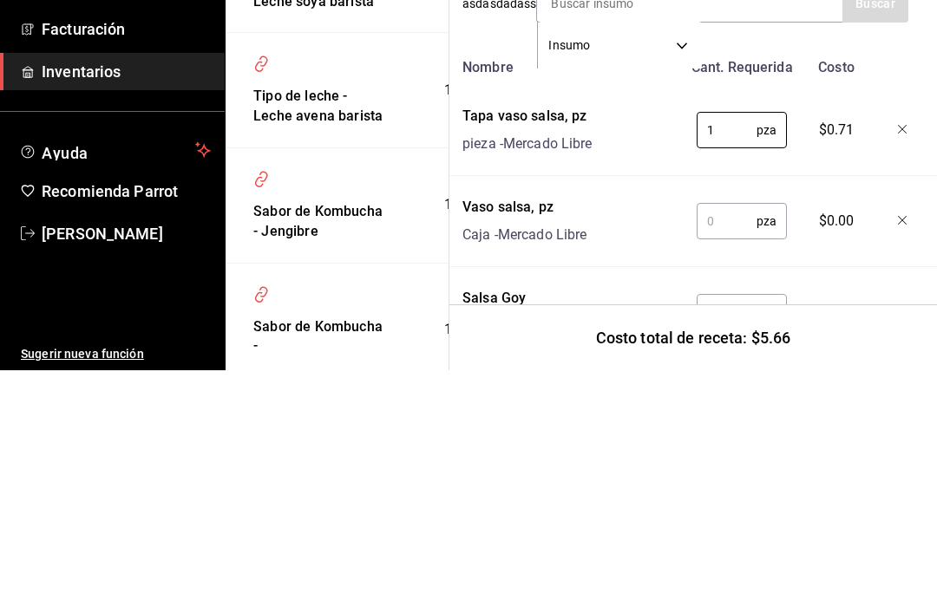
type input "1"
click at [707, 447] on input "text" at bounding box center [727, 464] width 60 height 35
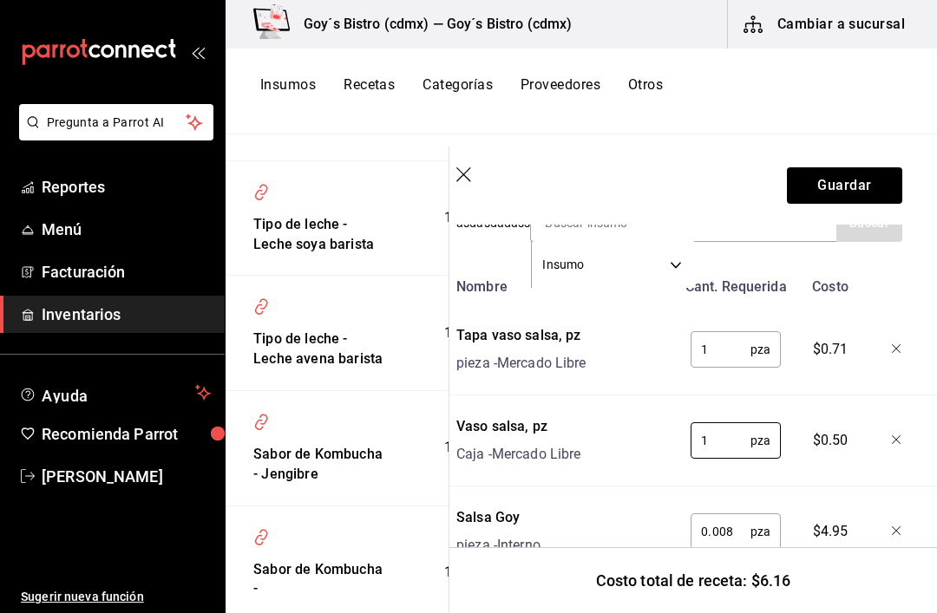
scroll to position [402, 14]
type input "1"
click at [840, 186] on button "Guardar" at bounding box center [844, 185] width 115 height 36
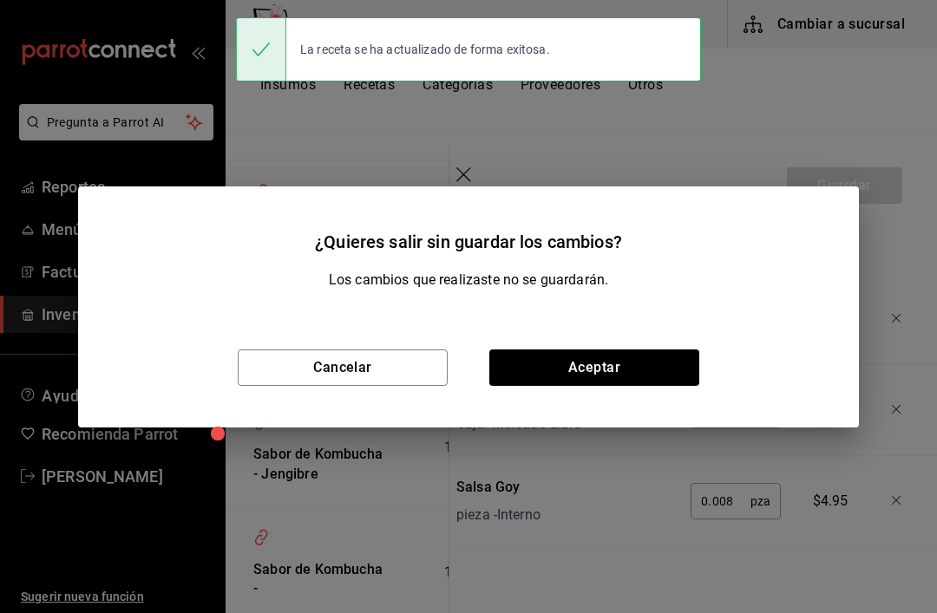
scroll to position [370, 14]
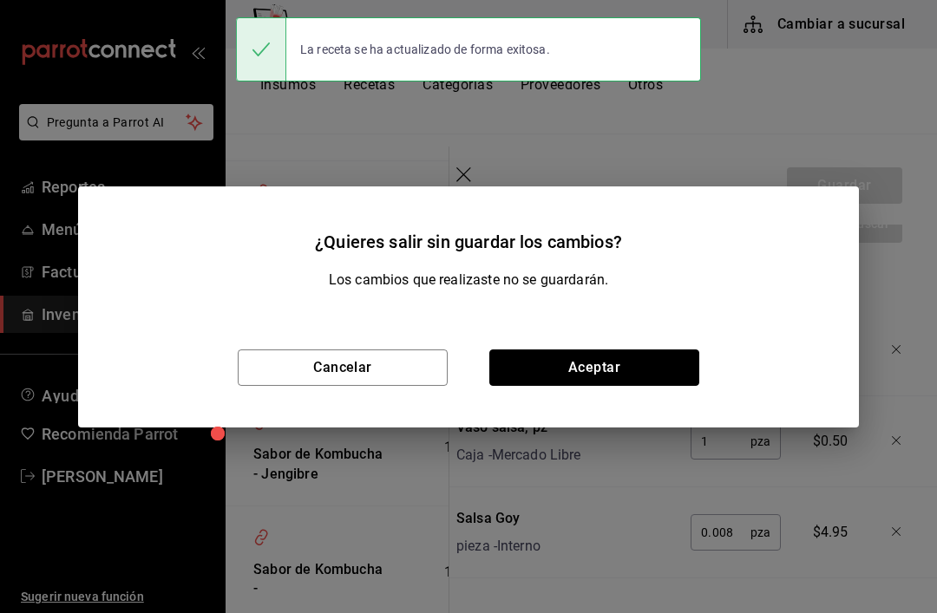
click at [565, 359] on button "Aceptar" at bounding box center [594, 368] width 210 height 36
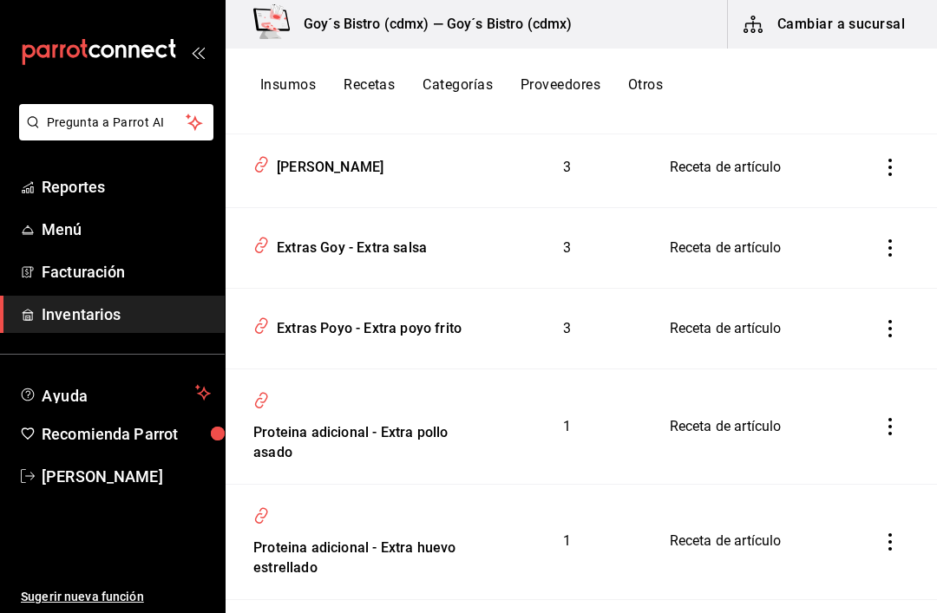
click at [343, 178] on div "[PERSON_NAME]" at bounding box center [327, 164] width 114 height 27
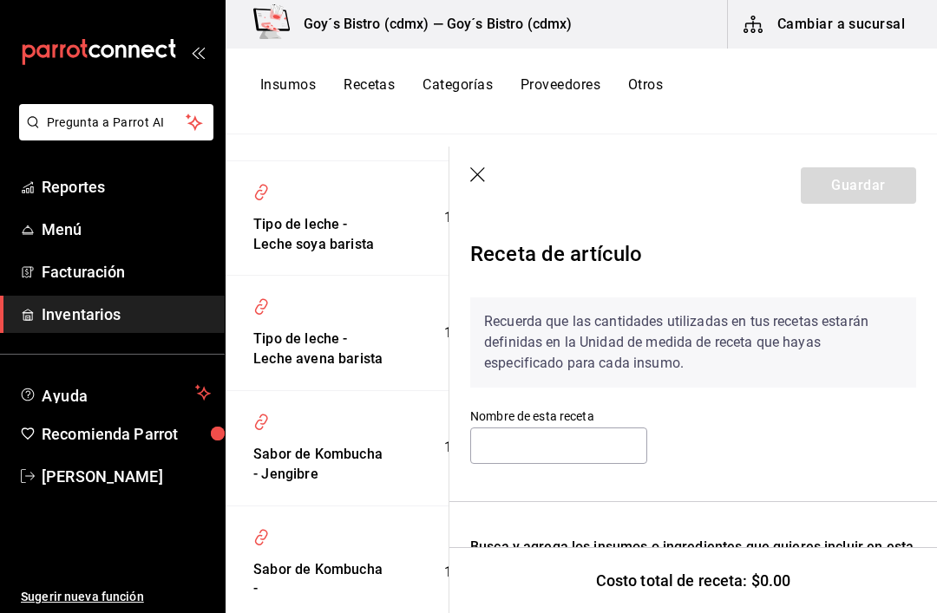
type input "[PERSON_NAME]"
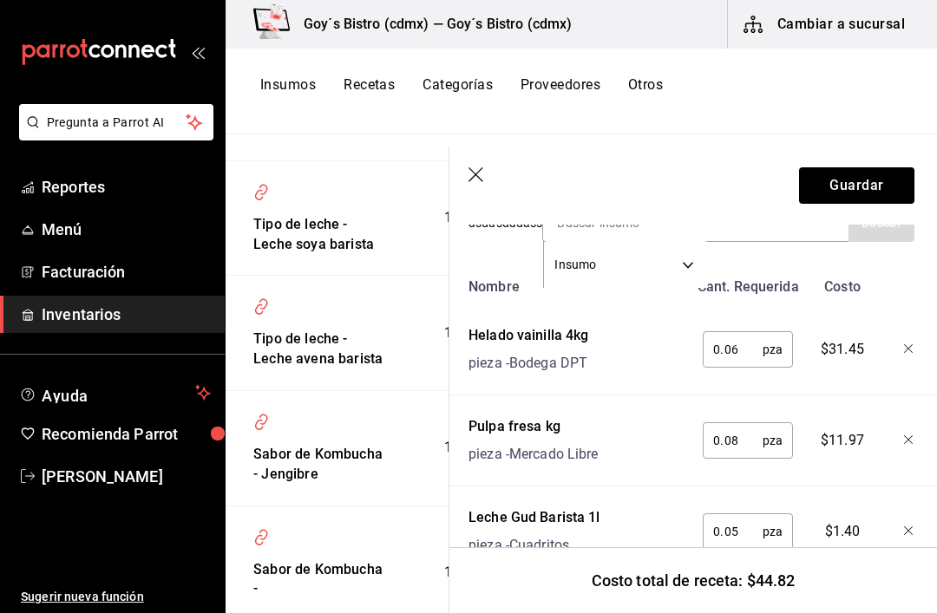
scroll to position [402, 2]
click at [744, 525] on input "0.05" at bounding box center [733, 532] width 60 height 35
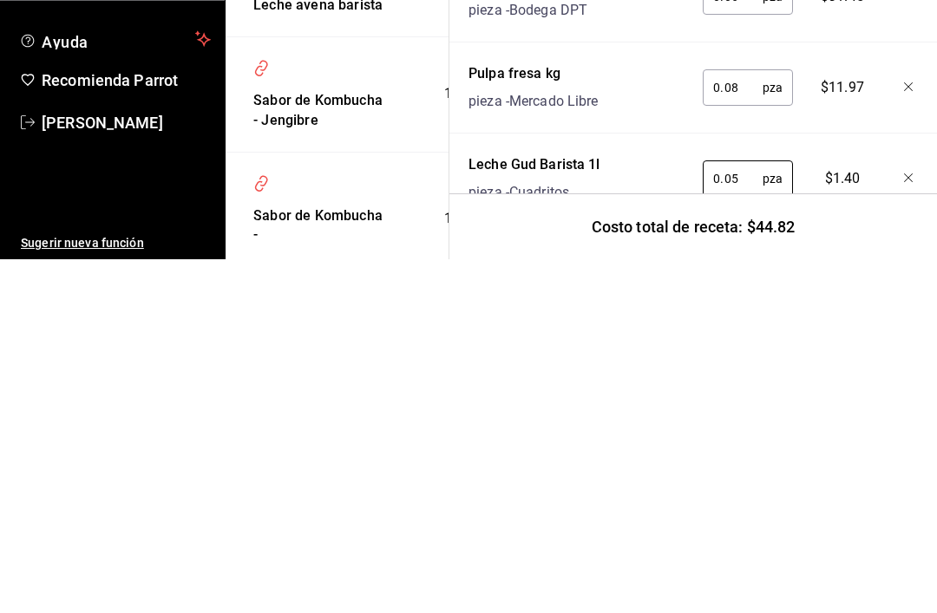
click at [741, 515] on input "0.05" at bounding box center [733, 532] width 60 height 35
click at [740, 515] on input "0.05" at bounding box center [733, 532] width 60 height 35
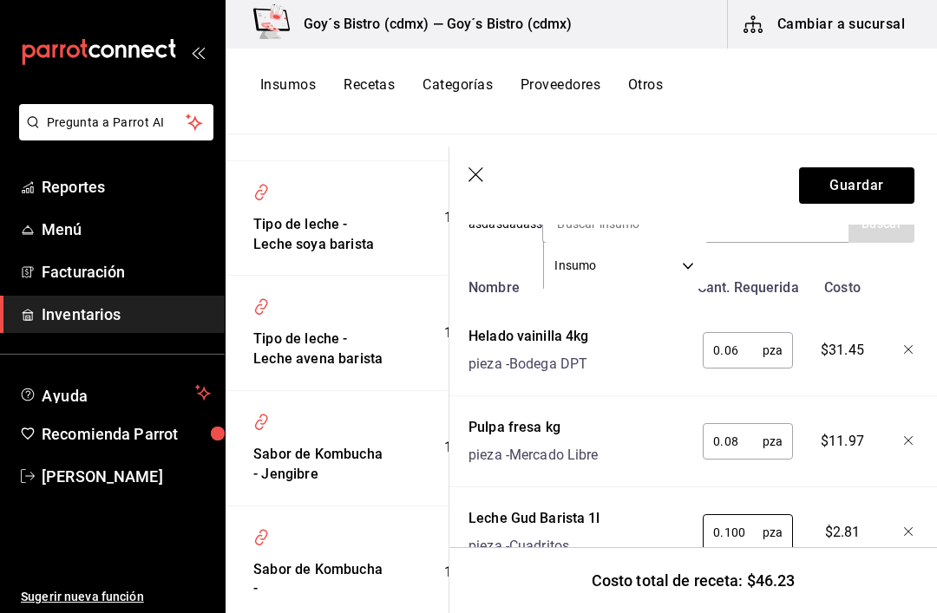
type input "0.100"
click at [831, 180] on button "Guardar" at bounding box center [856, 185] width 115 height 36
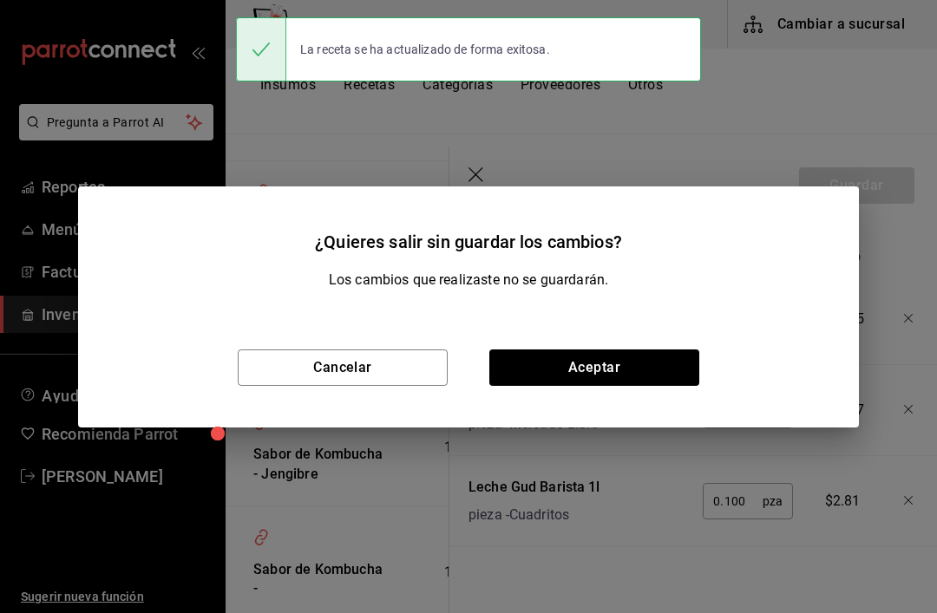
scroll to position [370, 2]
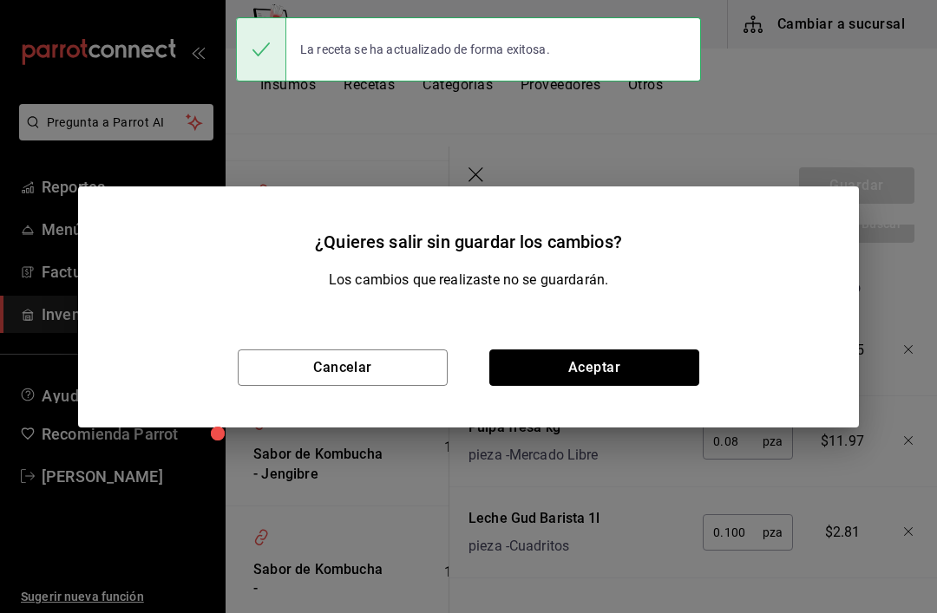
click at [523, 368] on button "Aceptar" at bounding box center [594, 368] width 210 height 36
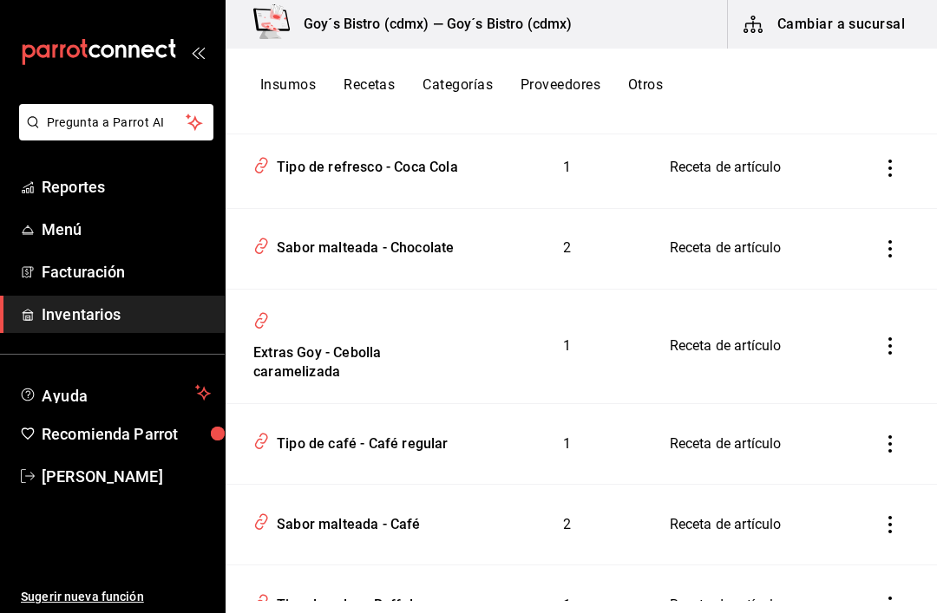
scroll to position [6196, 0]
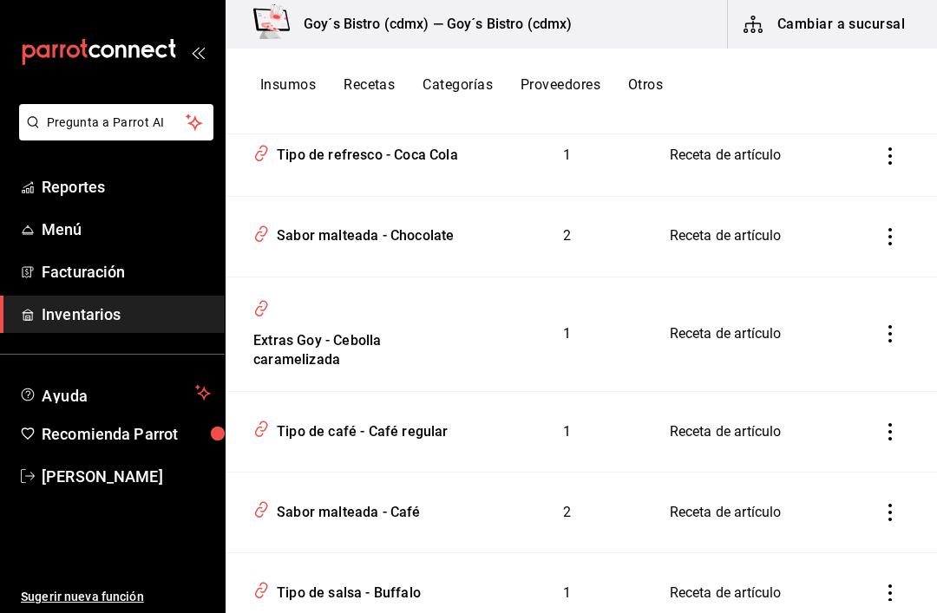
click at [310, 246] on div "Sabor malteada - Chocolate" at bounding box center [362, 233] width 184 height 27
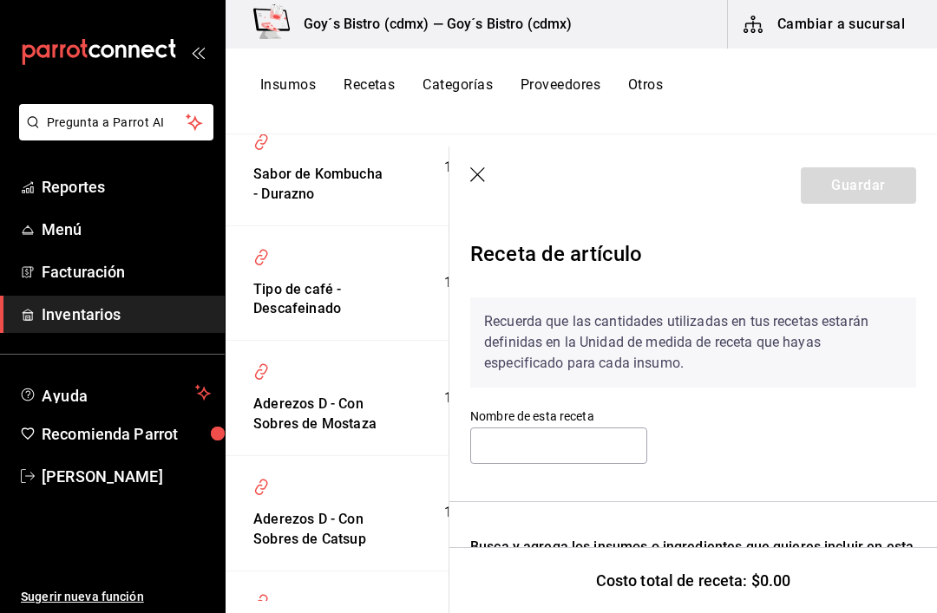
type input "Sabor malteada - Chocolate"
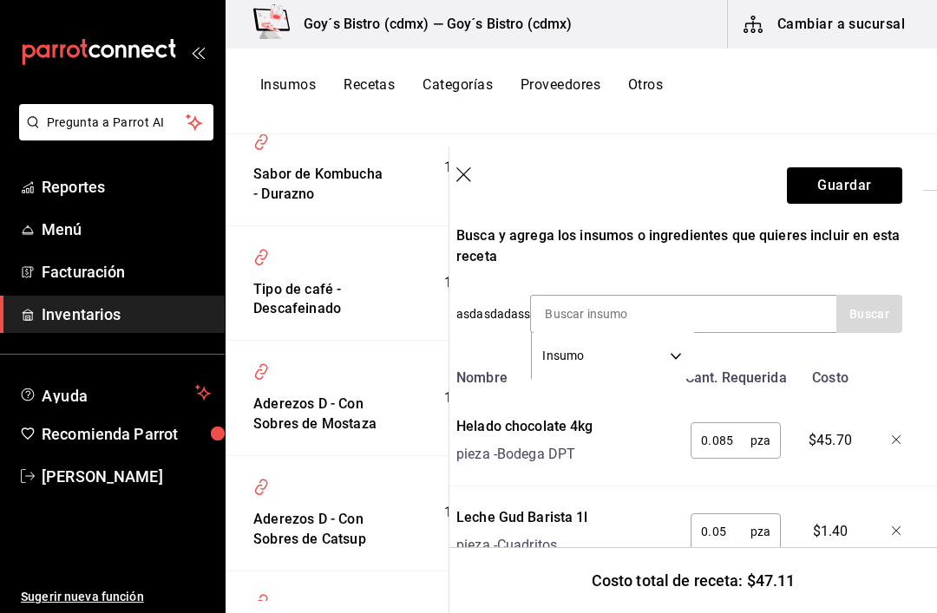
scroll to position [311, 14]
click at [734, 529] on input "0.05" at bounding box center [721, 532] width 60 height 35
type input "0.100"
click at [818, 182] on button "Guardar" at bounding box center [844, 185] width 115 height 36
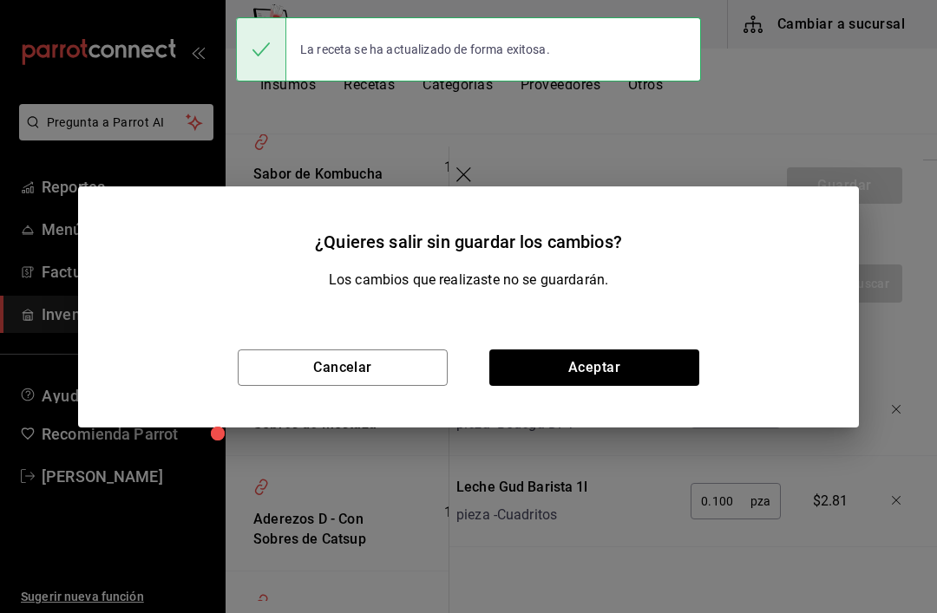
scroll to position [279, 14]
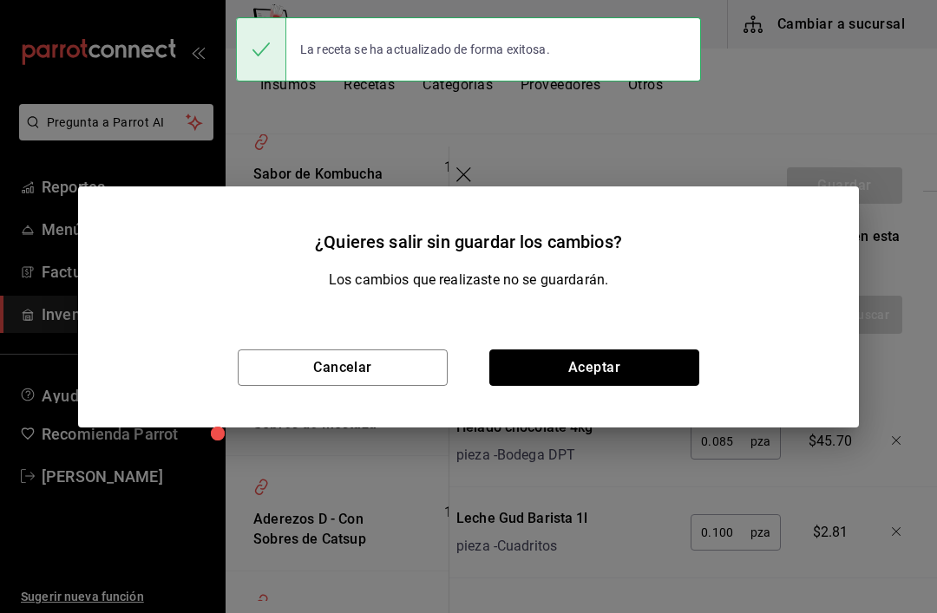
click at [530, 360] on button "Aceptar" at bounding box center [594, 368] width 210 height 36
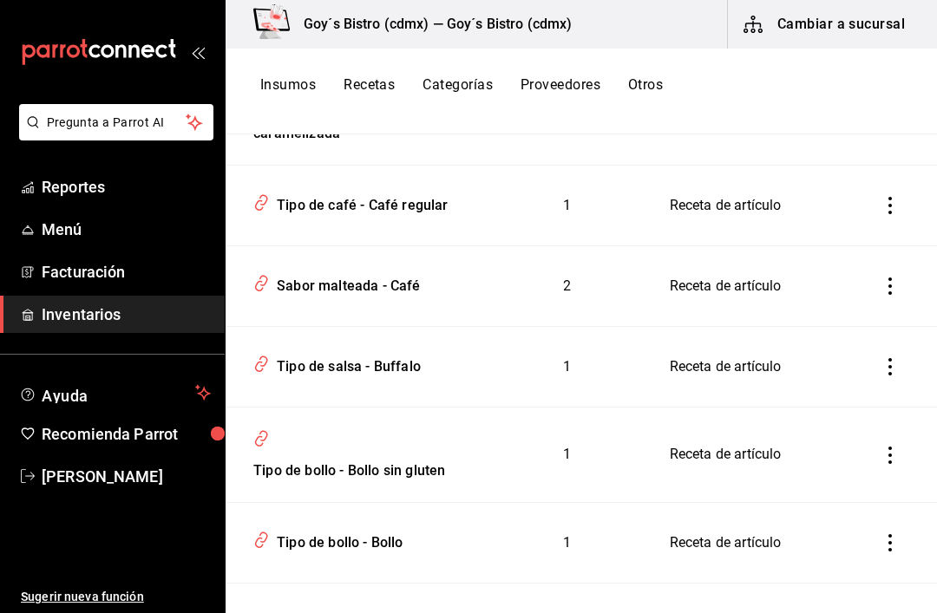
scroll to position [6439, 0]
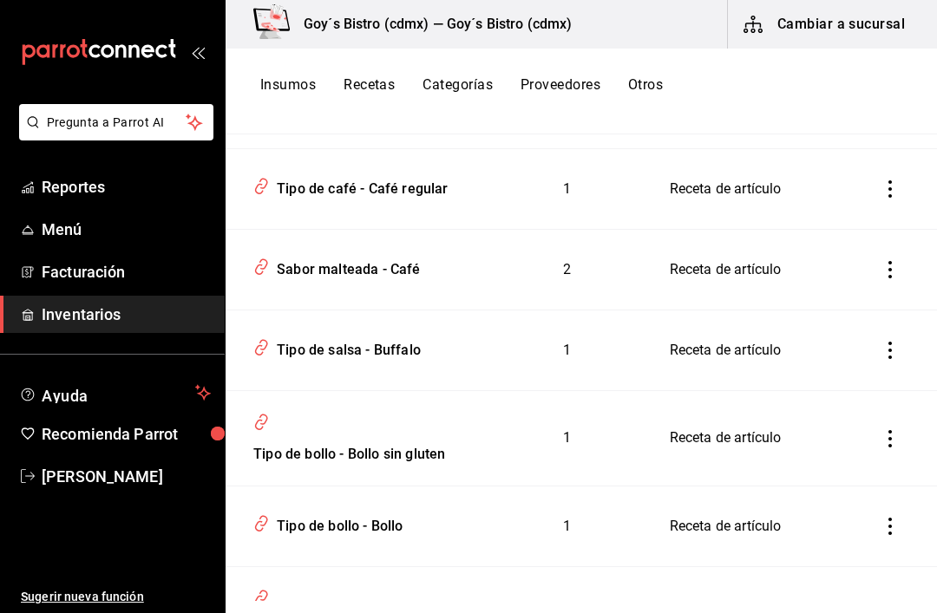
click at [314, 280] on div "Sabor malteada - Café" at bounding box center [345, 266] width 151 height 27
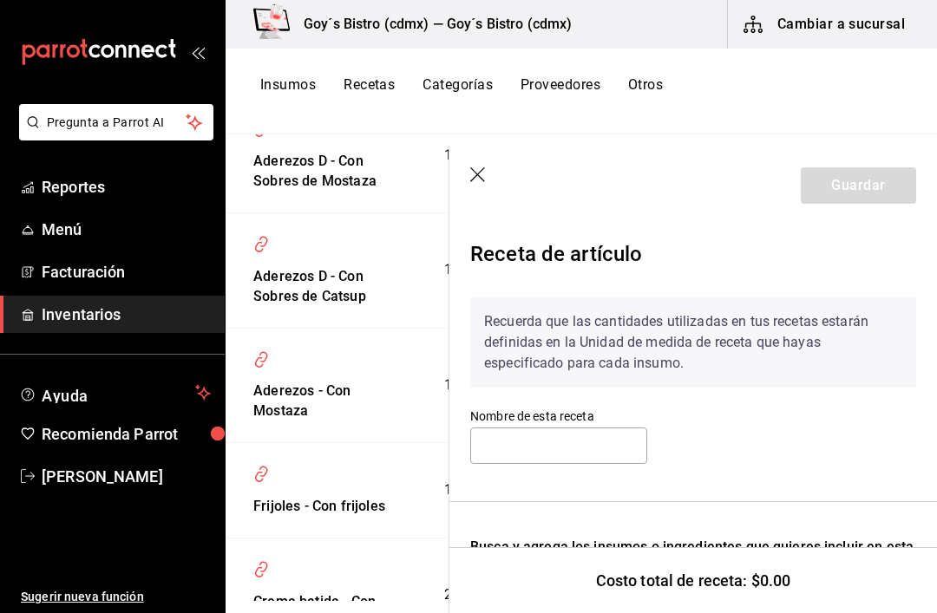
type input "Sabor malteada - Café"
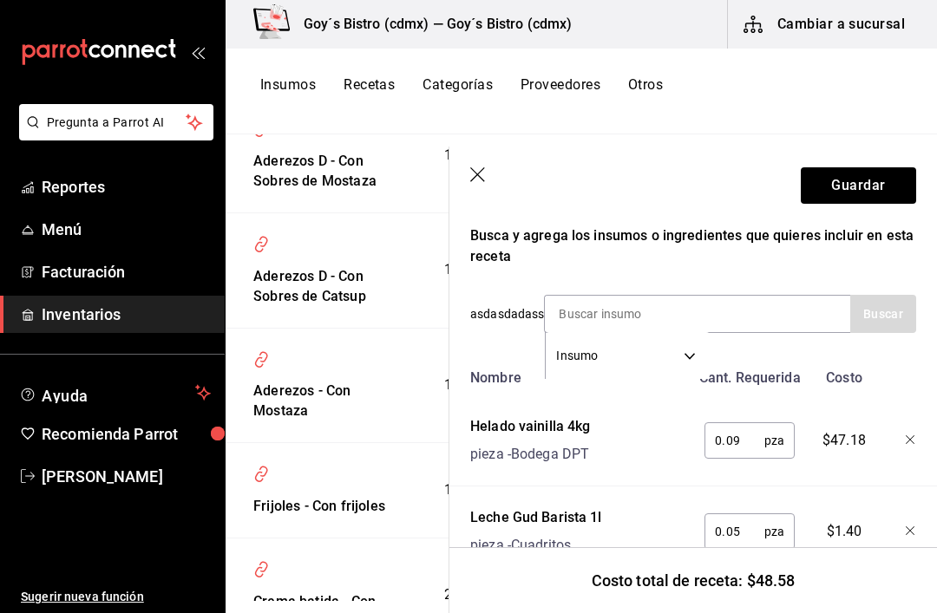
scroll to position [311, 0]
click at [746, 519] on input "0.05" at bounding box center [735, 532] width 60 height 35
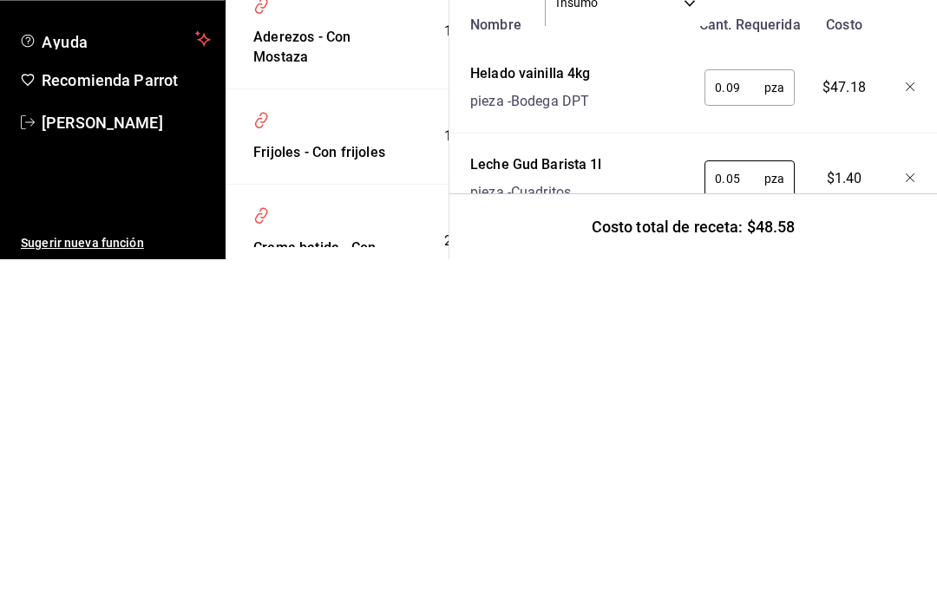
click at [736, 515] on input "0.05" at bounding box center [735, 532] width 60 height 35
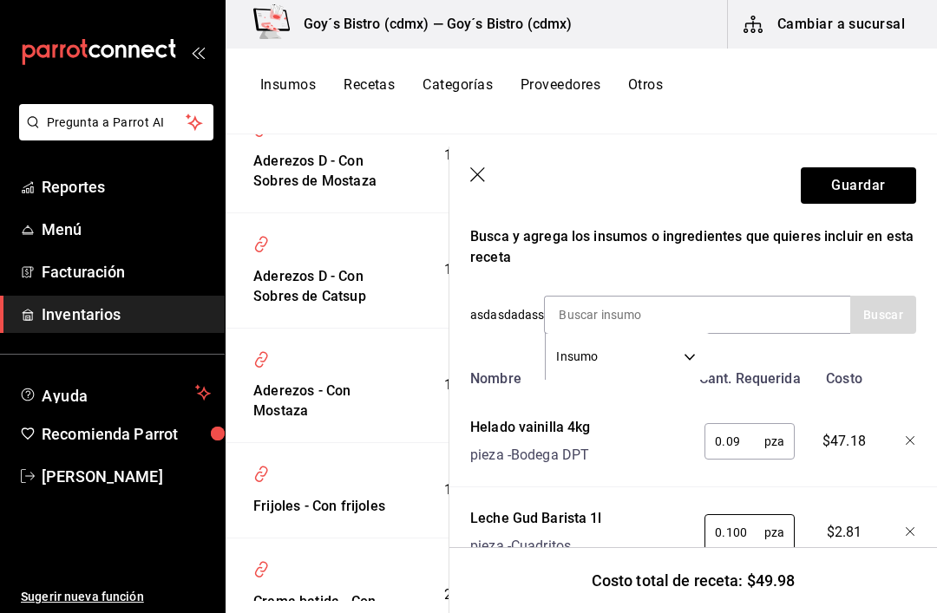
type input "0.100"
click at [578, 313] on input at bounding box center [632, 315] width 174 height 36
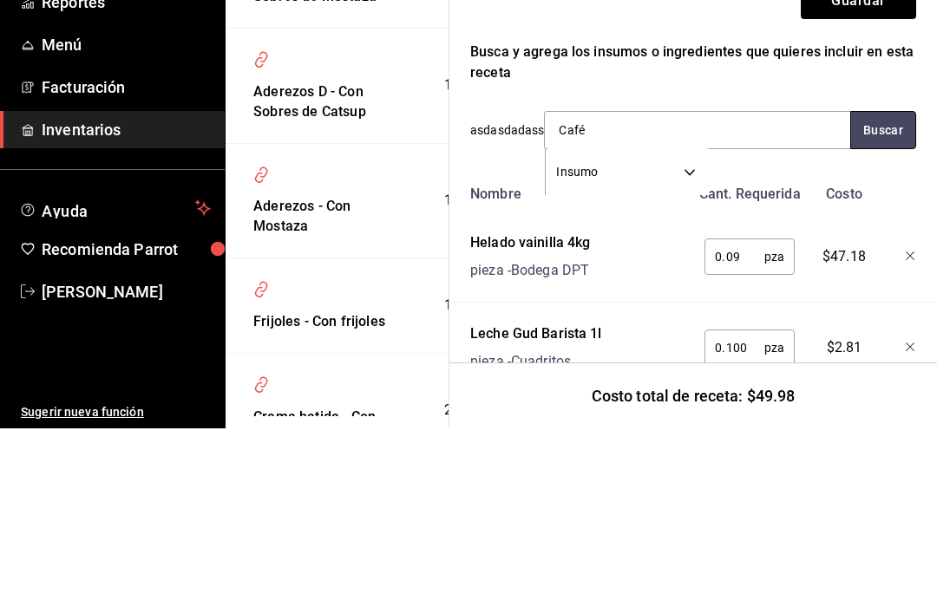
click at [877, 296] on button "Buscar" at bounding box center [883, 315] width 66 height 38
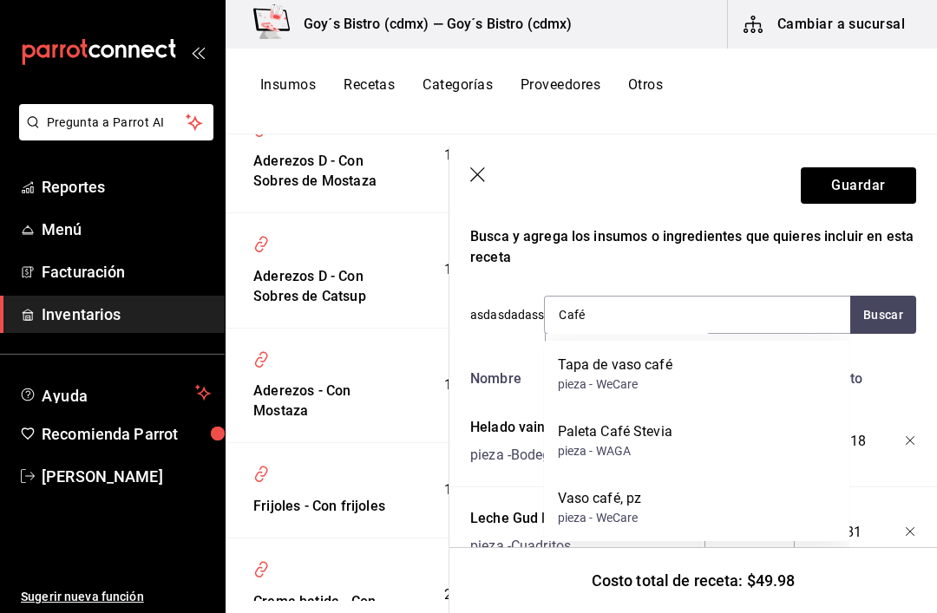
scroll to position [0, 0]
click at [600, 311] on input "Café" at bounding box center [632, 315] width 174 height 36
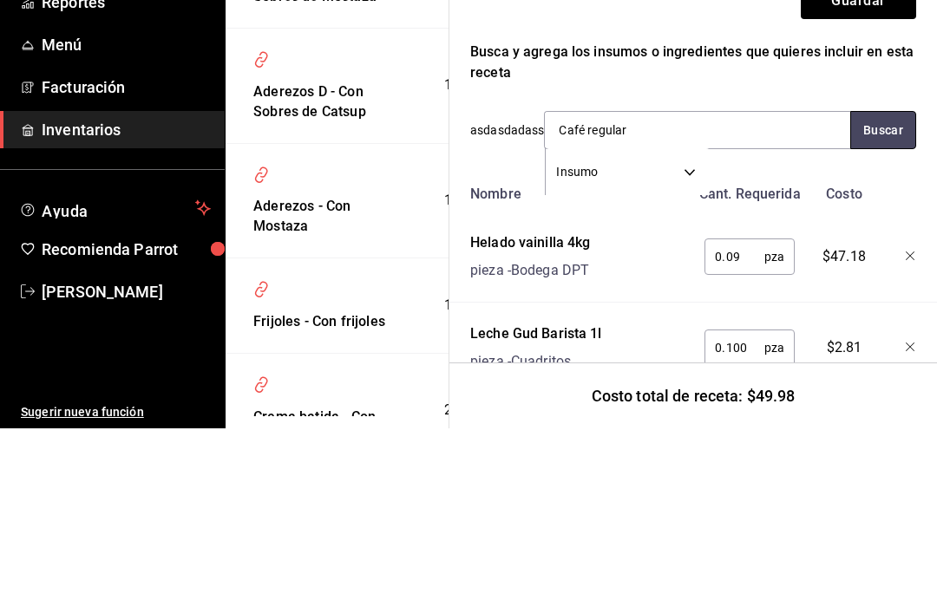
click at [890, 296] on button "Buscar" at bounding box center [883, 315] width 66 height 38
click at [885, 296] on button "Buscar" at bounding box center [883, 315] width 66 height 38
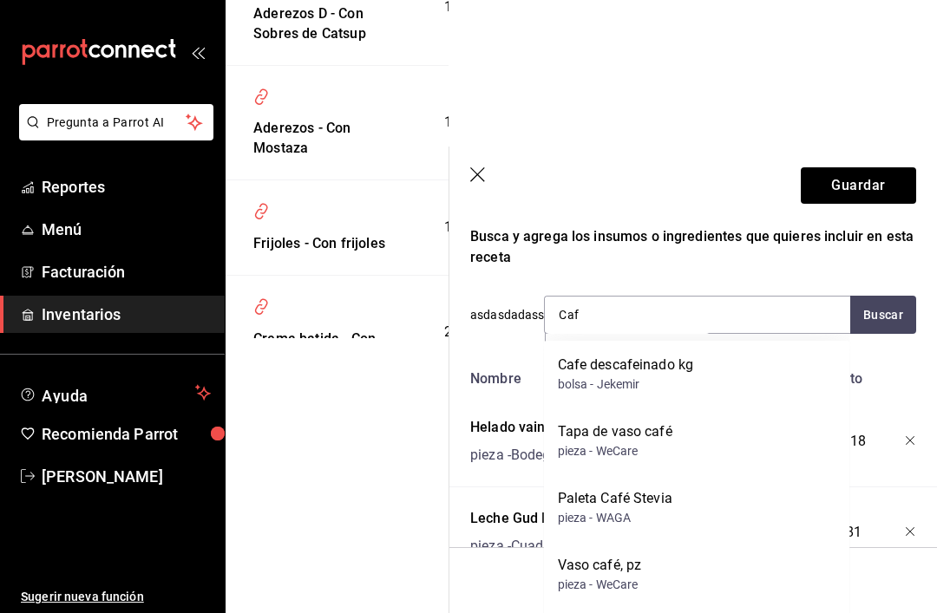
scroll to position [264, 0]
click at [471, 431] on section "Guardar Receta de artículo Recuerda que las cantidades utilizadas en tus receta…" at bounding box center [693, 380] width 488 height 467
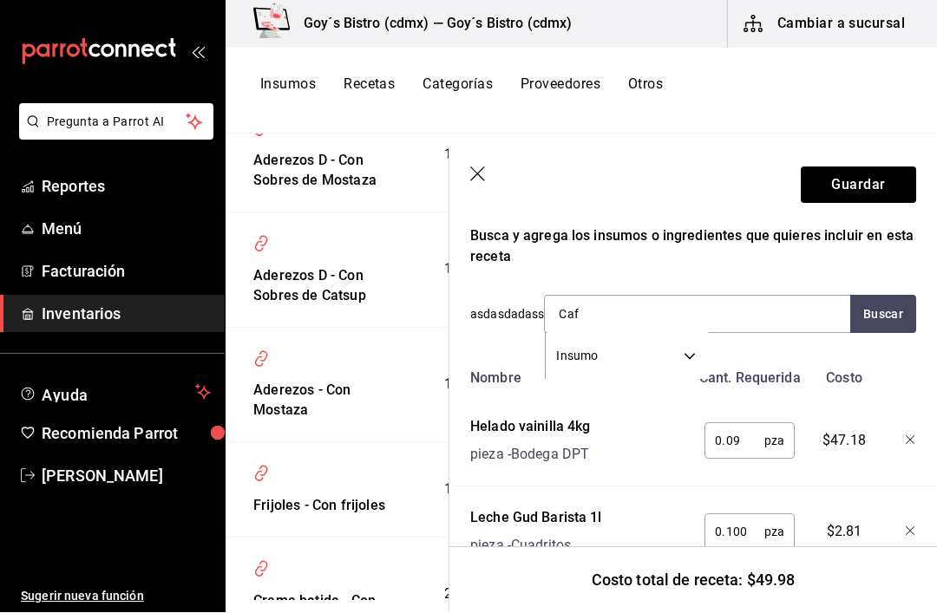
scroll to position [43, 0]
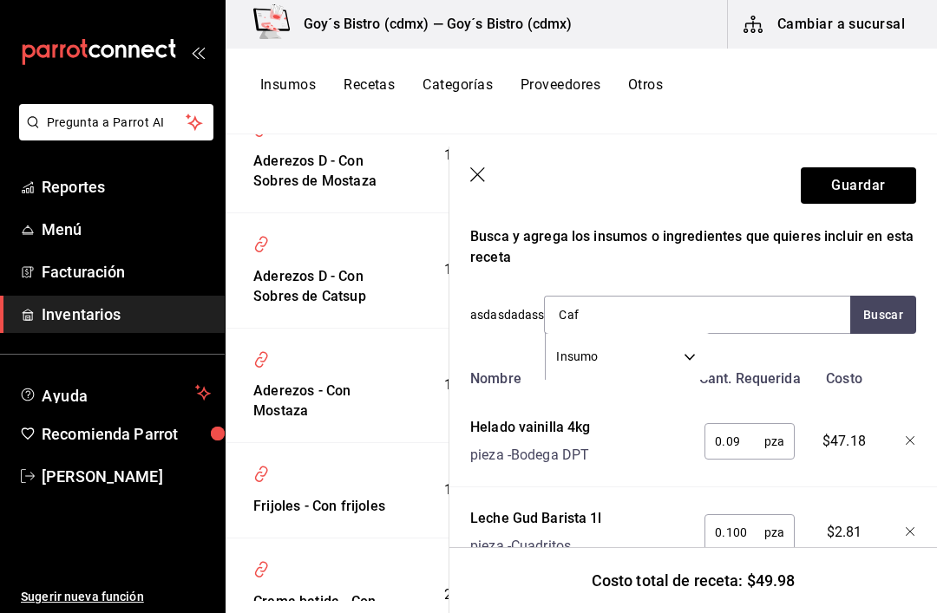
click at [488, 340] on div "Recuerda que las cantidades utilizadas en tus recetas estarán definidas en la U…" at bounding box center [693, 276] width 446 height 606
click at [547, 276] on div "Recuerda que las cantidades utilizadas en tus recetas estarán definidas en la U…" at bounding box center [693, 276] width 446 height 606
click at [611, 308] on input "Caf" at bounding box center [632, 315] width 174 height 36
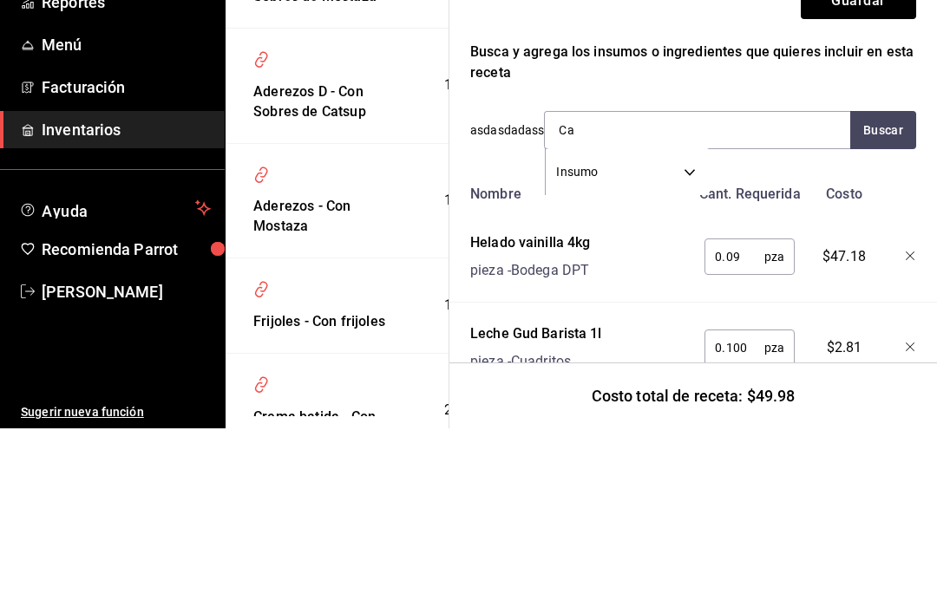
type input "C"
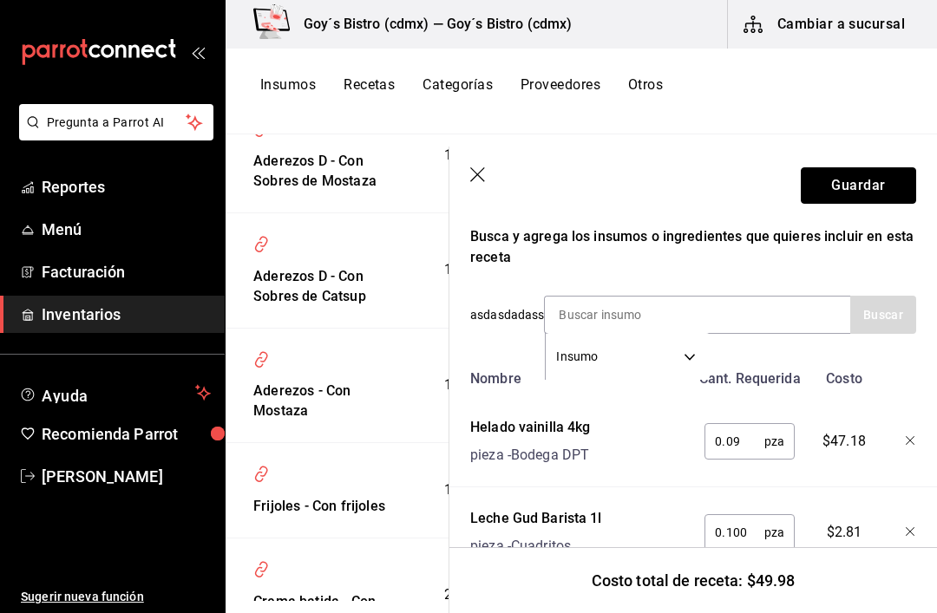
click at [857, 186] on button "Guardar" at bounding box center [858, 185] width 115 height 36
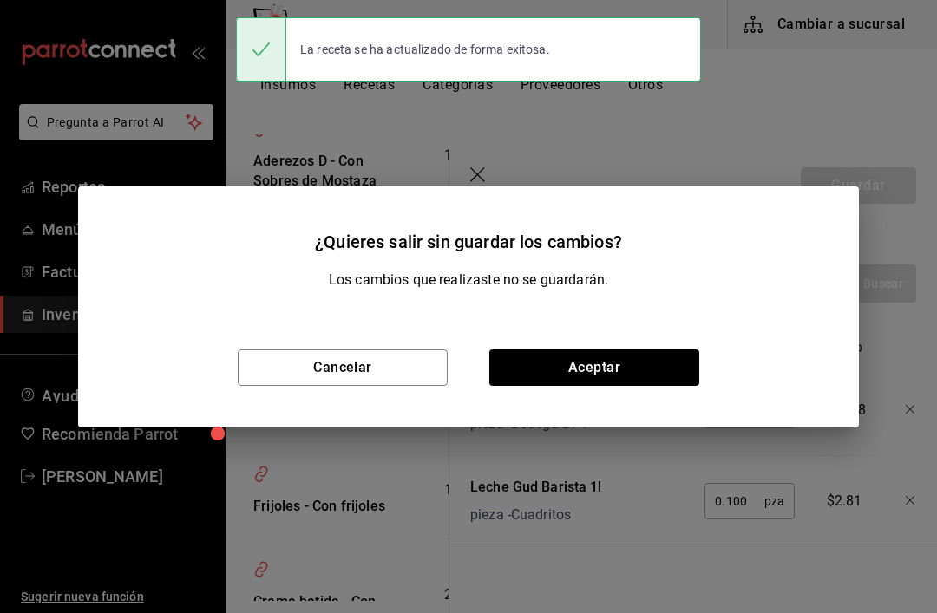
scroll to position [279, 0]
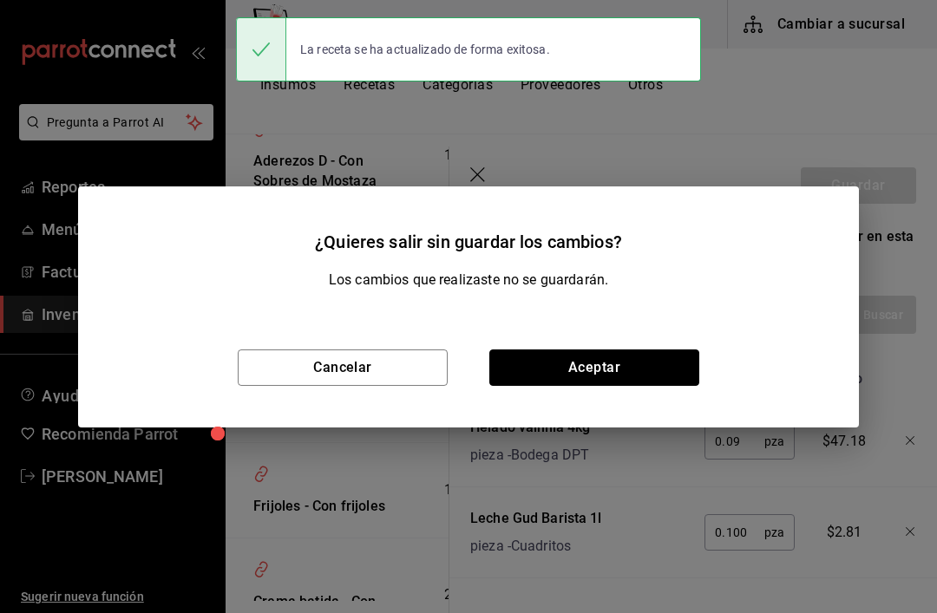
click at [545, 378] on button "Aceptar" at bounding box center [594, 368] width 210 height 36
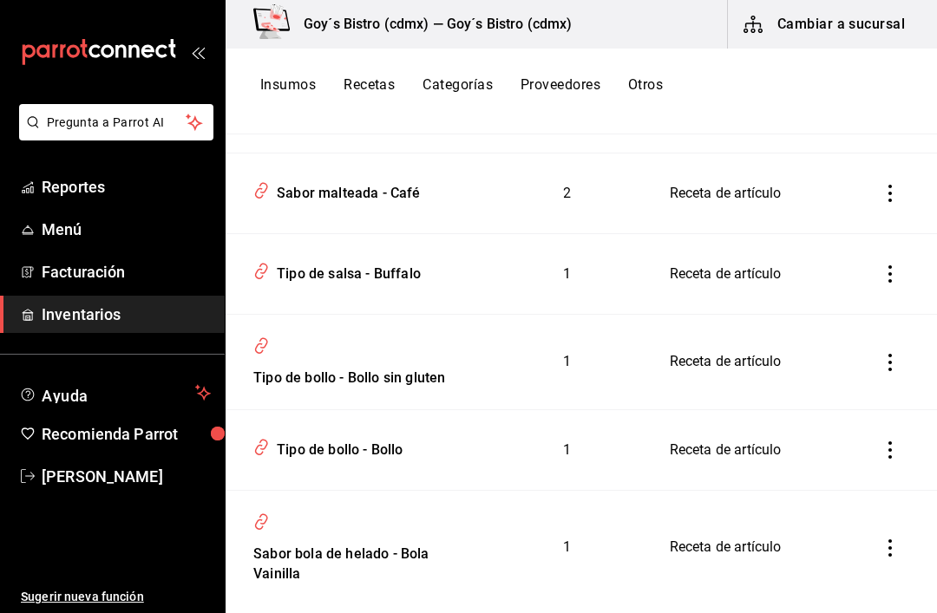
scroll to position [6516, 0]
click at [320, 284] on div "Tipo de salsa - Buffalo" at bounding box center [345, 270] width 151 height 27
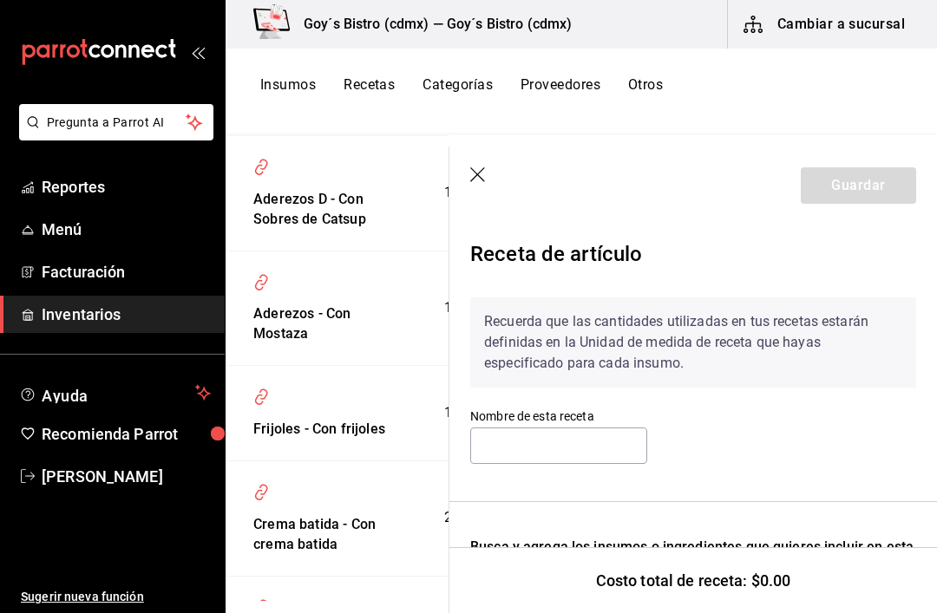
type input "Tipo de salsa - Buffalo"
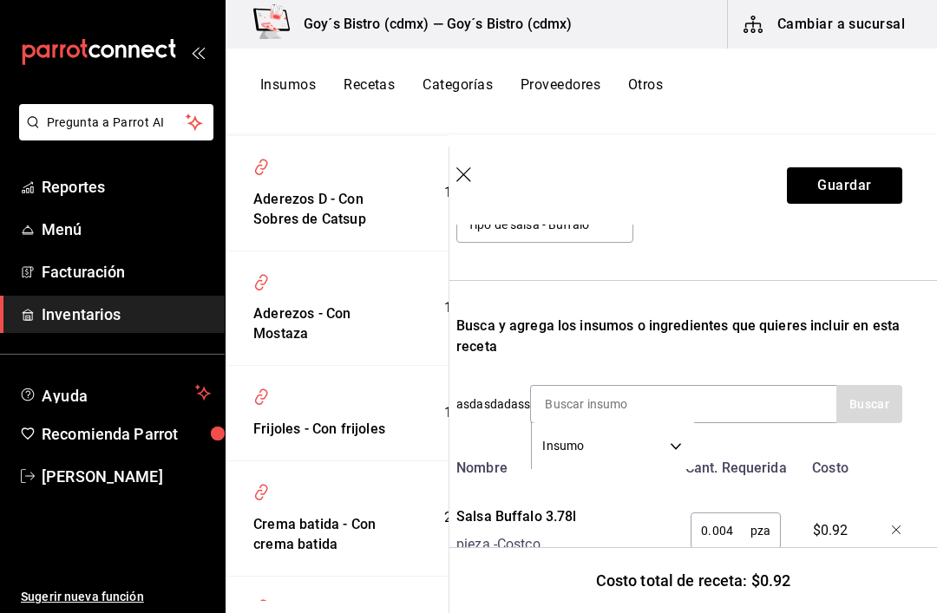
scroll to position [220, 14]
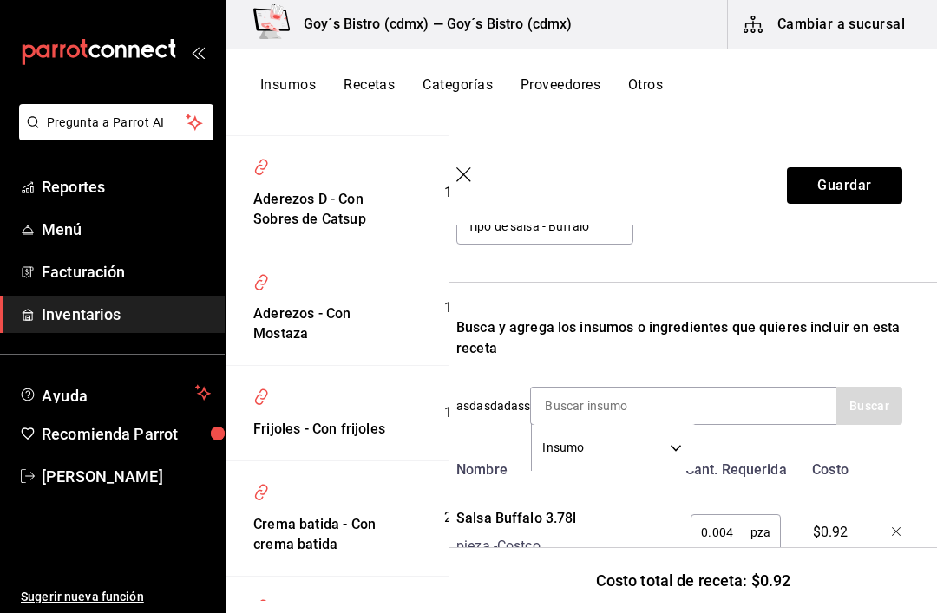
click at [566, 400] on input at bounding box center [618, 406] width 174 height 36
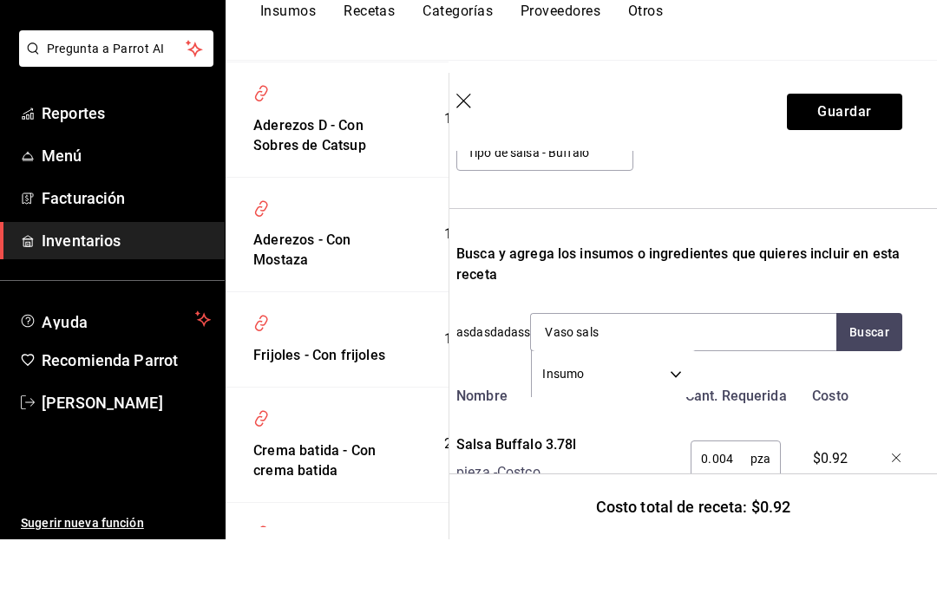
type input "Vaso salsa"
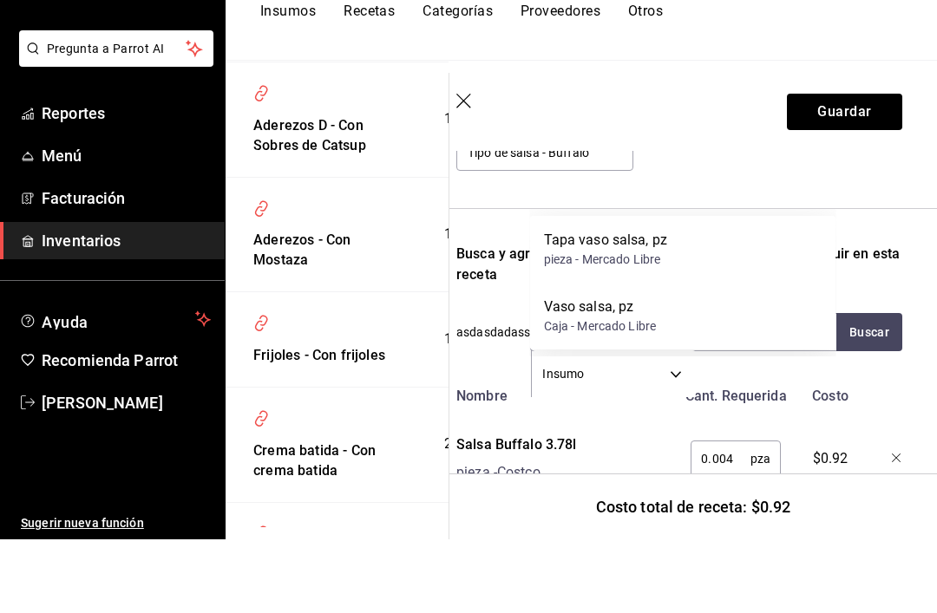
click at [639, 304] on div "Tapa vaso salsa, pz" at bounding box center [606, 314] width 124 height 21
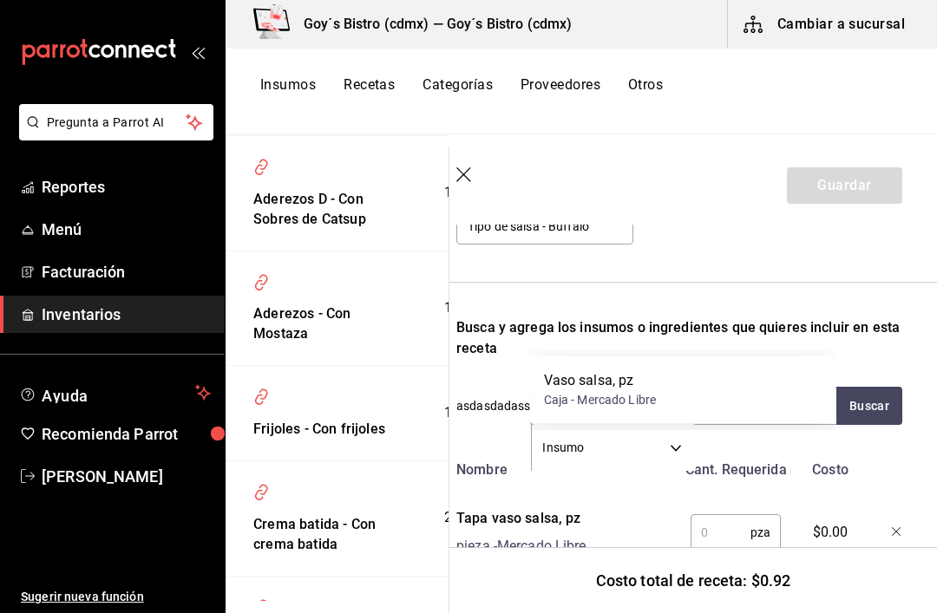
type input "Vaso salsa"
click at [873, 403] on button "Buscar" at bounding box center [869, 406] width 66 height 38
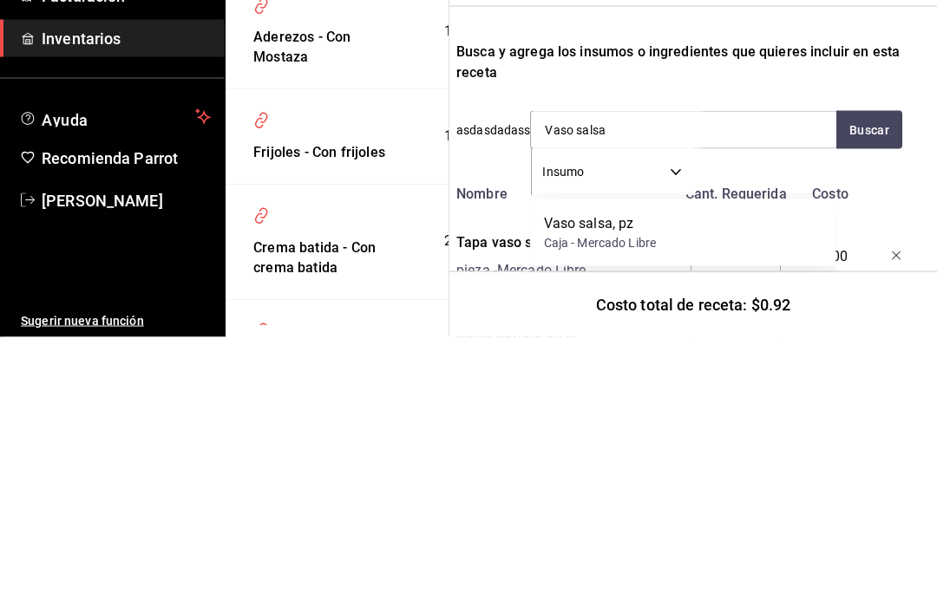
click at [612, 489] on div "Vaso salsa, pz" at bounding box center [600, 499] width 113 height 21
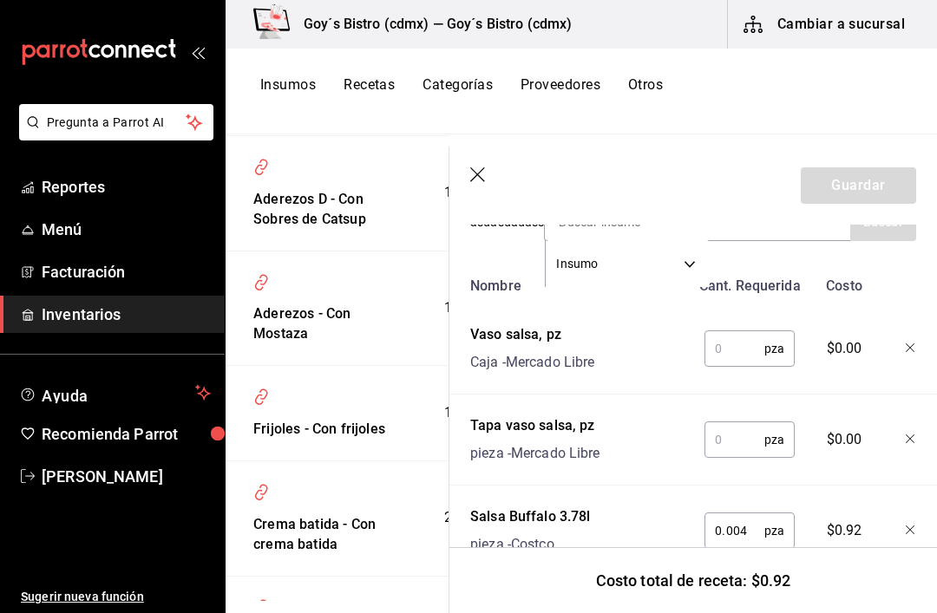
scroll to position [402, 0]
click at [733, 344] on input "text" at bounding box center [735, 350] width 60 height 35
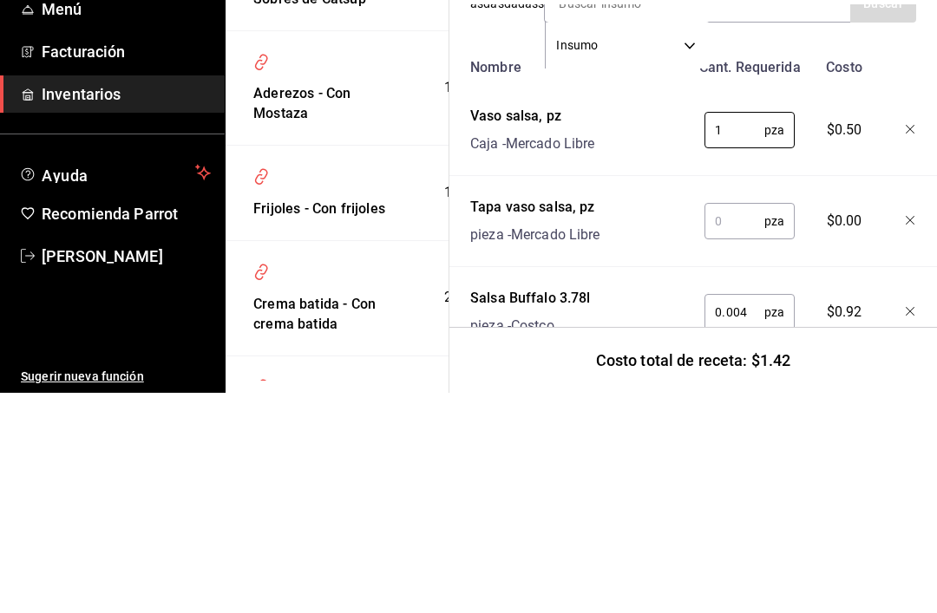
type input "1"
click at [724, 424] on input "text" at bounding box center [735, 441] width 60 height 35
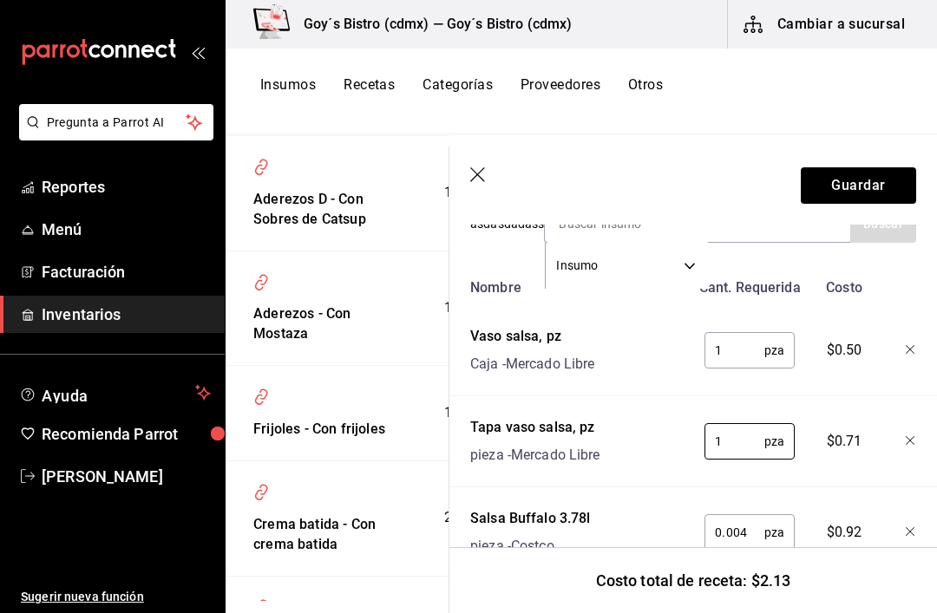
type input "1"
click at [876, 181] on button "Guardar" at bounding box center [858, 185] width 115 height 36
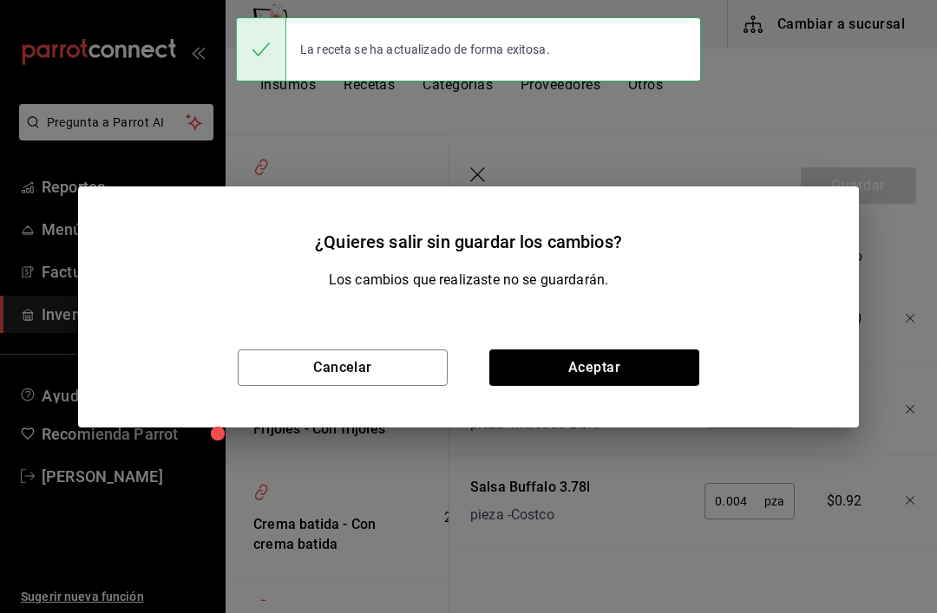
scroll to position [370, 0]
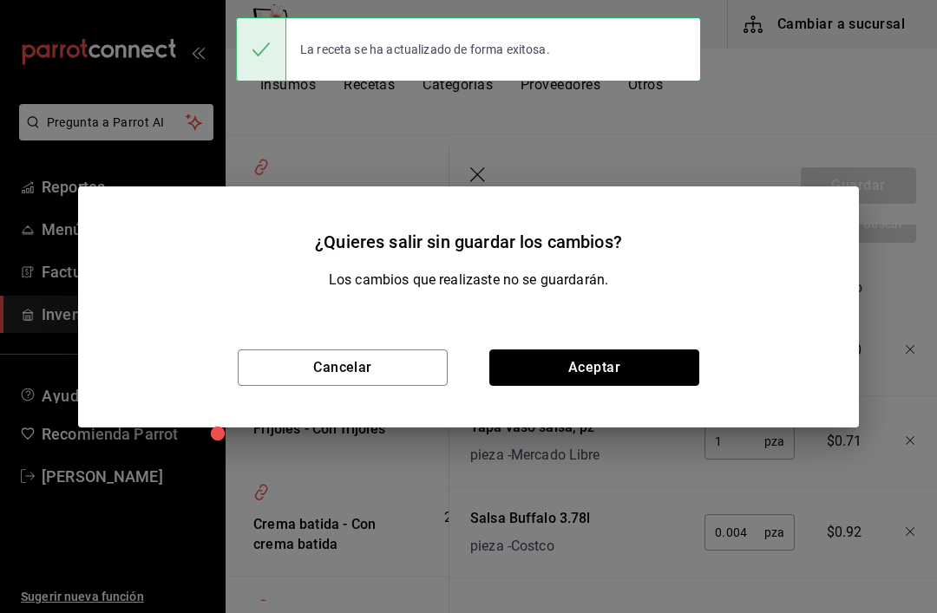
click at [652, 361] on button "Aceptar" at bounding box center [594, 368] width 210 height 36
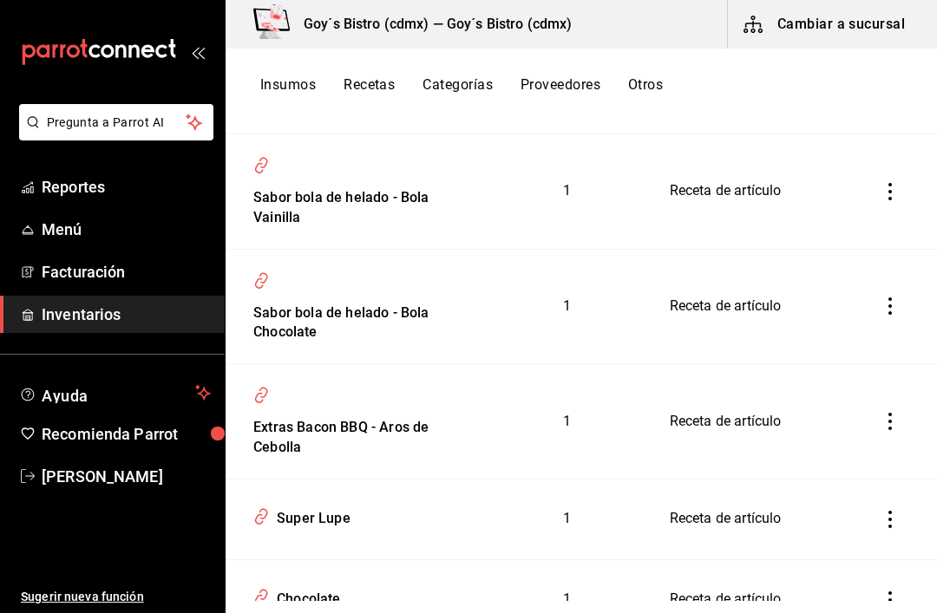
scroll to position [6873, 0]
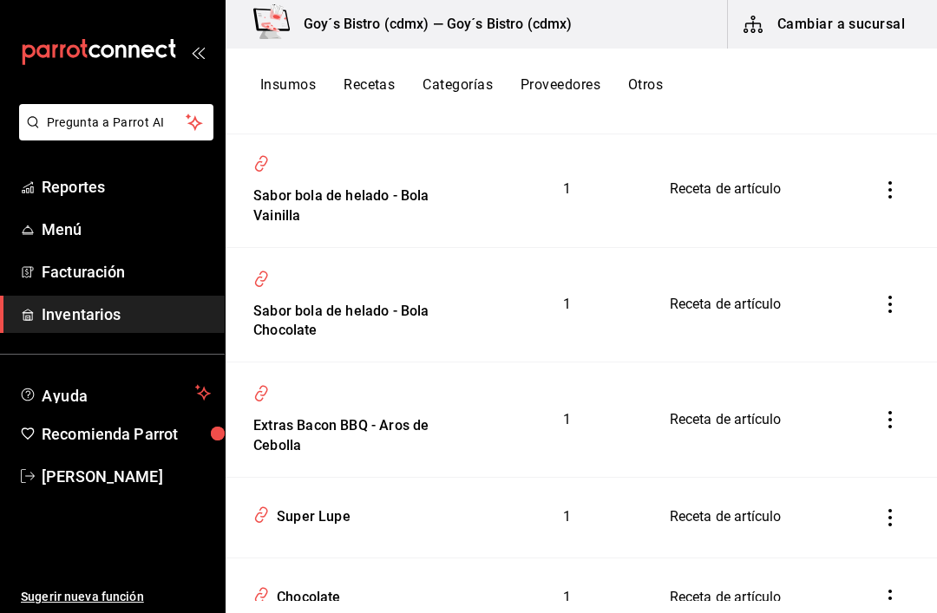
click at [304, 226] on div "Sabor bola de helado - Bola Vainilla" at bounding box center [356, 203] width 220 height 47
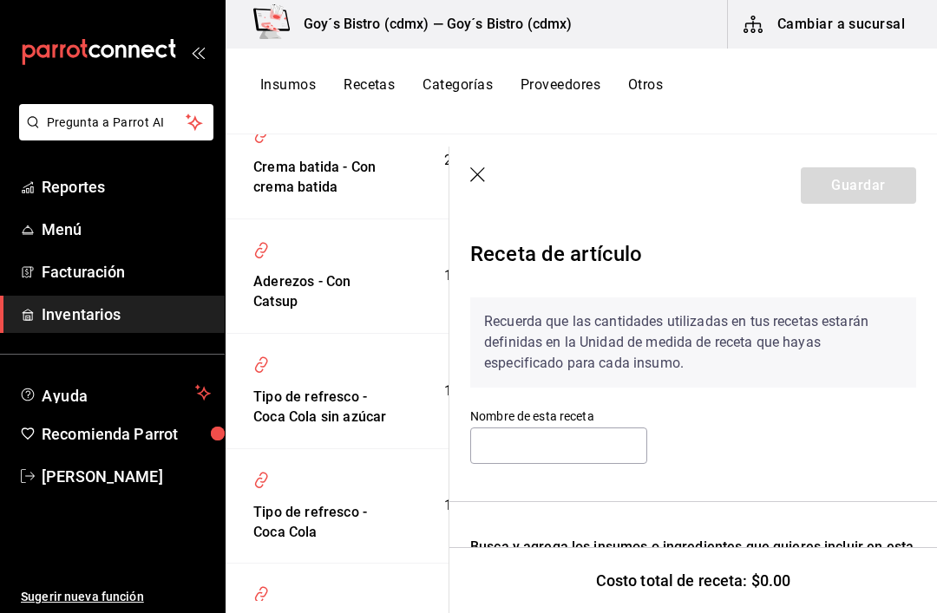
type input "Sabor bola de helado - Bola Vainilla"
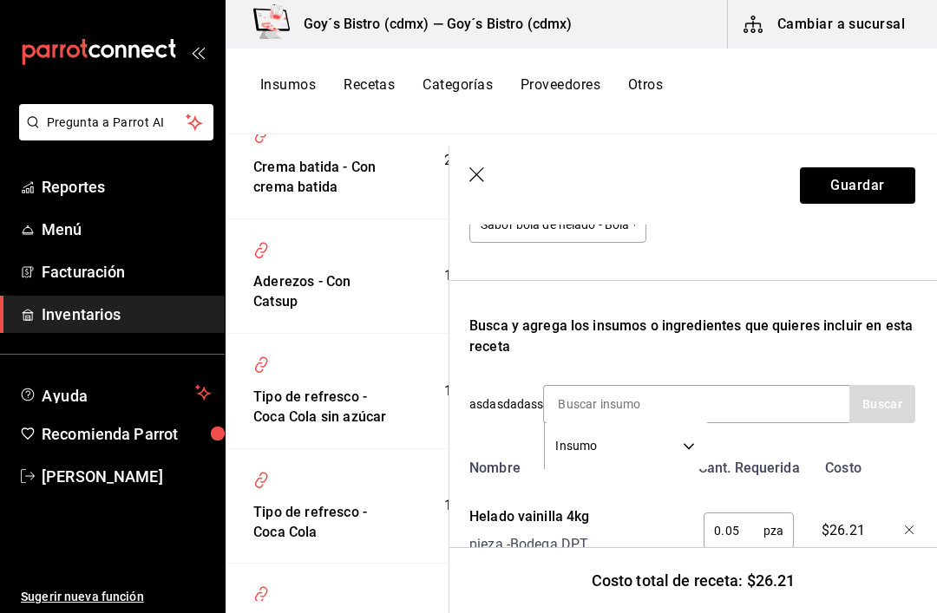
scroll to position [220, 1]
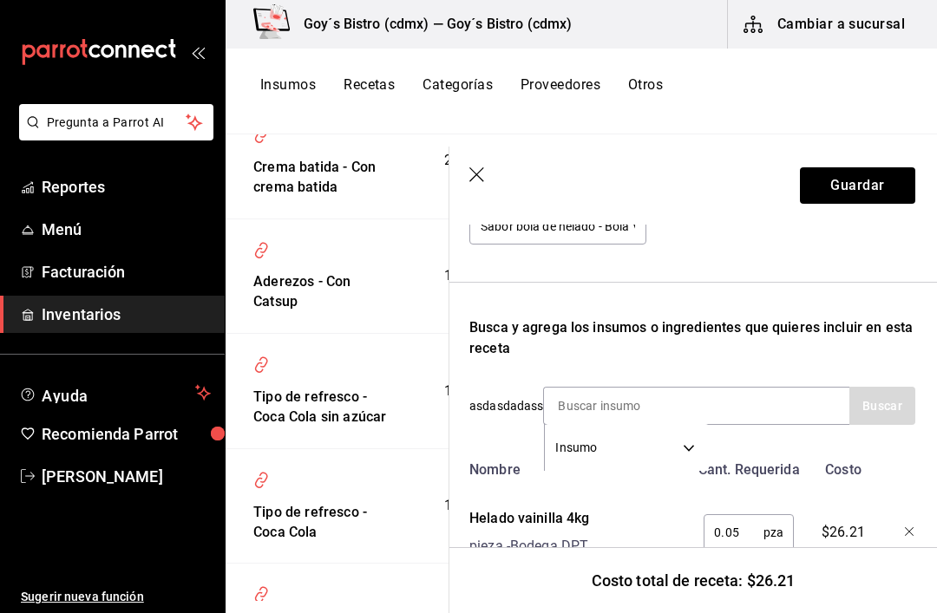
click at [470, 170] on icon "button" at bounding box center [477, 175] width 17 height 17
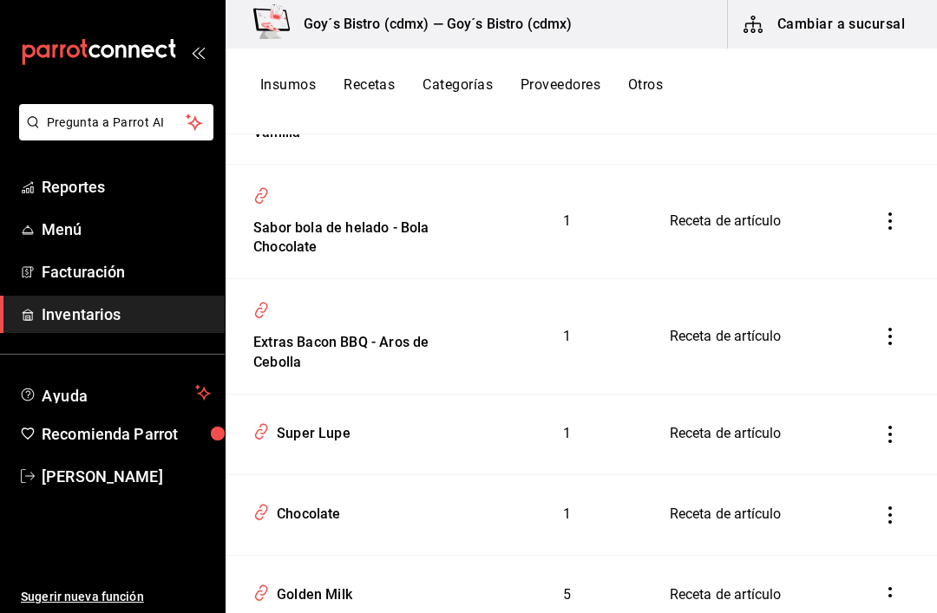
scroll to position [6966, 0]
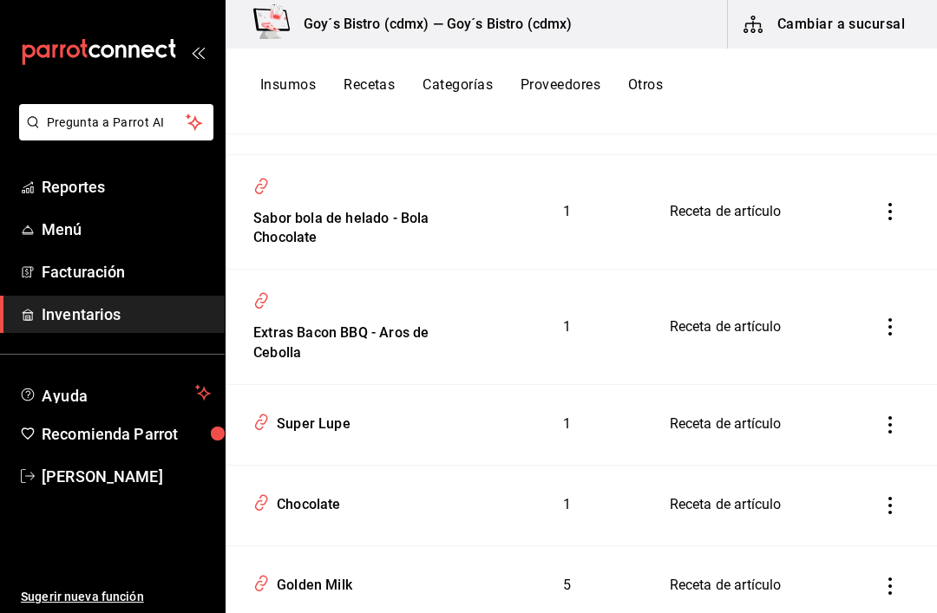
click at [305, 364] on div "Extras Bacon BBQ - Aros de Cebolla" at bounding box center [356, 340] width 220 height 47
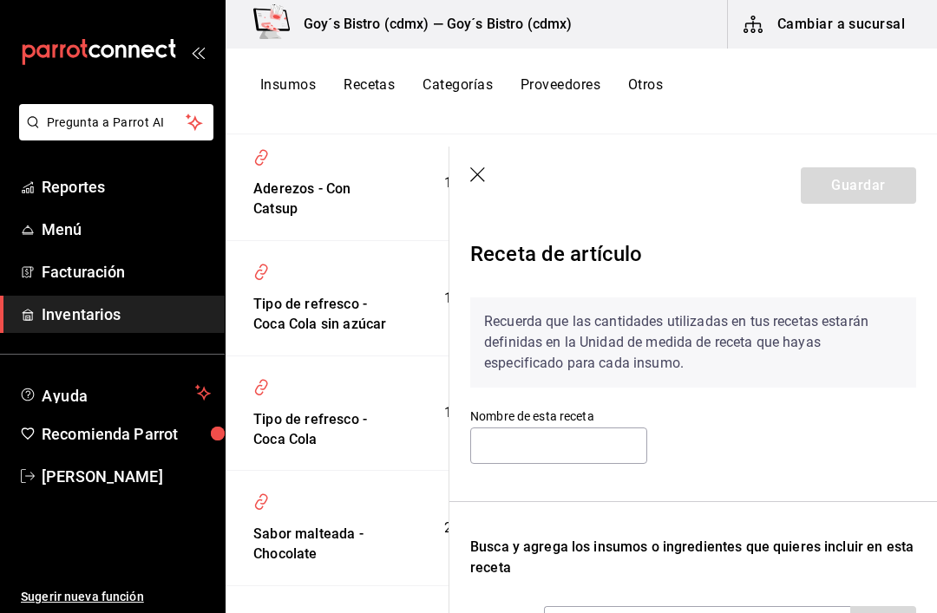
type input "Extras Bacon BBQ - Aros de Cebolla"
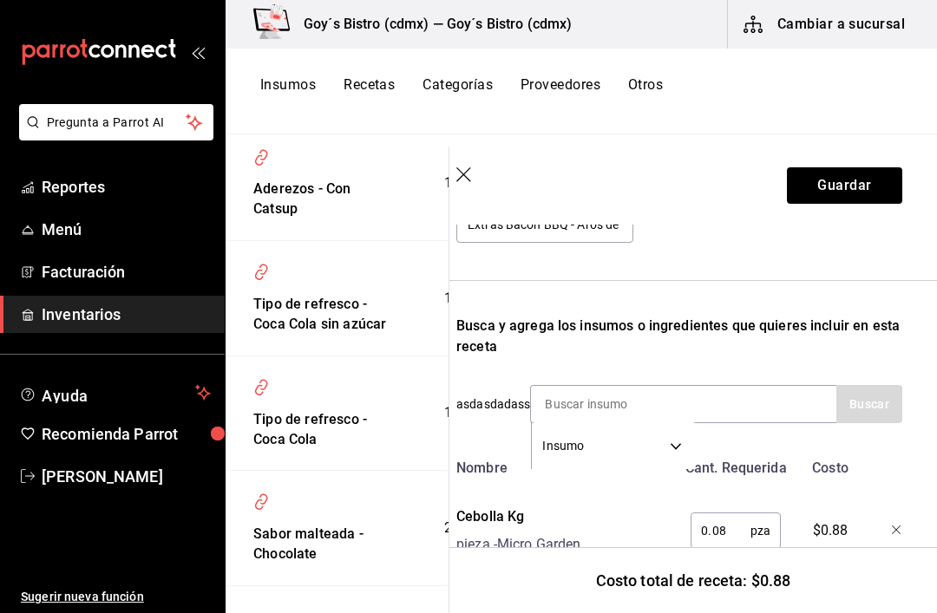
scroll to position [220, 14]
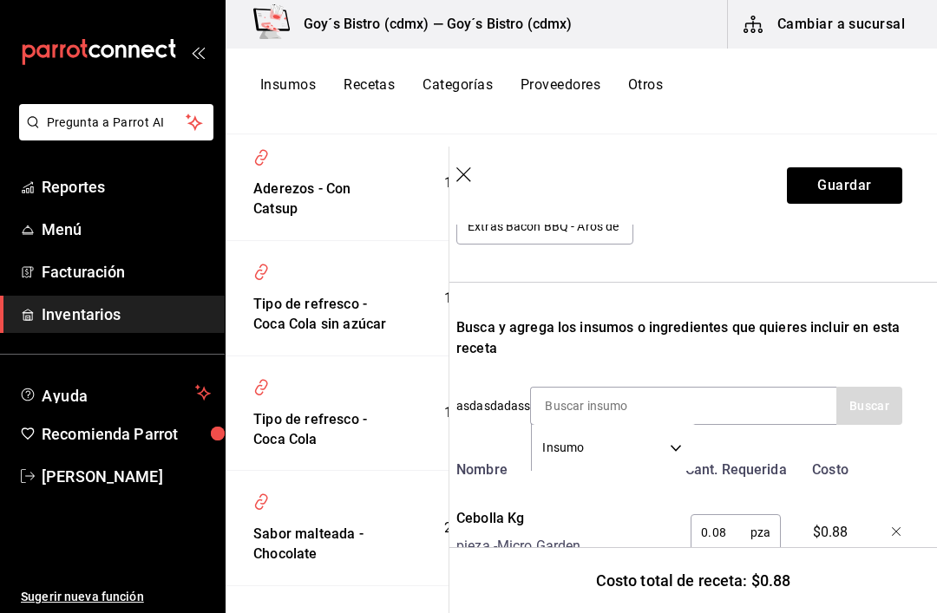
click at [462, 170] on icon "button" at bounding box center [464, 175] width 17 height 17
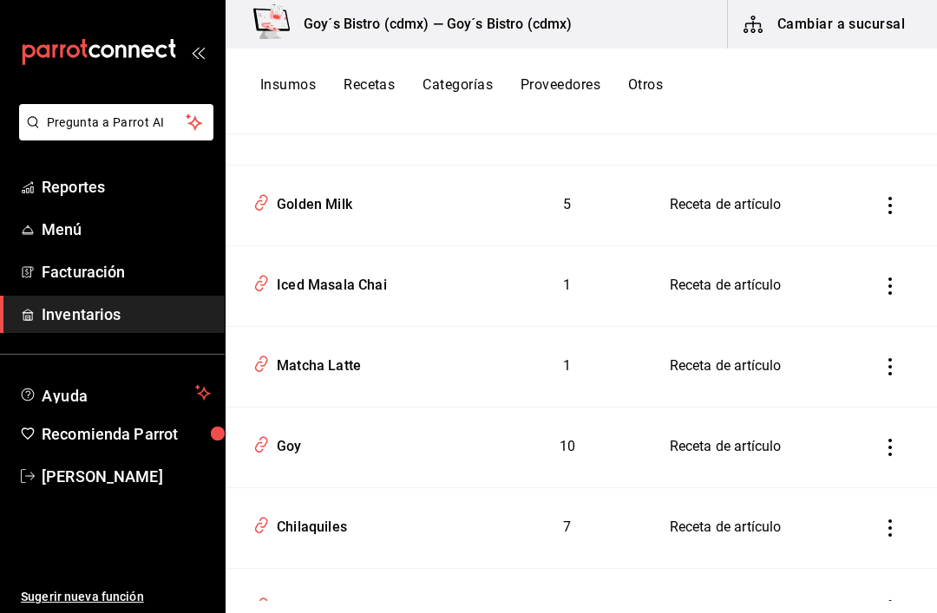
scroll to position [7353, 0]
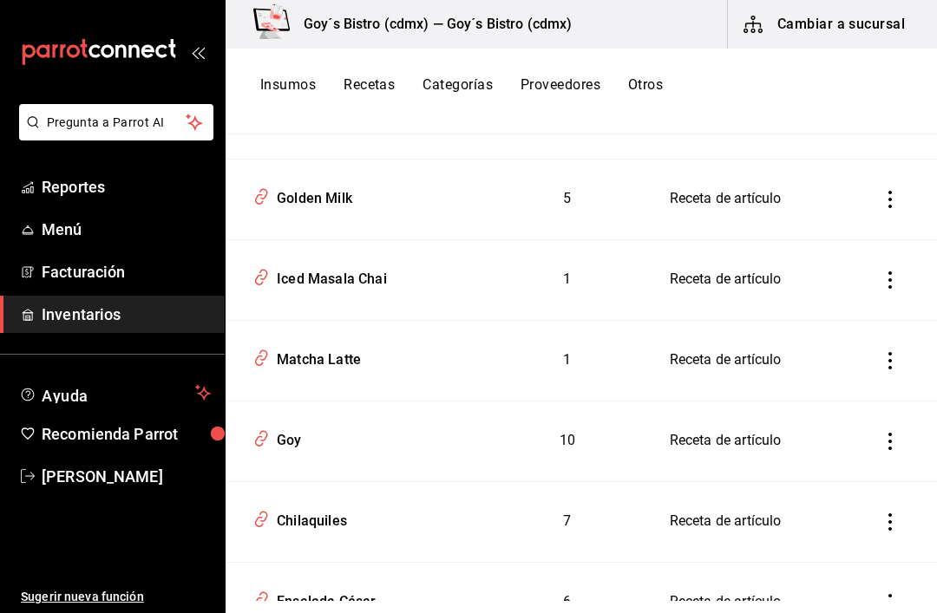
click at [305, 370] on div "Matcha Latte" at bounding box center [315, 357] width 91 height 27
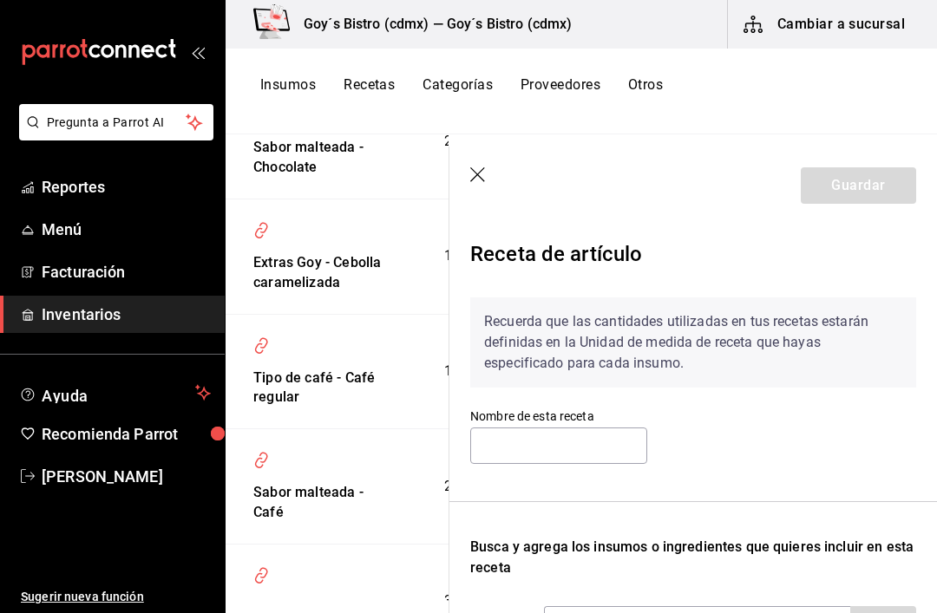
type input "Matcha Latte"
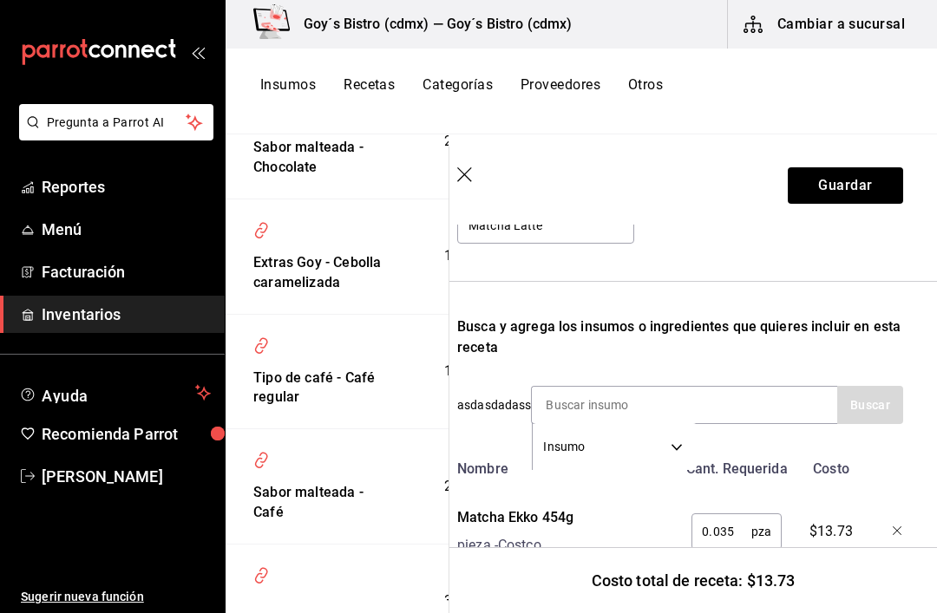
scroll to position [220, 13]
click at [859, 181] on button "Guardar" at bounding box center [845, 185] width 115 height 36
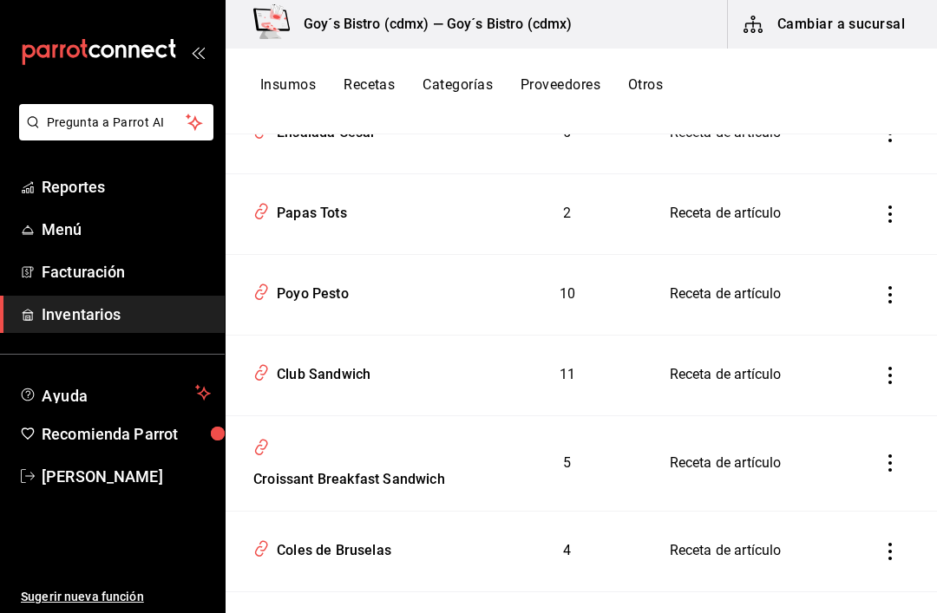
scroll to position [7827, 0]
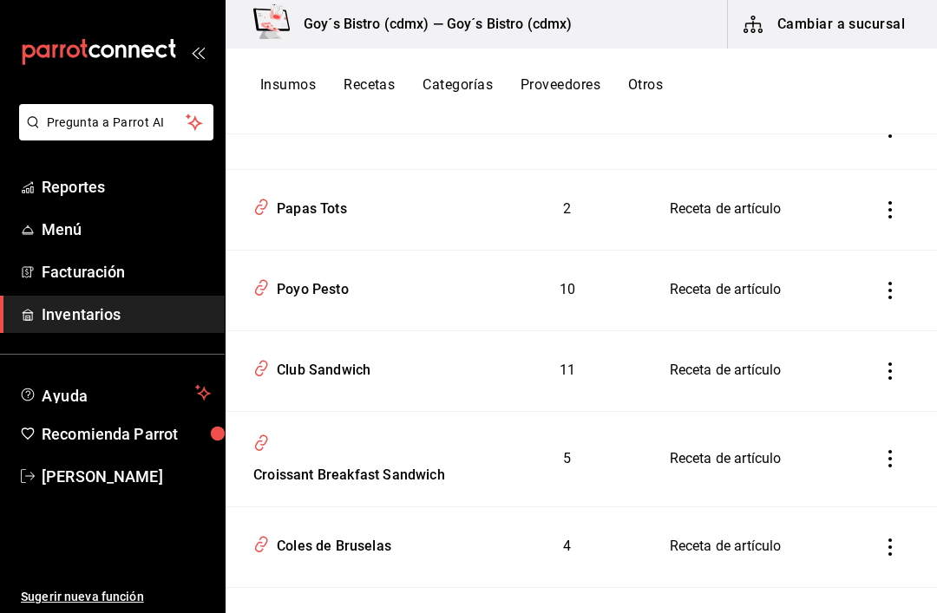
click at [293, 139] on div "Ensalada César" at bounding box center [323, 125] width 106 height 27
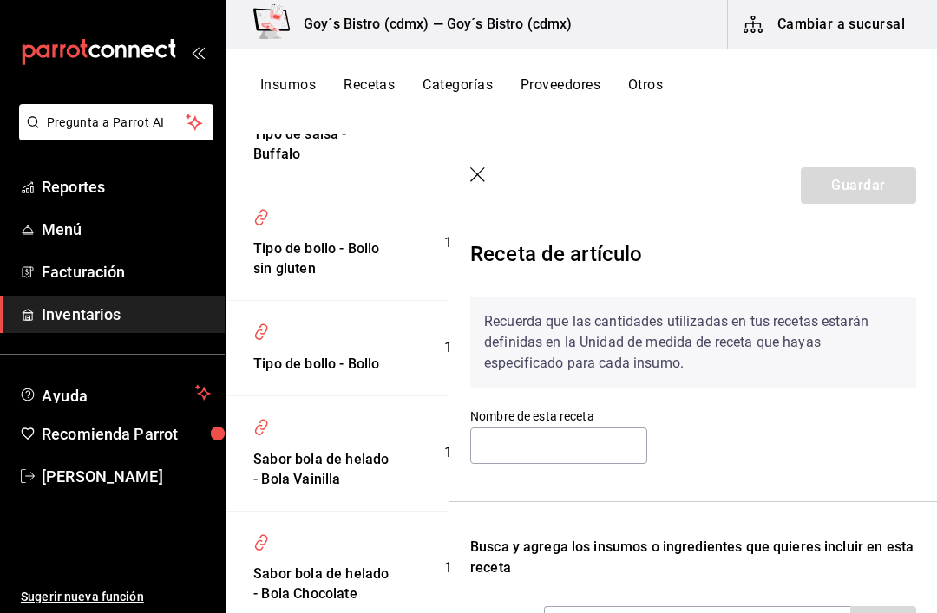
type input "Ensalada César"
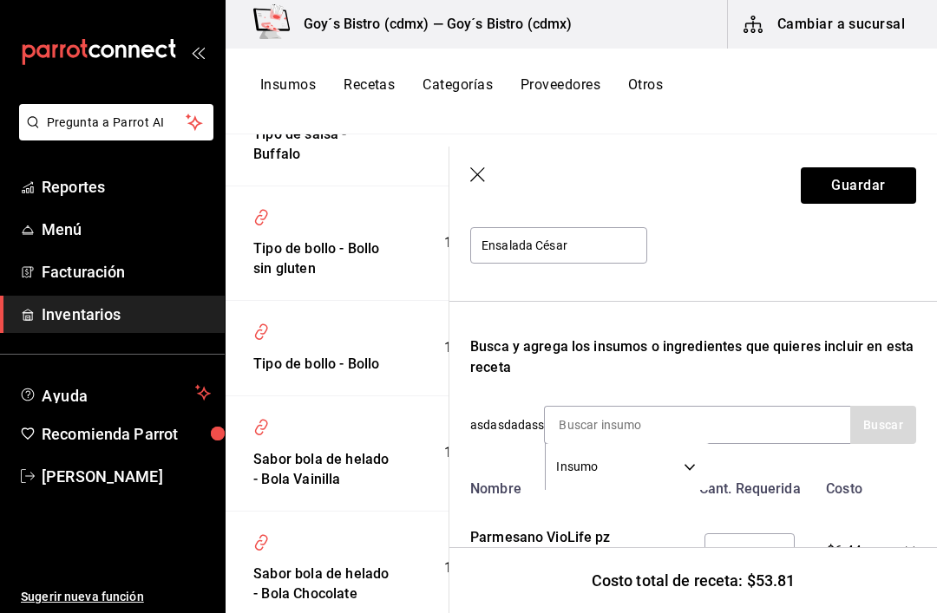
scroll to position [200, 0]
click at [639, 414] on input at bounding box center [632, 425] width 174 height 36
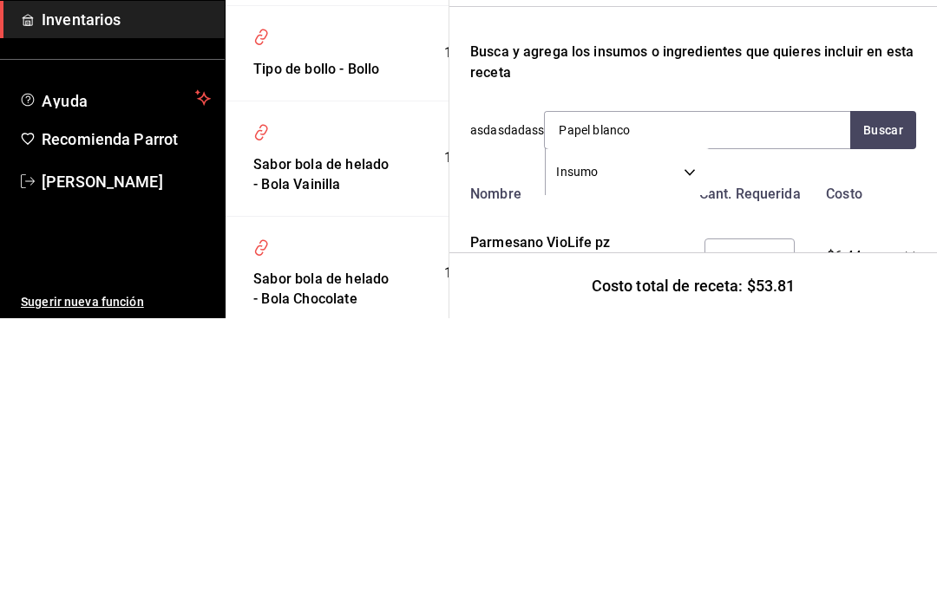
type input "Papel blanco"
click at [866, 406] on button "Buscar" at bounding box center [883, 425] width 66 height 38
click at [589, 465] on div "Papel blanco" at bounding box center [614, 475] width 113 height 21
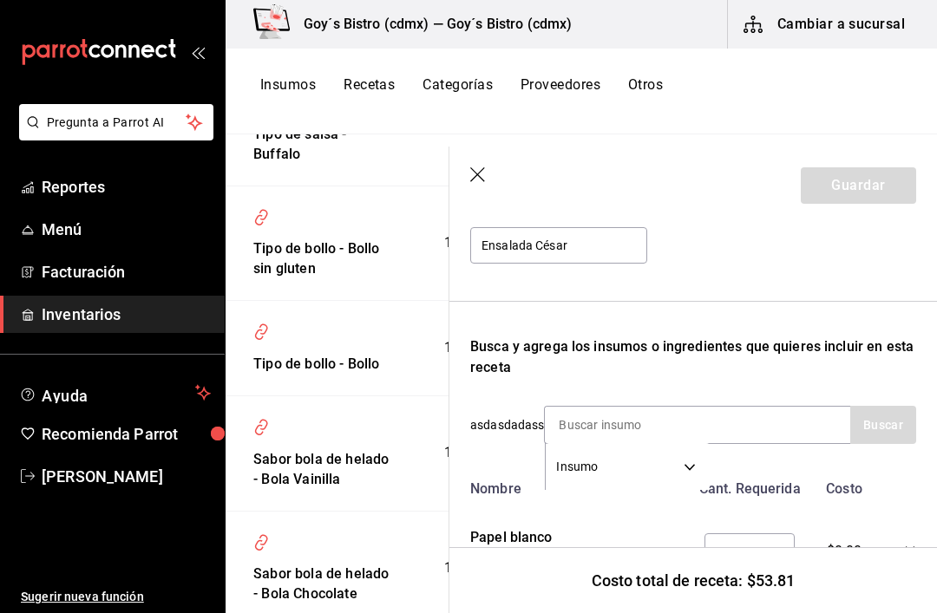
click at [735, 553] on input "text" at bounding box center [735, 551] width 60 height 35
type input "1"
click at [878, 180] on button "Guardar" at bounding box center [858, 185] width 115 height 36
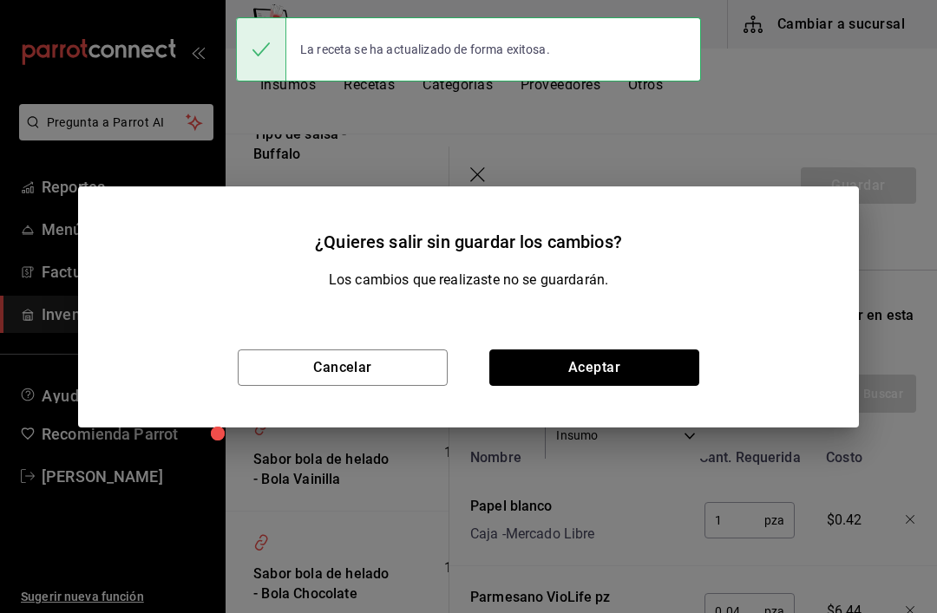
click at [635, 354] on button "Aceptar" at bounding box center [594, 368] width 210 height 36
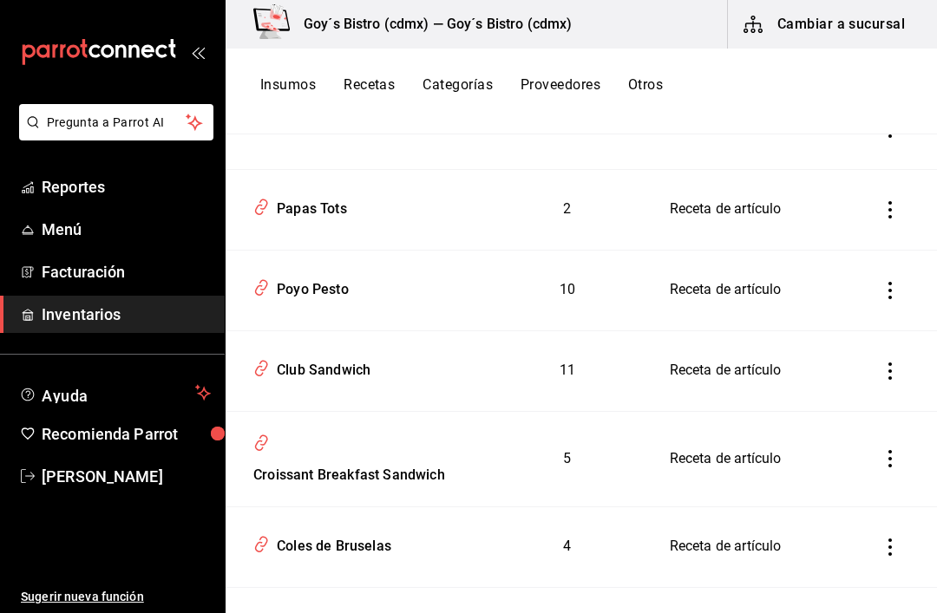
click at [311, 223] on div "Papas Tots" at bounding box center [356, 206] width 220 height 33
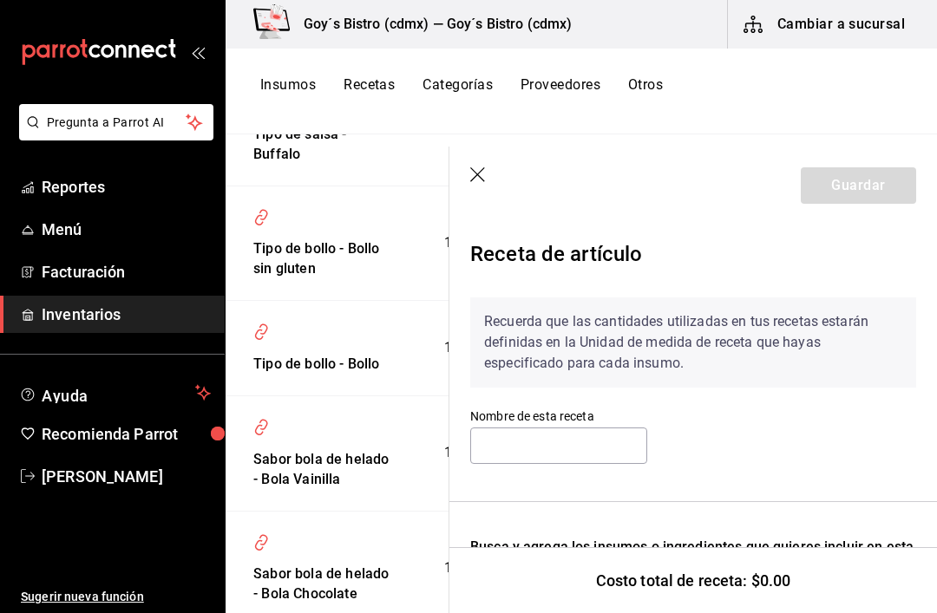
type input "Papas Tots"
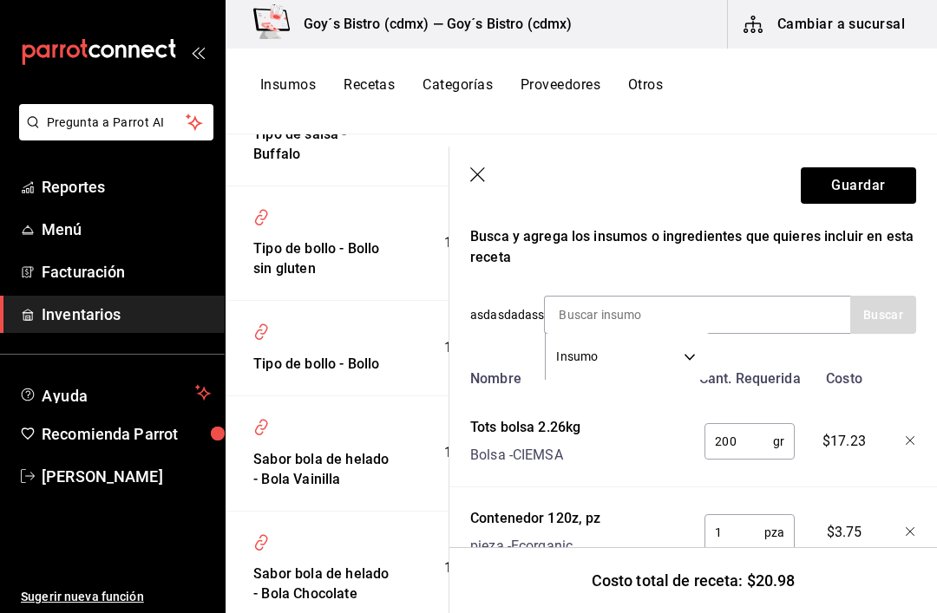
scroll to position [311, 0]
click at [876, 185] on button "Guardar" at bounding box center [858, 185] width 115 height 36
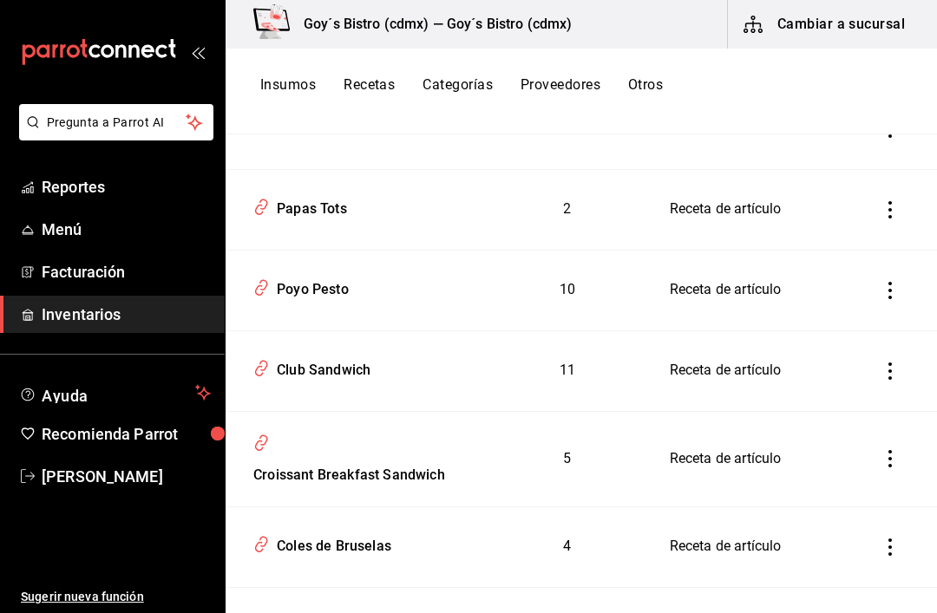
click at [320, 300] on div "Poyo Pesto" at bounding box center [309, 286] width 79 height 27
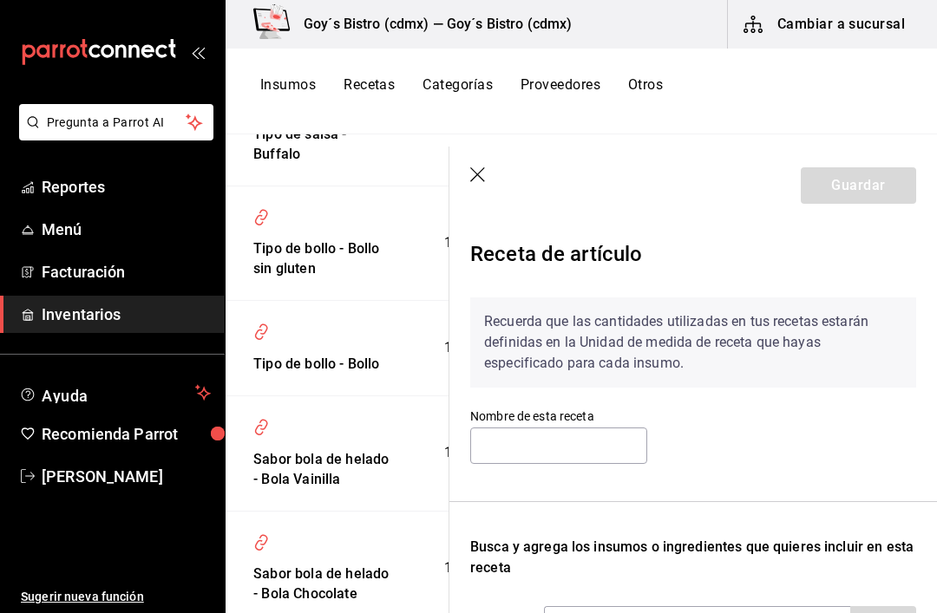
type input "Poyo Pesto"
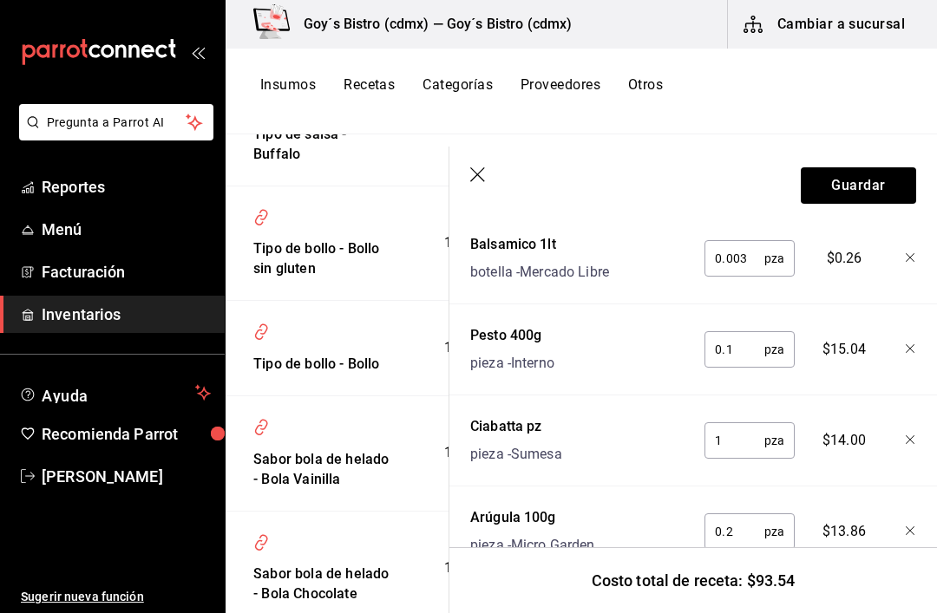
scroll to position [1039, 0]
click at [869, 187] on button "Guardar" at bounding box center [858, 185] width 115 height 36
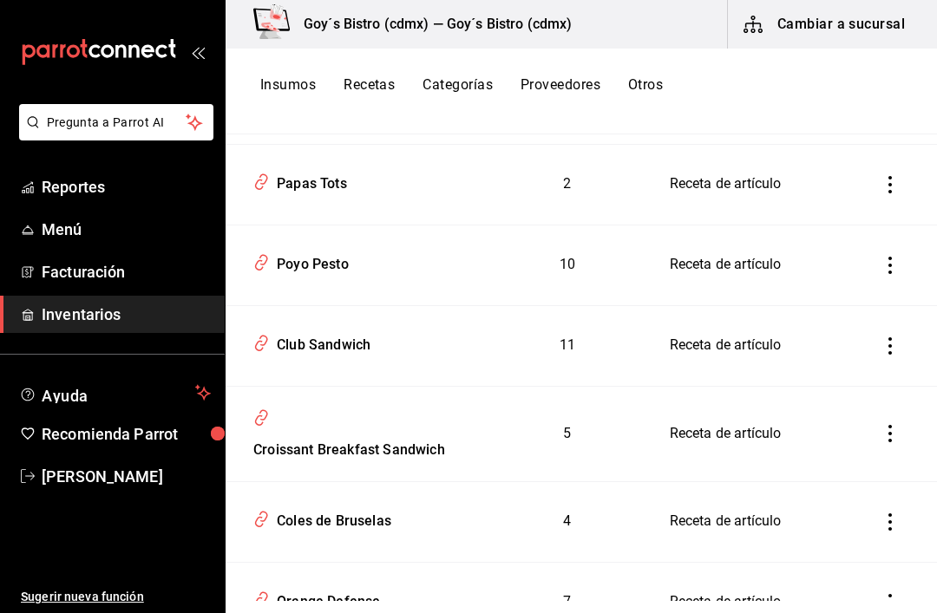
scroll to position [7855, 0]
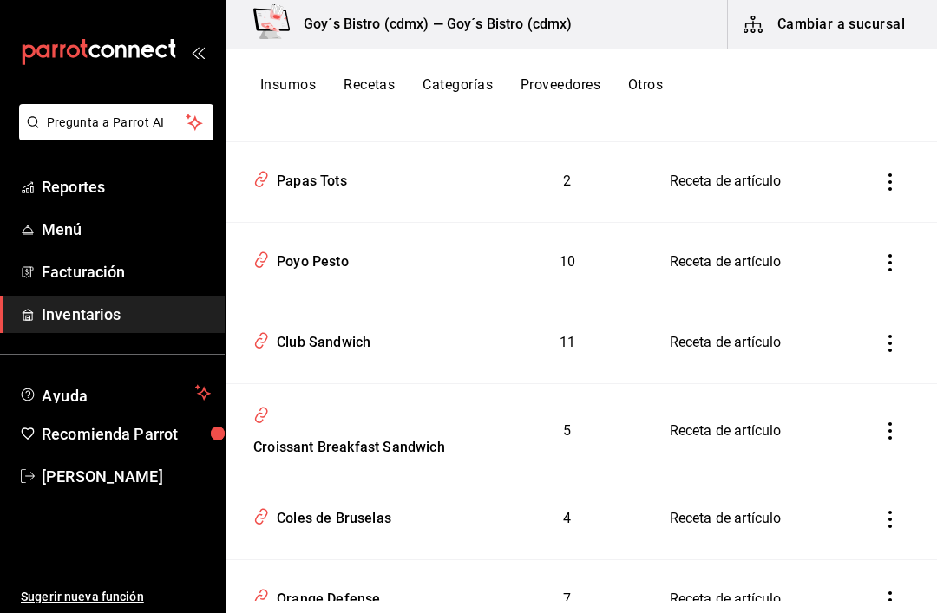
click at [316, 353] on div "Club Sandwich" at bounding box center [320, 339] width 101 height 27
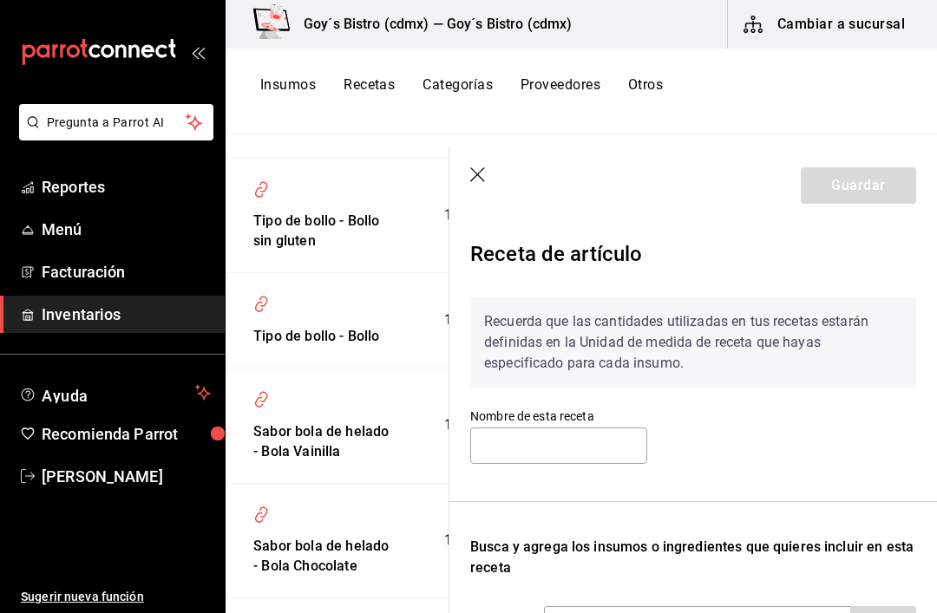
type input "Club Sandwich"
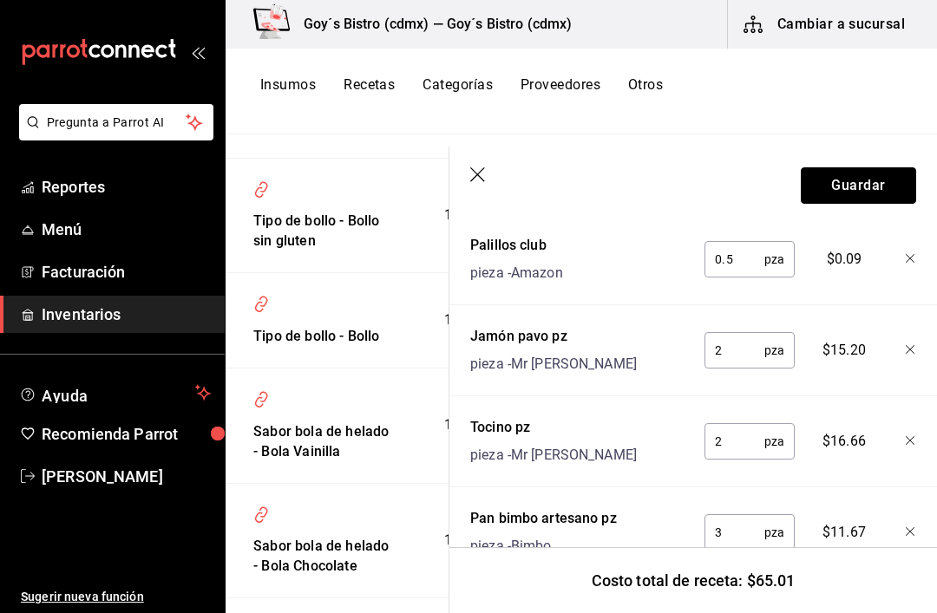
click at [871, 183] on button "Guardar" at bounding box center [858, 185] width 115 height 36
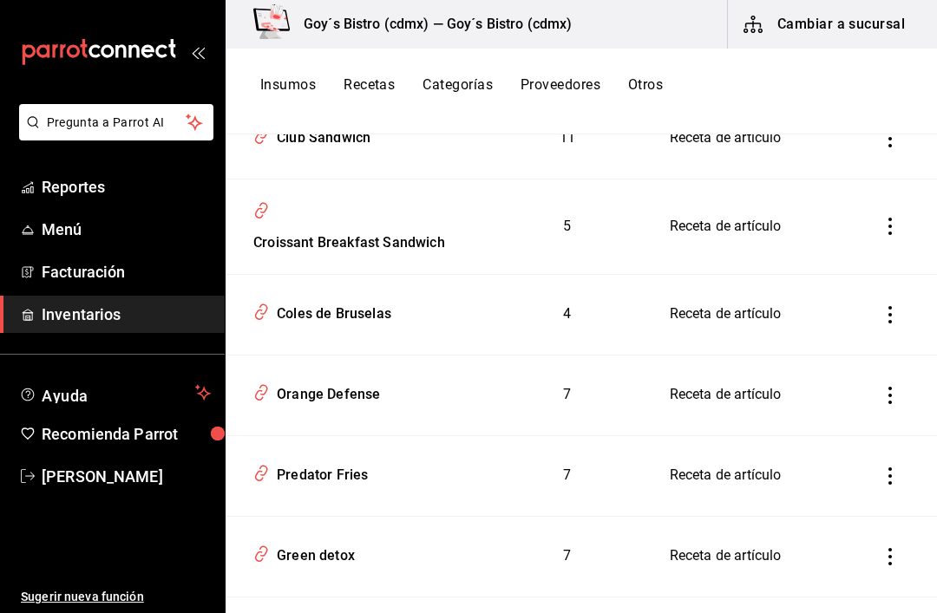
click at [329, 253] on div "Croissant Breakfast Sandwich" at bounding box center [345, 239] width 199 height 27
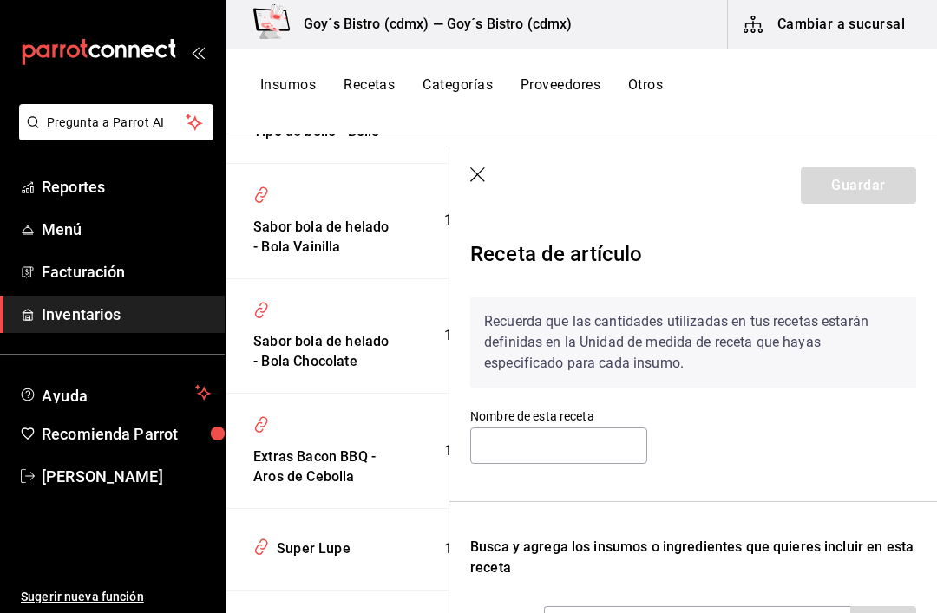
type input "Croissant Breakfast Sandwich"
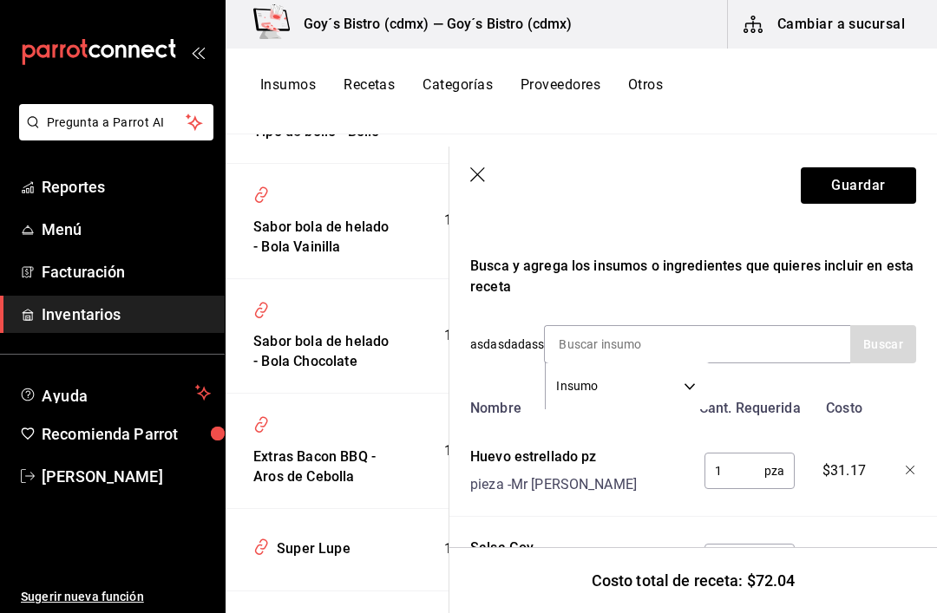
click at [774, 341] on div "Insumo SUPPLY" at bounding box center [697, 344] width 306 height 38
click at [588, 348] on input at bounding box center [632, 344] width 174 height 36
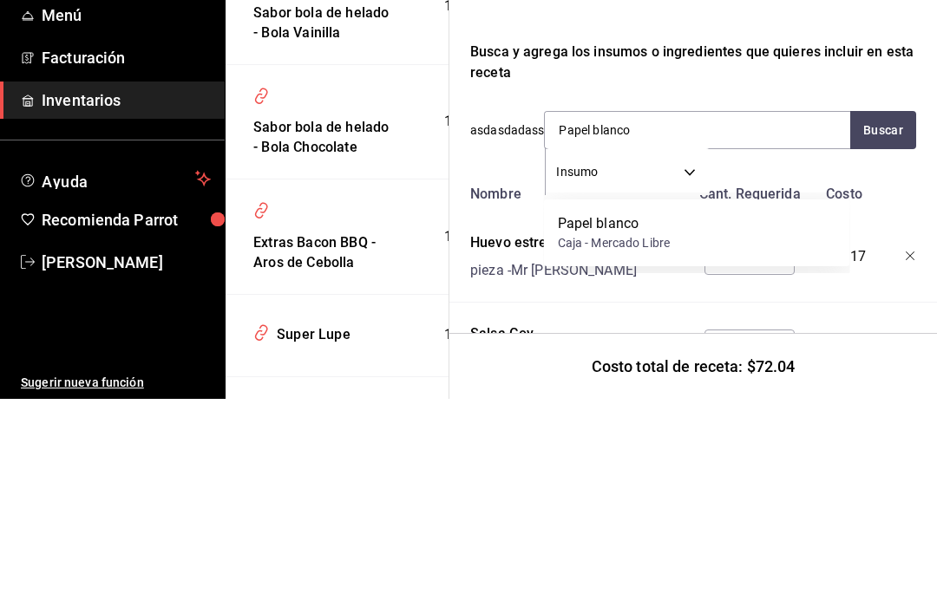
type input "Papel blanco"
click at [890, 325] on button "Buscar" at bounding box center [883, 344] width 66 height 38
click at [593, 414] on div "Papel blanco Caja - Mercado Libre" at bounding box center [697, 447] width 306 height 67
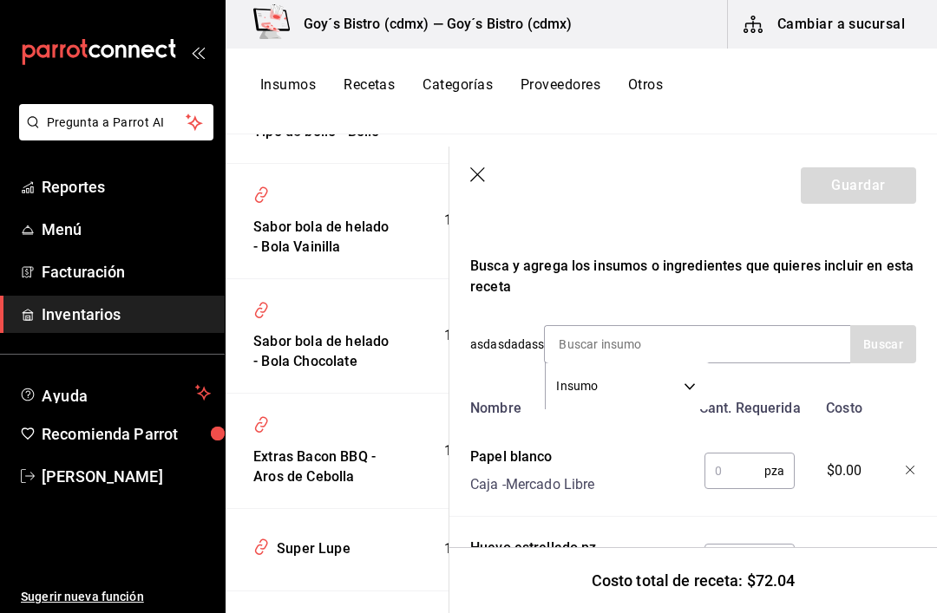
click at [733, 464] on input "text" at bounding box center [735, 471] width 60 height 35
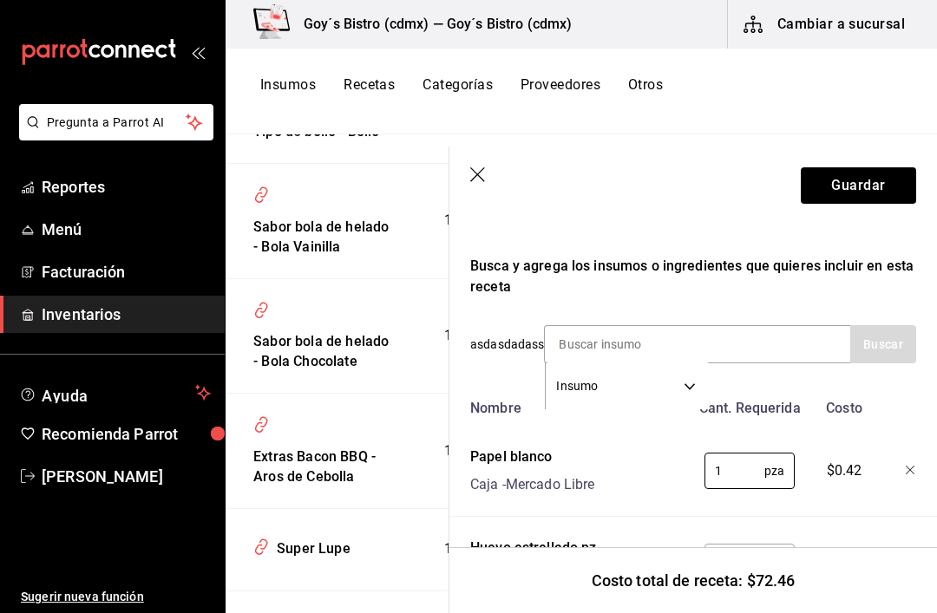
type input "1"
click at [875, 184] on button "Guardar" at bounding box center [858, 185] width 115 height 36
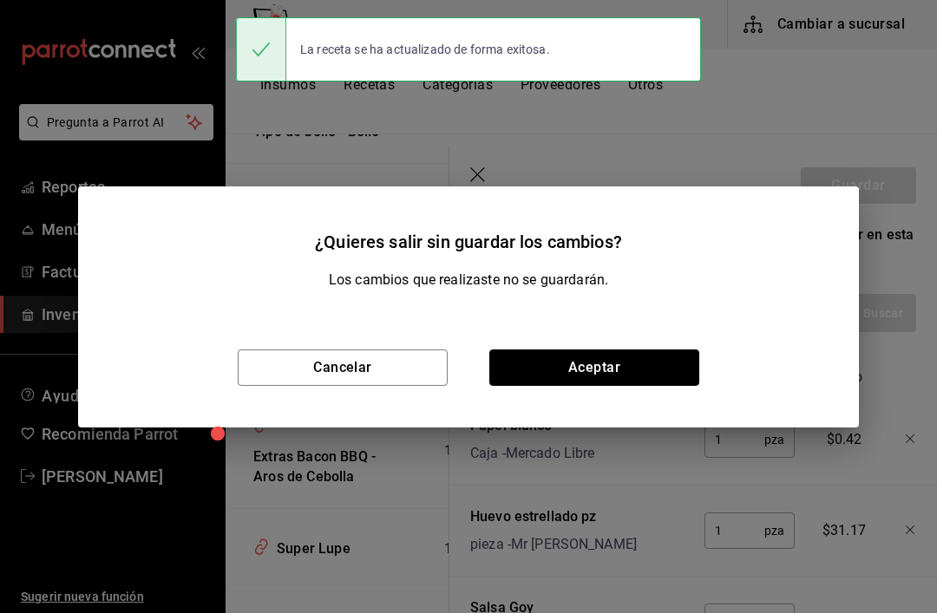
click at [633, 363] on button "Aceptar" at bounding box center [594, 368] width 210 height 36
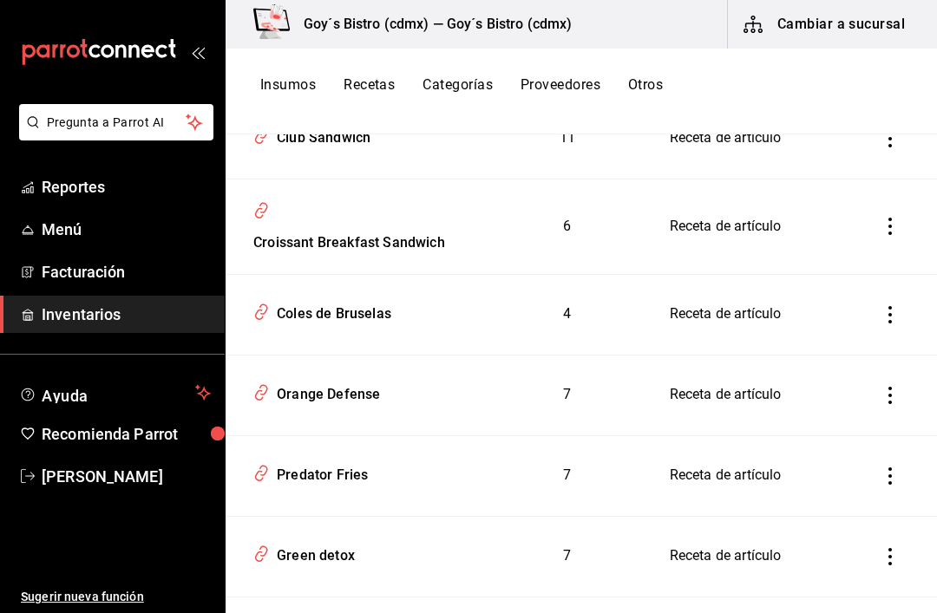
click at [336, 324] on div "Coles de Bruselas" at bounding box center [330, 311] width 121 height 27
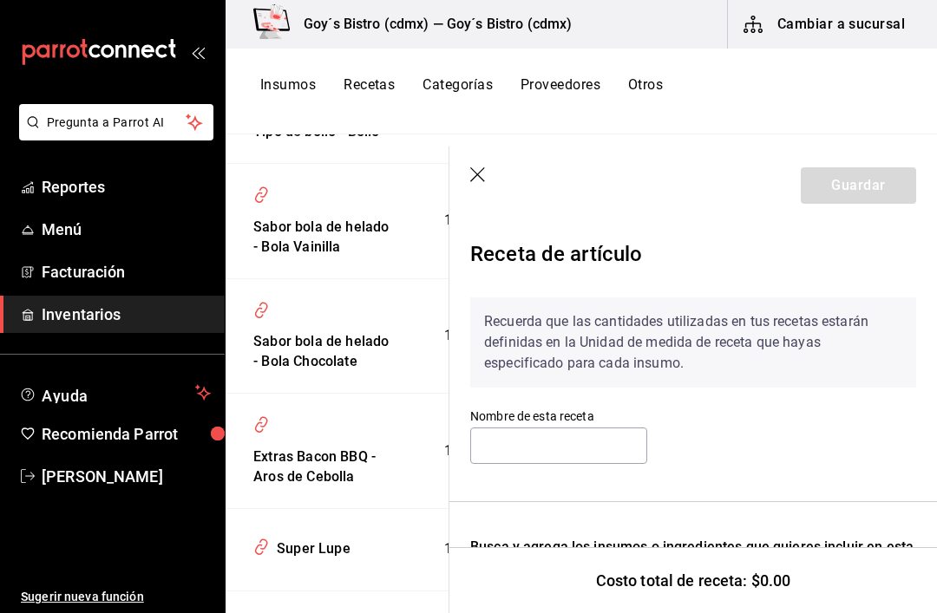
type input "Coles de Bruselas"
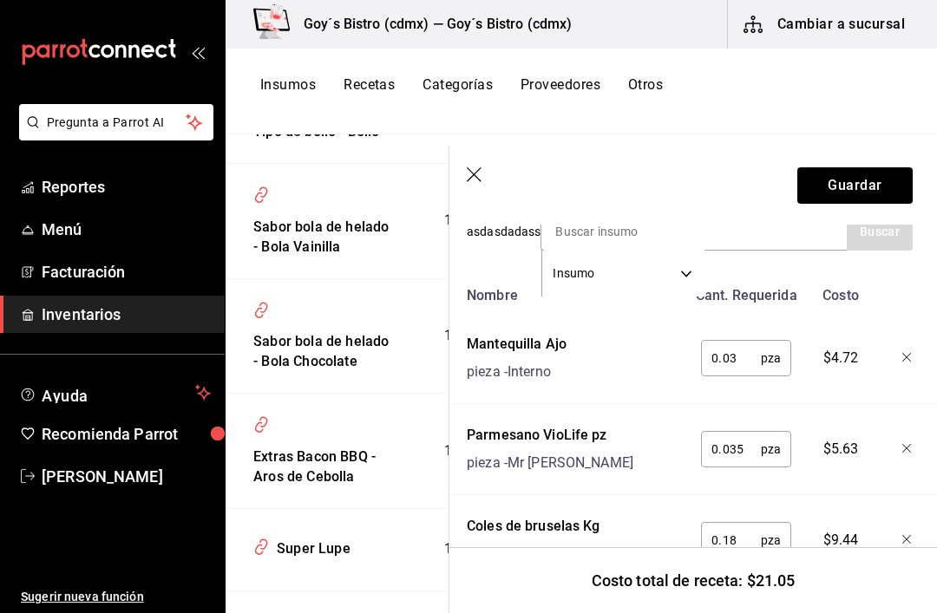
scroll to position [392, 3]
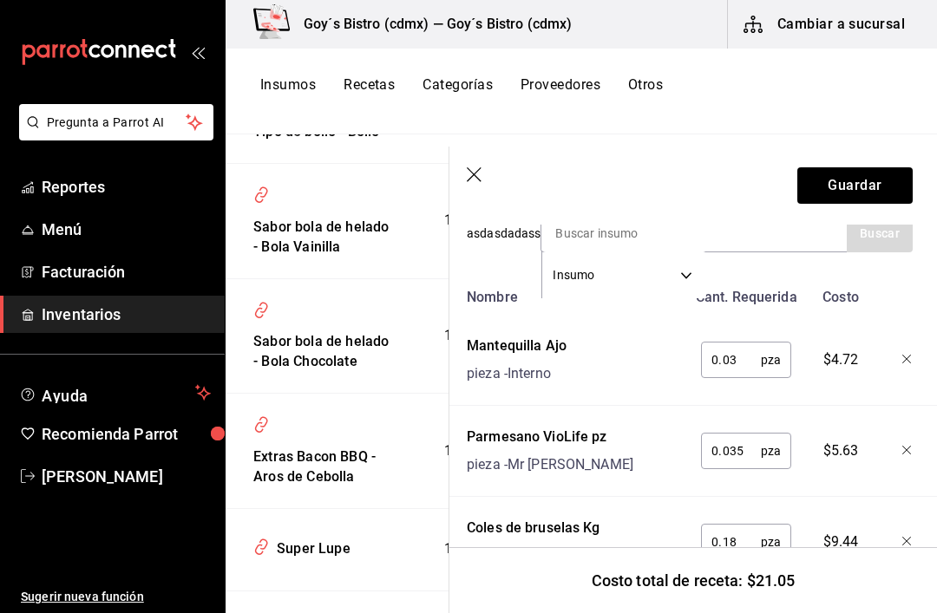
click at [659, 226] on input at bounding box center [628, 233] width 174 height 36
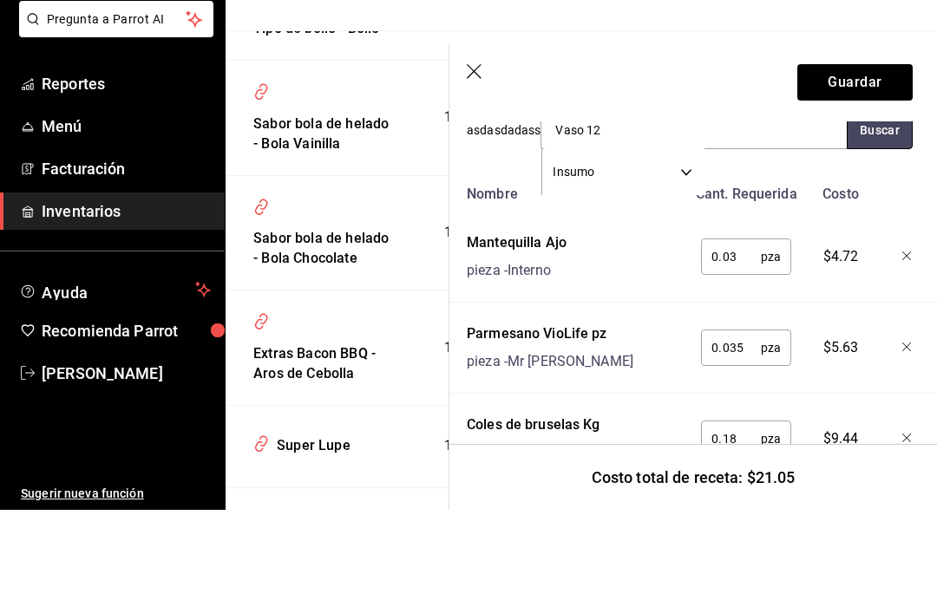
click at [888, 214] on button "Buscar" at bounding box center [880, 233] width 66 height 38
click at [879, 214] on button "Buscar" at bounding box center [880, 233] width 66 height 38
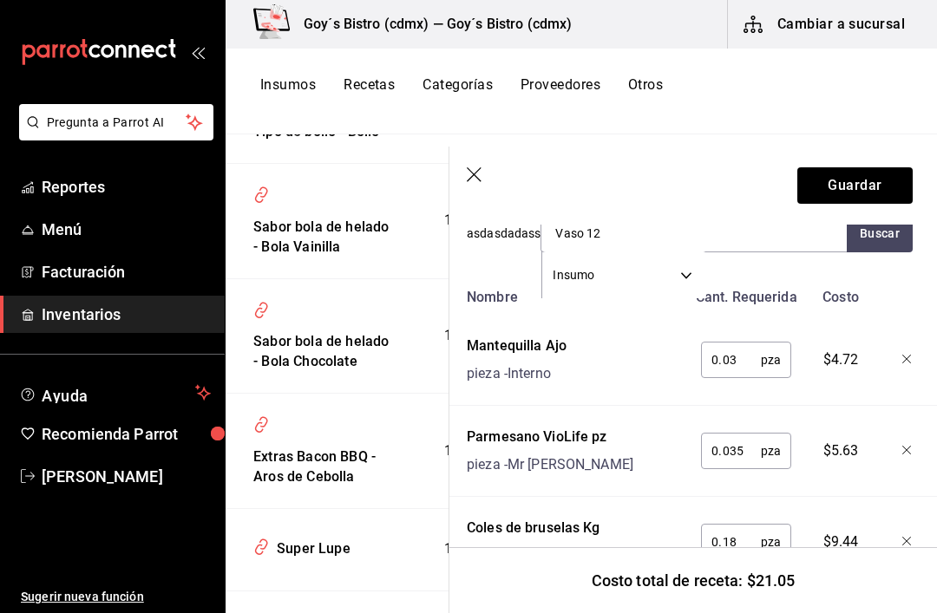
click at [650, 225] on input "Vaso 12" at bounding box center [628, 233] width 174 height 36
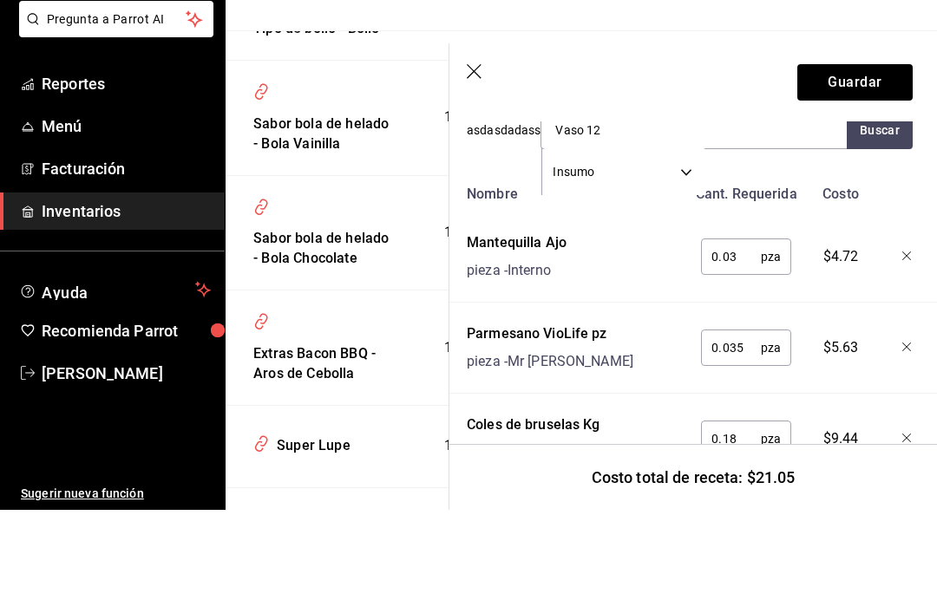
click at [622, 215] on input "Vaso 12" at bounding box center [628, 233] width 174 height 36
type input "V"
click at [880, 214] on button "Buscar" at bounding box center [880, 233] width 66 height 38
click at [886, 214] on button "Buscar" at bounding box center [880, 233] width 66 height 38
click at [879, 214] on button "Buscar" at bounding box center [880, 233] width 66 height 38
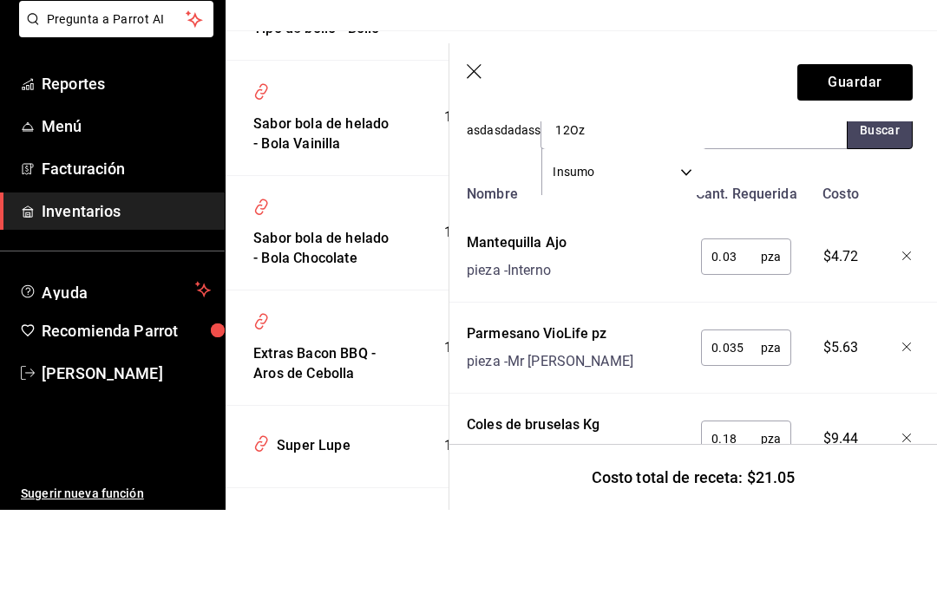
click at [879, 214] on button "Buscar" at bounding box center [880, 233] width 66 height 38
type input "1"
click at [878, 214] on button "Buscar" at bounding box center [880, 233] width 66 height 38
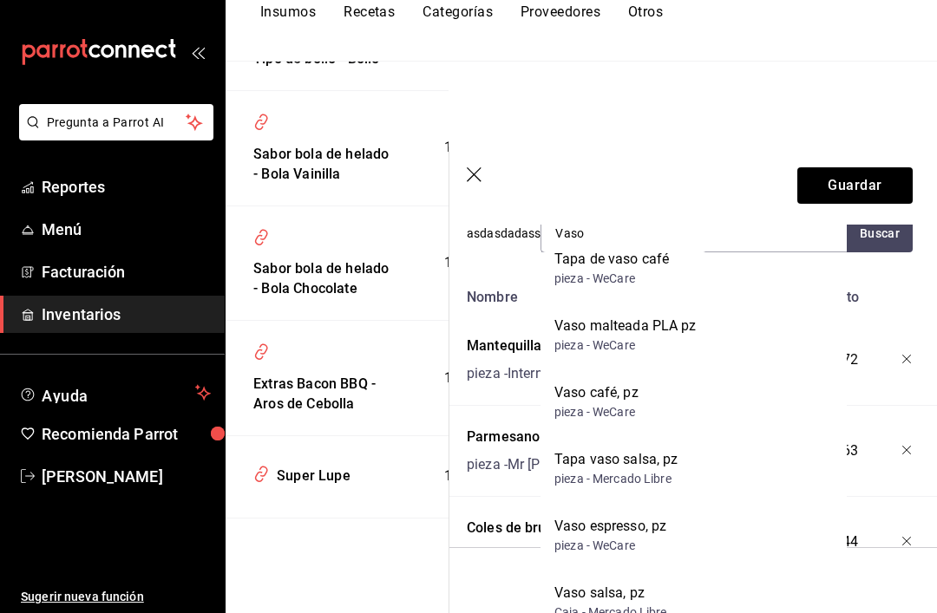
scroll to position [24, 0]
click at [663, 250] on section "Guardar Receta de artículo Recuerda que las cantidades utilizadas en tus receta…" at bounding box center [693, 380] width 488 height 467
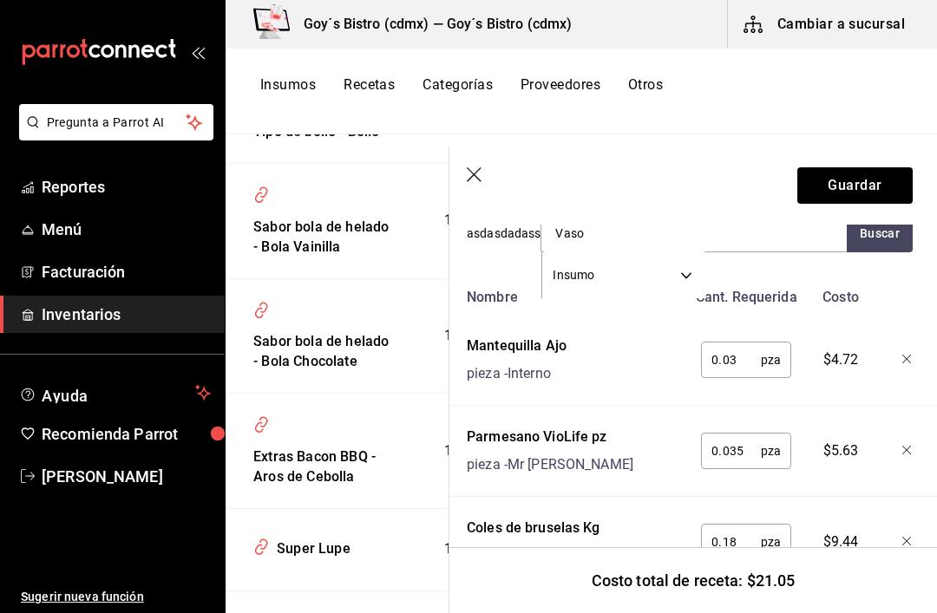
scroll to position [43, 0]
click at [608, 239] on input "Vaso" at bounding box center [628, 233] width 174 height 36
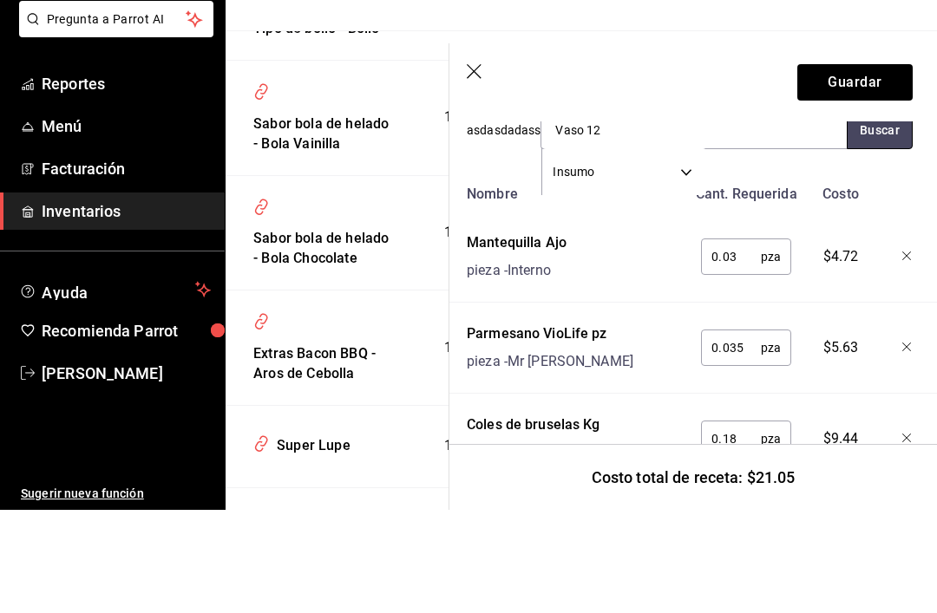
click at [882, 214] on button "Buscar" at bounding box center [880, 233] width 66 height 38
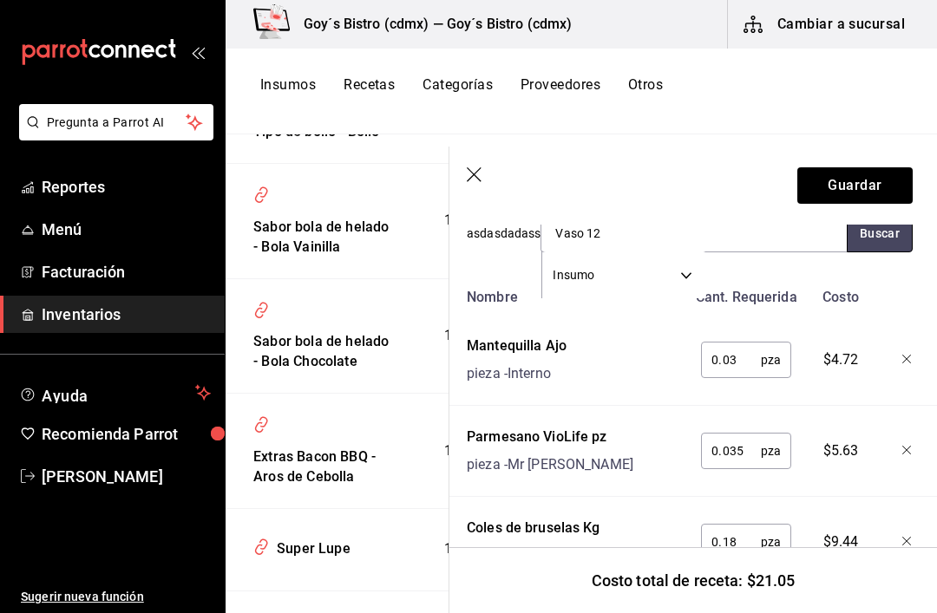
click at [874, 232] on button "Buscar" at bounding box center [880, 233] width 66 height 38
click at [622, 227] on input "Vaso 12" at bounding box center [628, 233] width 174 height 36
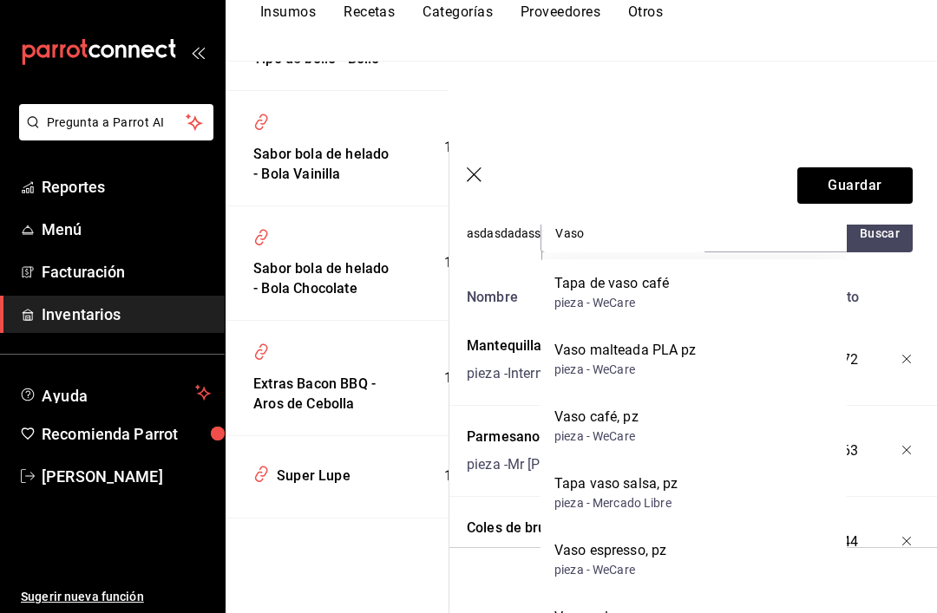
scroll to position [0, 0]
type input "Vaso"
click at [475, 205] on header "Guardar" at bounding box center [690, 186] width 488 height 78
